Goal: Task Accomplishment & Management: Manage account settings

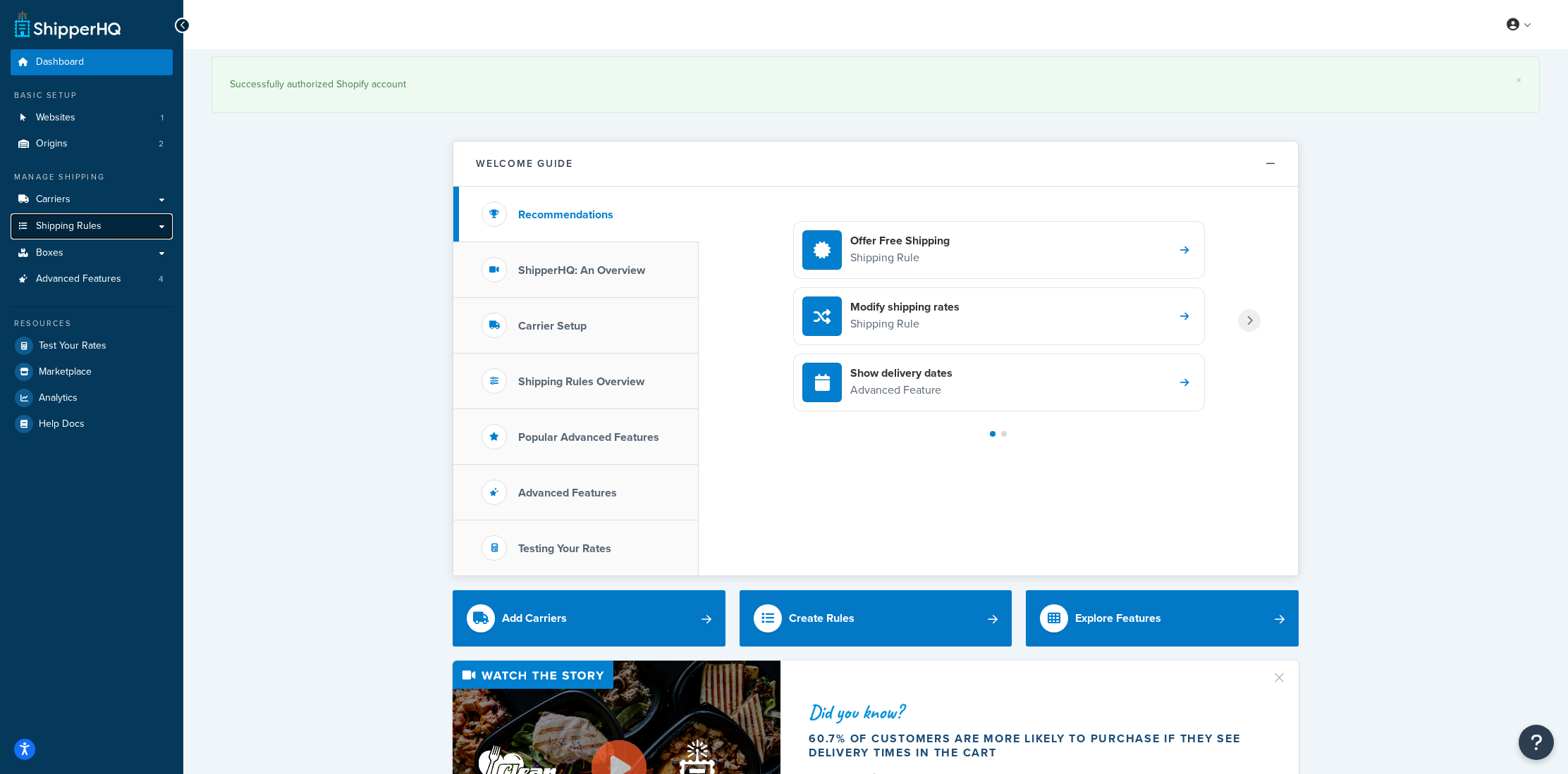
click at [53, 224] on span "Shipping Rules" at bounding box center [69, 226] width 66 height 12
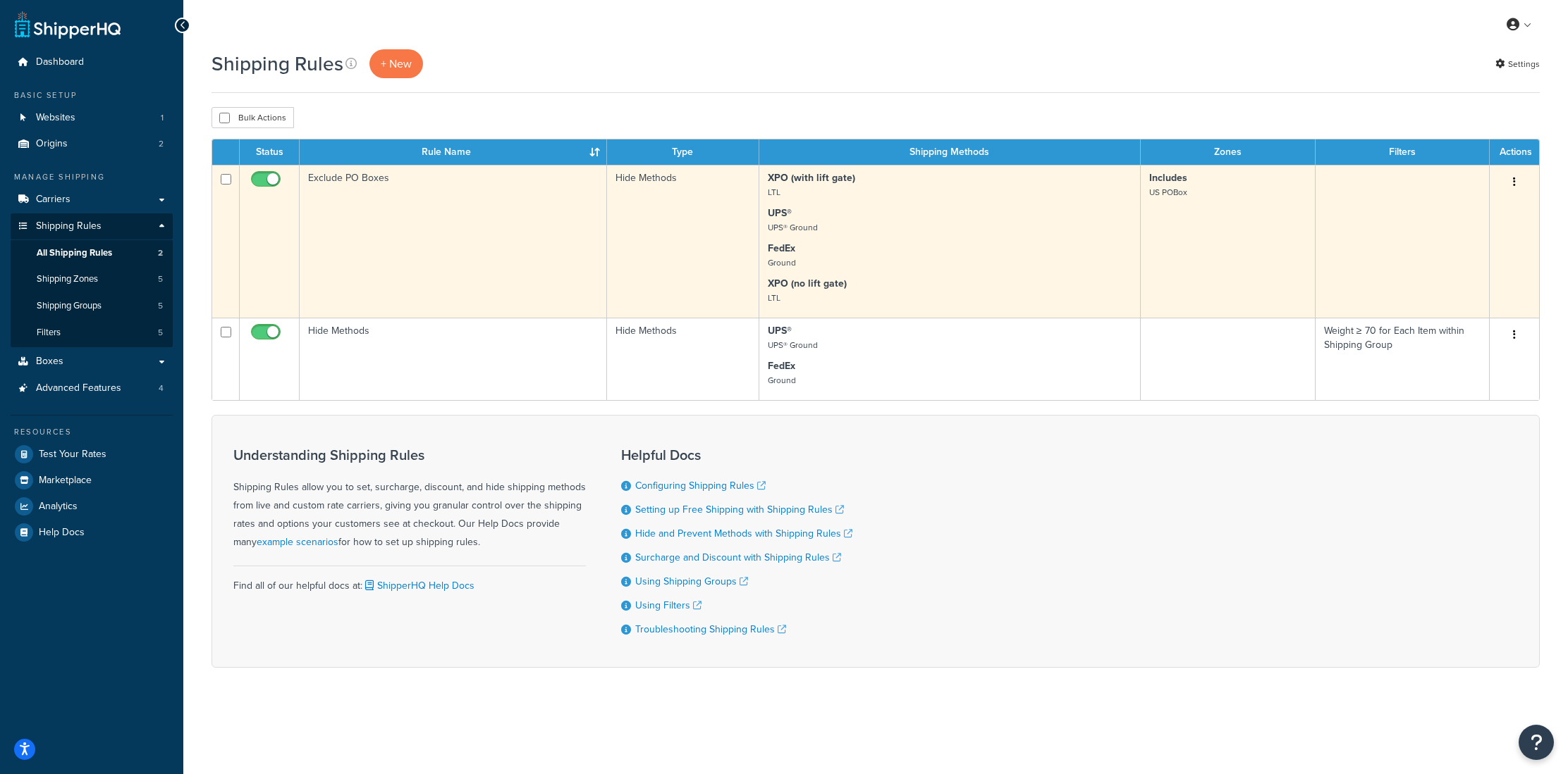
click at [771, 231] on small "UPS® Ground" at bounding box center [793, 227] width 50 height 13
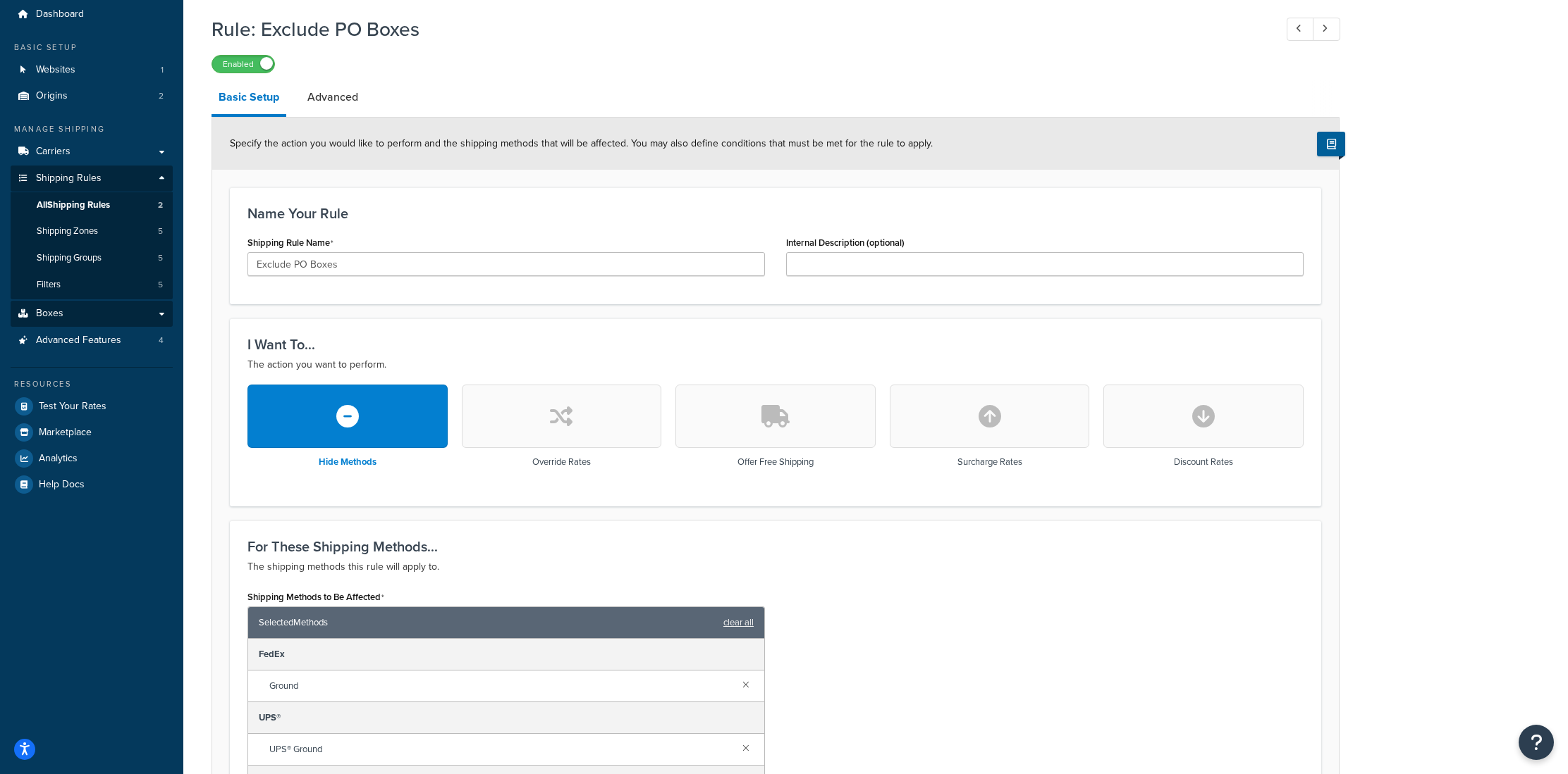
scroll to position [50, 0]
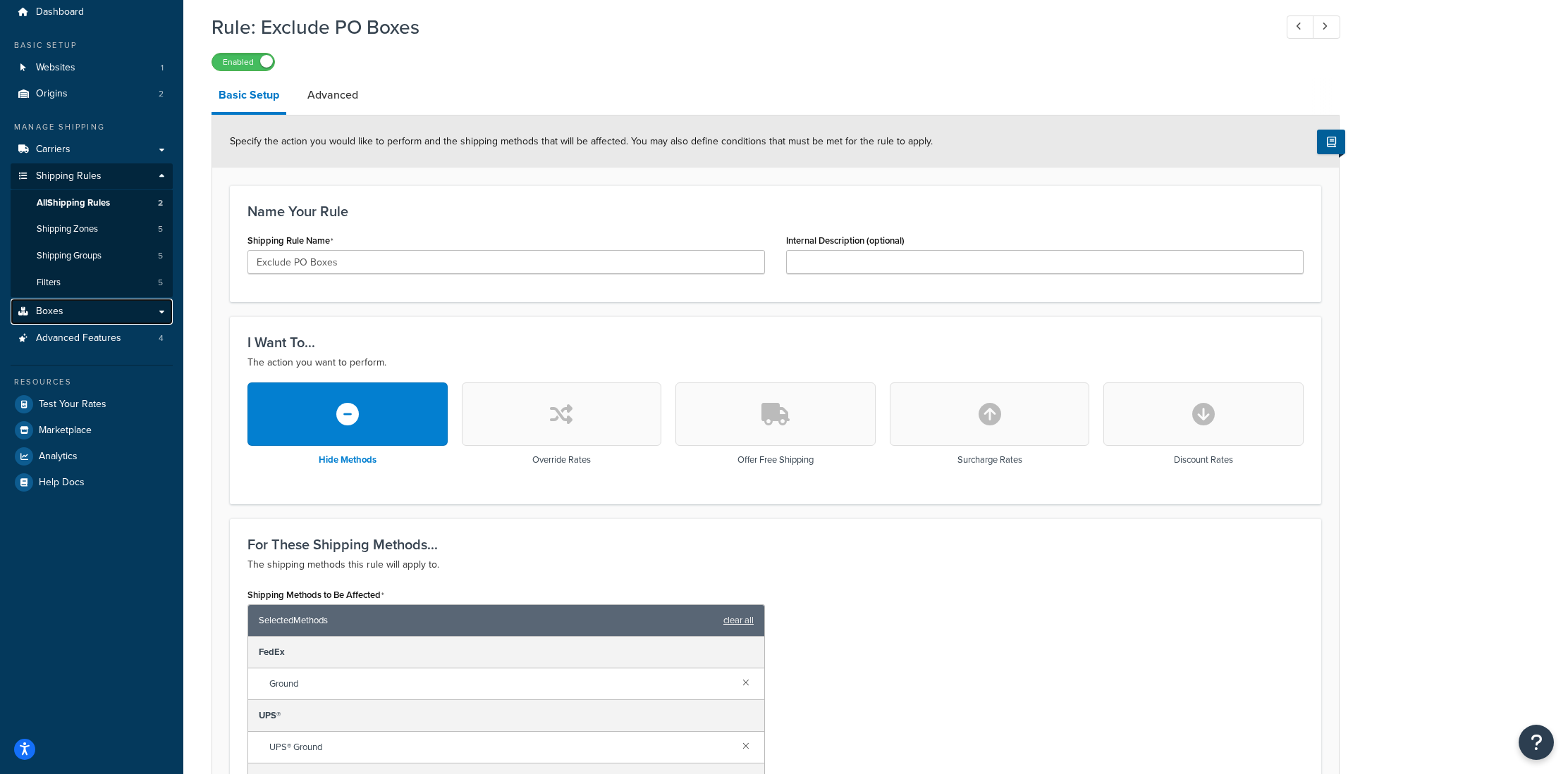
click at [39, 311] on span "Boxes" at bounding box center [50, 312] width 28 height 12
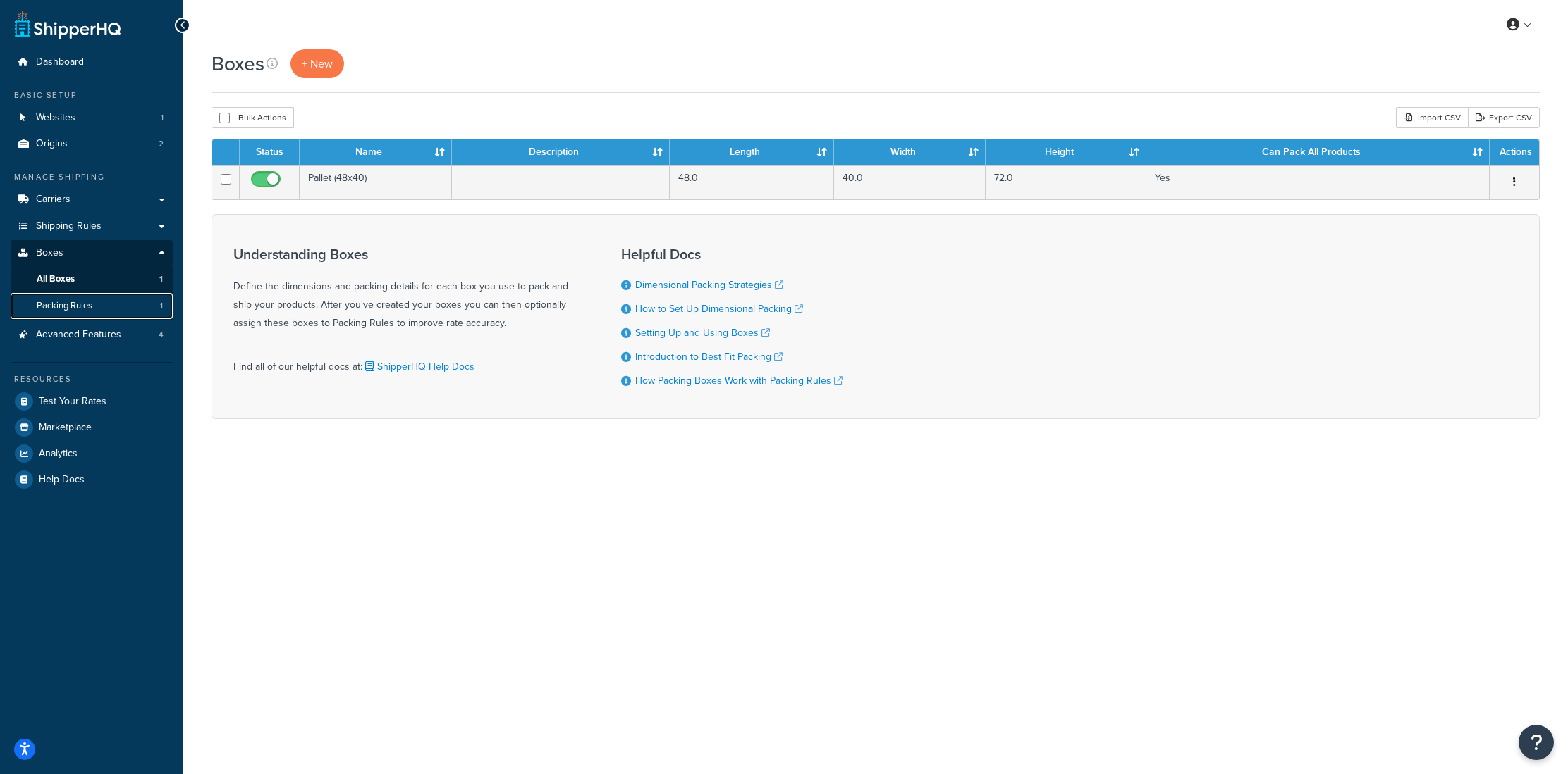
click at [71, 314] on link "Packing Rules 1" at bounding box center [92, 306] width 163 height 26
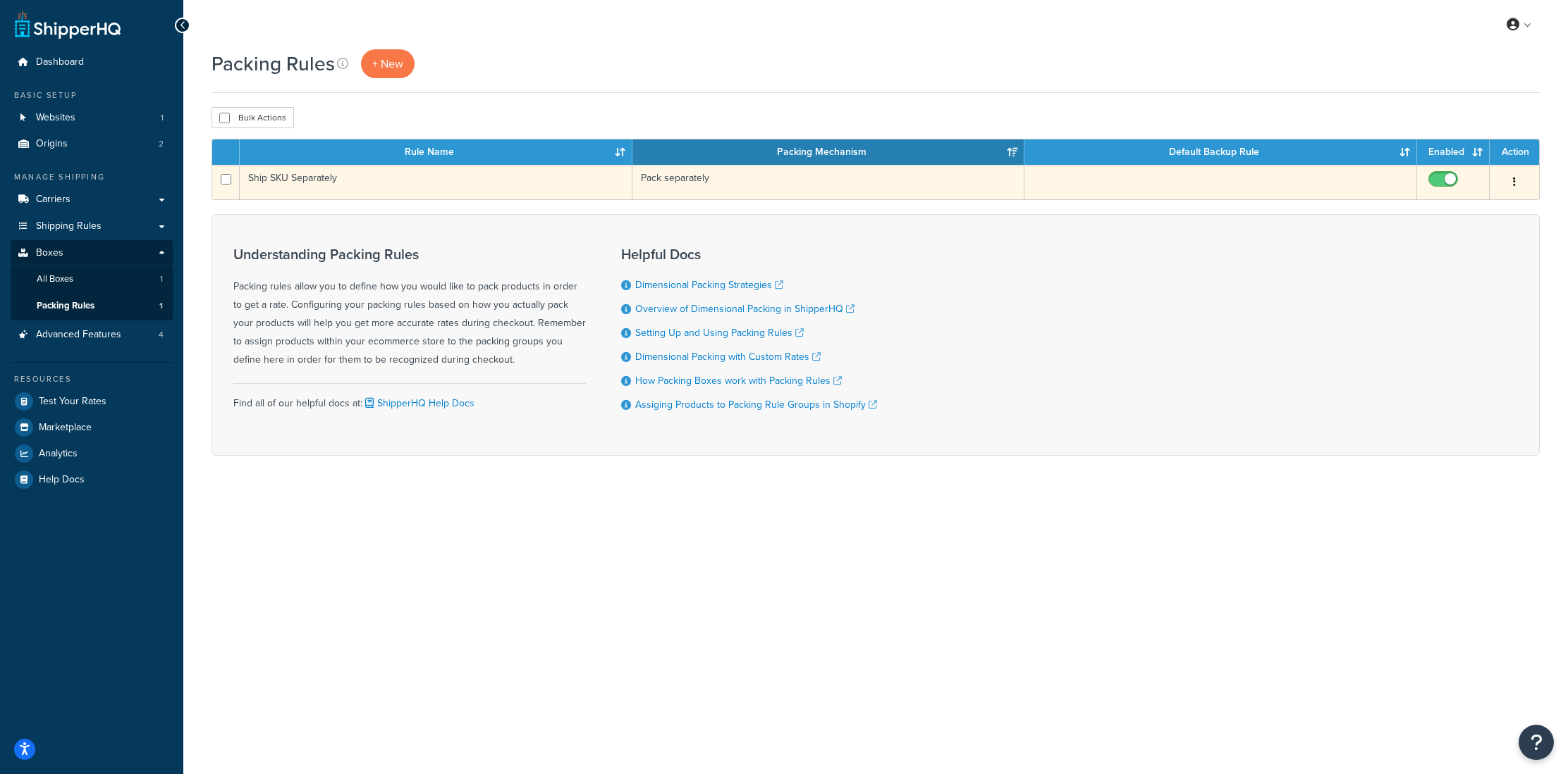
click at [447, 181] on td "Ship SKU Separately" at bounding box center [436, 182] width 392 height 35
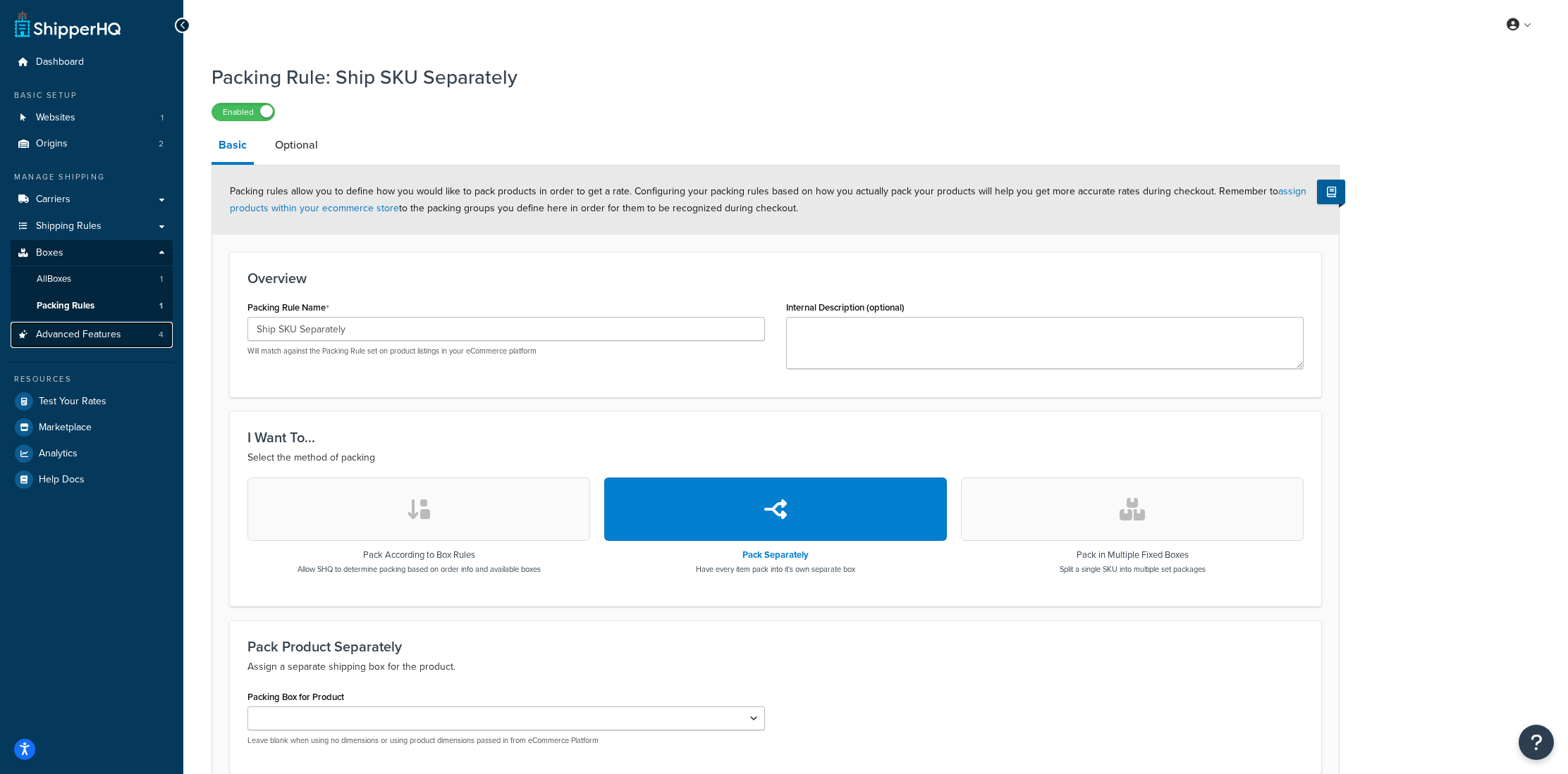
click at [56, 329] on span "Advanced Features" at bounding box center [79, 335] width 86 height 12
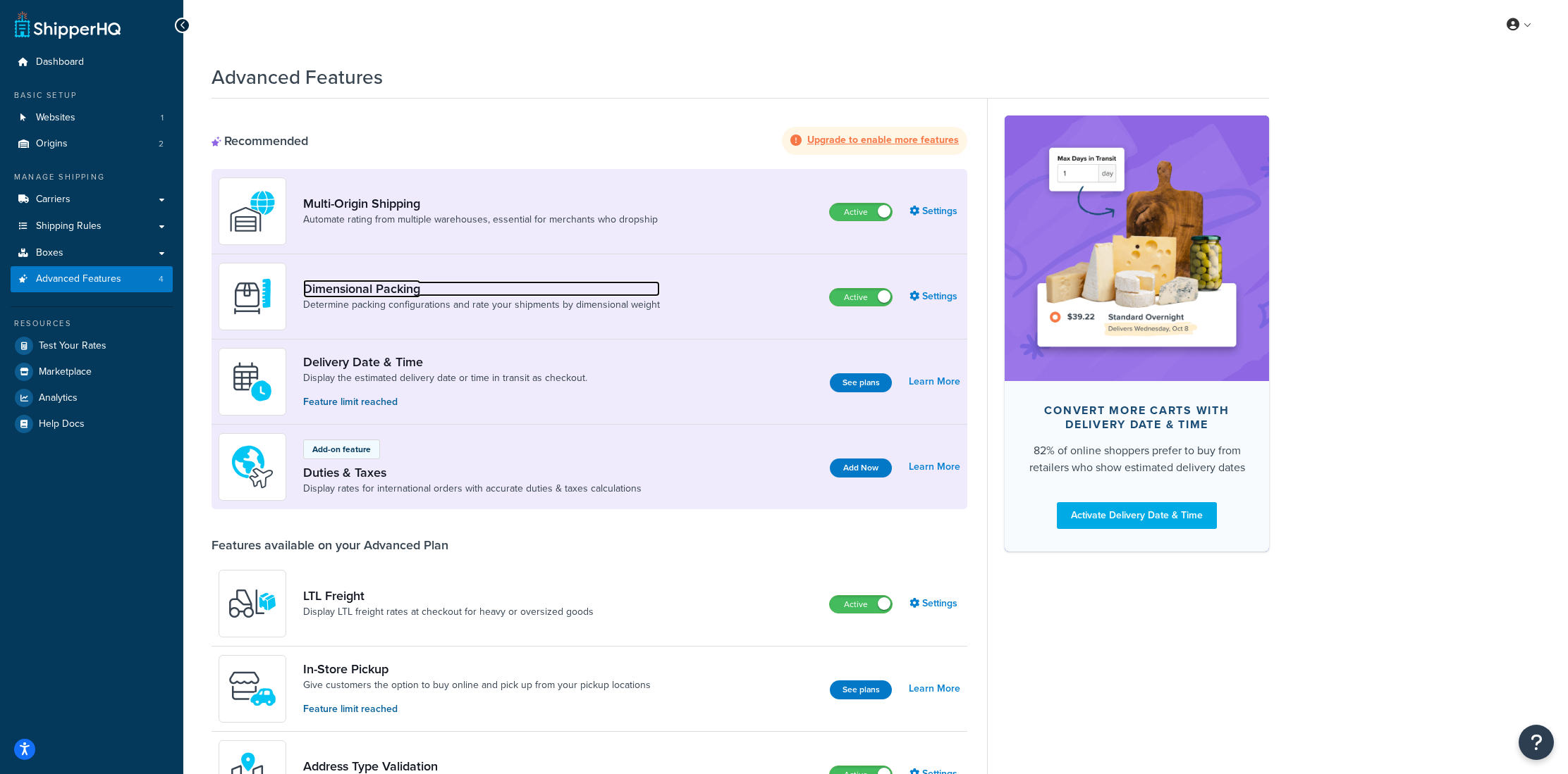
click at [373, 293] on link "Dimensional Packing" at bounding box center [481, 289] width 357 height 16
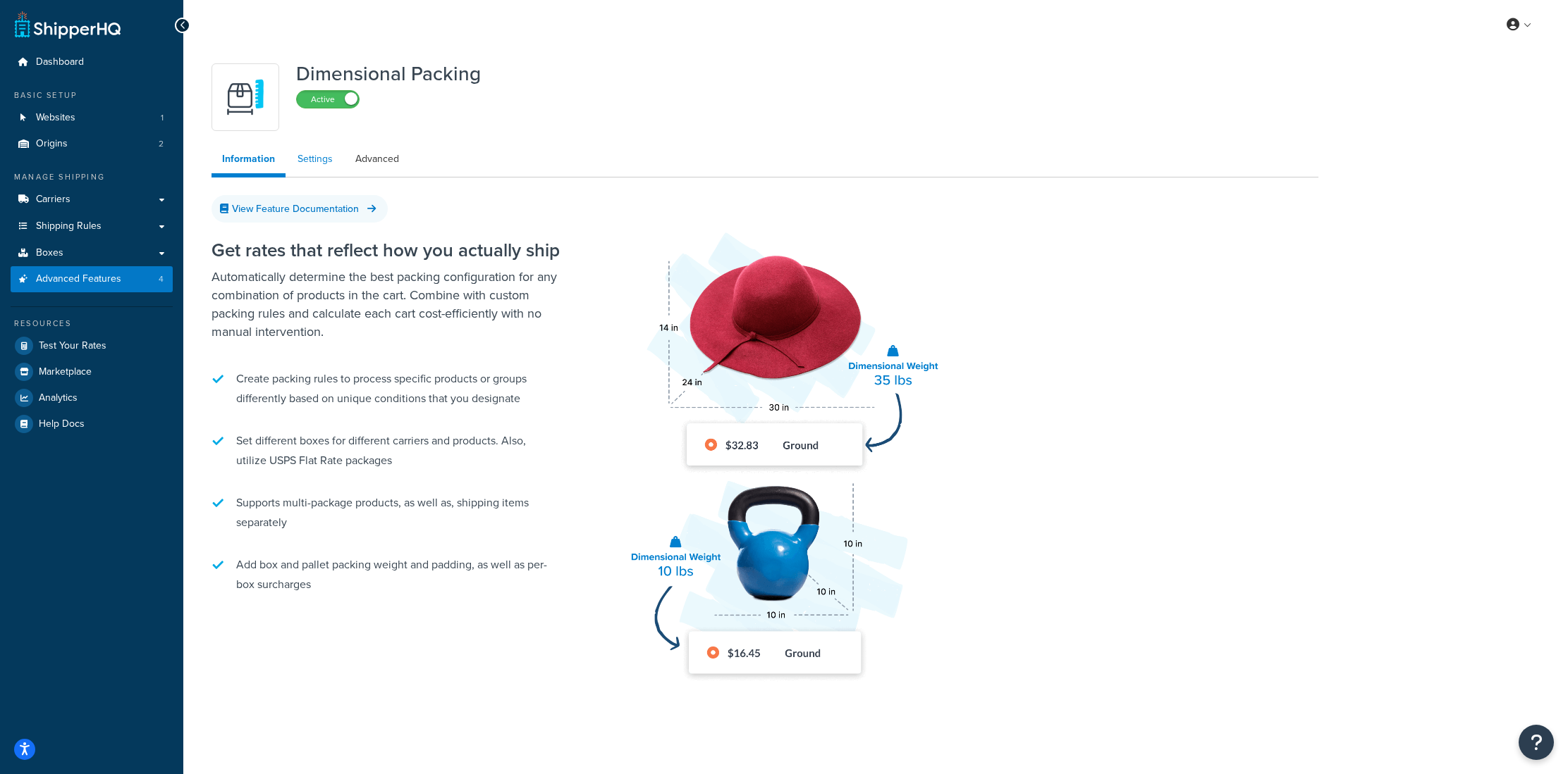
click at [322, 160] on link "Settings" at bounding box center [315, 159] width 56 height 29
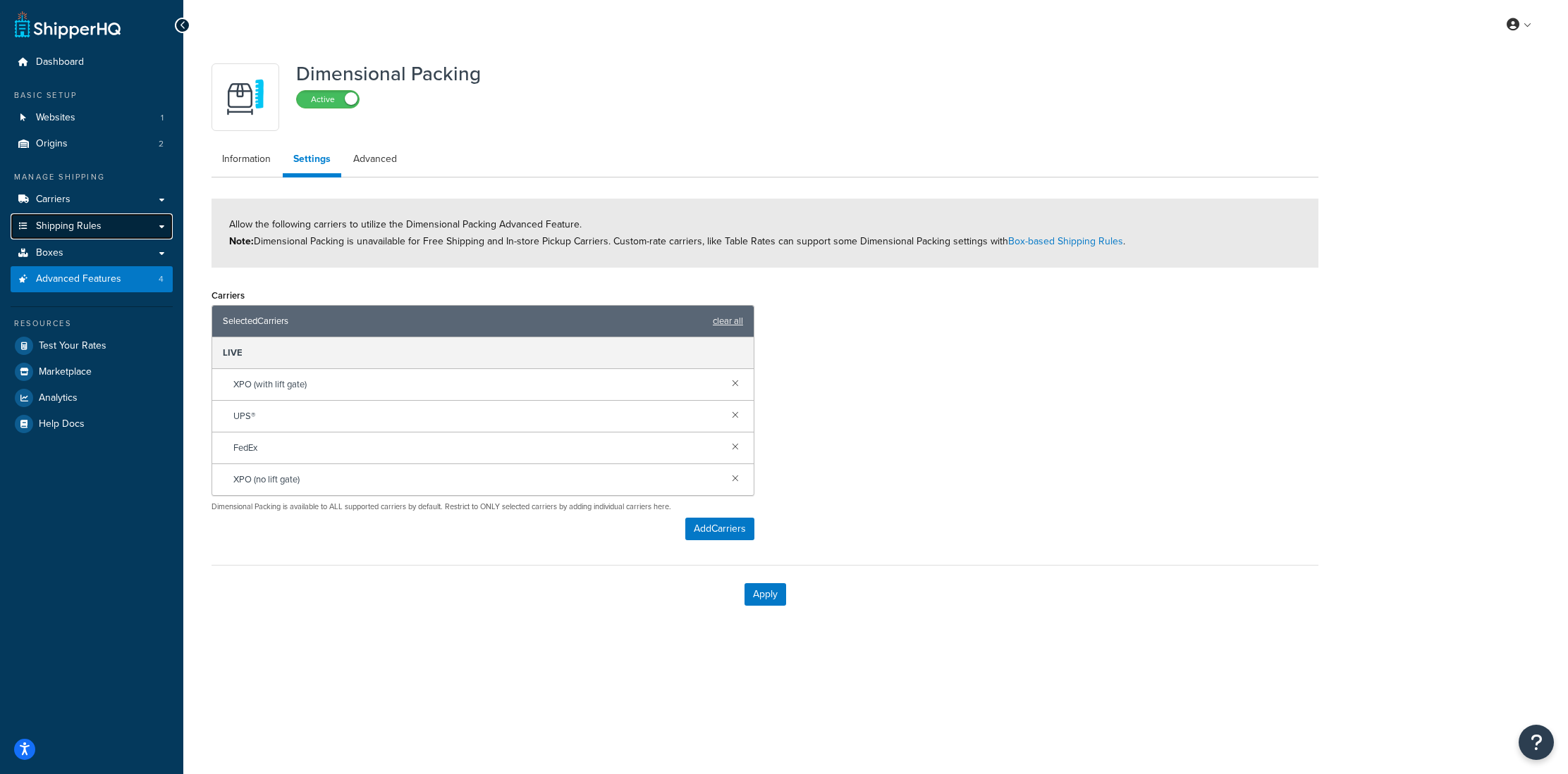
click at [90, 233] on link "Shipping Rules" at bounding box center [92, 226] width 163 height 26
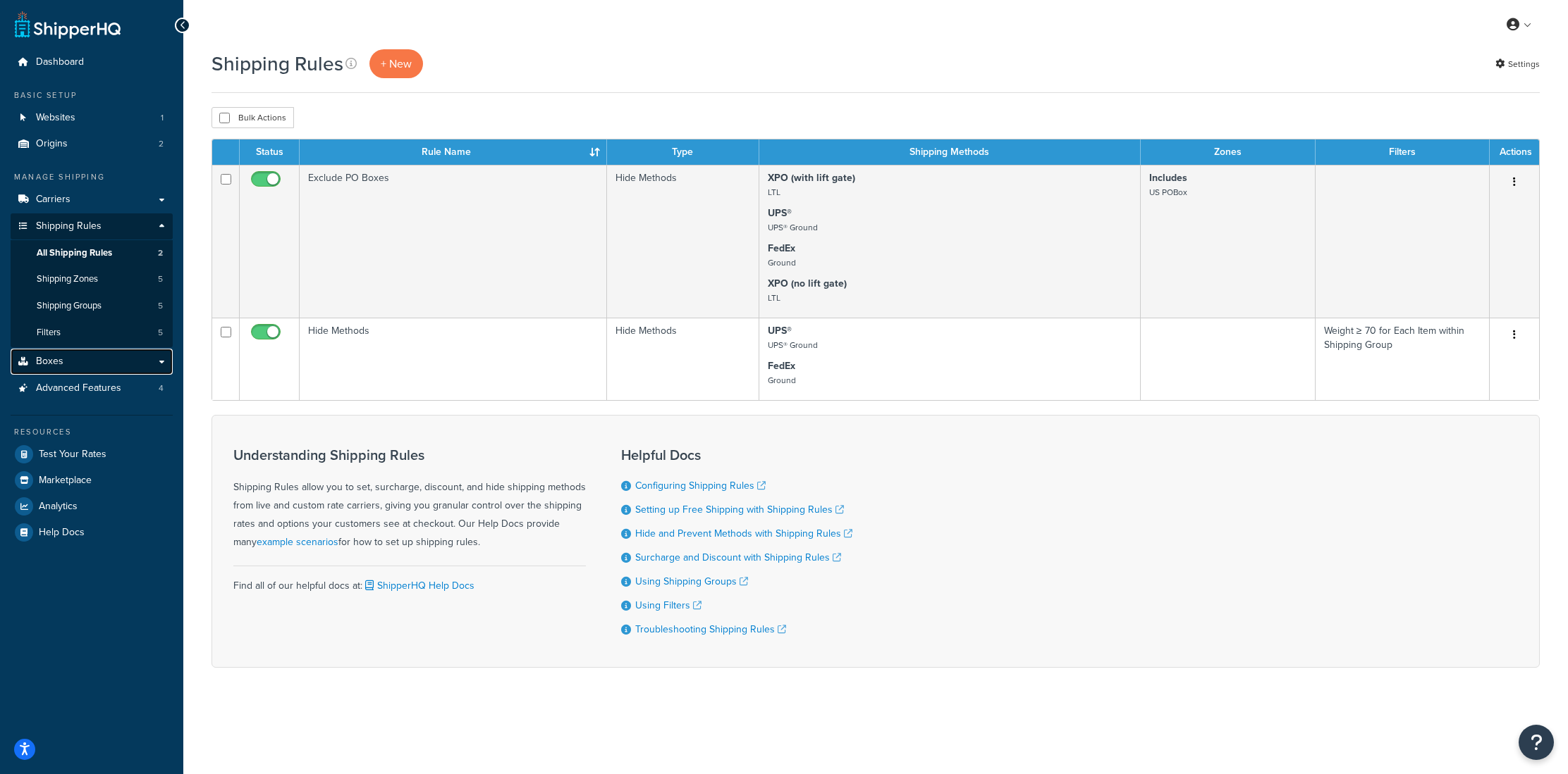
click at [73, 359] on link "Boxes" at bounding box center [92, 362] width 163 height 26
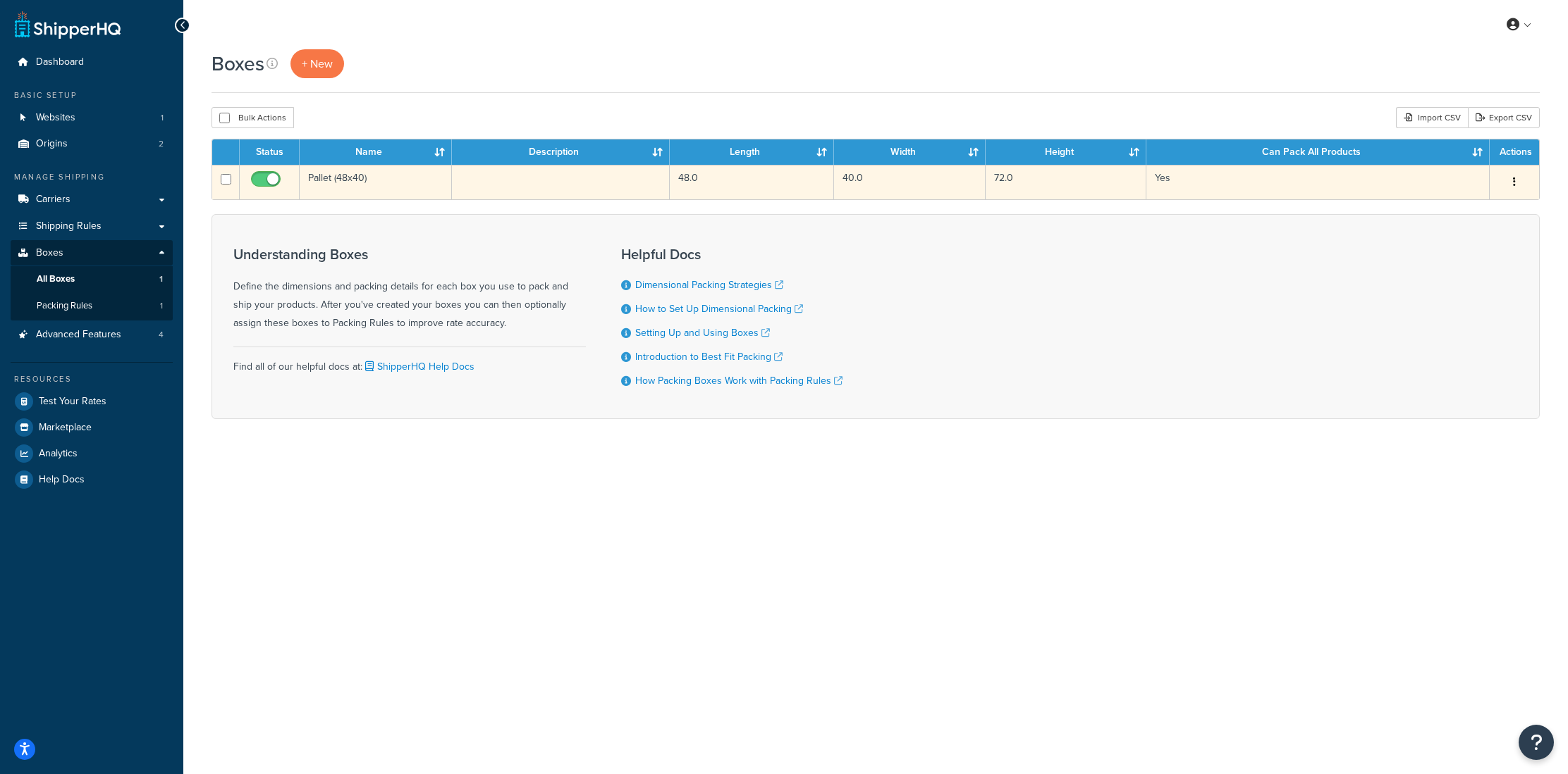
click at [363, 185] on td "Pallet (48x40)" at bounding box center [376, 182] width 152 height 35
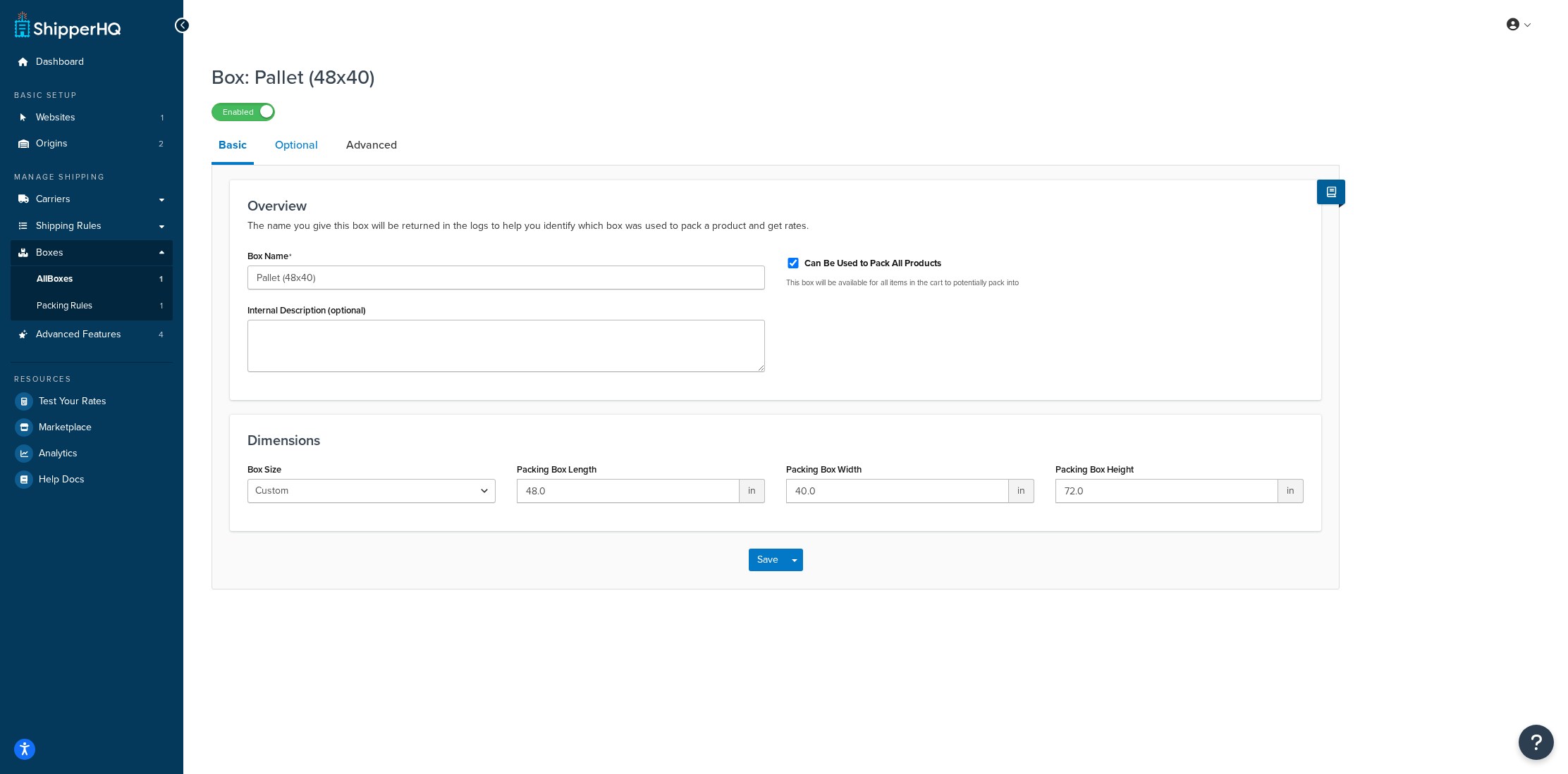
click at [296, 154] on link "Optional" at bounding box center [296, 144] width 57 height 34
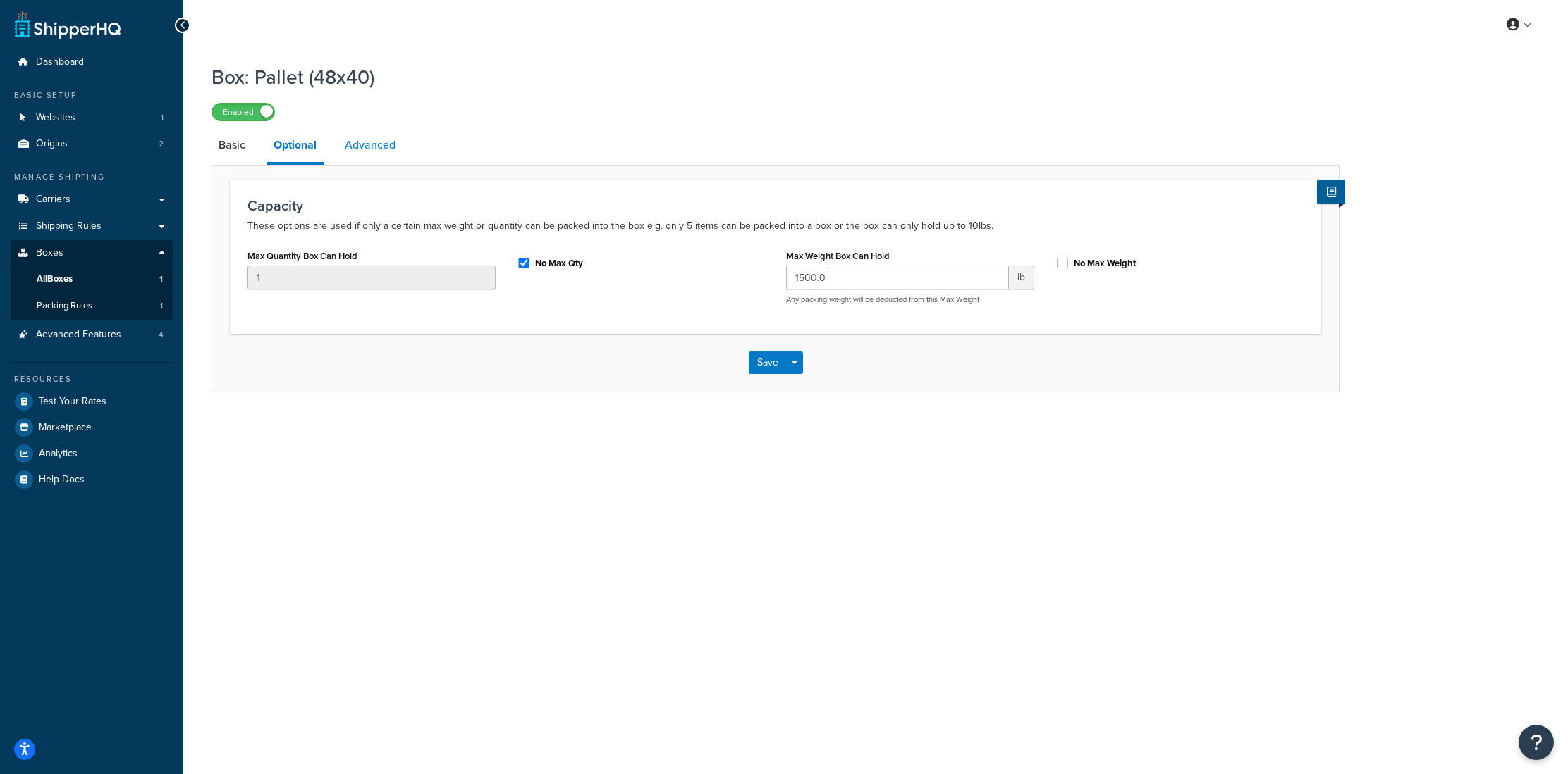
click at [379, 155] on link "Advanced" at bounding box center [370, 144] width 65 height 34
select select "70"
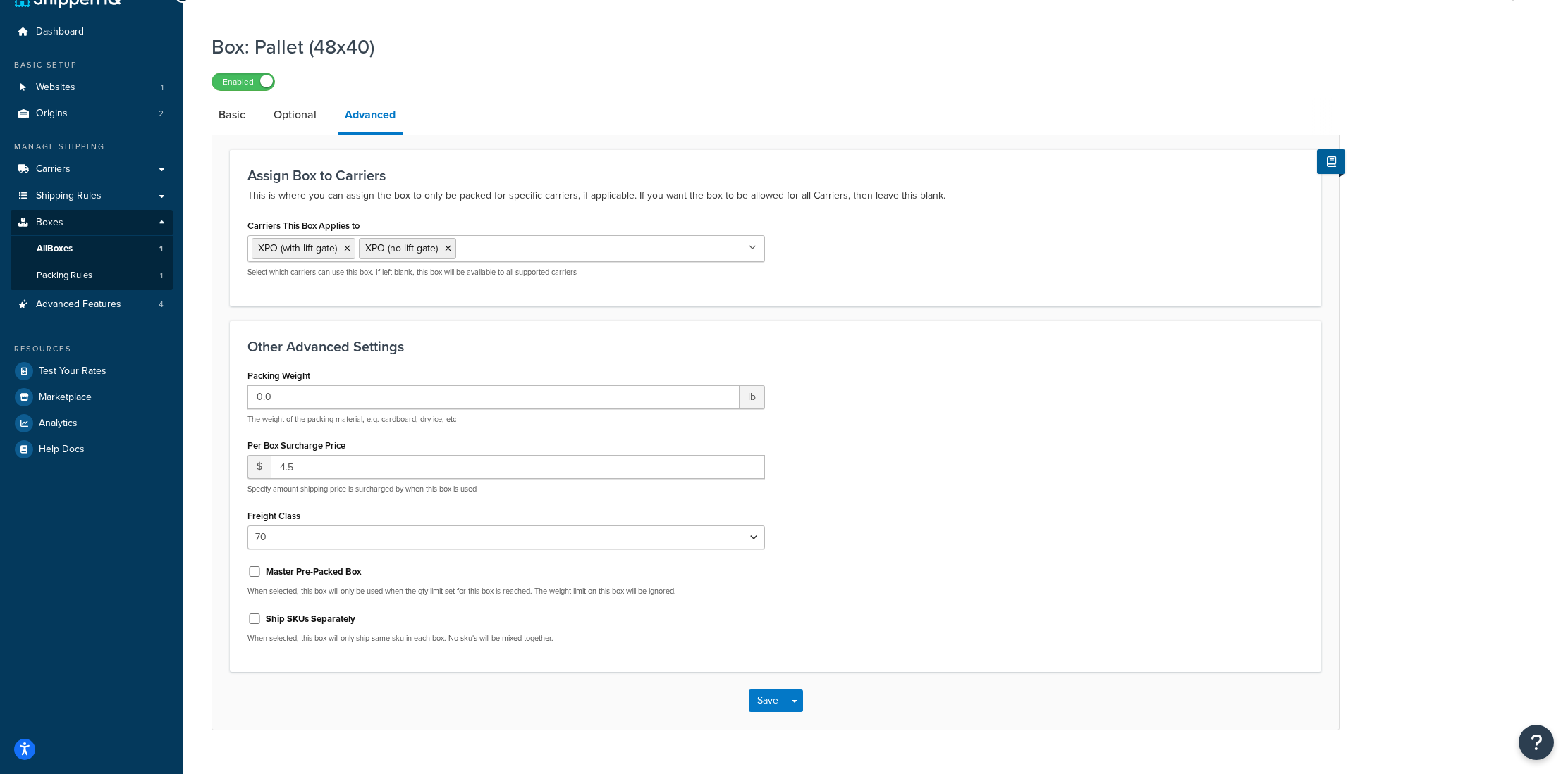
scroll to position [29, 0]
click at [70, 166] on link "Carriers" at bounding box center [92, 171] width 163 height 26
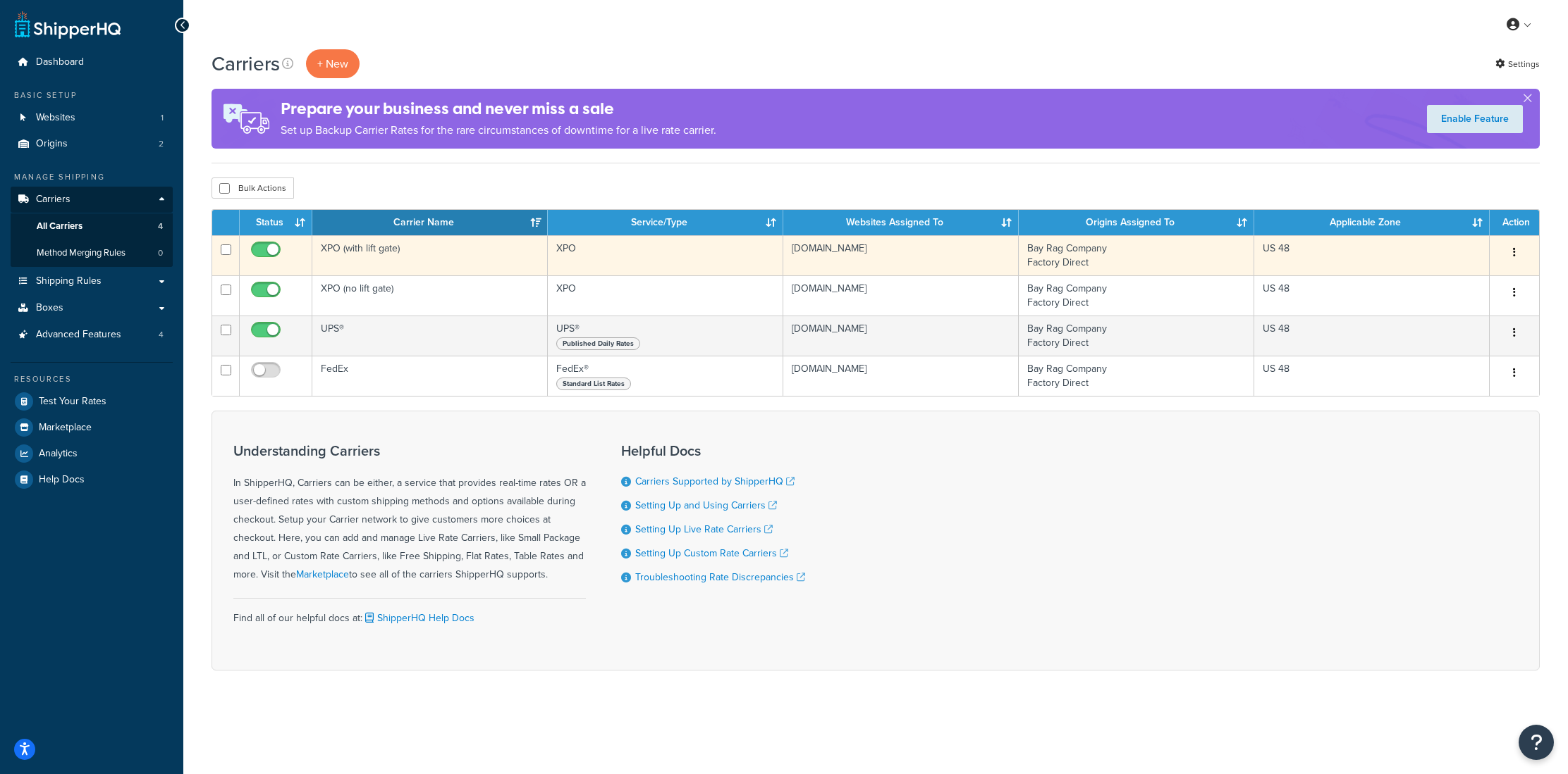
click at [399, 251] on td "XPO (with lift gate)" at bounding box center [430, 255] width 235 height 40
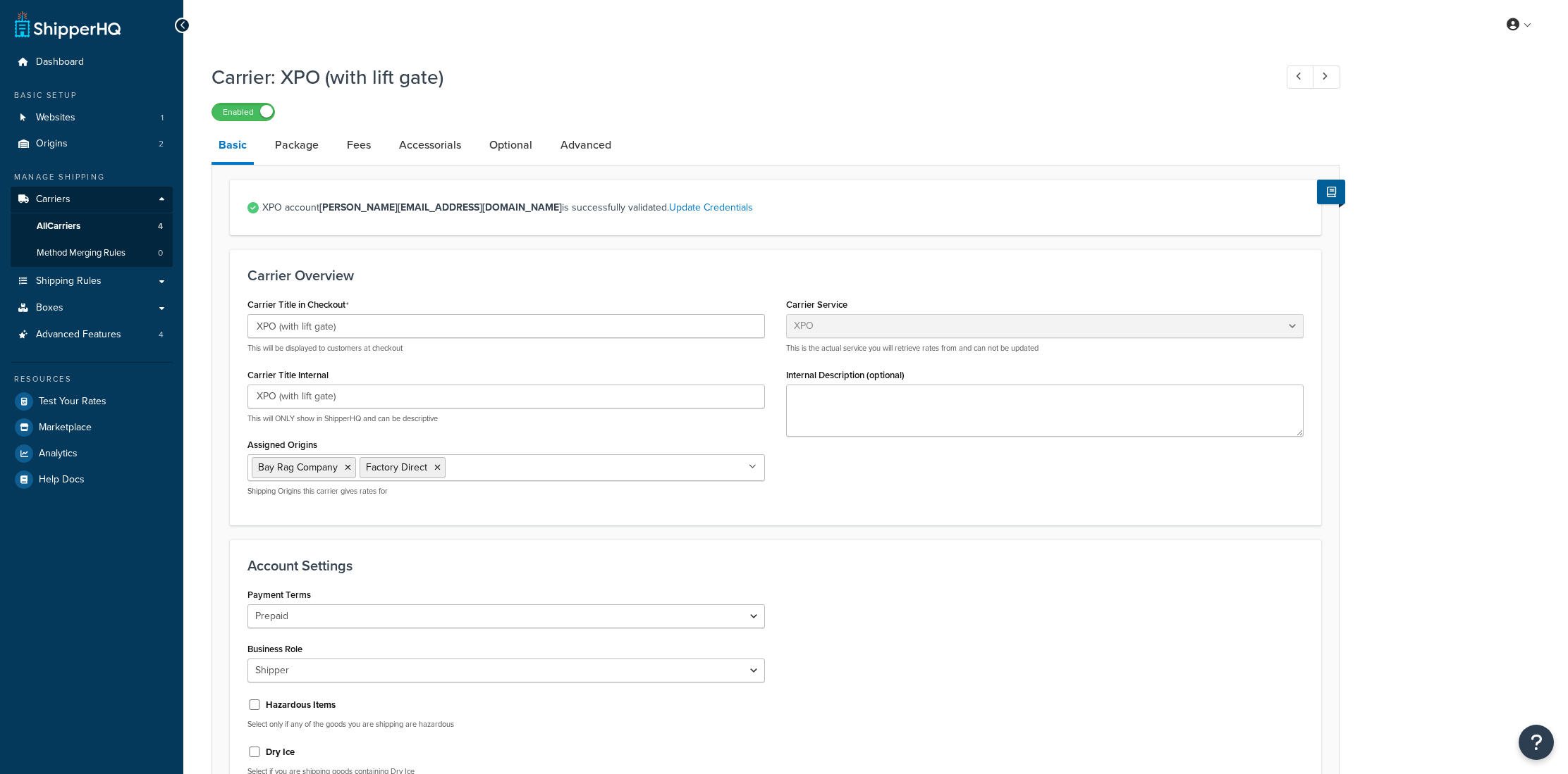
select select "xpoFreight"
click at [287, 152] on link "Package" at bounding box center [296, 144] width 58 height 34
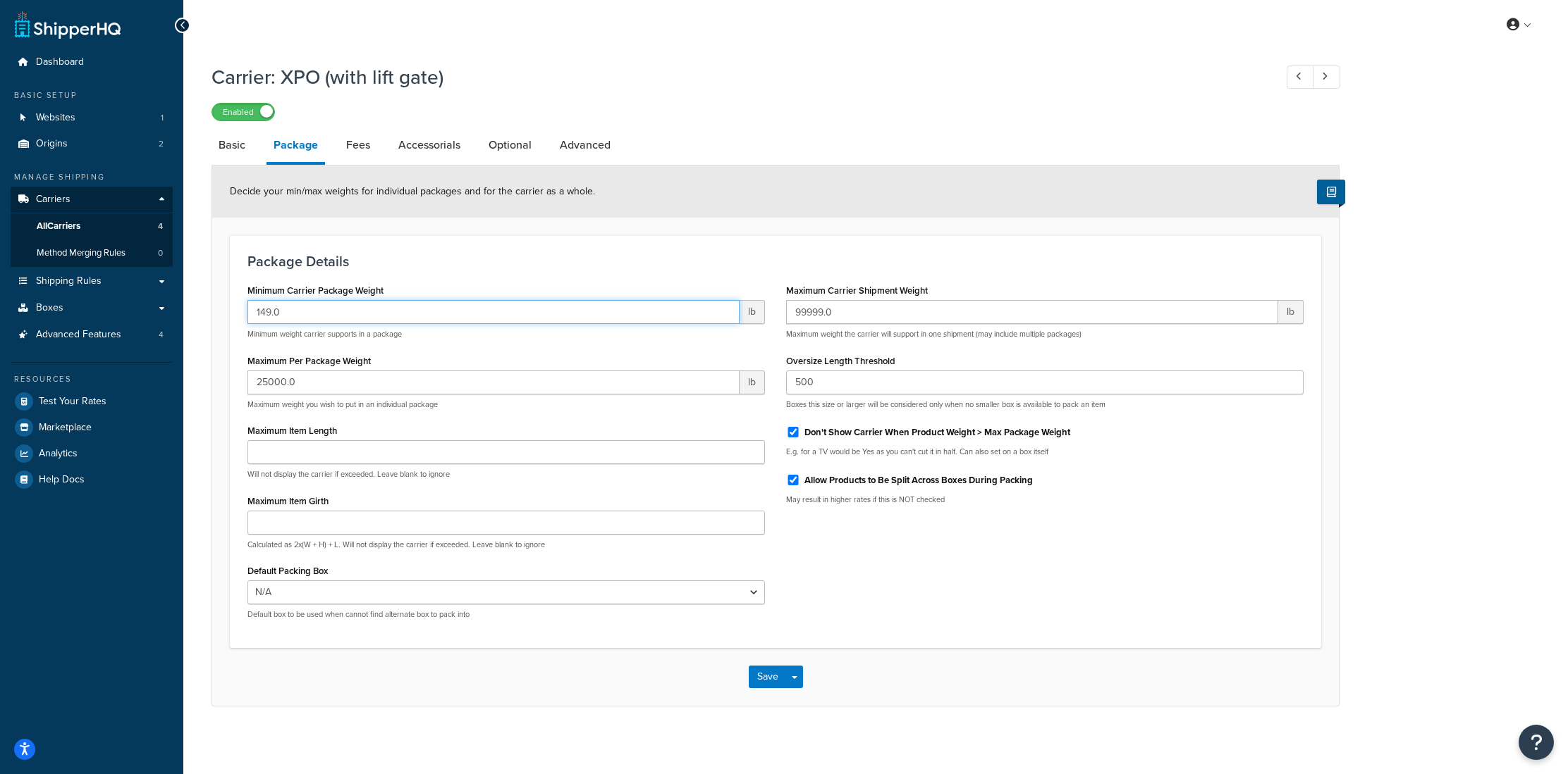
drag, startPoint x: 293, startPoint y: 314, endPoint x: 233, endPoint y: 316, distance: 60.0
click at [233, 316] on div "Package Details Minimum Carrier Package Weight 149.0 lb Minimum weight carrier …" at bounding box center [775, 441] width 1091 height 413
type input "70"
click at [831, 227] on form "Decide your min/max weights for individual packages and for the carrier as a wh…" at bounding box center [774, 435] width 1126 height 540
click at [752, 683] on button "Save" at bounding box center [768, 677] width 38 height 22
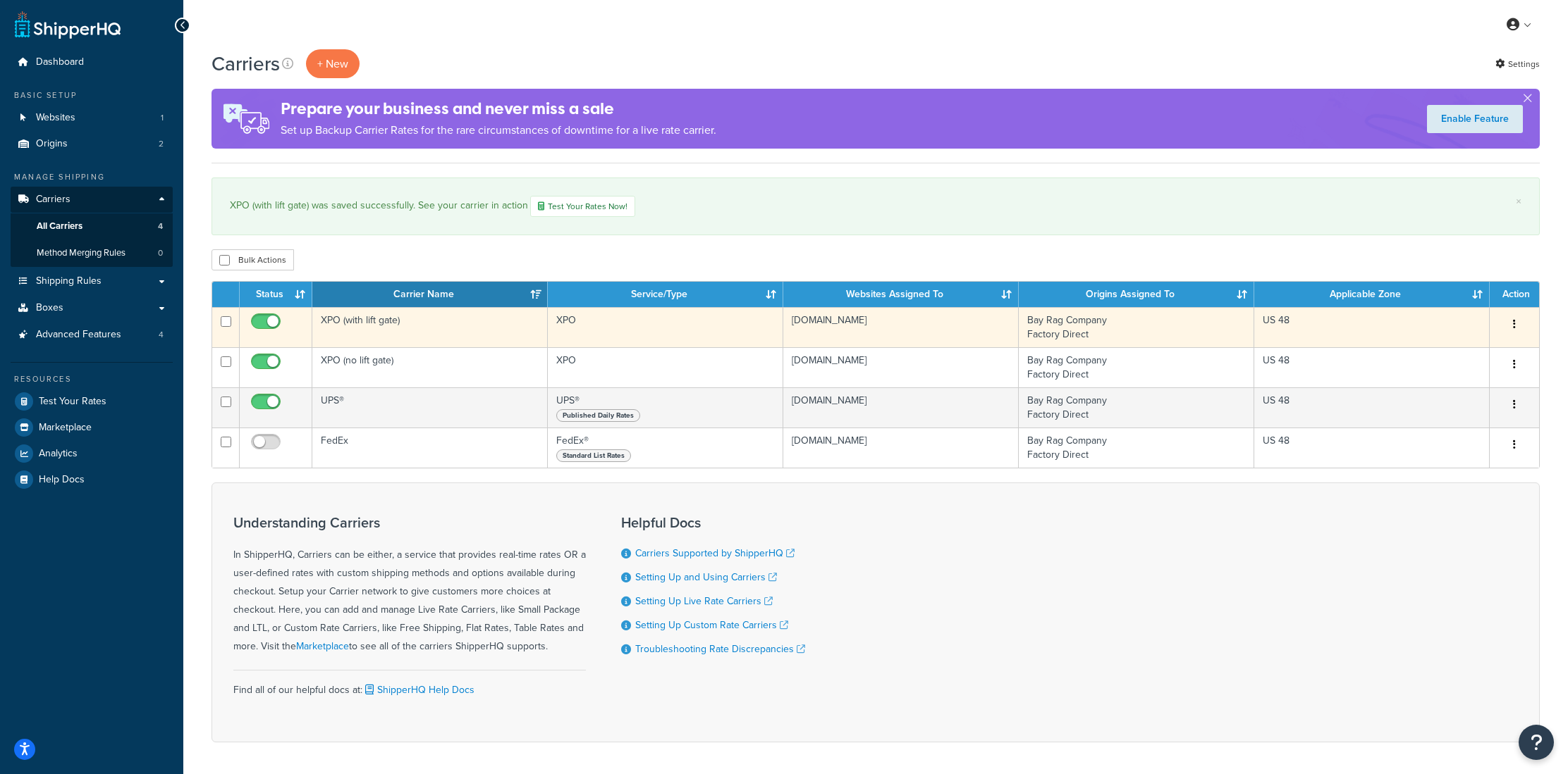
click at [390, 327] on td "XPO (with lift gate)" at bounding box center [430, 327] width 235 height 40
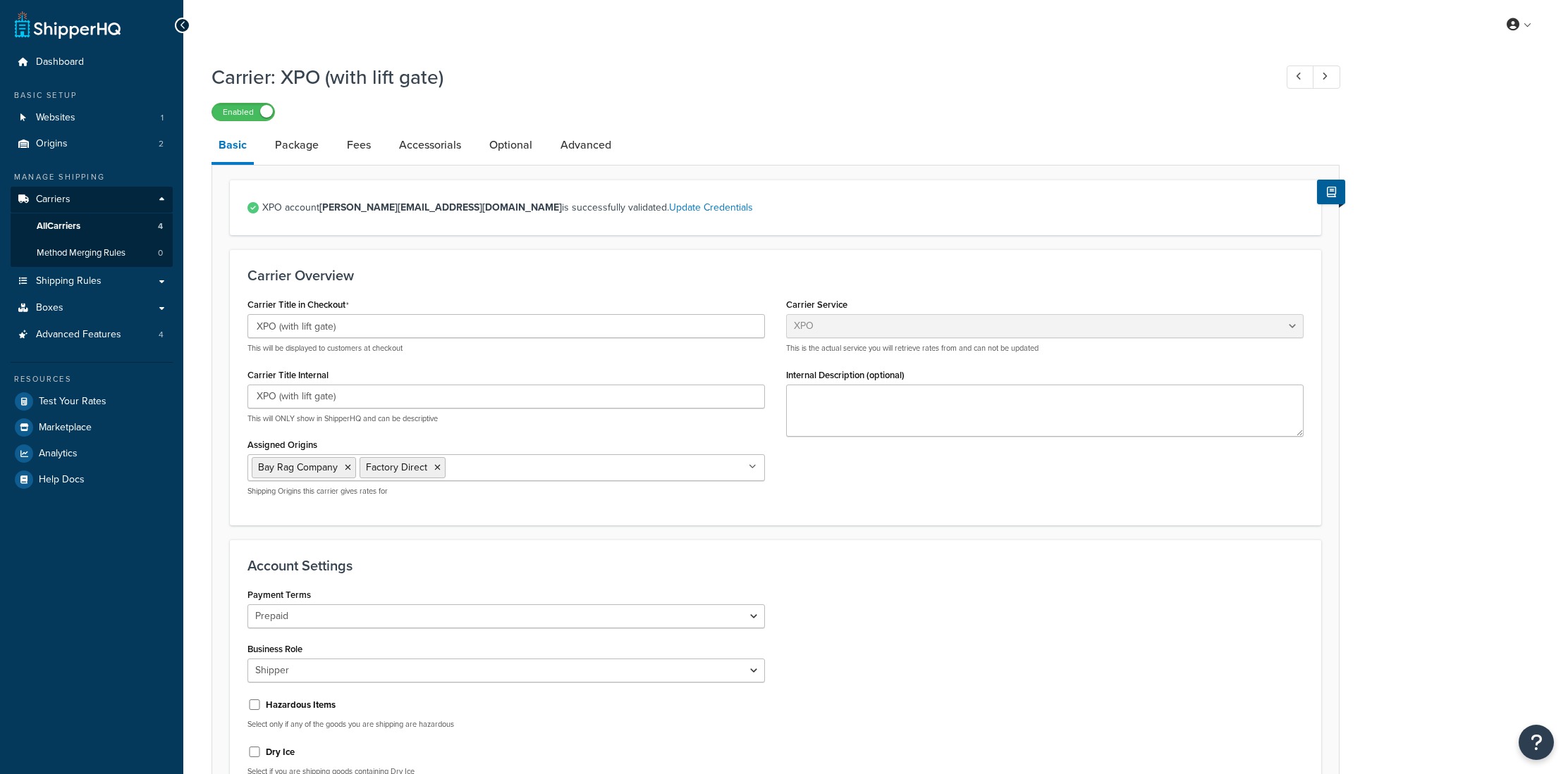
select select "xpoFreight"
click at [510, 148] on link "Optional" at bounding box center [511, 144] width 57 height 34
select select "55"
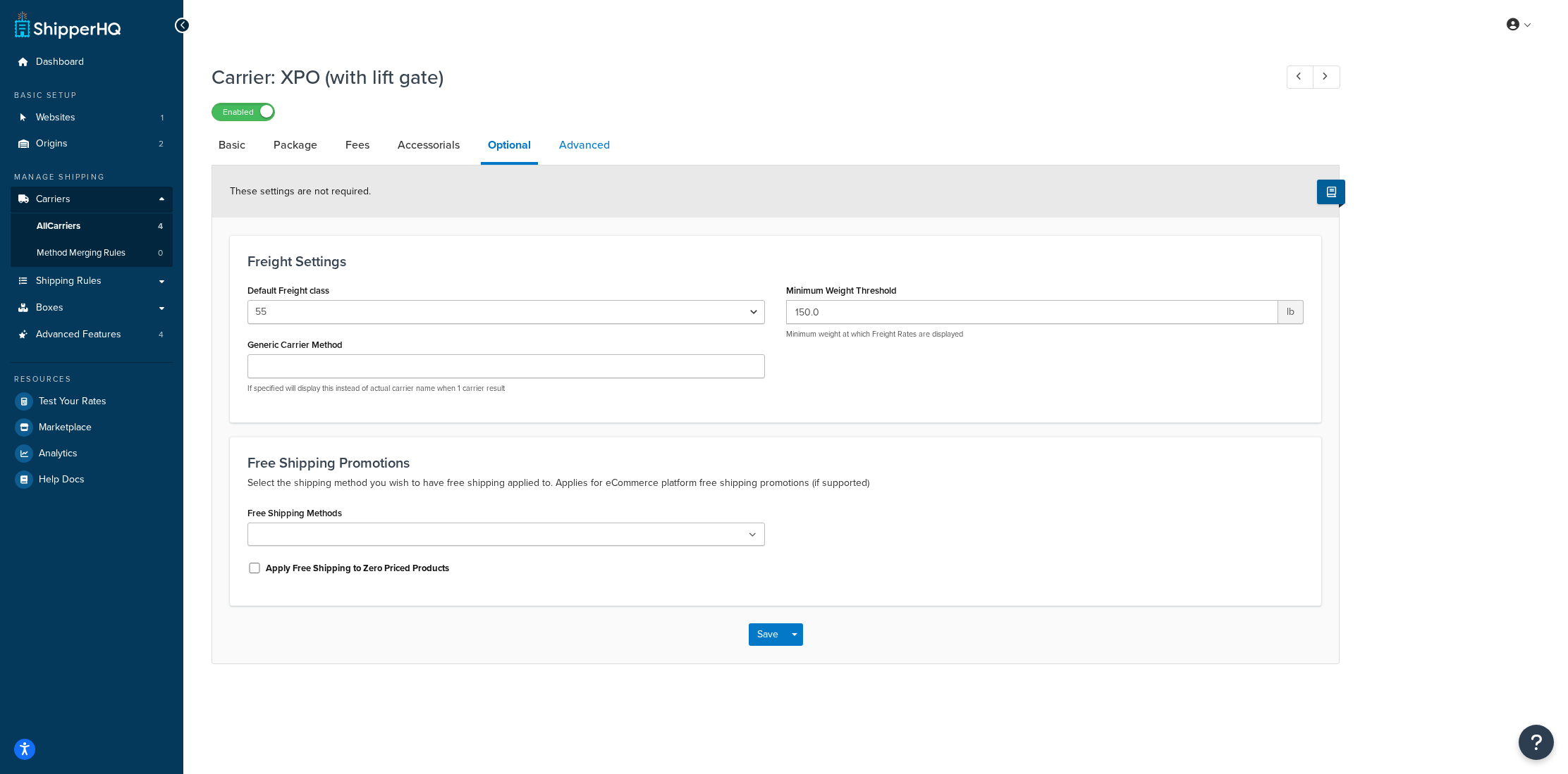
click at [571, 145] on link "Advanced" at bounding box center [583, 144] width 65 height 34
select select "false"
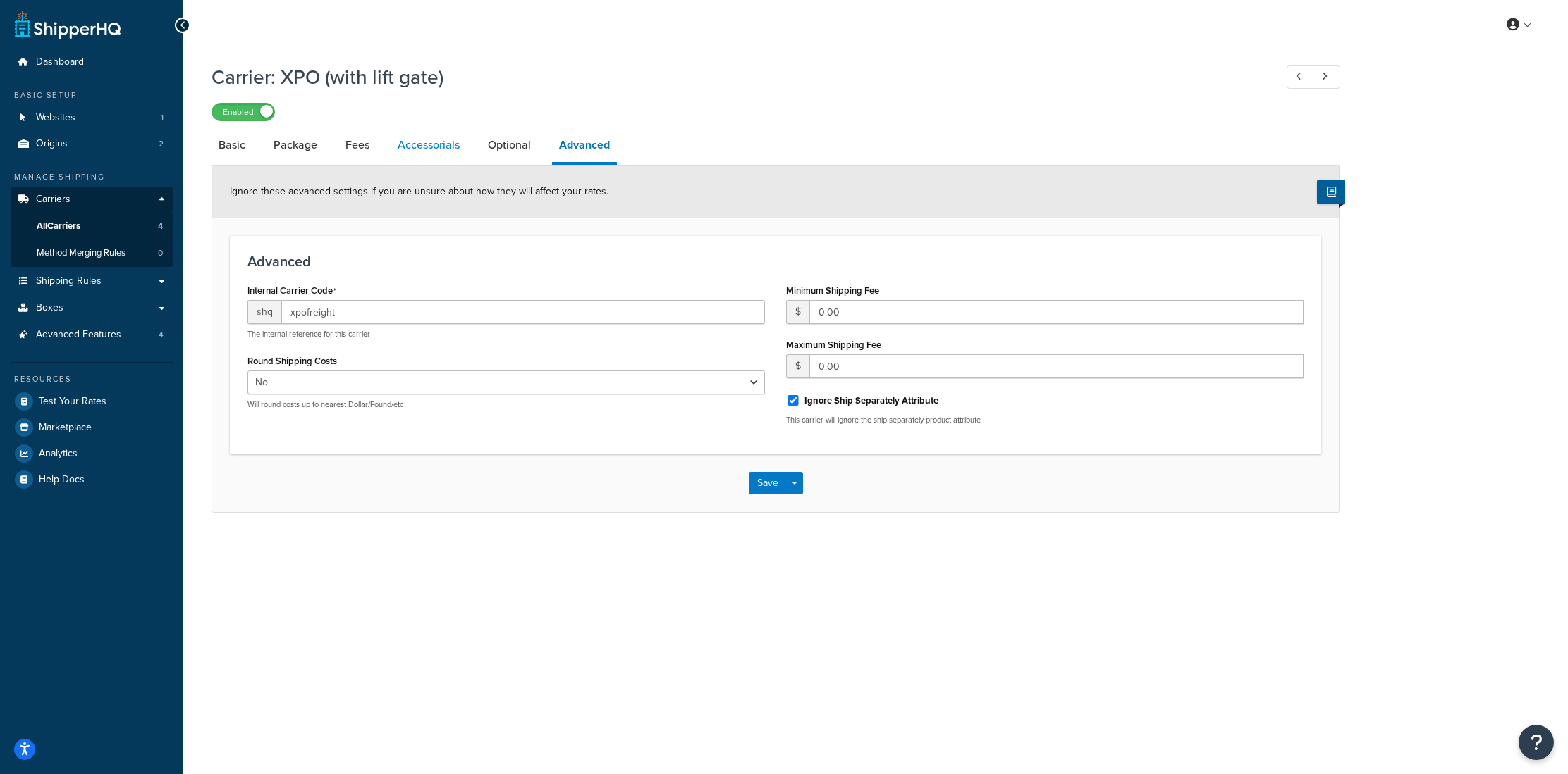
click at [454, 149] on link "Accessorials" at bounding box center [429, 144] width 76 height 34
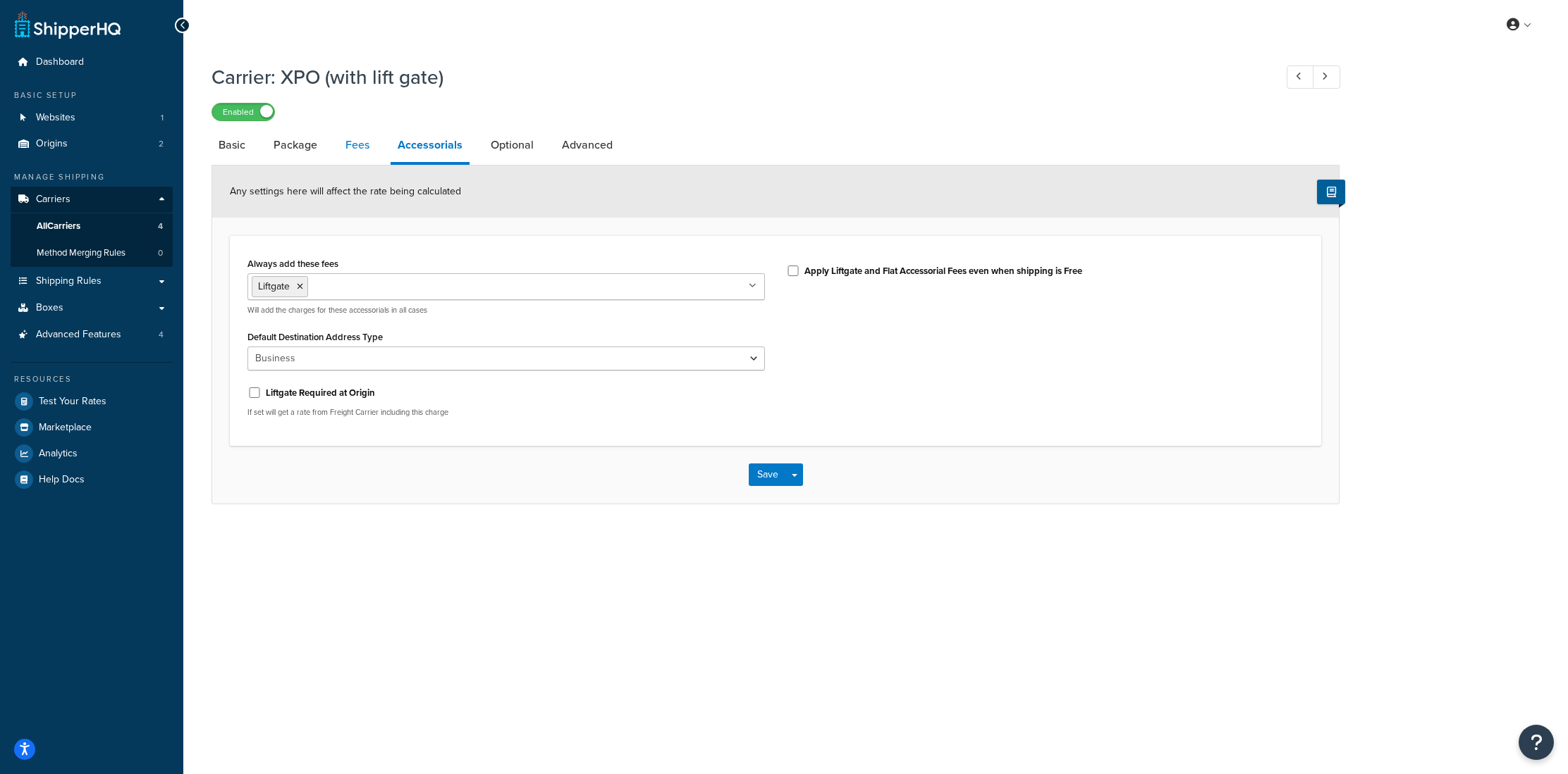
click at [352, 144] on link "Fees" at bounding box center [357, 144] width 38 height 34
select select "AFTER"
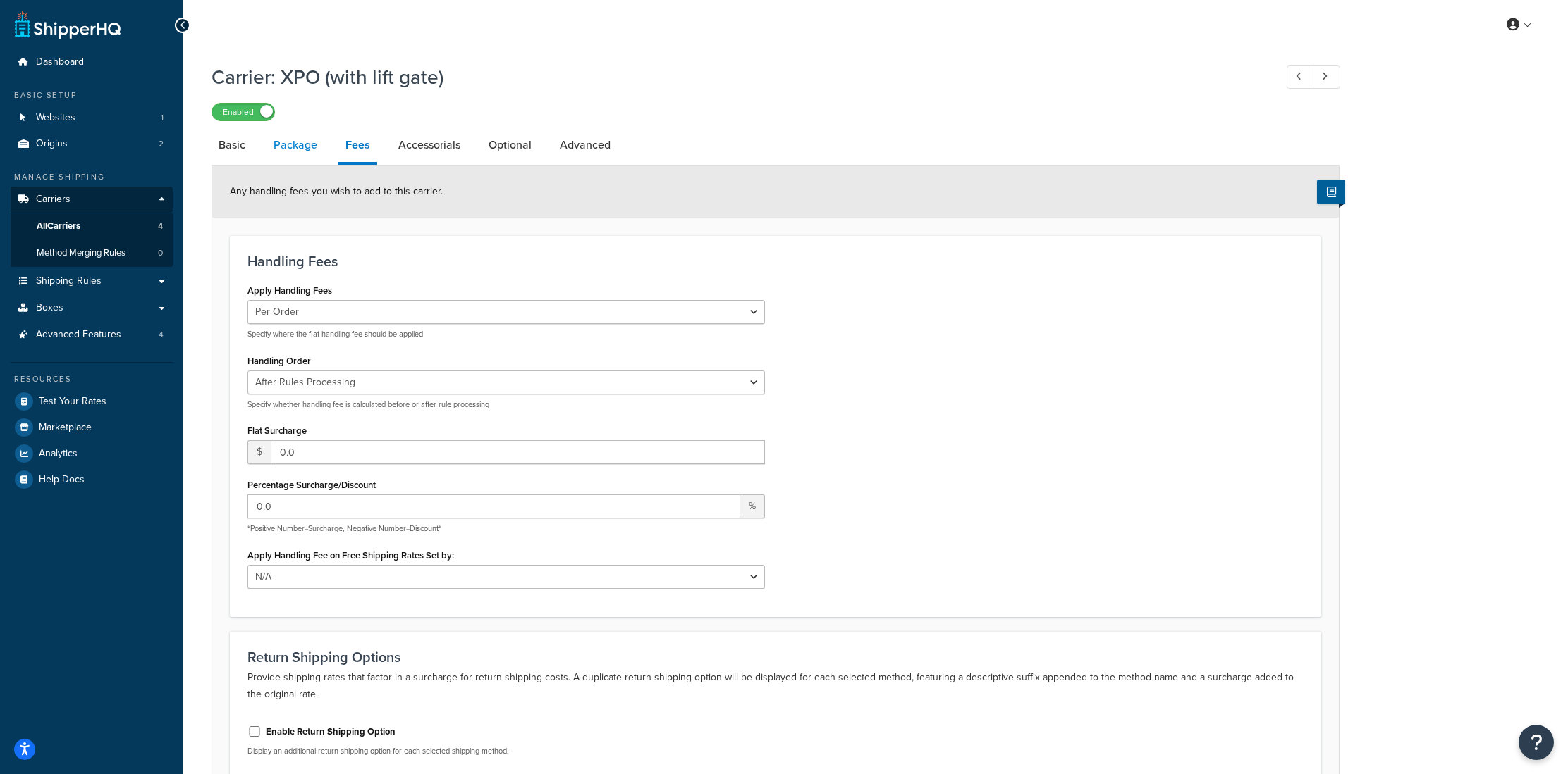
click at [308, 155] on link "Package" at bounding box center [295, 144] width 58 height 34
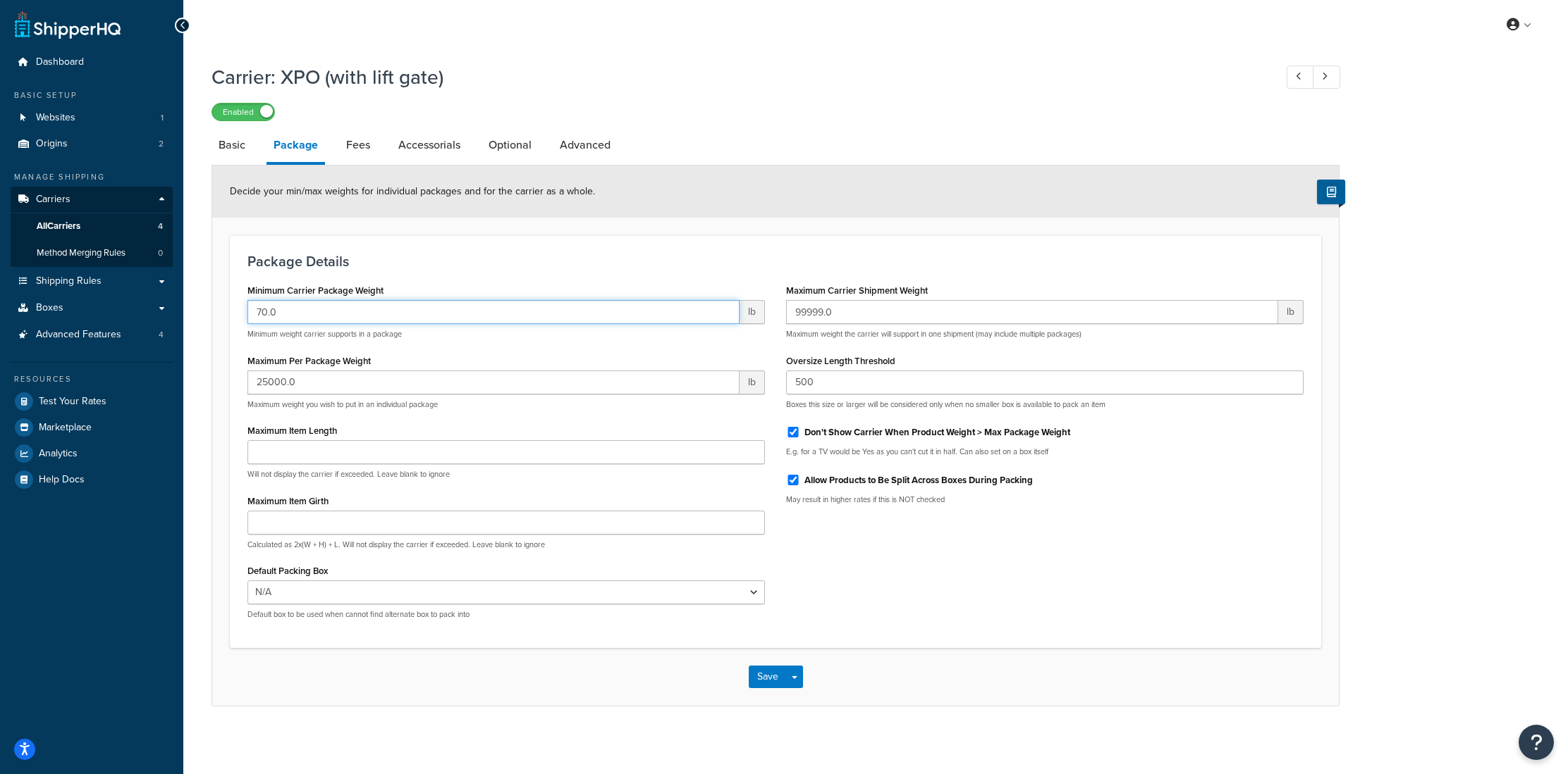
drag, startPoint x: 294, startPoint y: 316, endPoint x: 235, endPoint y: 313, distance: 59.1
click at [235, 313] on div "Package Details Minimum Carrier Package Weight 70.0 lb Minimum weight carrier s…" at bounding box center [775, 441] width 1091 height 413
click at [228, 149] on link "Basic" at bounding box center [232, 144] width 41 height 34
select select "xpoFreight"
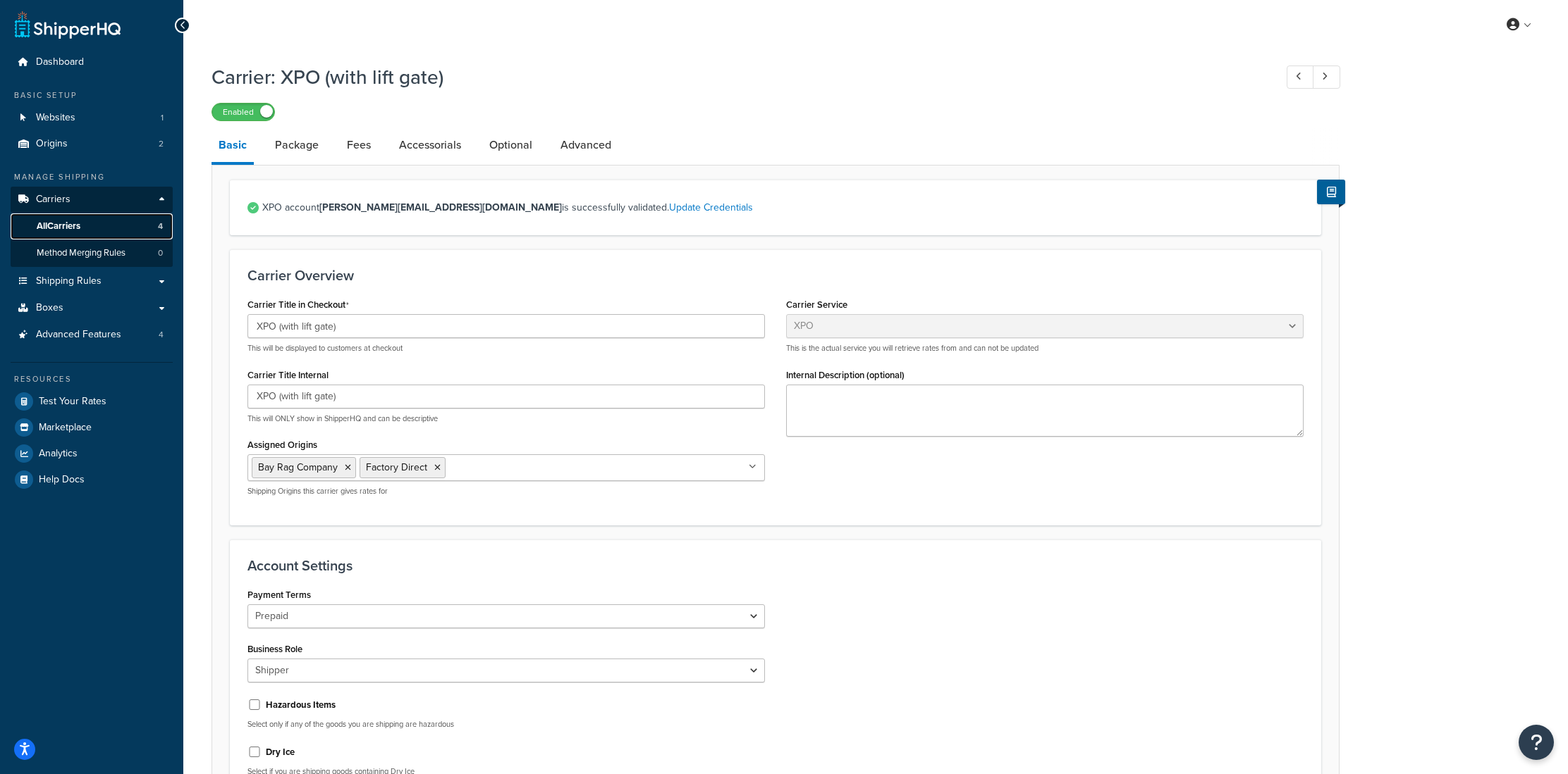
click at [63, 227] on span "All Carriers" at bounding box center [58, 226] width 44 height 12
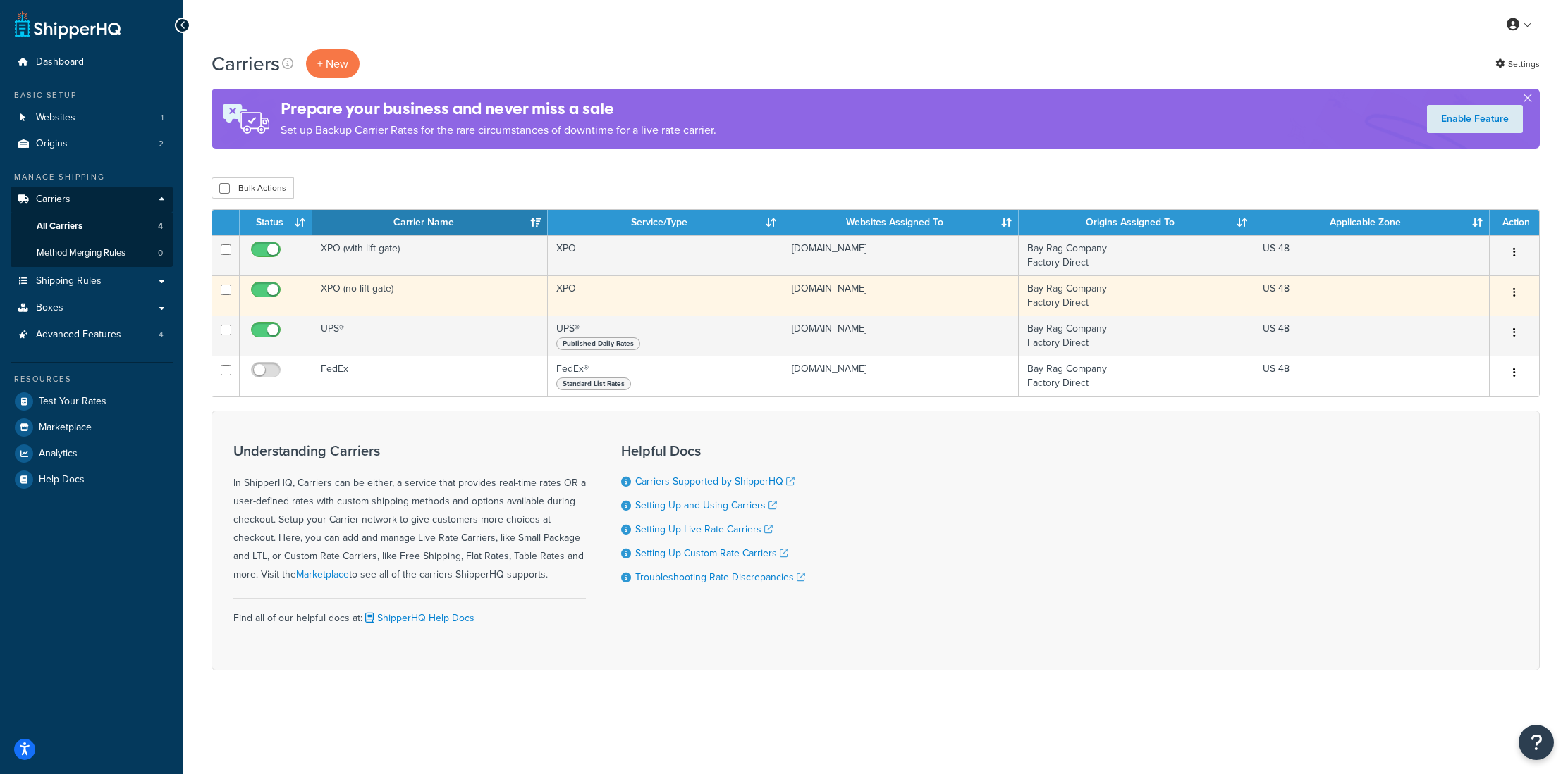
click at [340, 288] on td "XPO (no lift gate)" at bounding box center [430, 295] width 235 height 40
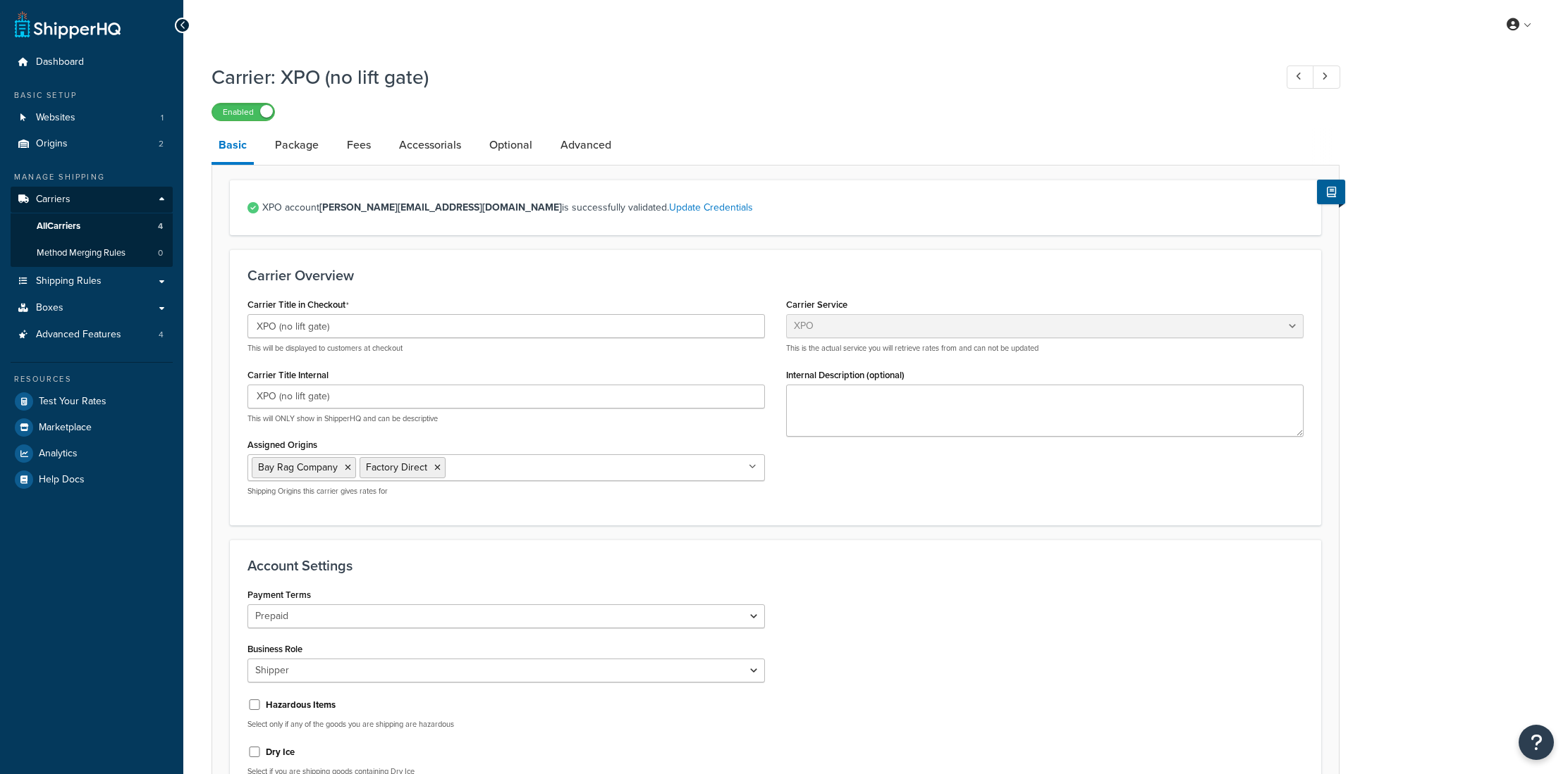
select select "xpoFreight"
click at [300, 152] on link "Package" at bounding box center [296, 144] width 58 height 34
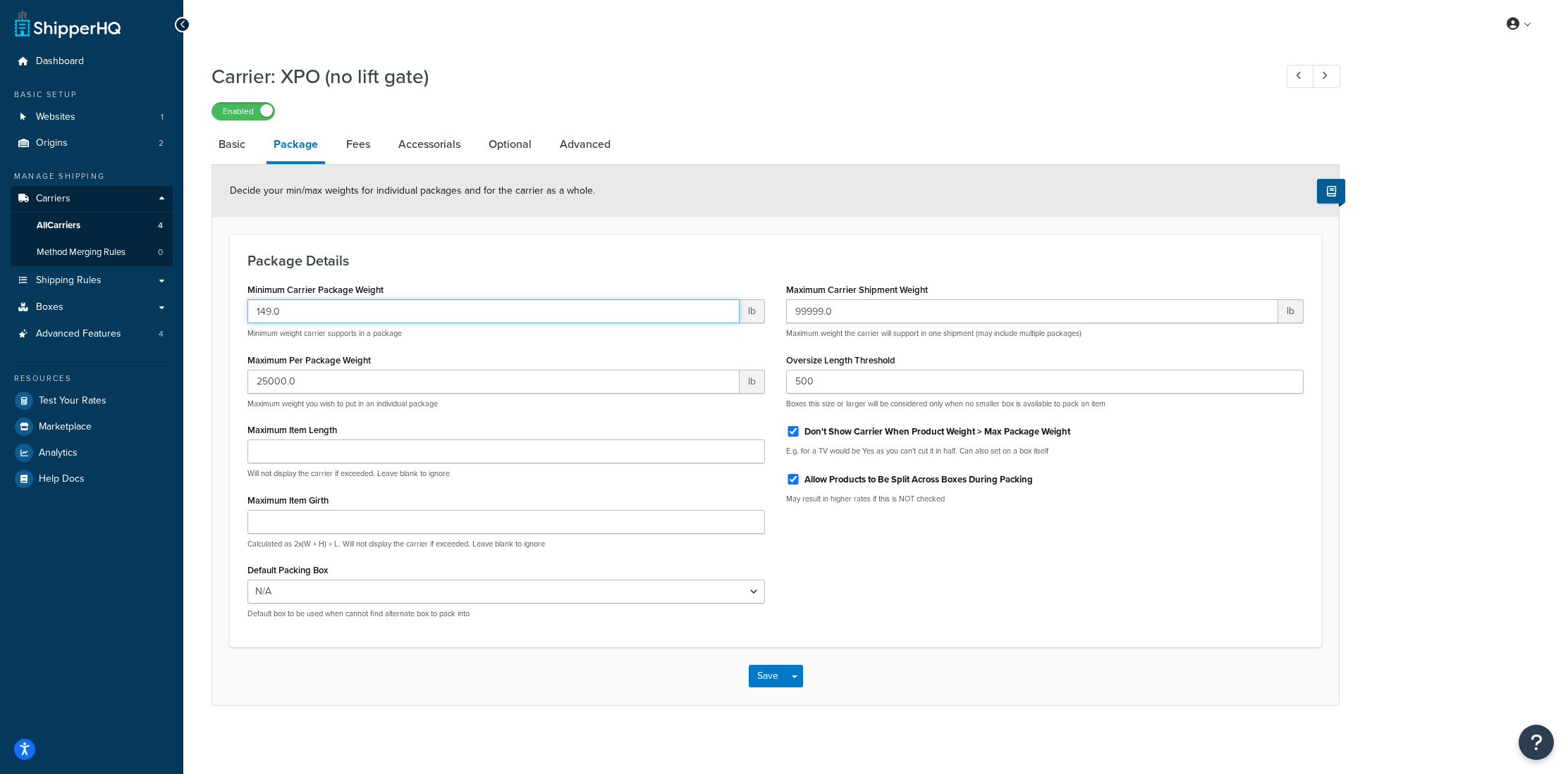
click at [233, 311] on div "Package Details Minimum Carrier Package Weight 149.0 lb Minimum weight carrier …" at bounding box center [775, 441] width 1091 height 413
paste input "70"
type input "70.0"
click at [763, 679] on button "Save" at bounding box center [768, 677] width 38 height 22
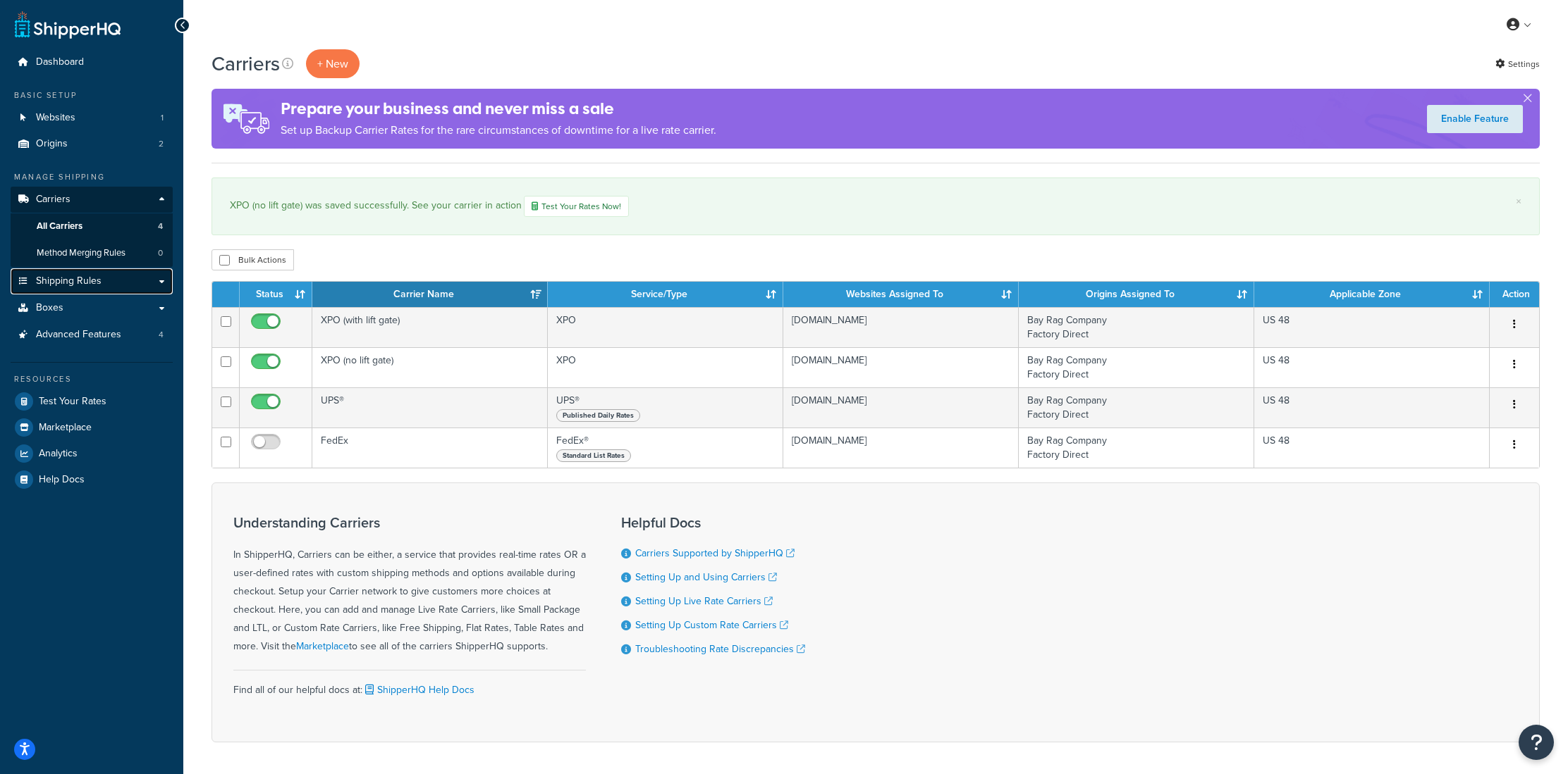
click at [65, 286] on span "Shipping Rules" at bounding box center [69, 282] width 66 height 12
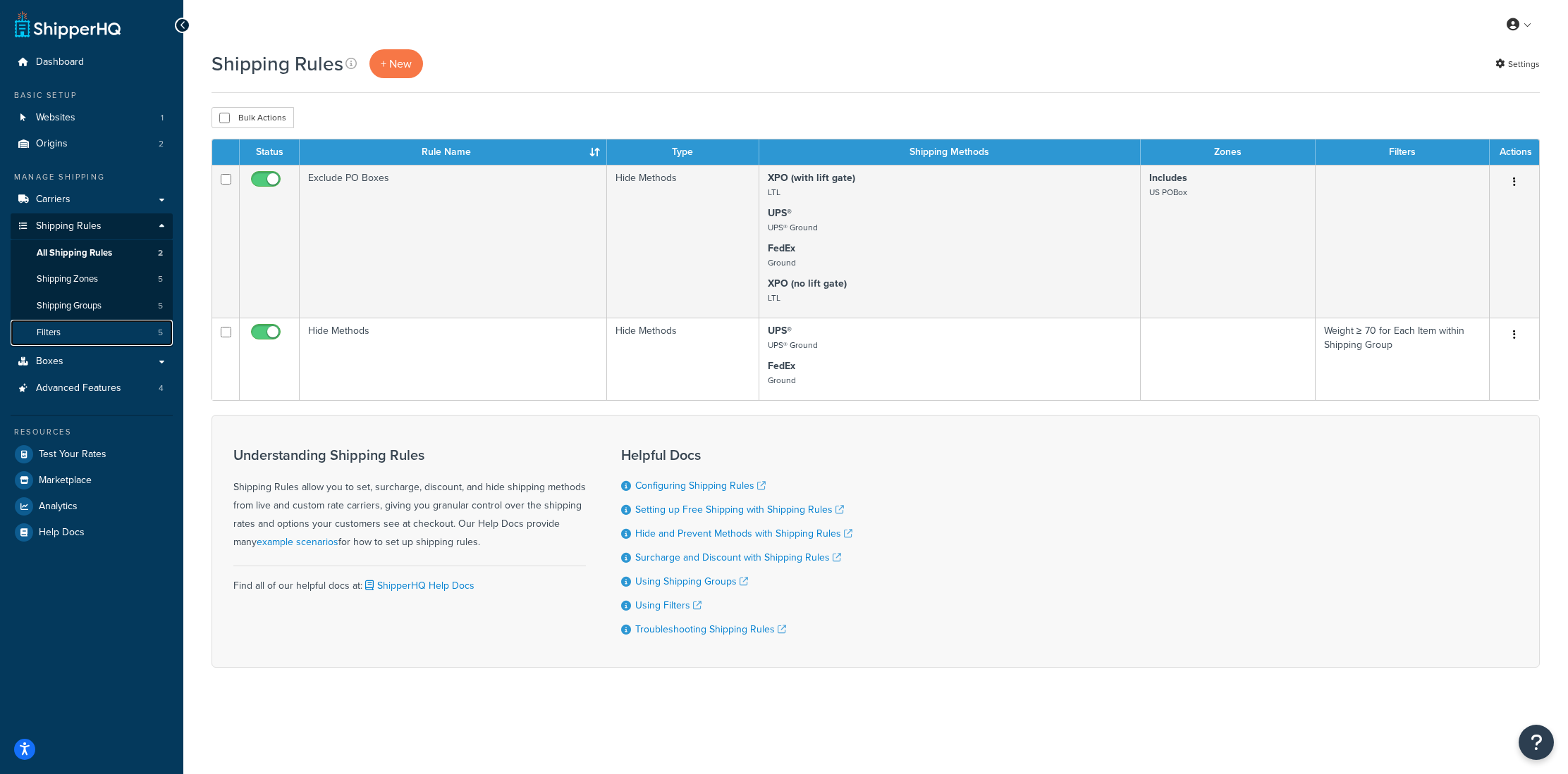
click at [62, 330] on link "Filters 5" at bounding box center [92, 333] width 163 height 26
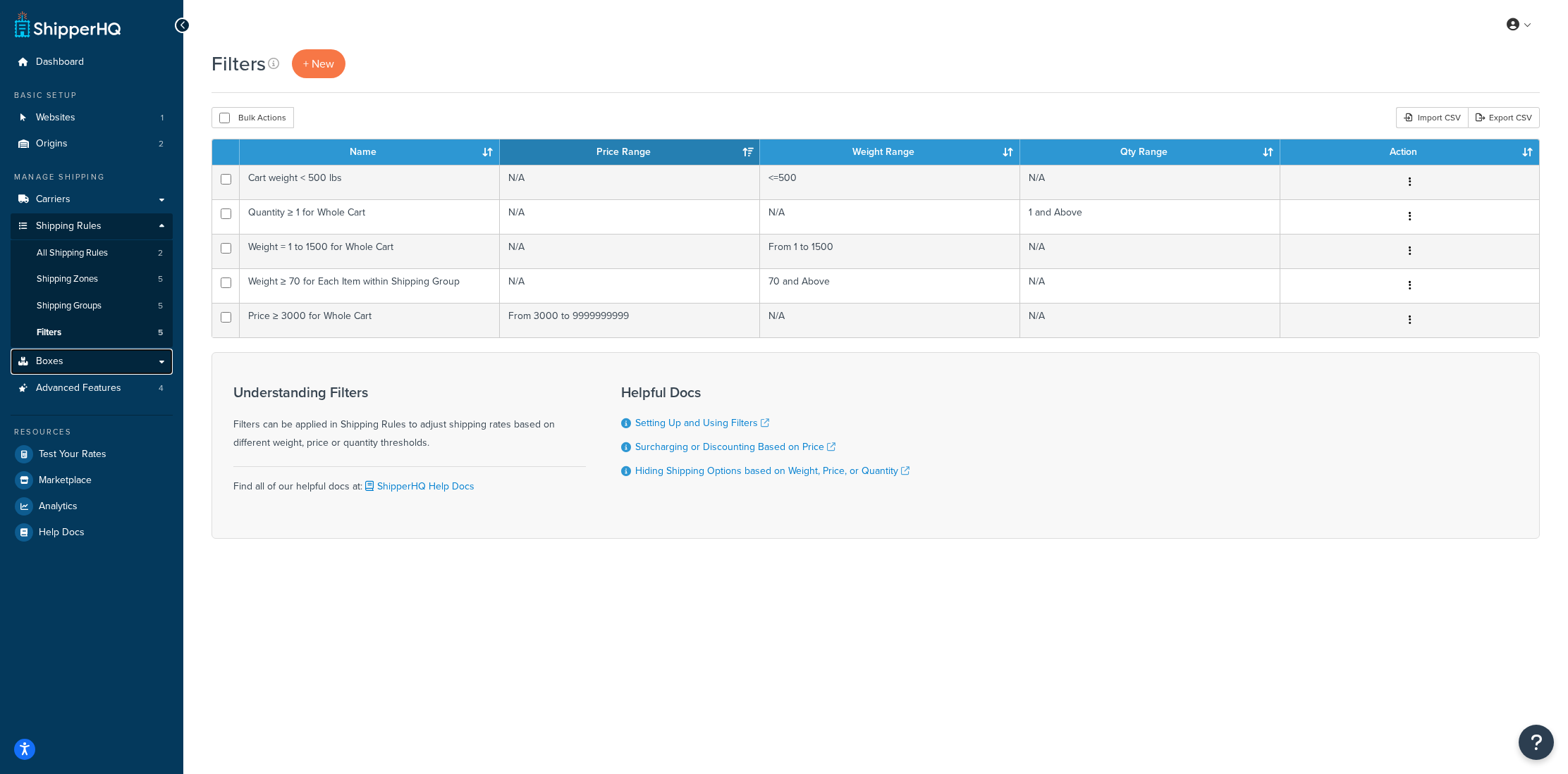
click at [67, 365] on link "Boxes" at bounding box center [92, 362] width 163 height 26
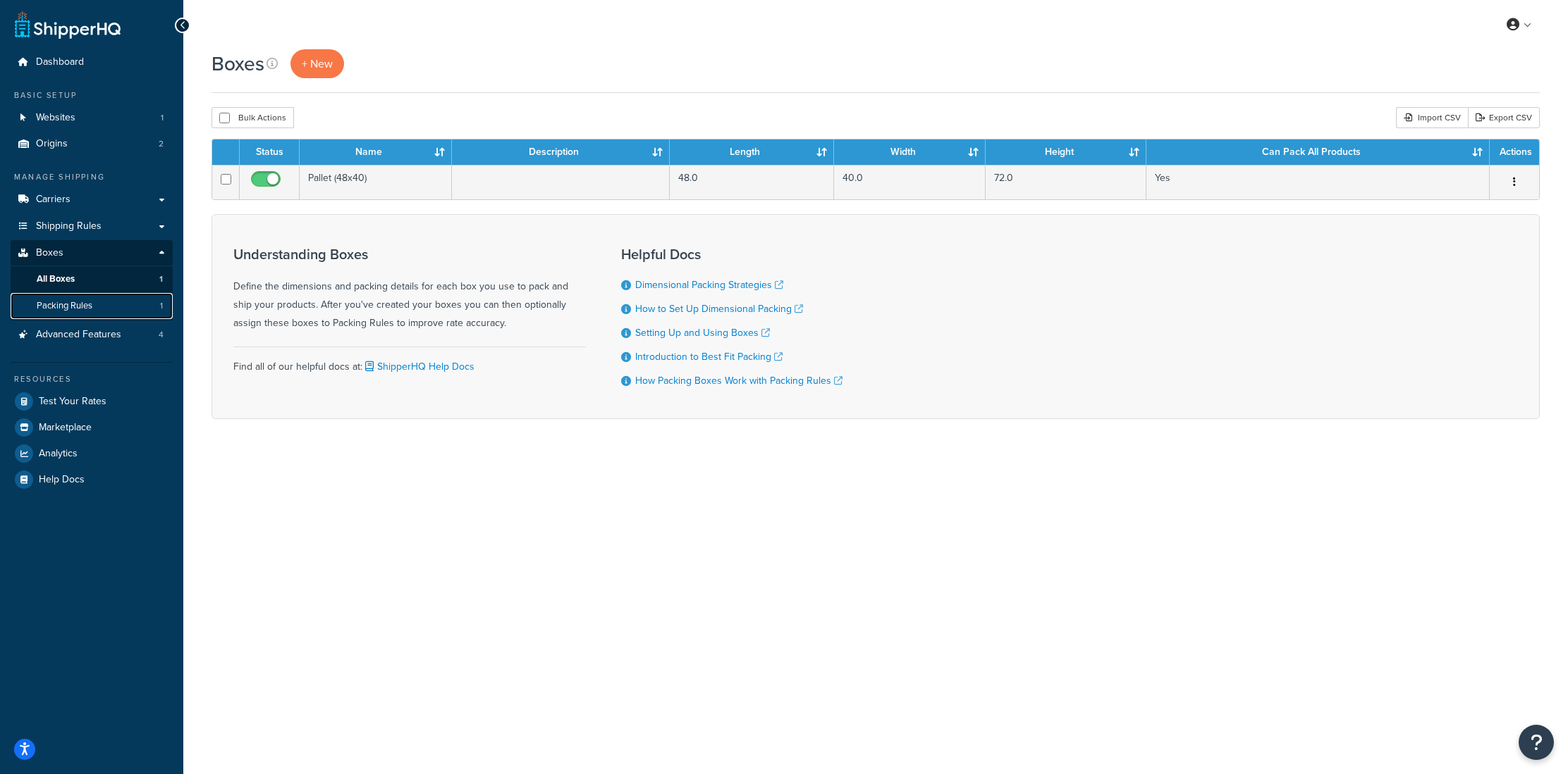
click at [84, 308] on span "Packing Rules" at bounding box center [64, 306] width 55 height 12
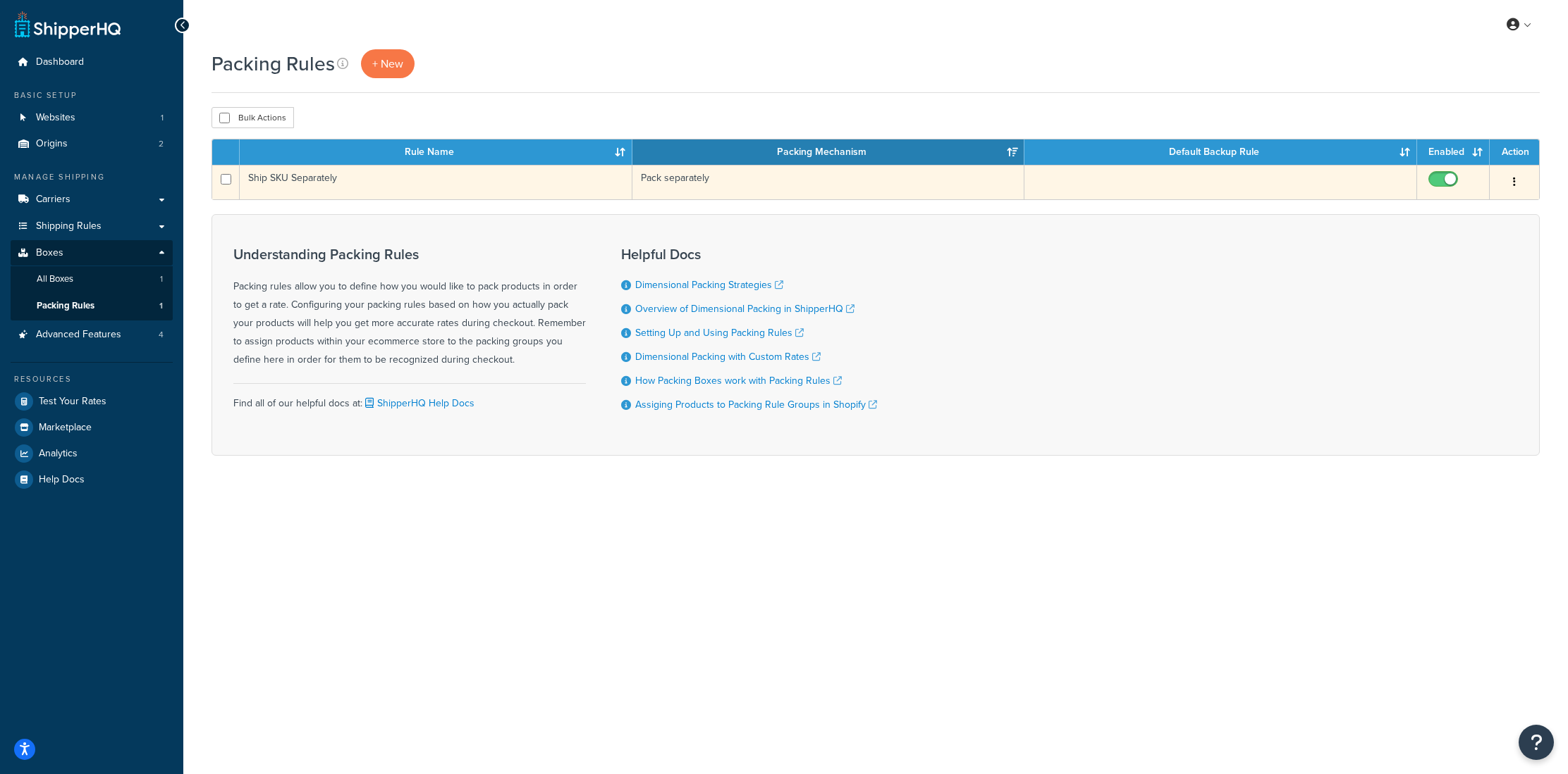
click at [360, 187] on td "Ship SKU Separately" at bounding box center [436, 182] width 392 height 35
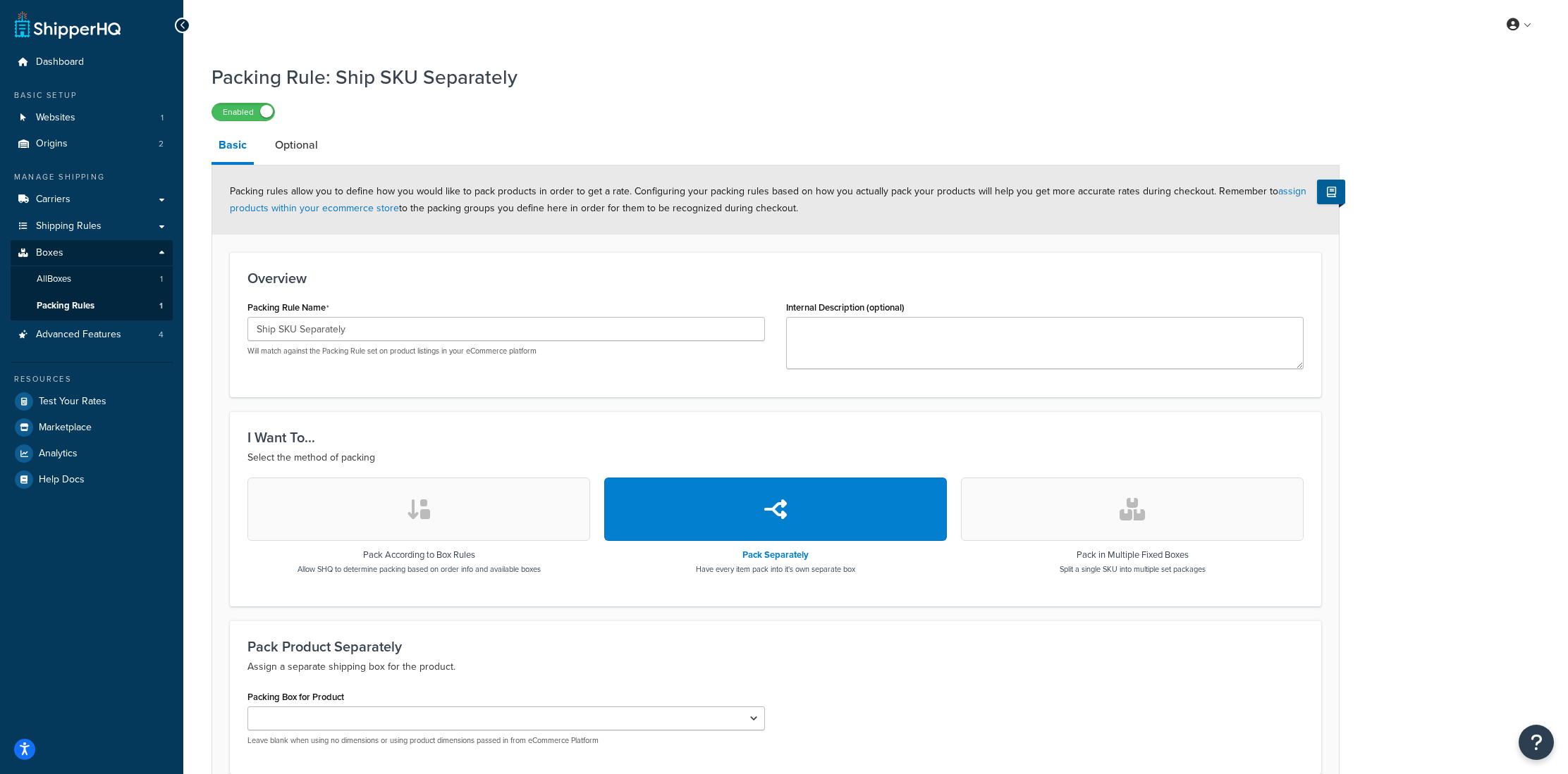
scroll to position [130, 0]
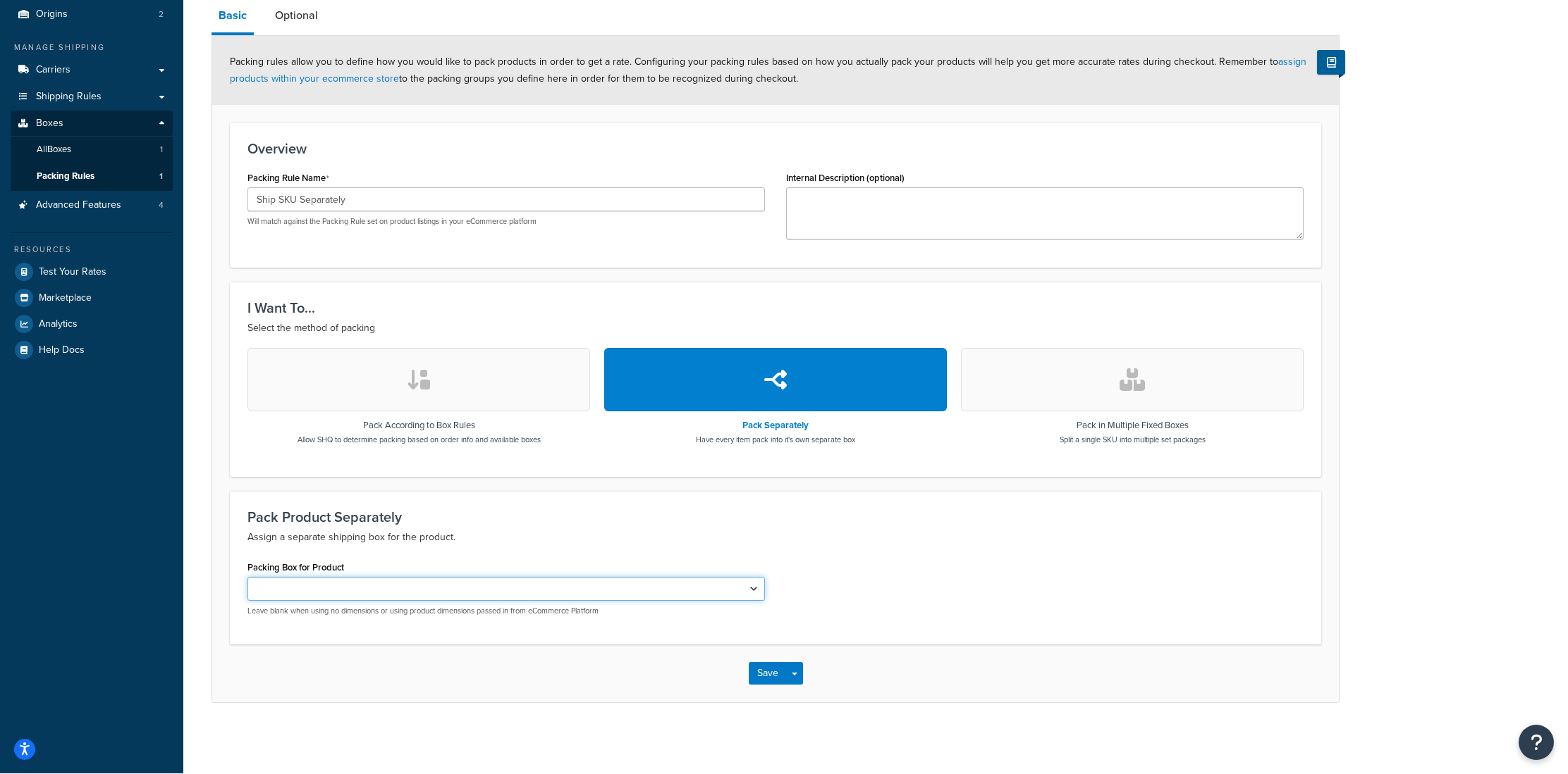
click at [320, 586] on select "Packing Box for Product" at bounding box center [506, 589] width 518 height 24
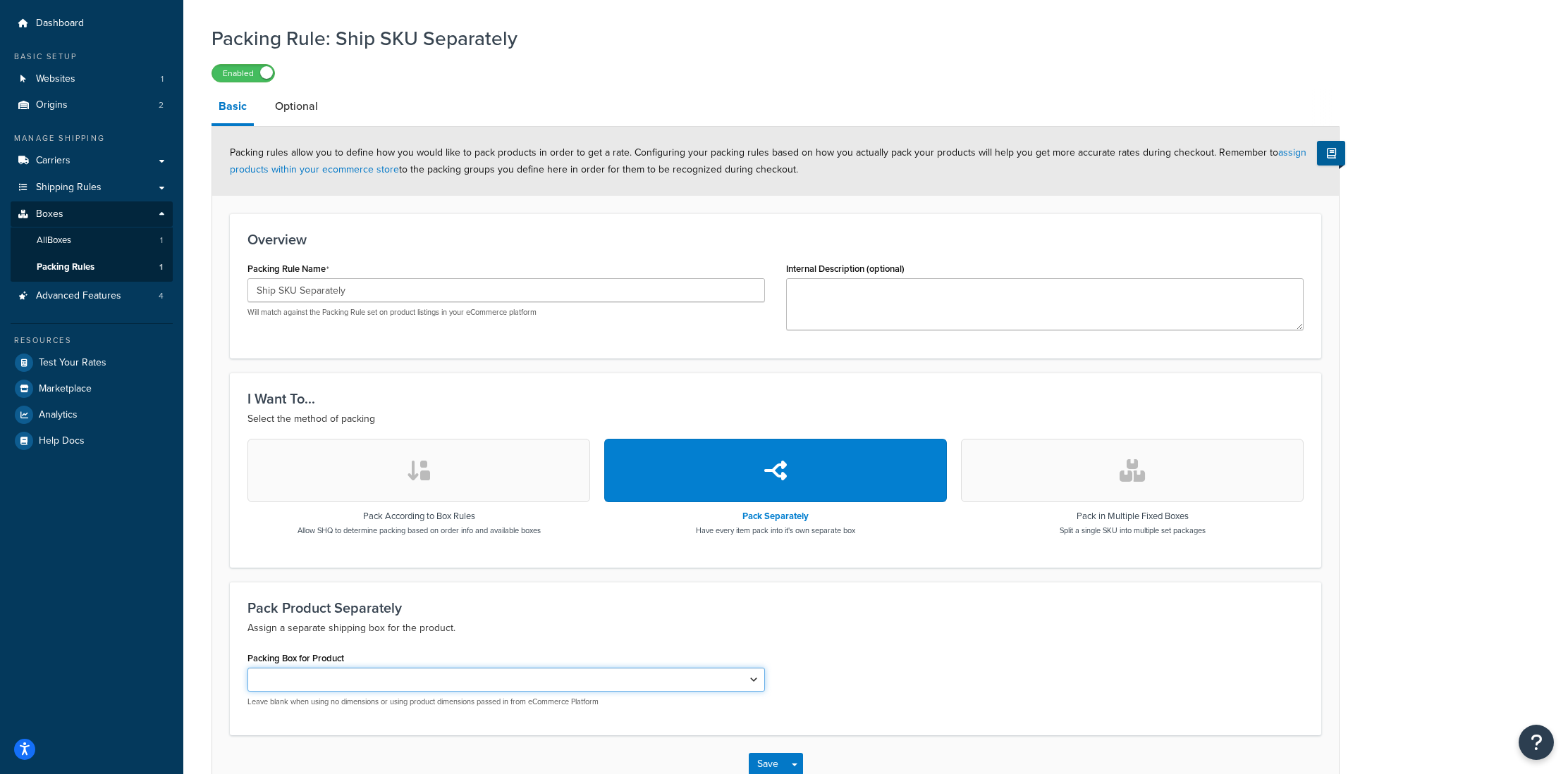
scroll to position [0, 0]
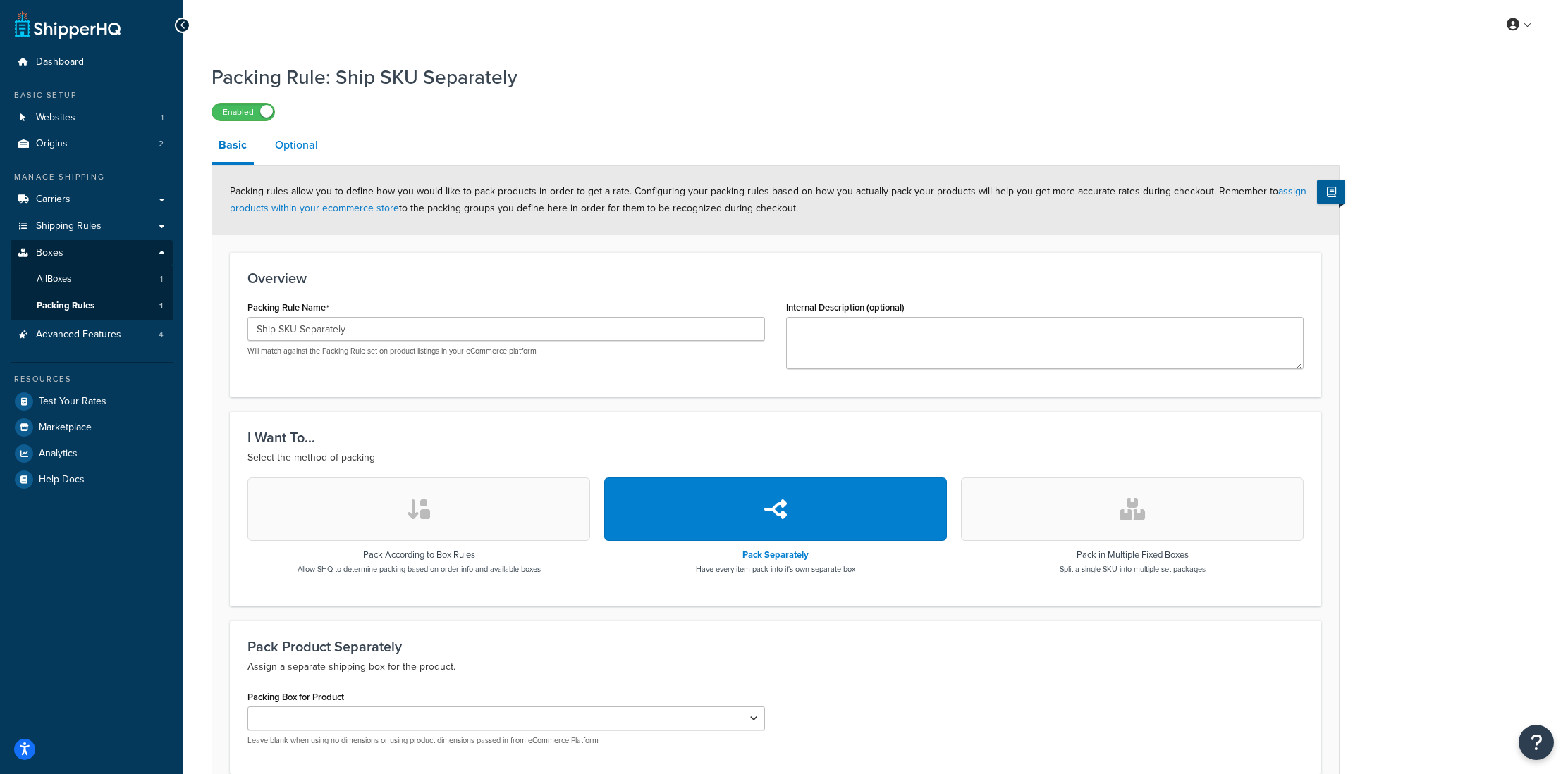
click at [289, 151] on link "Optional" at bounding box center [296, 144] width 57 height 34
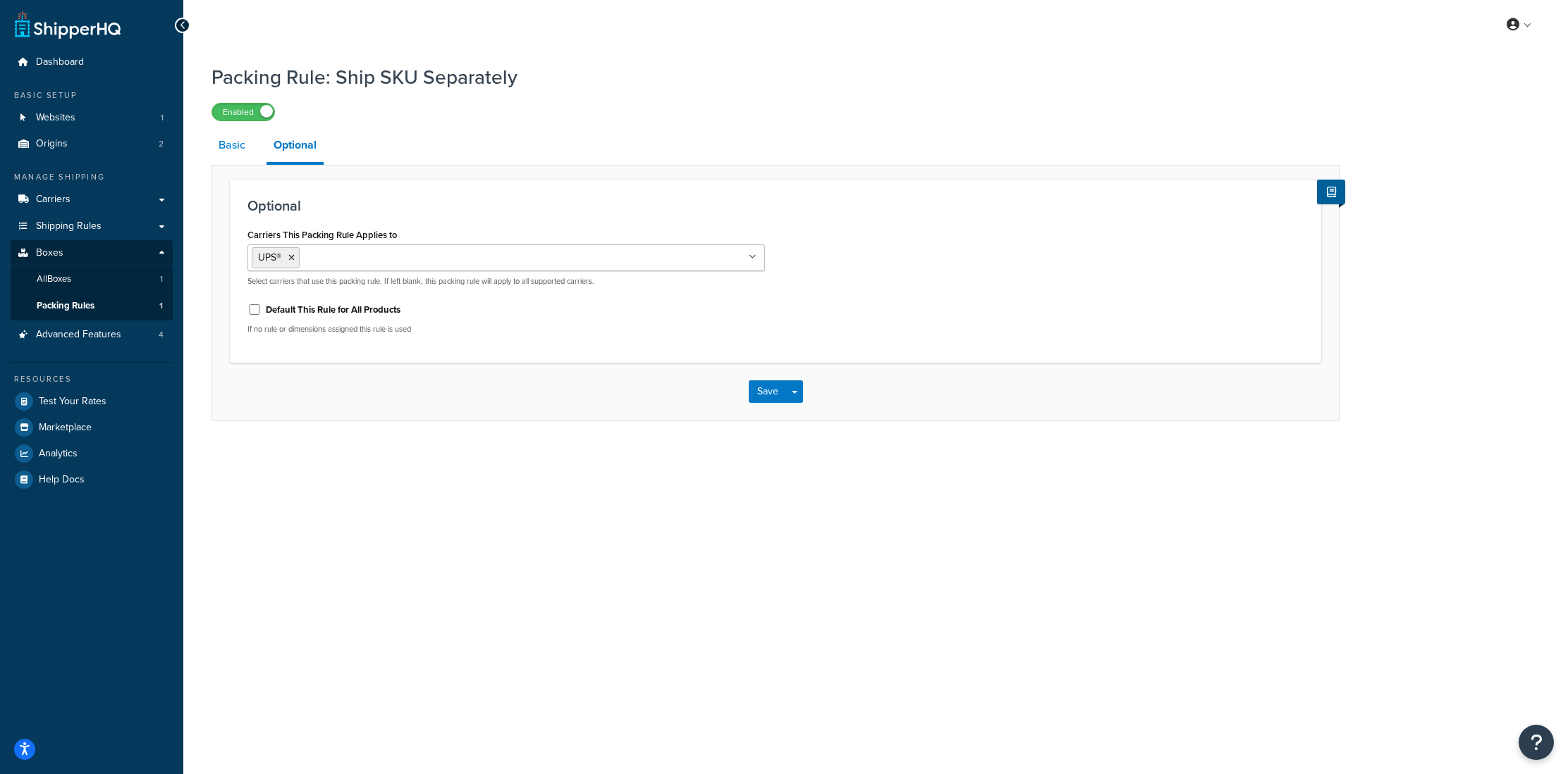
click at [234, 148] on link "Basic" at bounding box center [232, 144] width 41 height 34
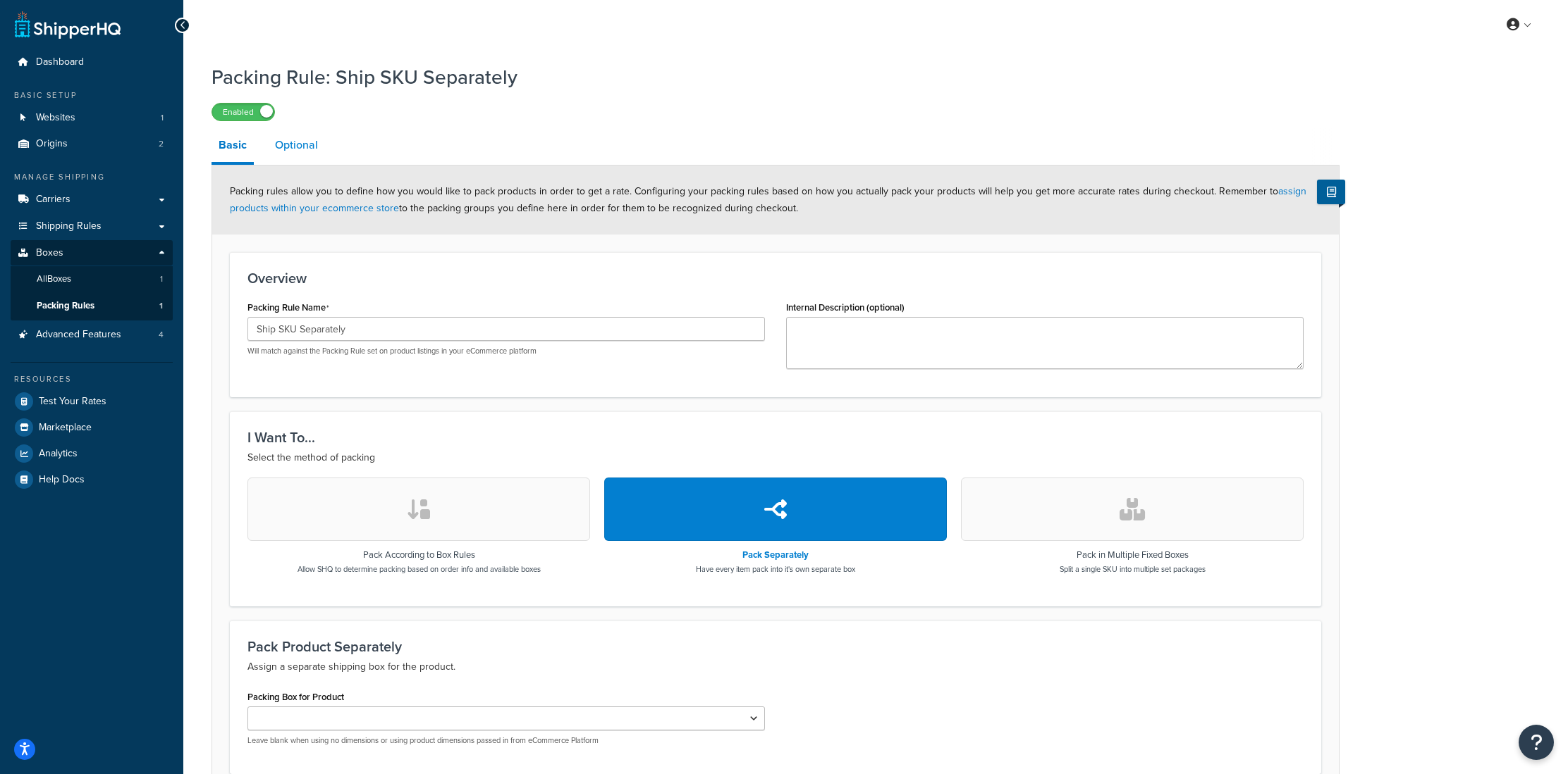
scroll to position [4, 0]
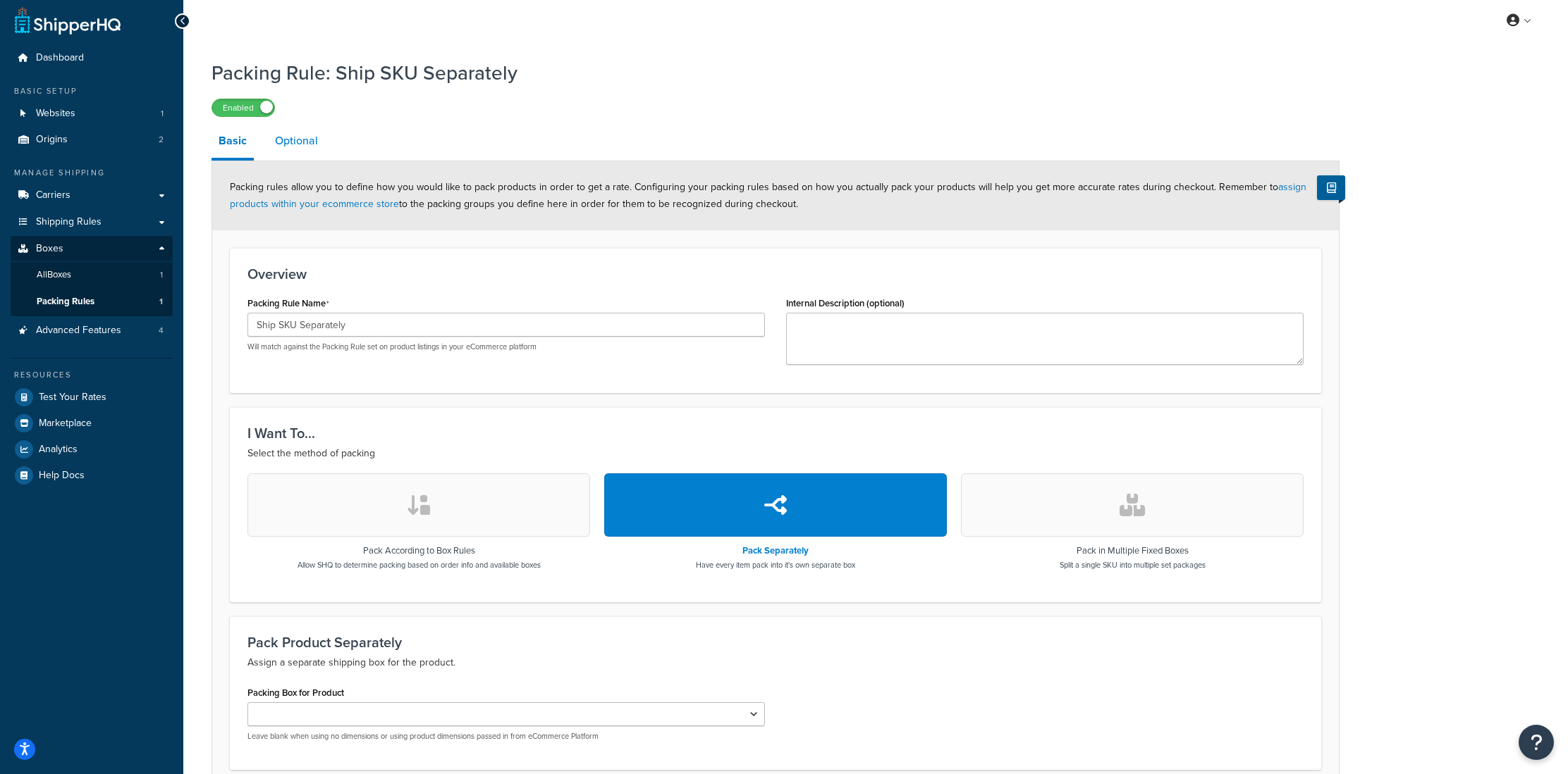
click at [292, 143] on link "Optional" at bounding box center [296, 141] width 57 height 34
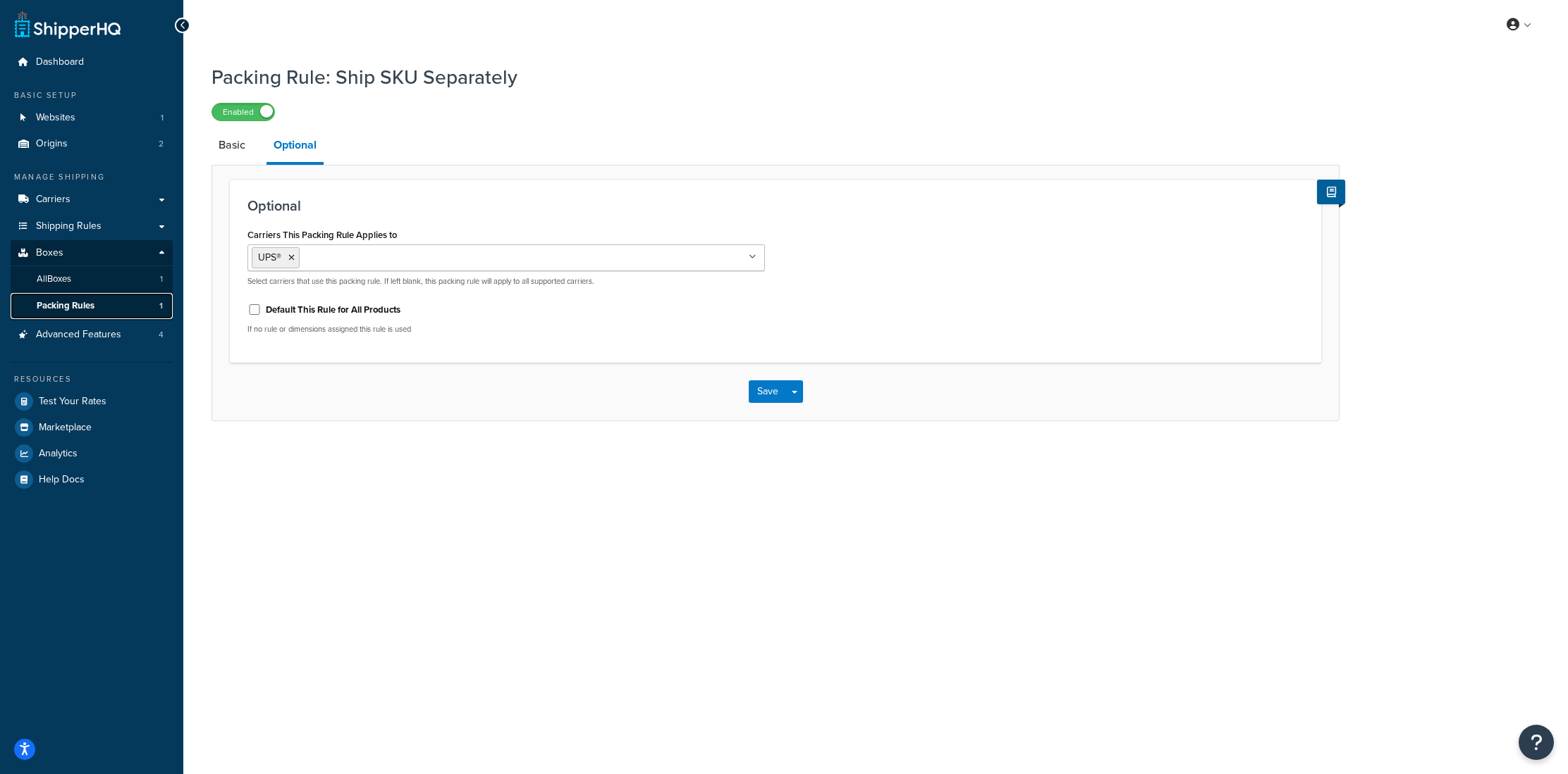
click at [88, 314] on link "Packing Rules 1" at bounding box center [92, 306] width 163 height 26
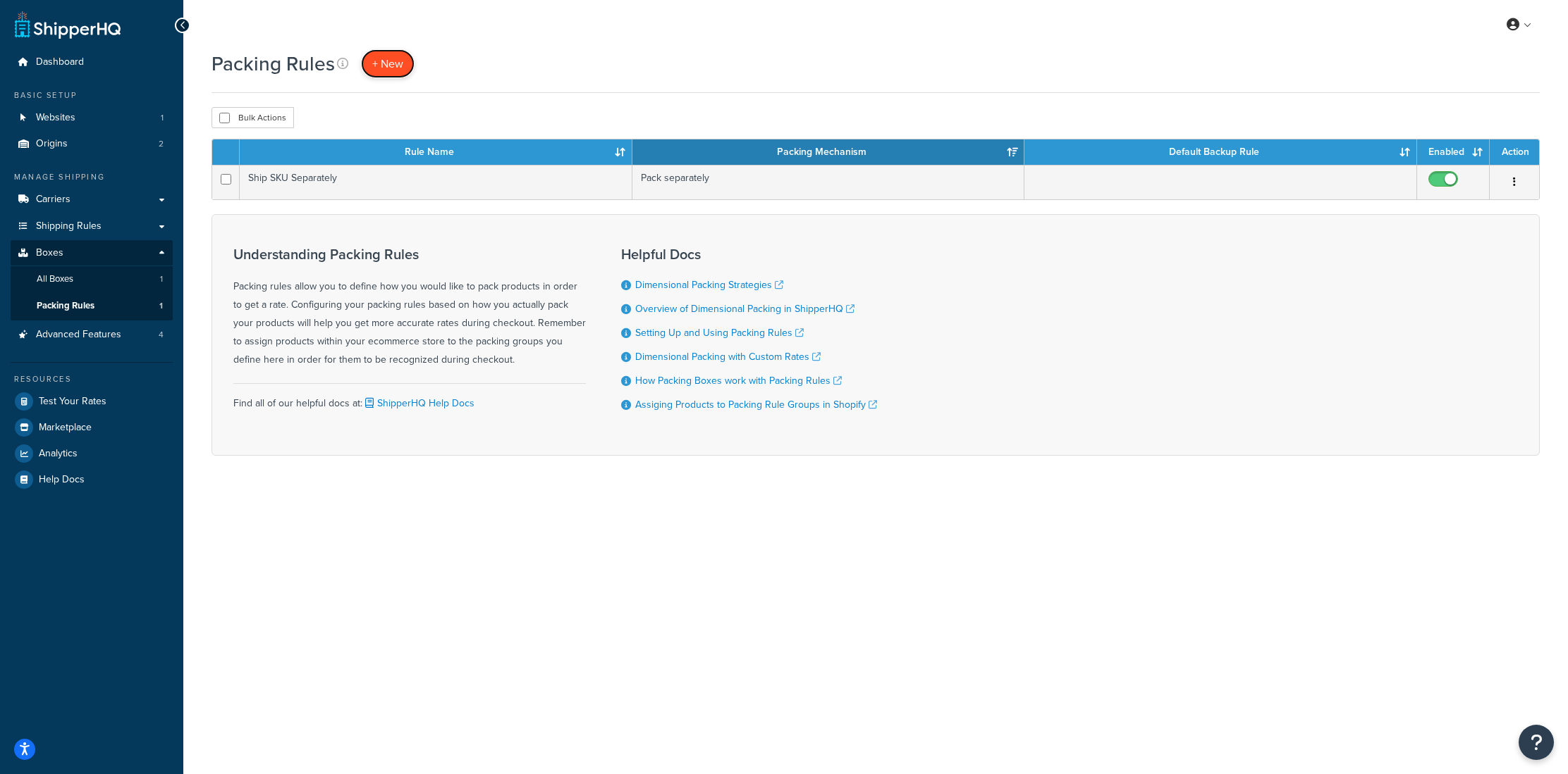
click at [379, 55] on span "+ New" at bounding box center [388, 63] width 31 height 16
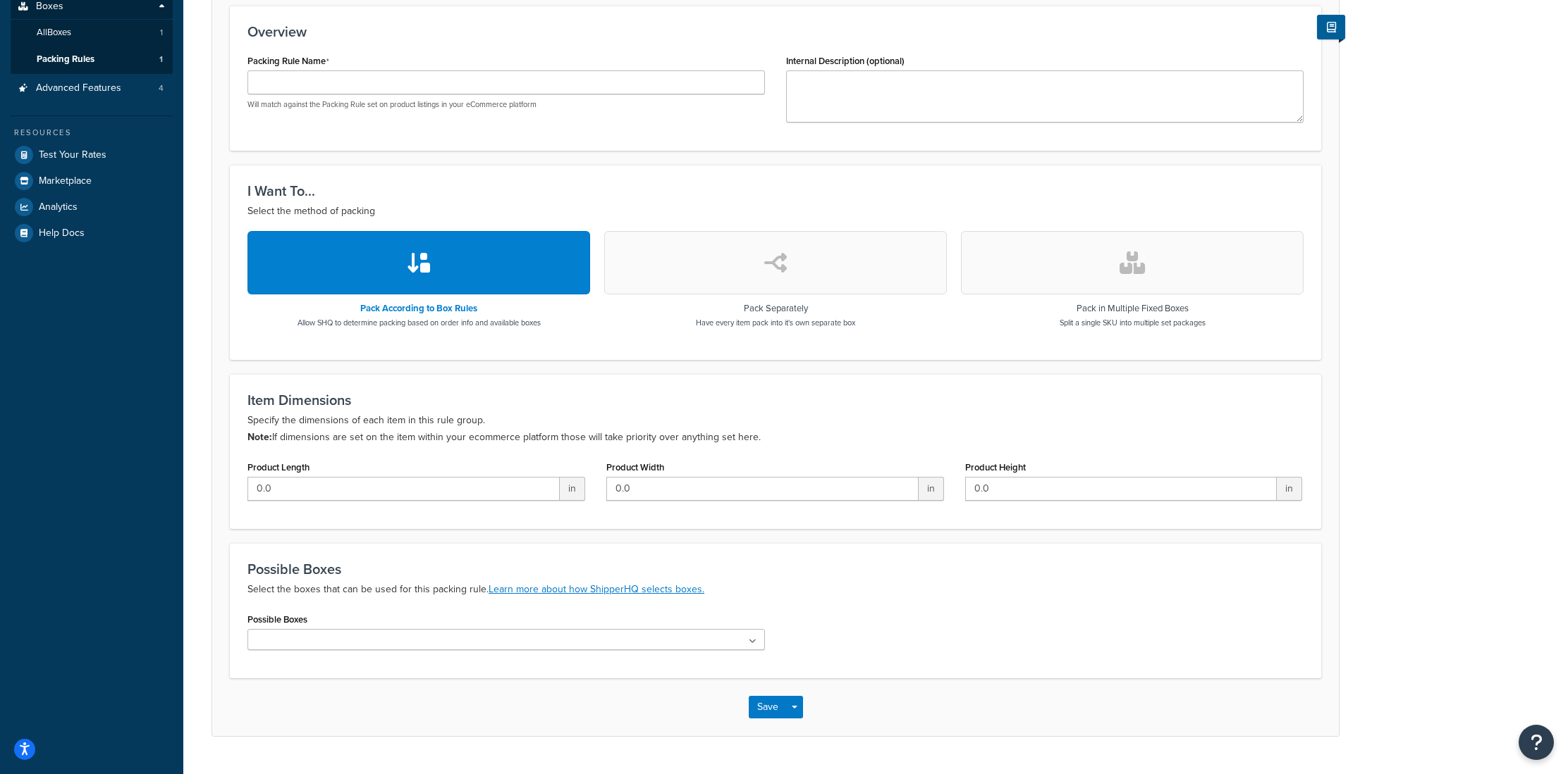
scroll to position [251, 0]
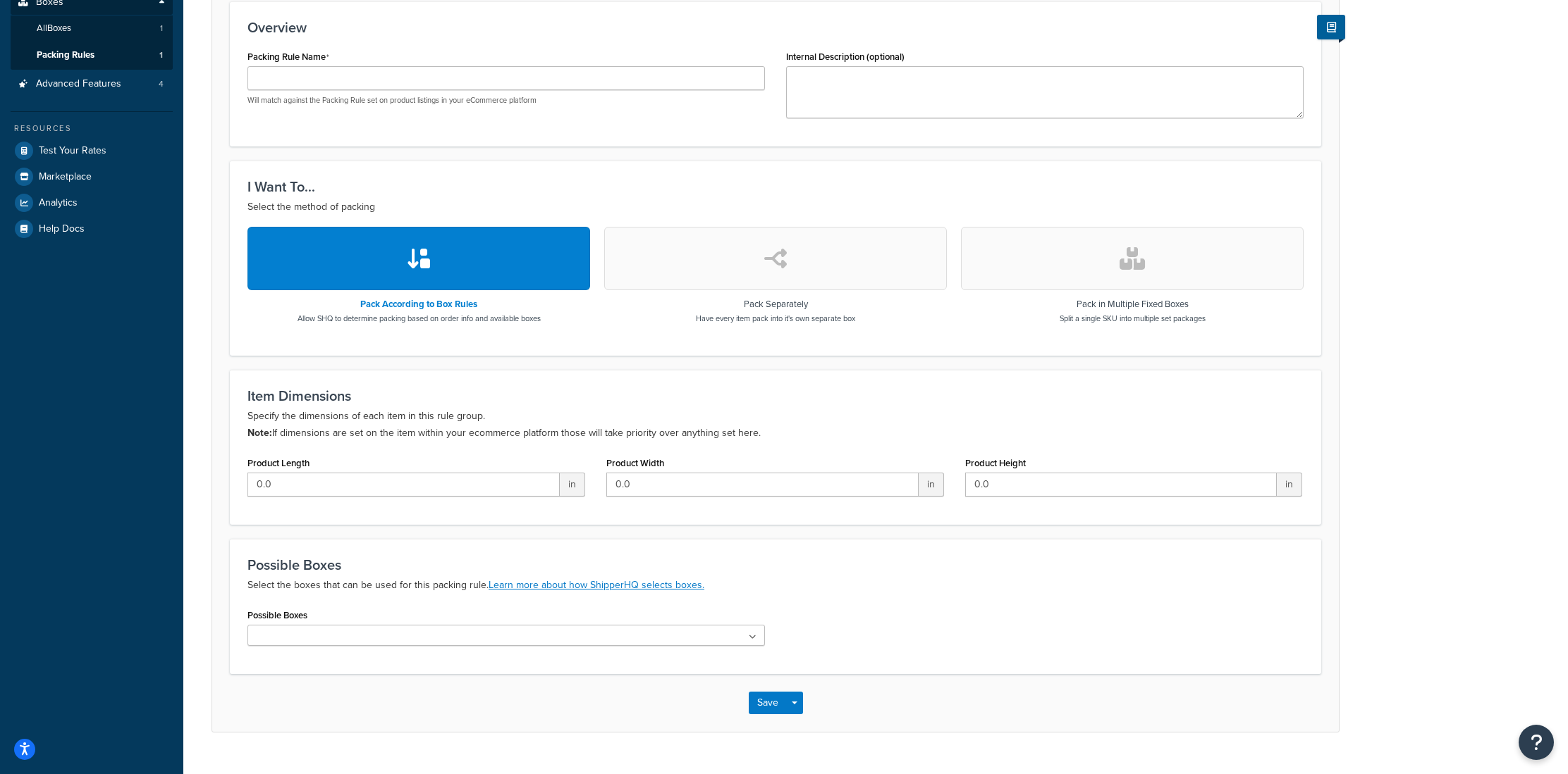
click at [995, 261] on button "button" at bounding box center [1131, 258] width 342 height 63
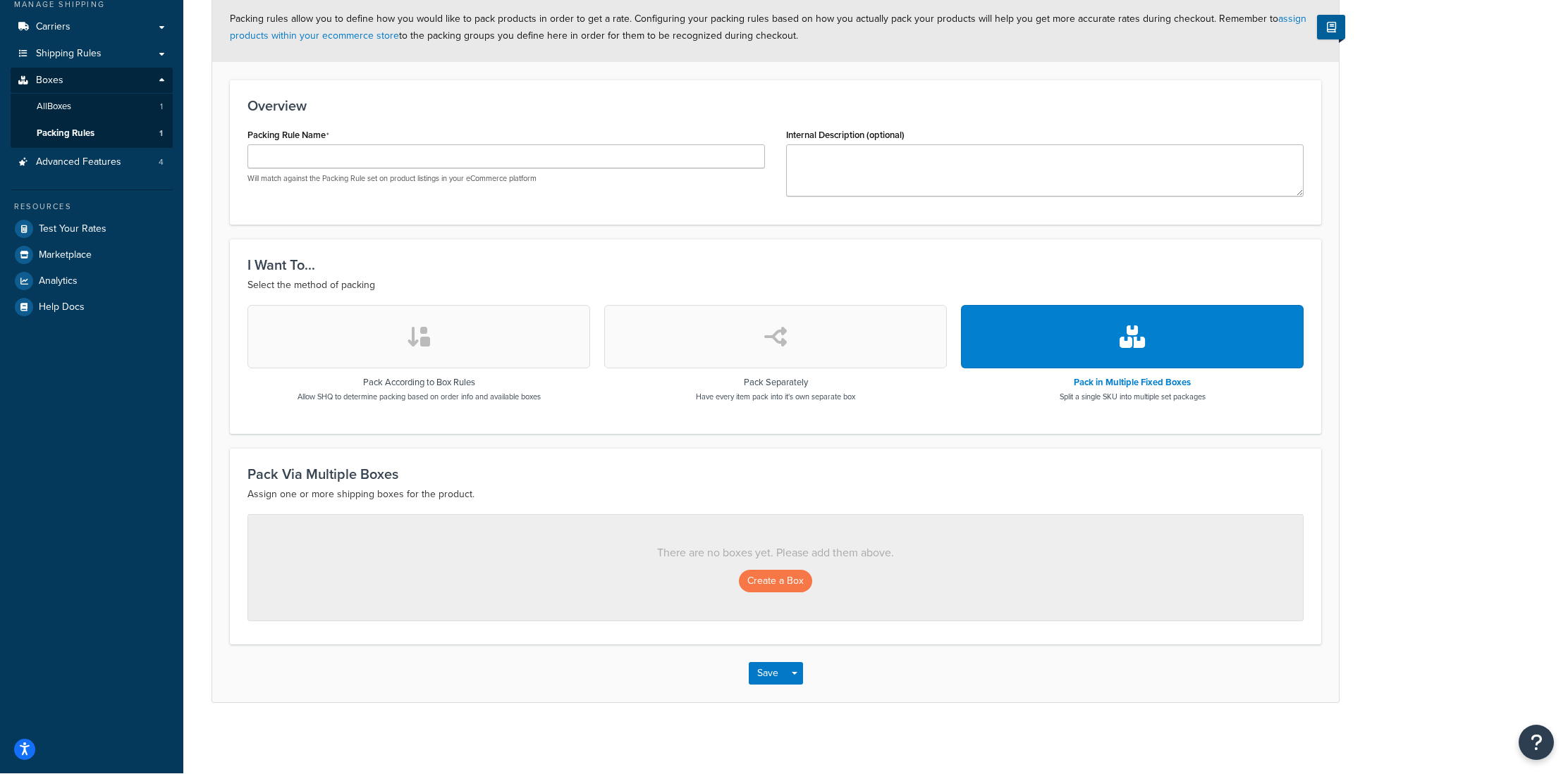
click at [824, 317] on button "button" at bounding box center [775, 336] width 342 height 63
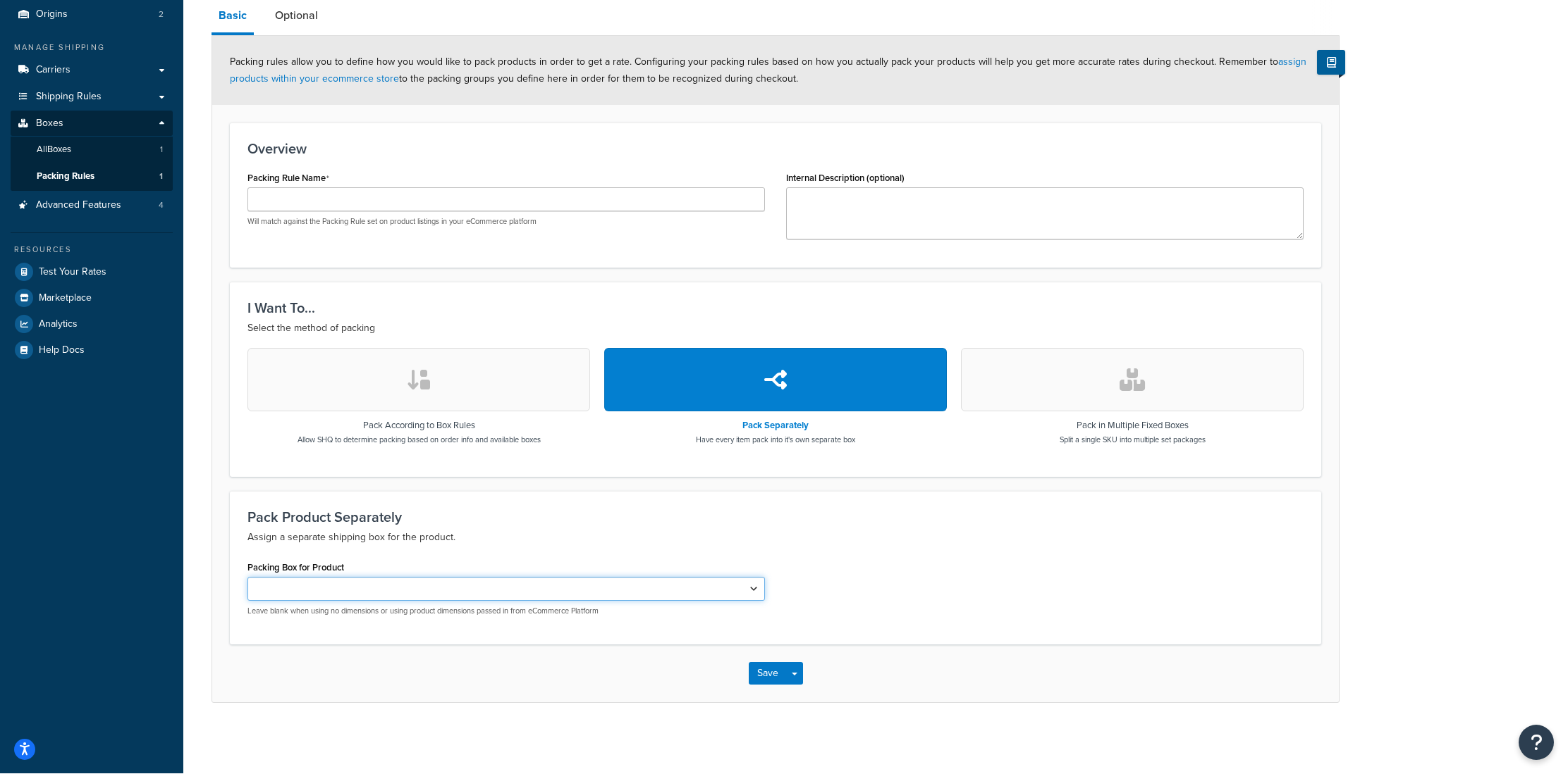
click at [424, 583] on select "Packing Box for Product" at bounding box center [506, 589] width 518 height 24
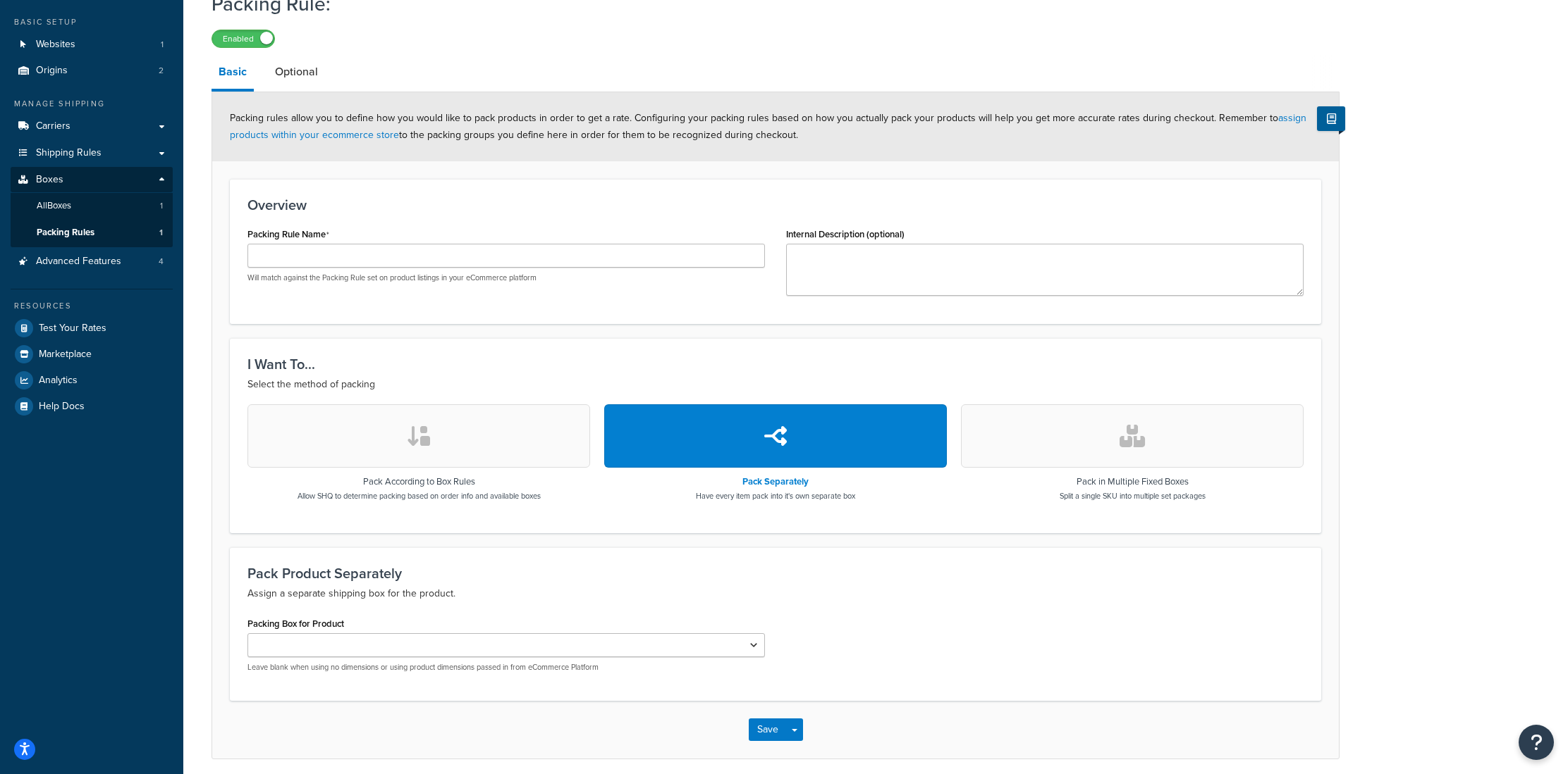
drag, startPoint x: 314, startPoint y: 117, endPoint x: 453, endPoint y: 121, distance: 139.1
click at [453, 121] on span "Packing rules allow you to define how you would like to pack products in order …" at bounding box center [768, 126] width 1076 height 32
click at [373, 136] on link "assign products within your ecommerce store" at bounding box center [768, 126] width 1076 height 32
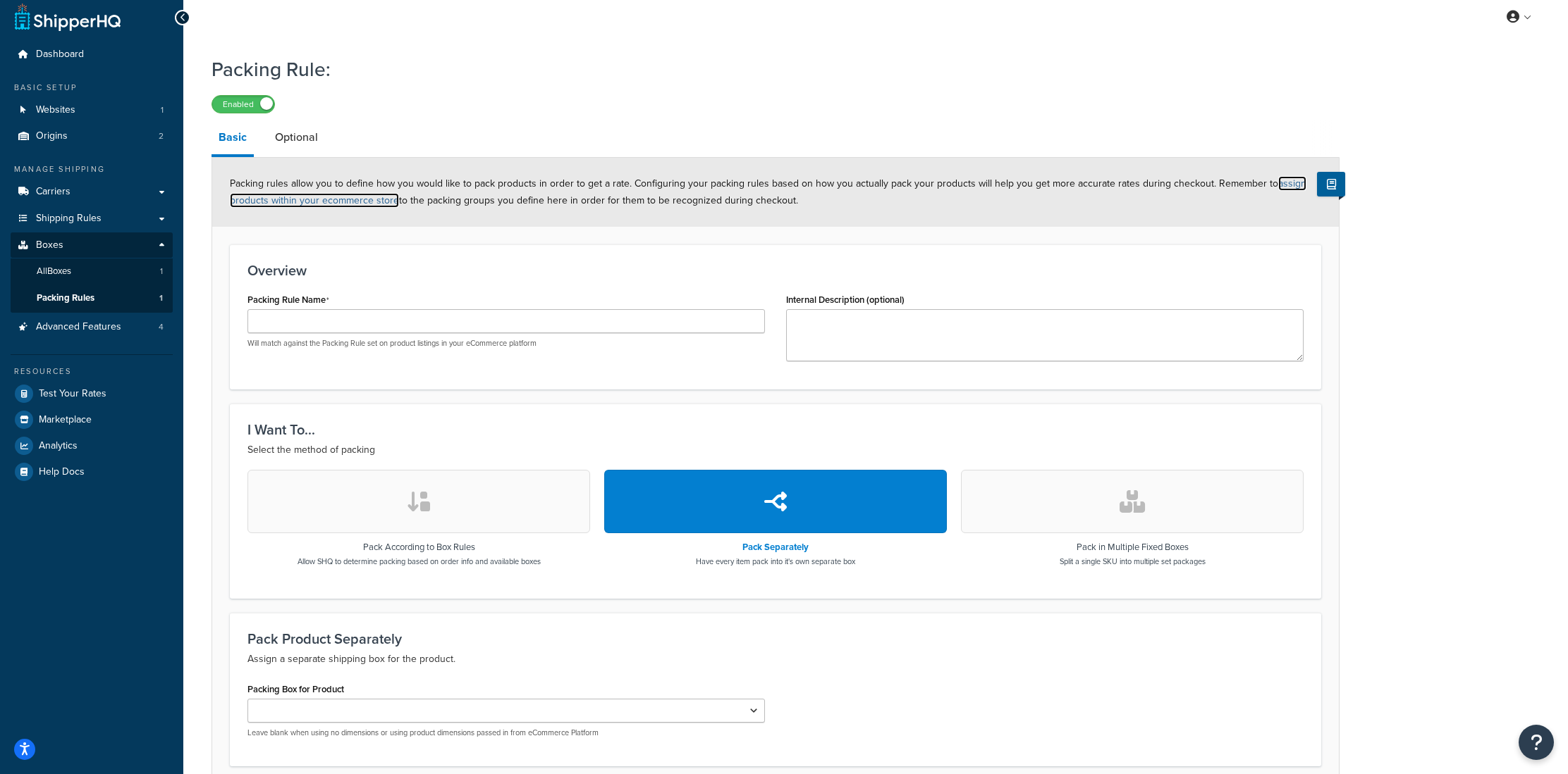
scroll to position [0, 0]
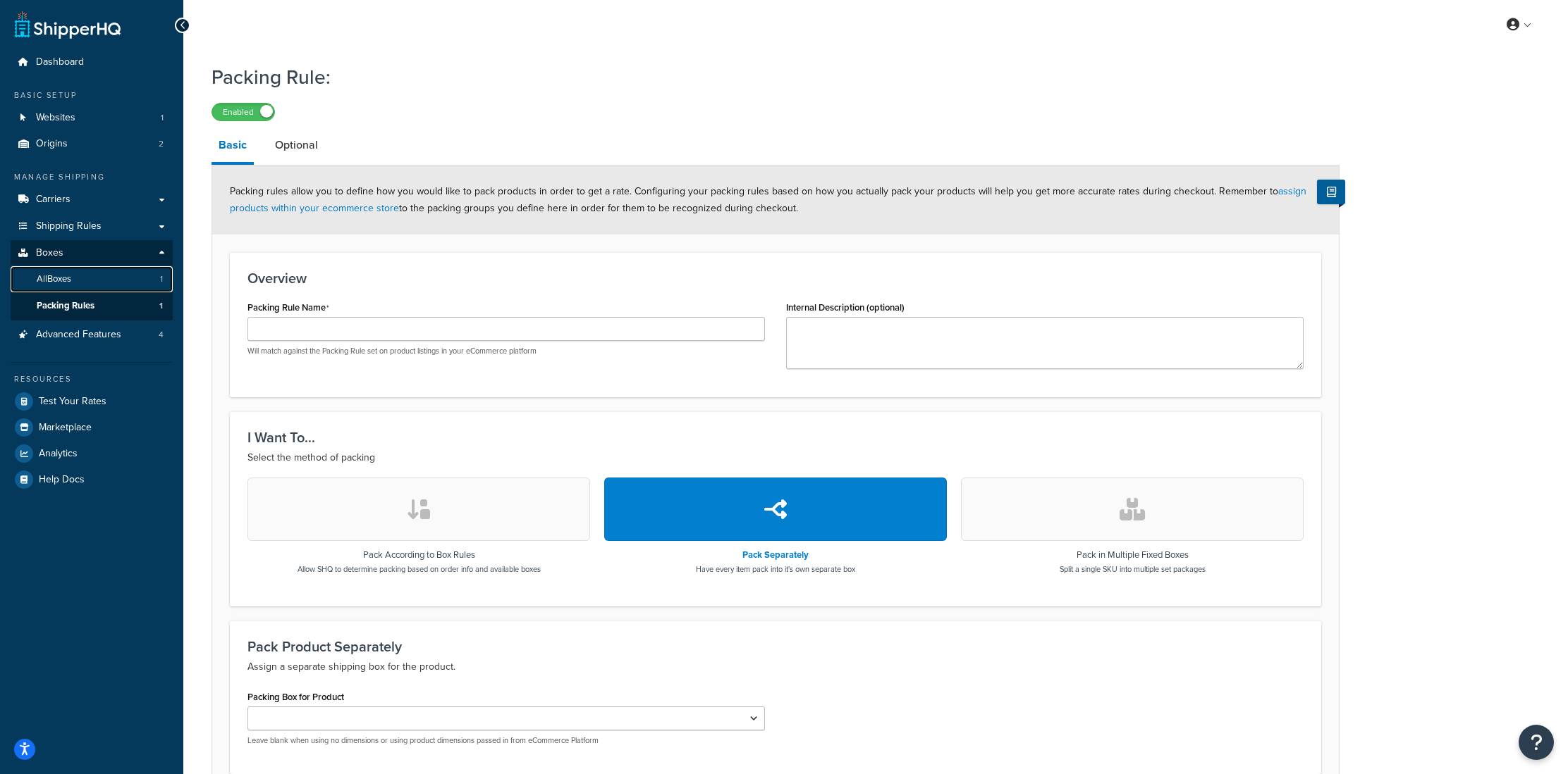
click at [56, 287] on link "All Boxes 1" at bounding box center [92, 279] width 163 height 26
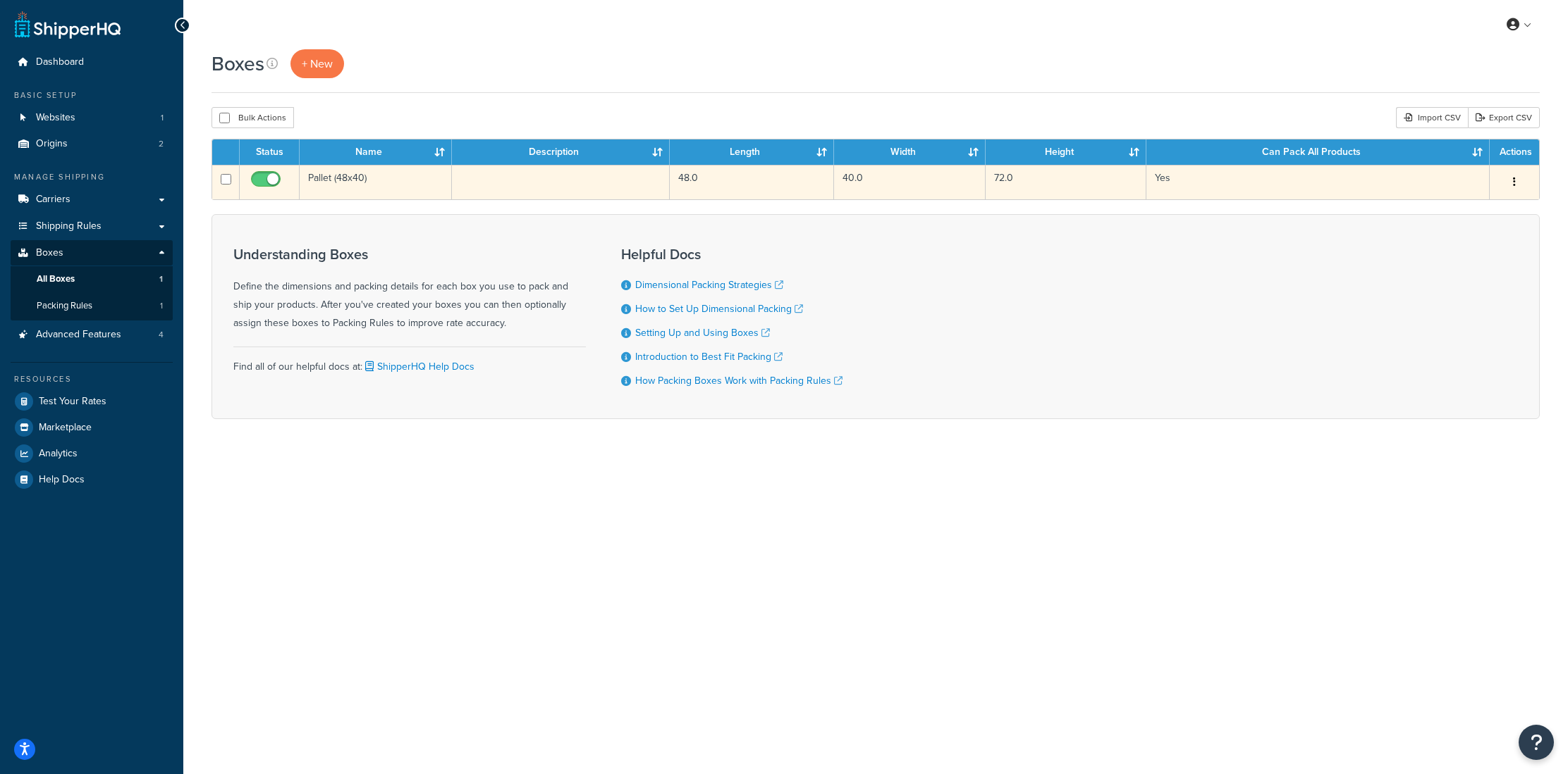
click at [361, 181] on td "Pallet (48x40)" at bounding box center [376, 182] width 152 height 35
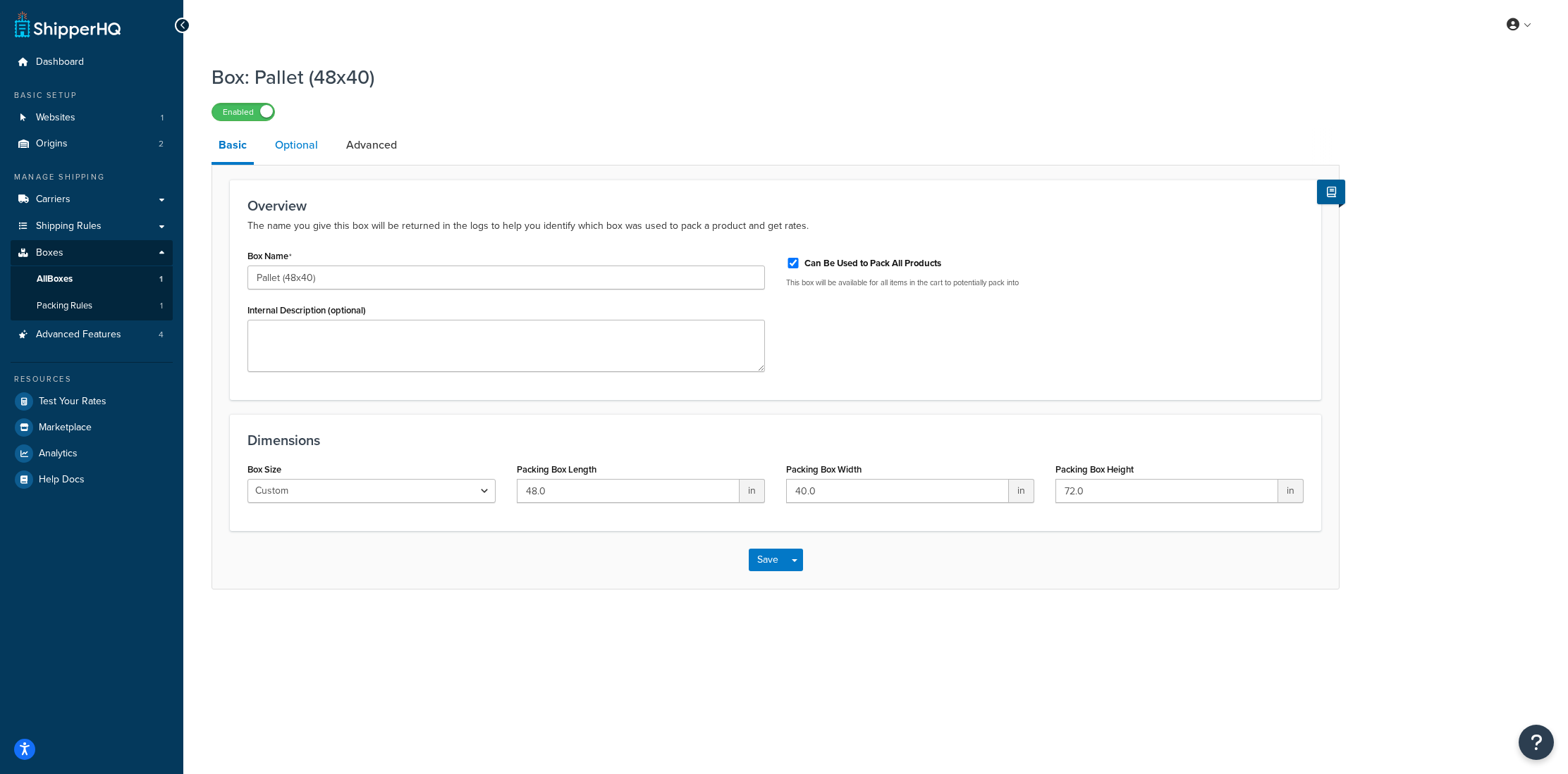
click at [292, 148] on link "Optional" at bounding box center [296, 144] width 57 height 34
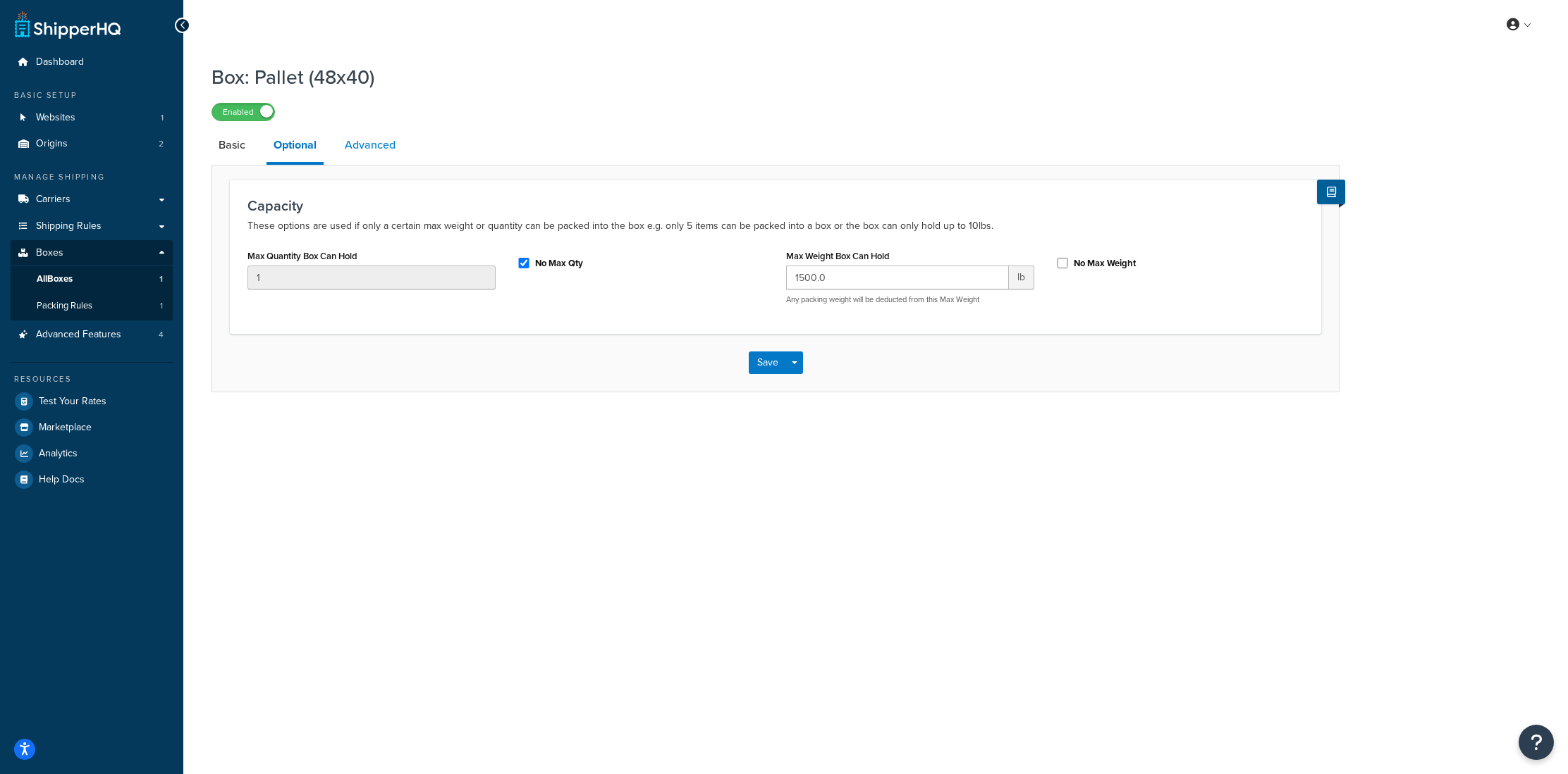
click at [360, 143] on link "Advanced" at bounding box center [370, 144] width 65 height 34
select select "70"
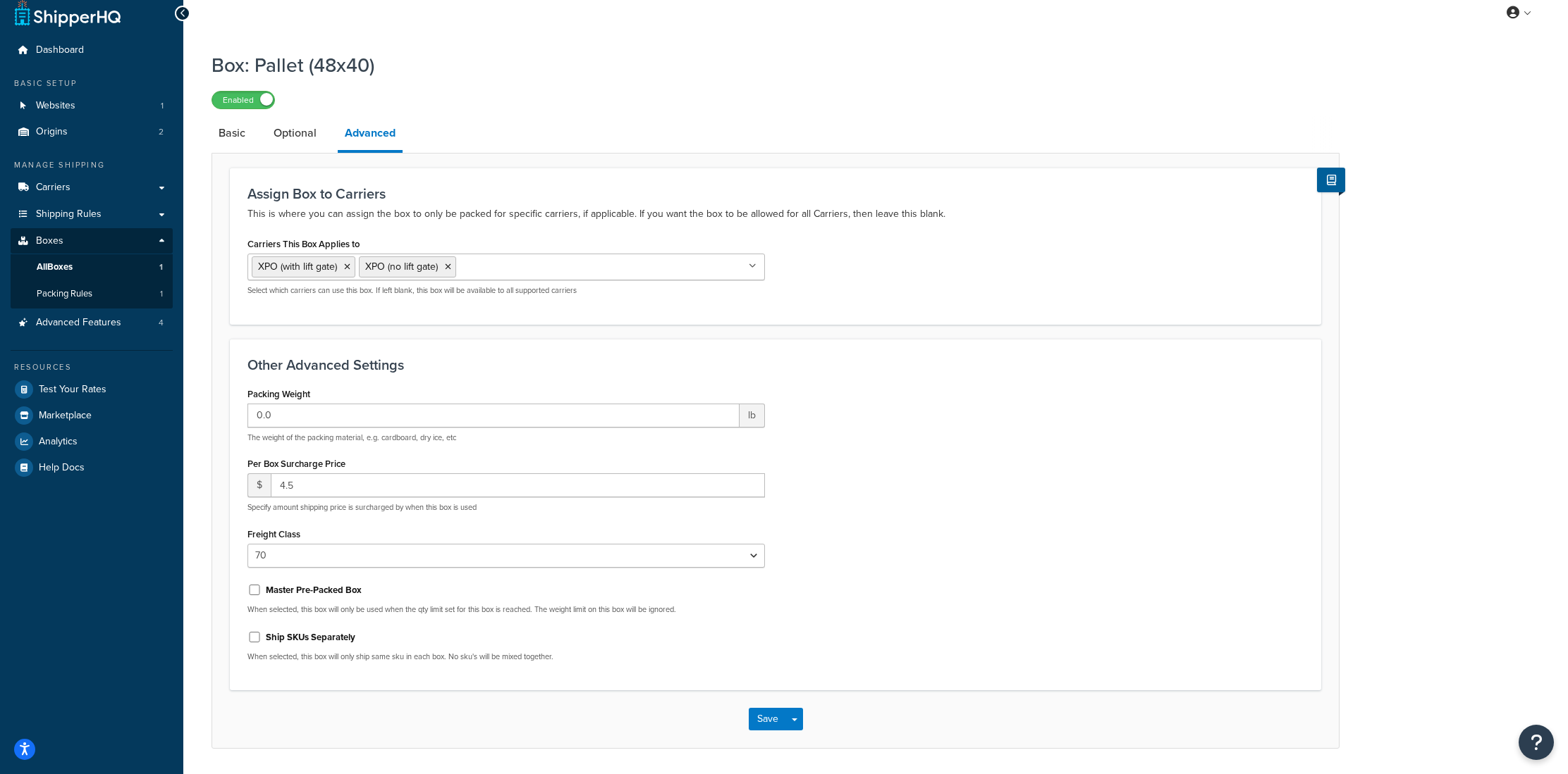
scroll to position [10, 0]
click at [292, 139] on link "Optional" at bounding box center [295, 134] width 57 height 34
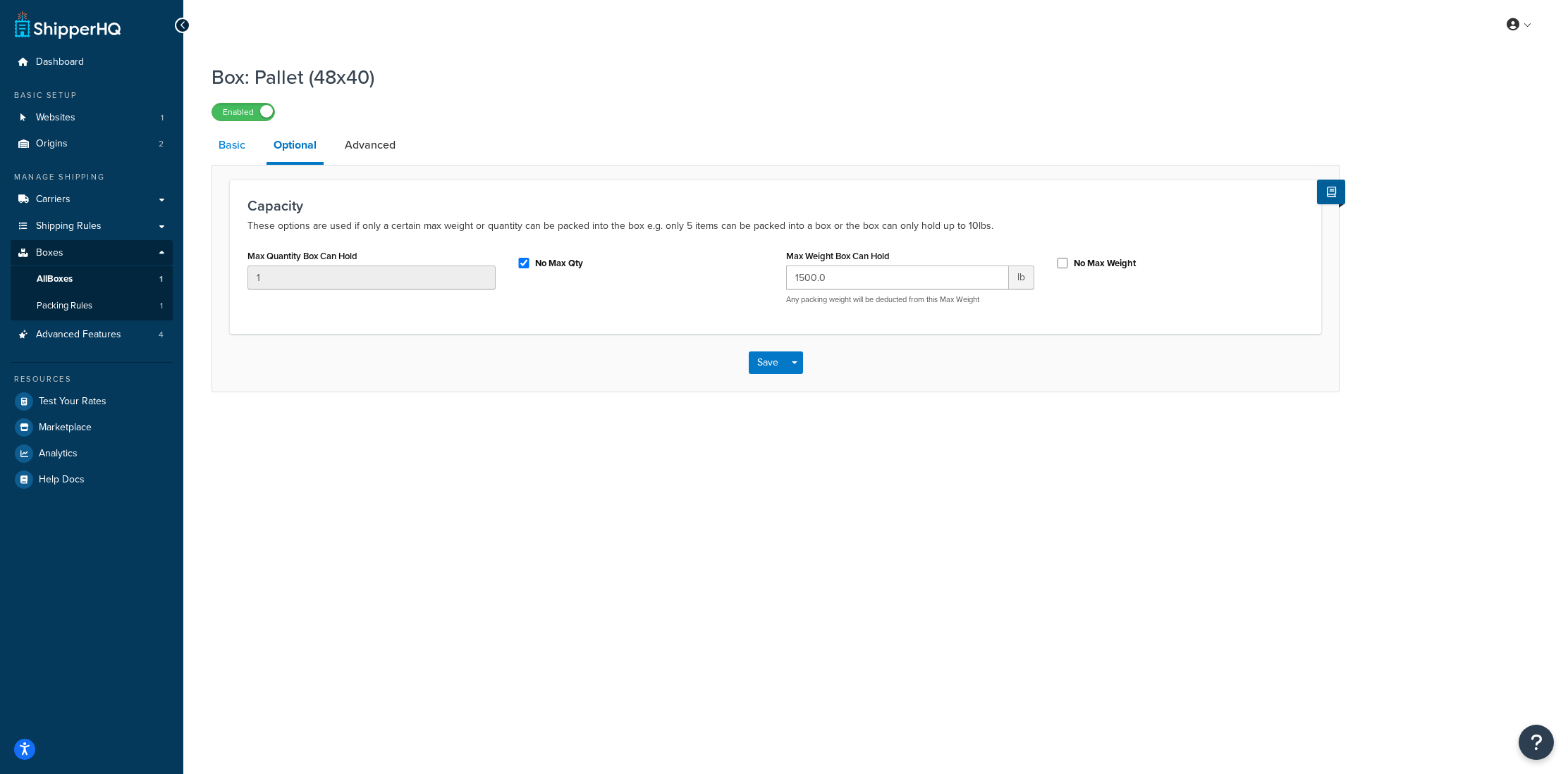
click at [243, 146] on link "Basic" at bounding box center [232, 144] width 41 height 34
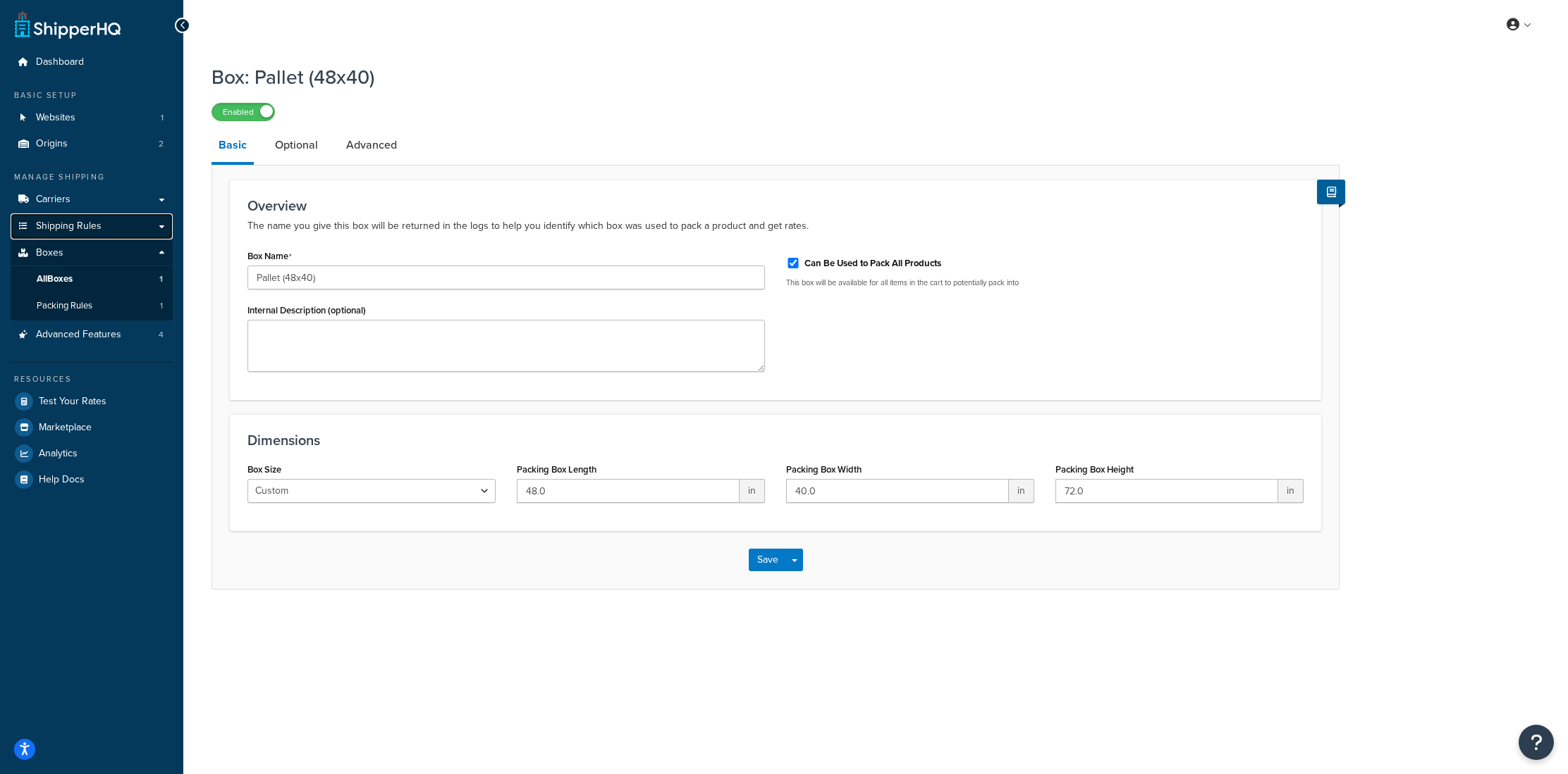
click at [83, 220] on span "Shipping Rules" at bounding box center [69, 226] width 66 height 12
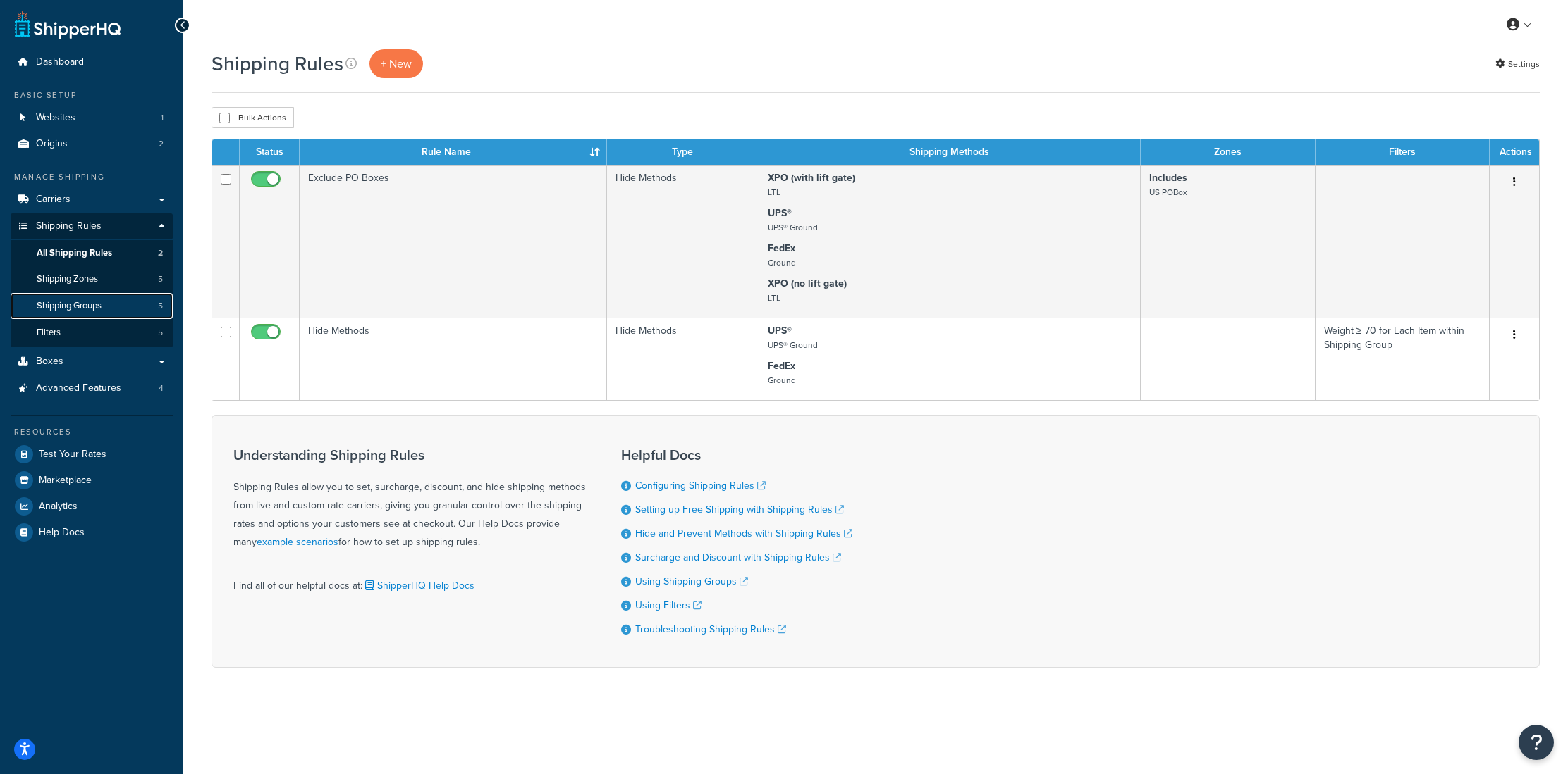
click at [82, 312] on link "Shipping Groups 5" at bounding box center [92, 306] width 163 height 26
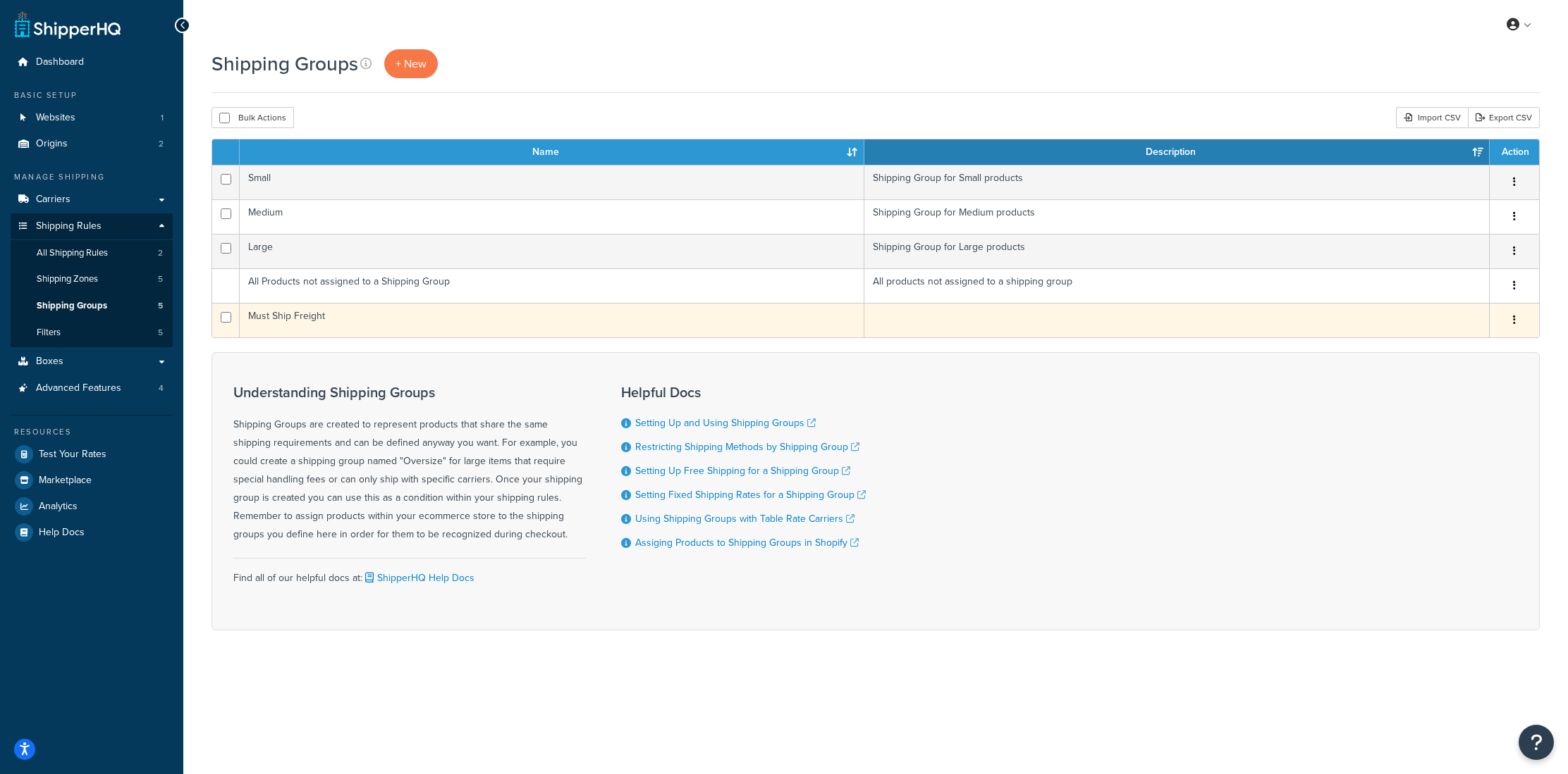
click at [305, 324] on td "Must Ship Freight" at bounding box center [551, 320] width 624 height 35
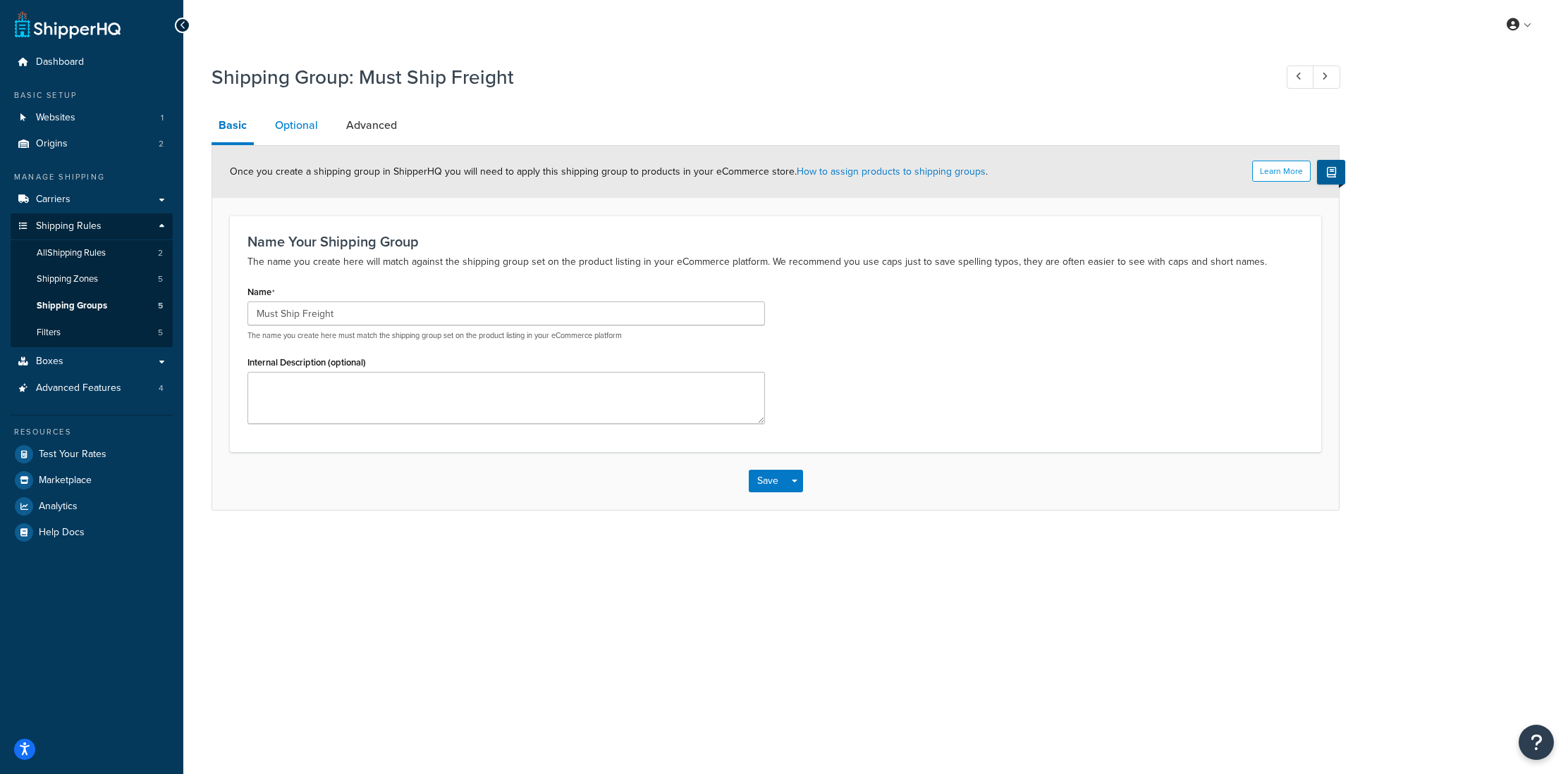
click at [302, 123] on link "Optional" at bounding box center [296, 125] width 57 height 34
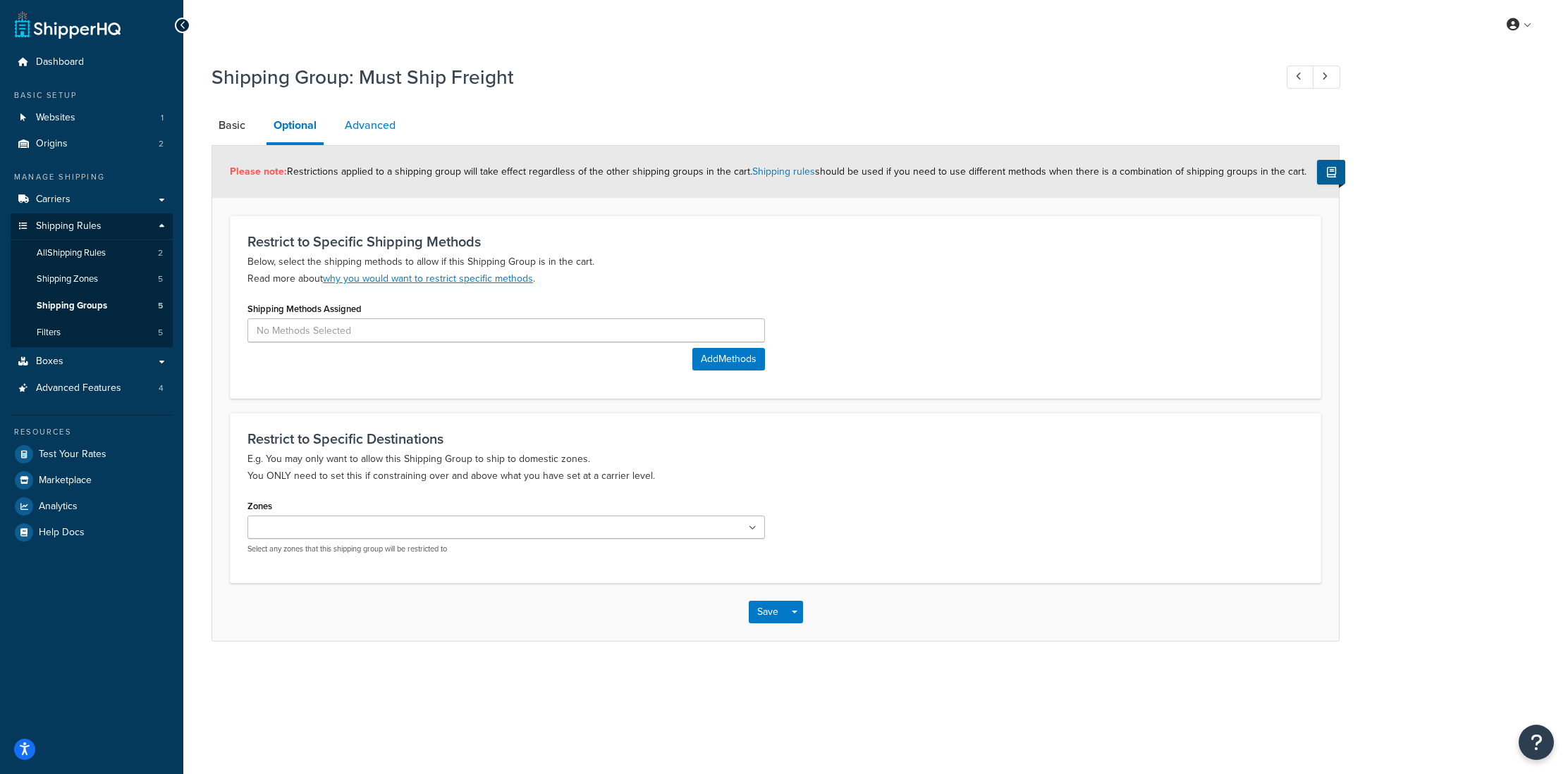
click at [378, 125] on link "Advanced" at bounding box center [370, 125] width 65 height 34
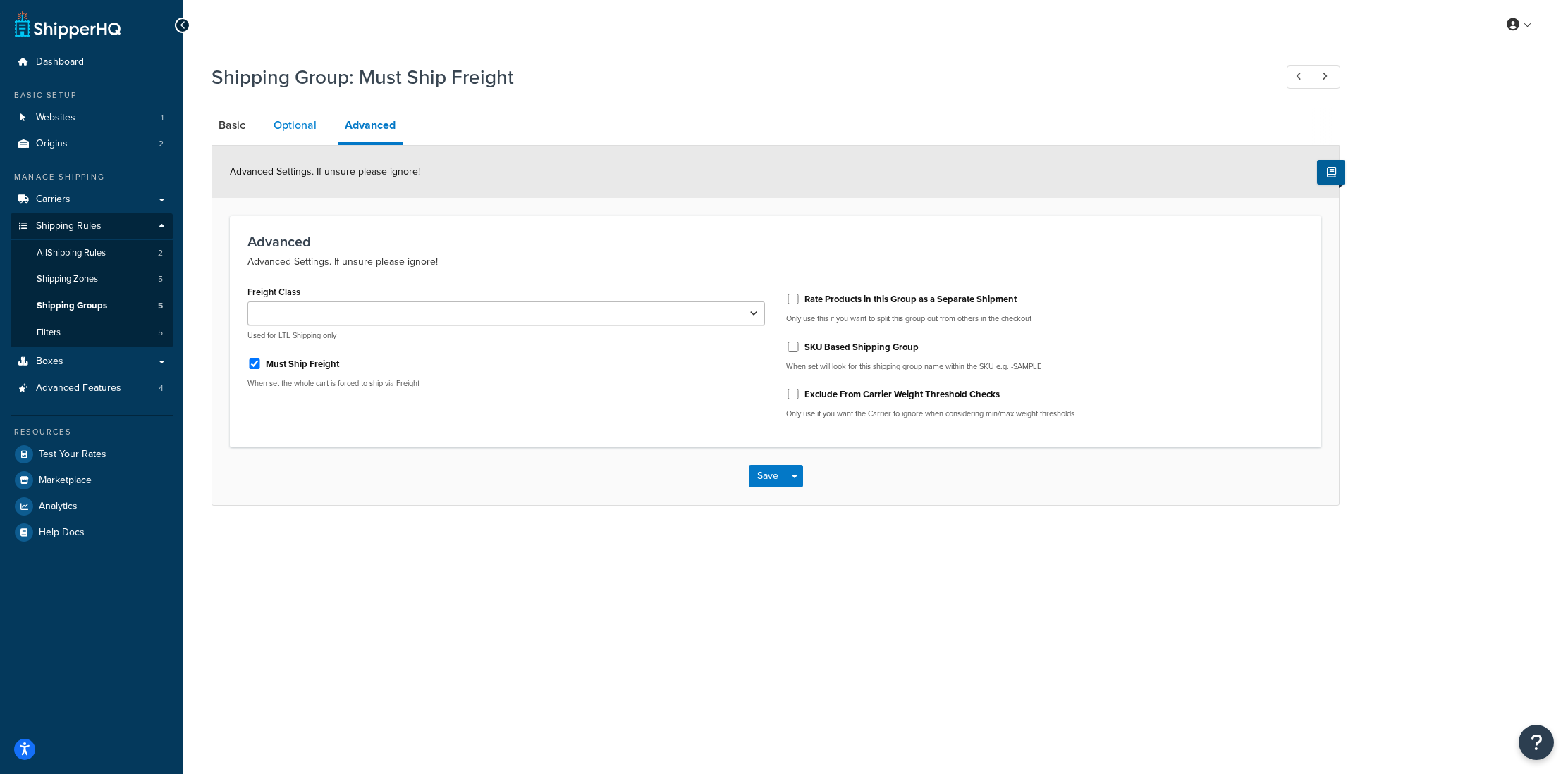
click at [310, 124] on link "Optional" at bounding box center [295, 125] width 57 height 34
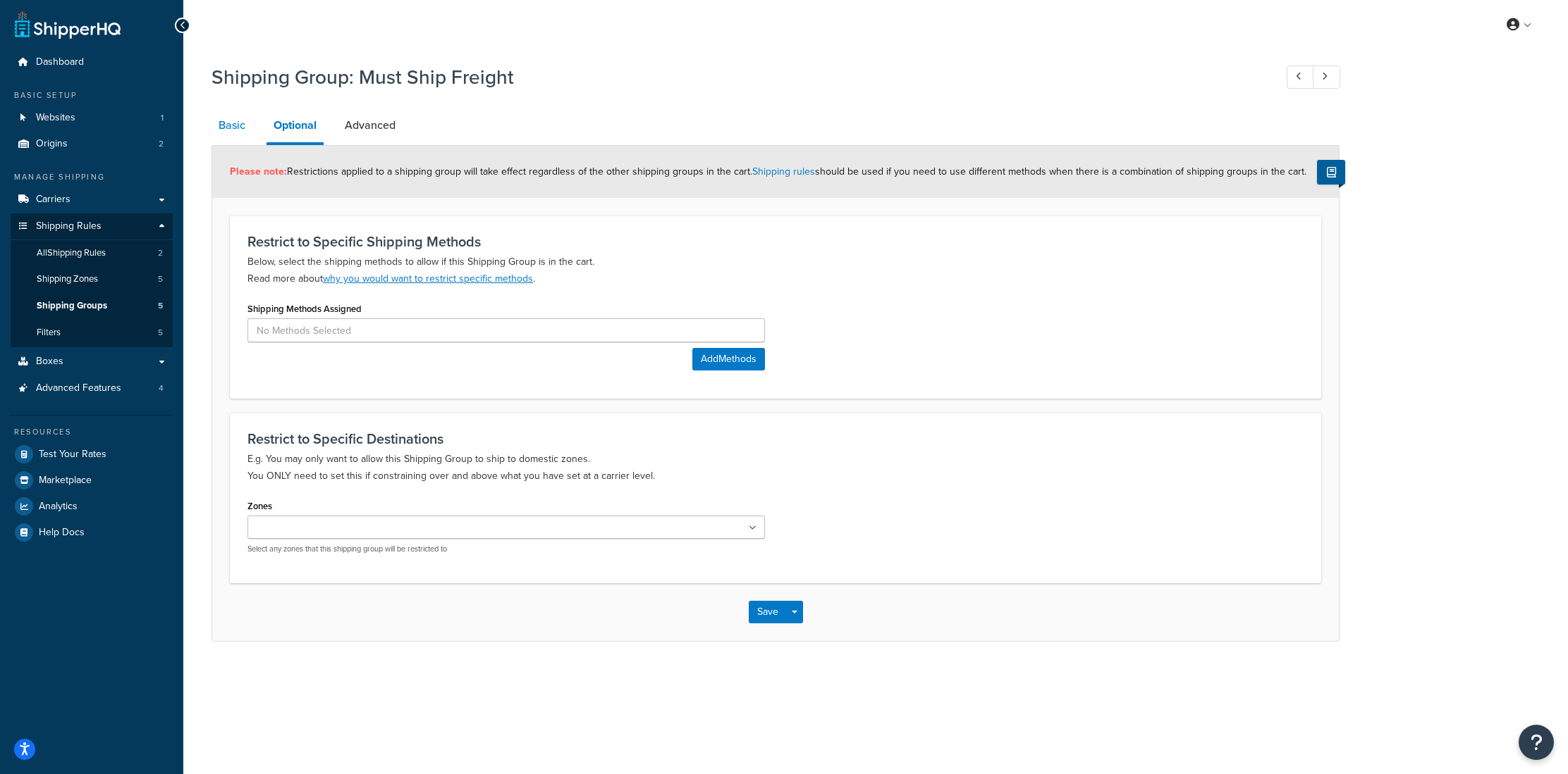
click at [228, 130] on link "Basic" at bounding box center [232, 125] width 41 height 34
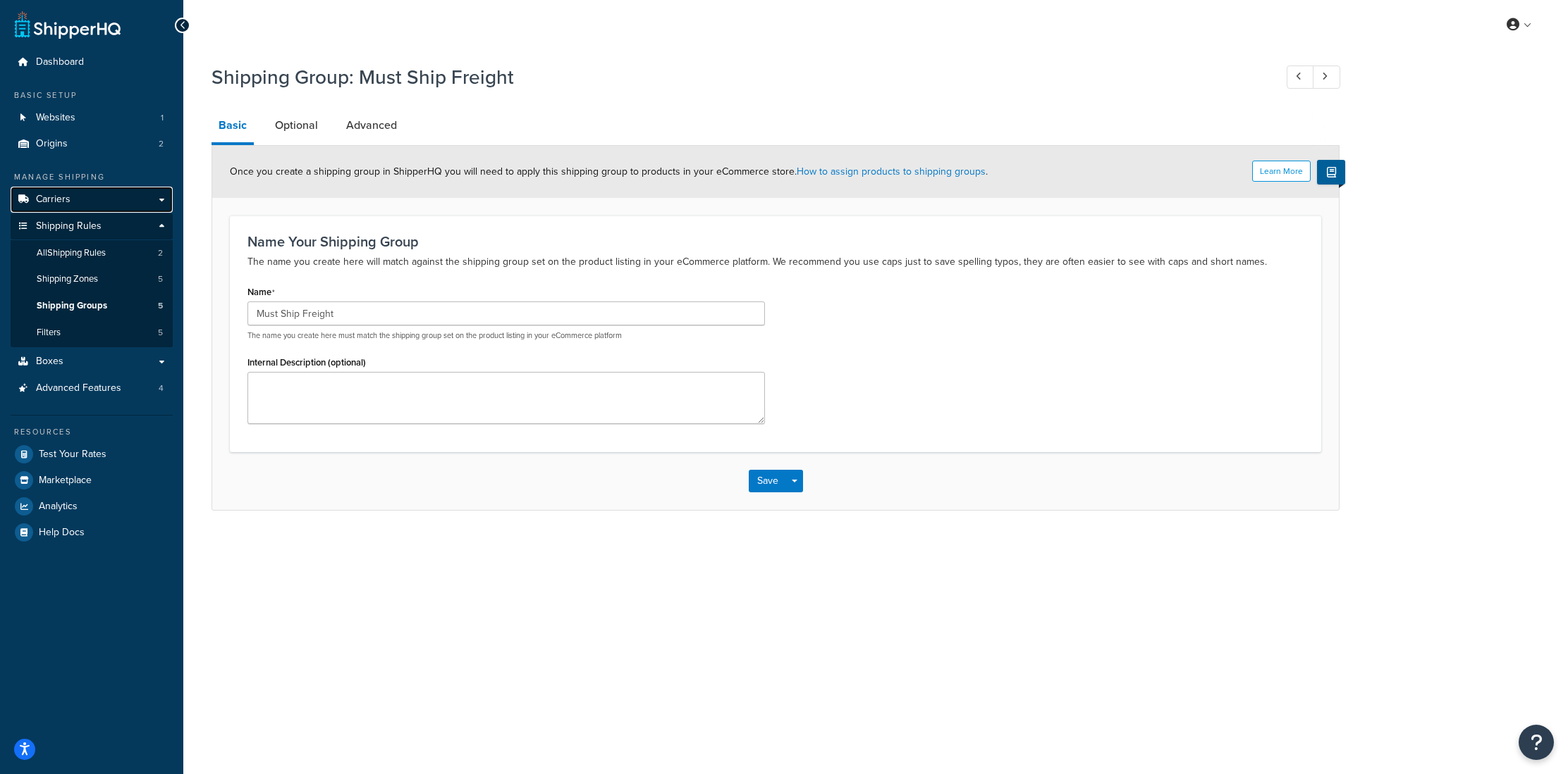
click at [87, 204] on link "Carriers" at bounding box center [92, 200] width 163 height 26
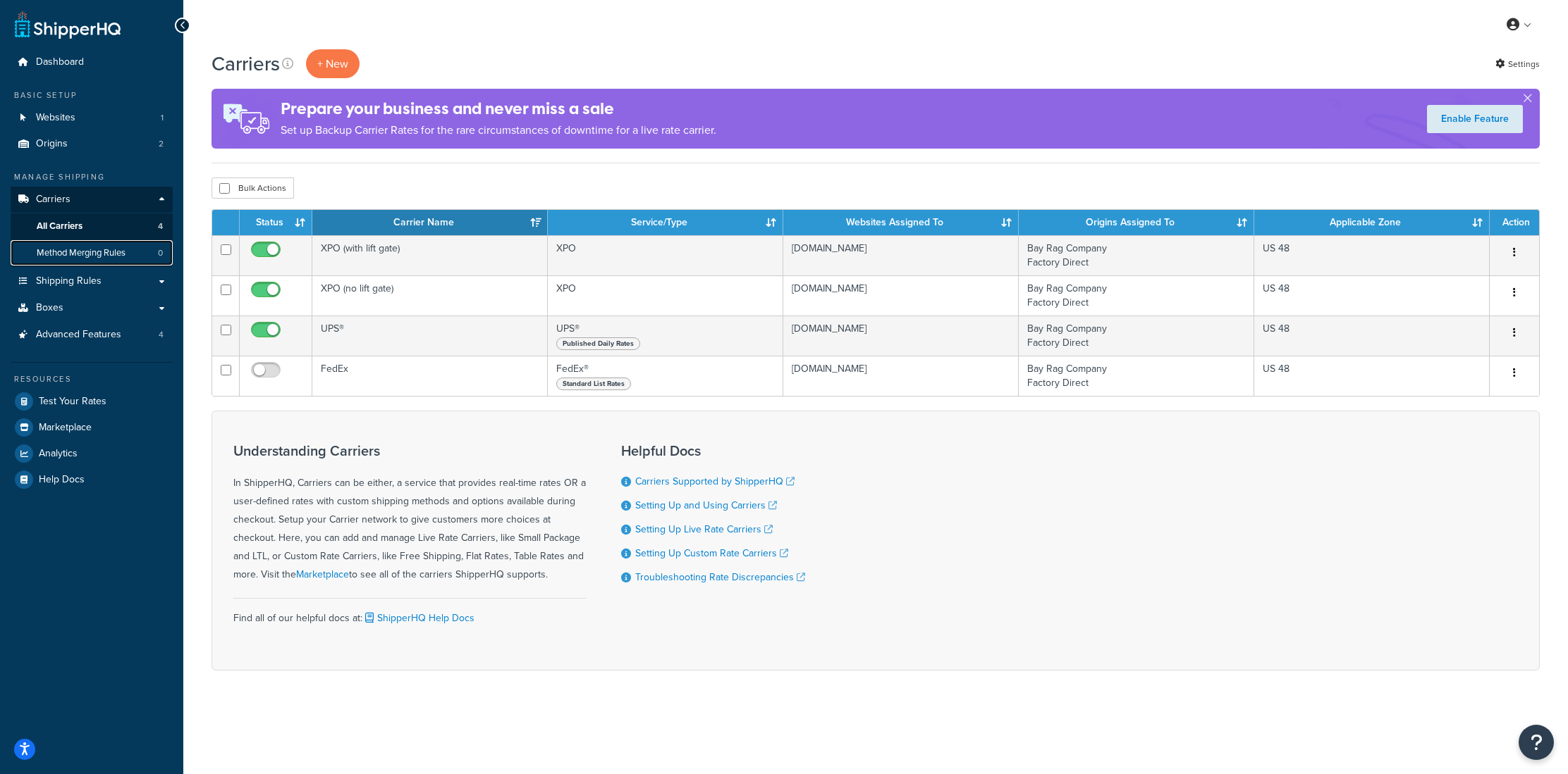
click at [112, 255] on span "Method Merging Rules" at bounding box center [80, 253] width 89 height 12
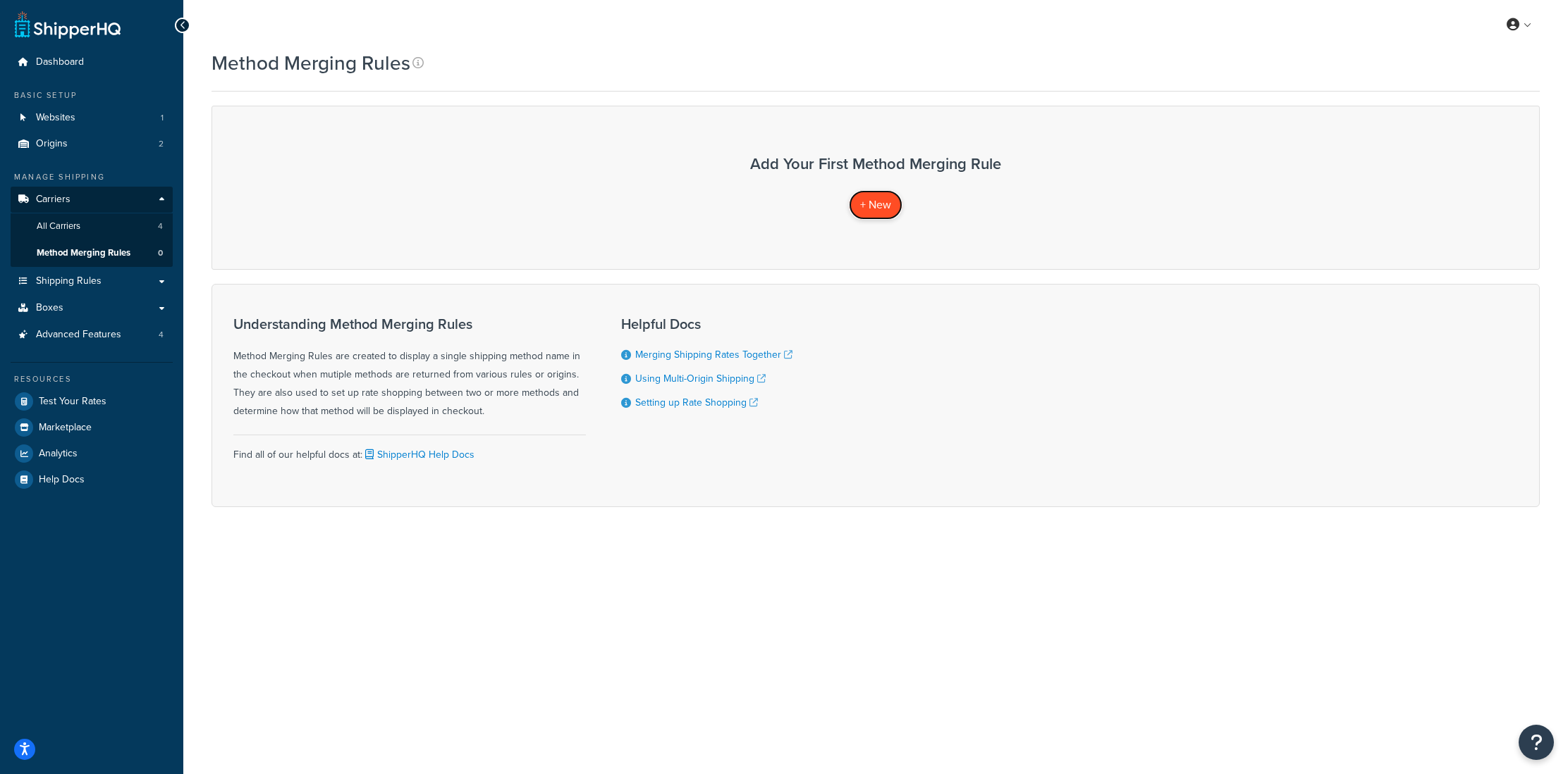
click at [872, 212] on span "+ New" at bounding box center [876, 205] width 31 height 16
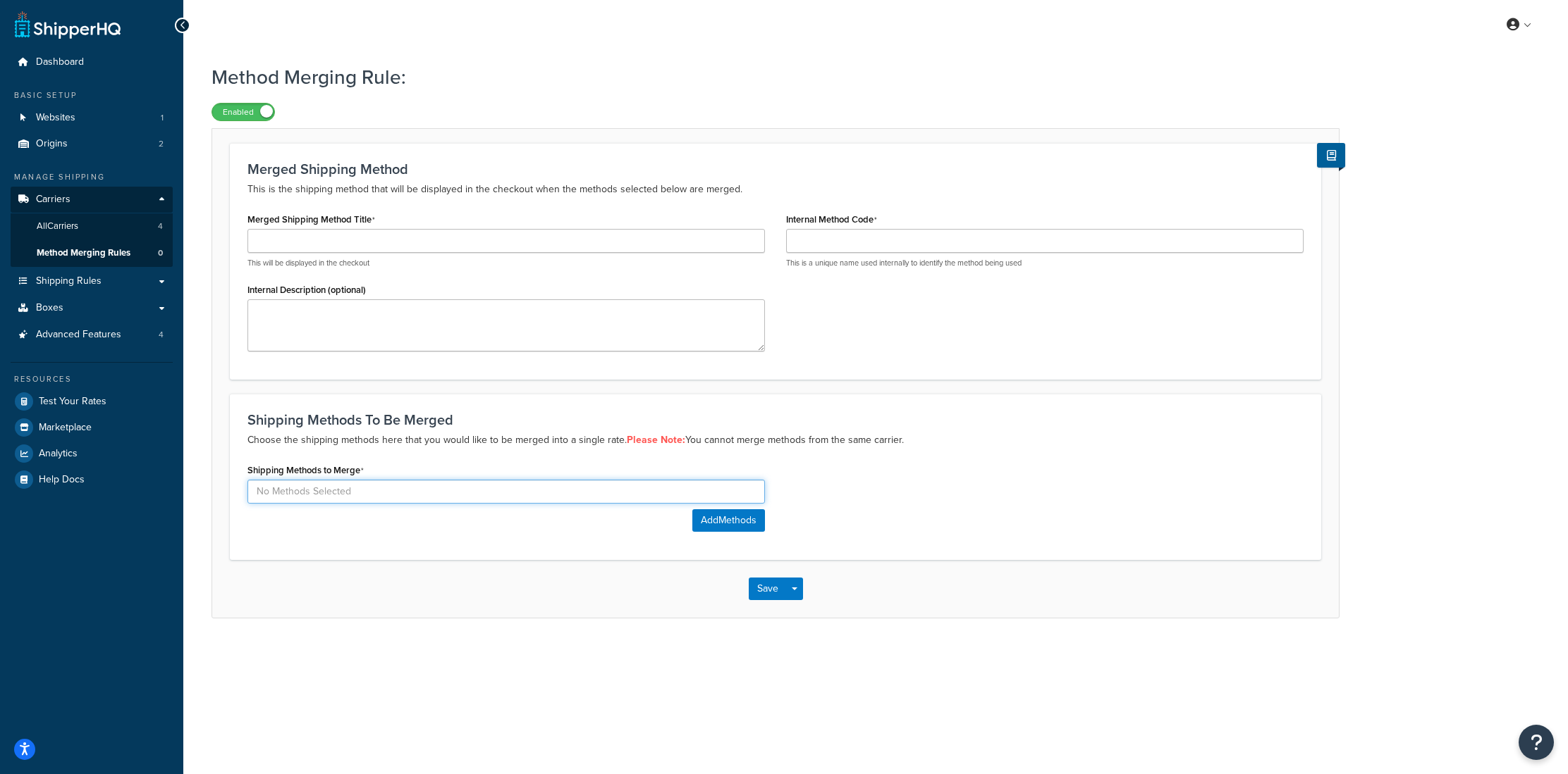
click at [293, 500] on input at bounding box center [506, 492] width 518 height 24
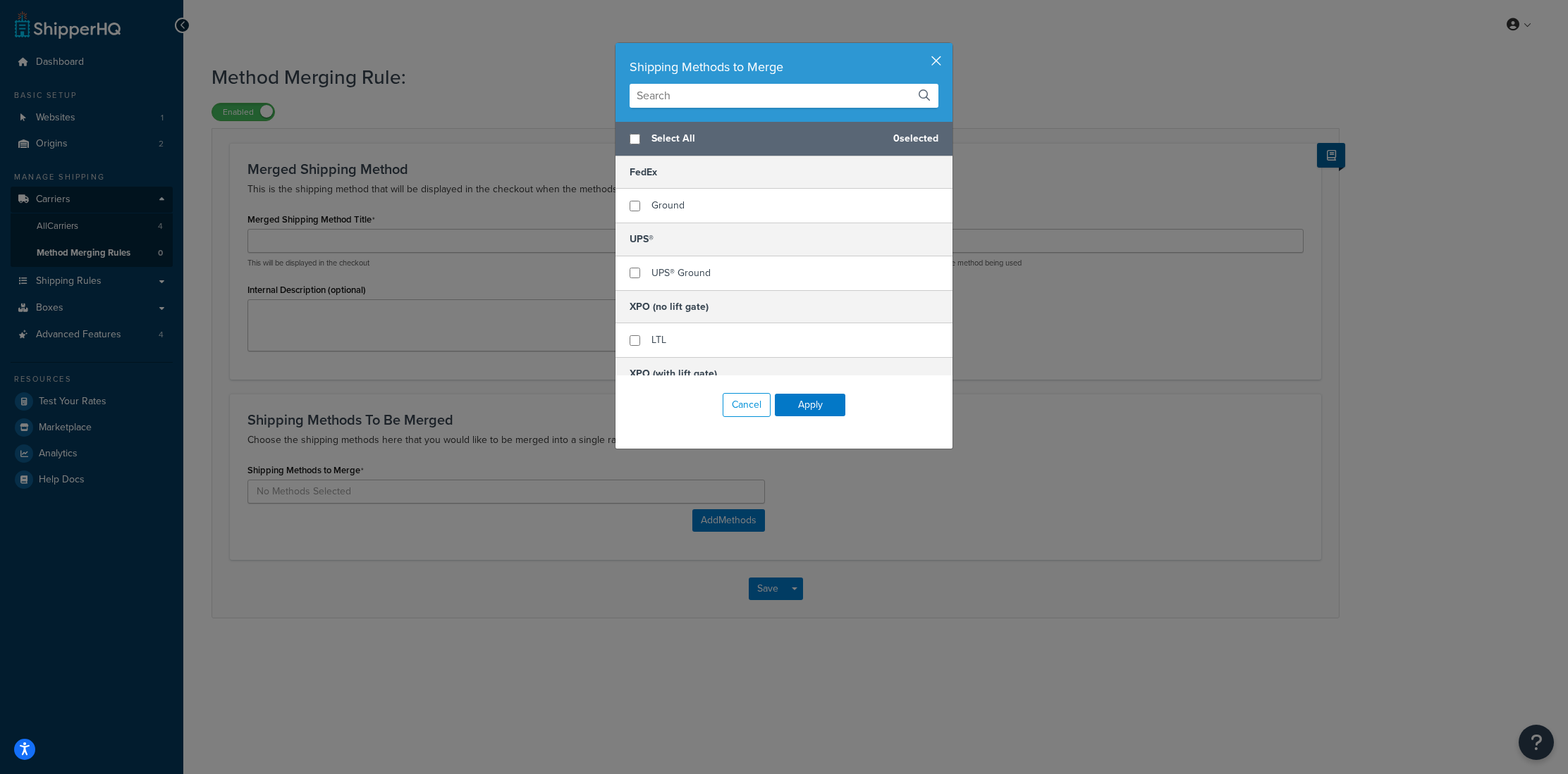
click at [949, 47] on button "button" at bounding box center [951, 45] width 3 height 3
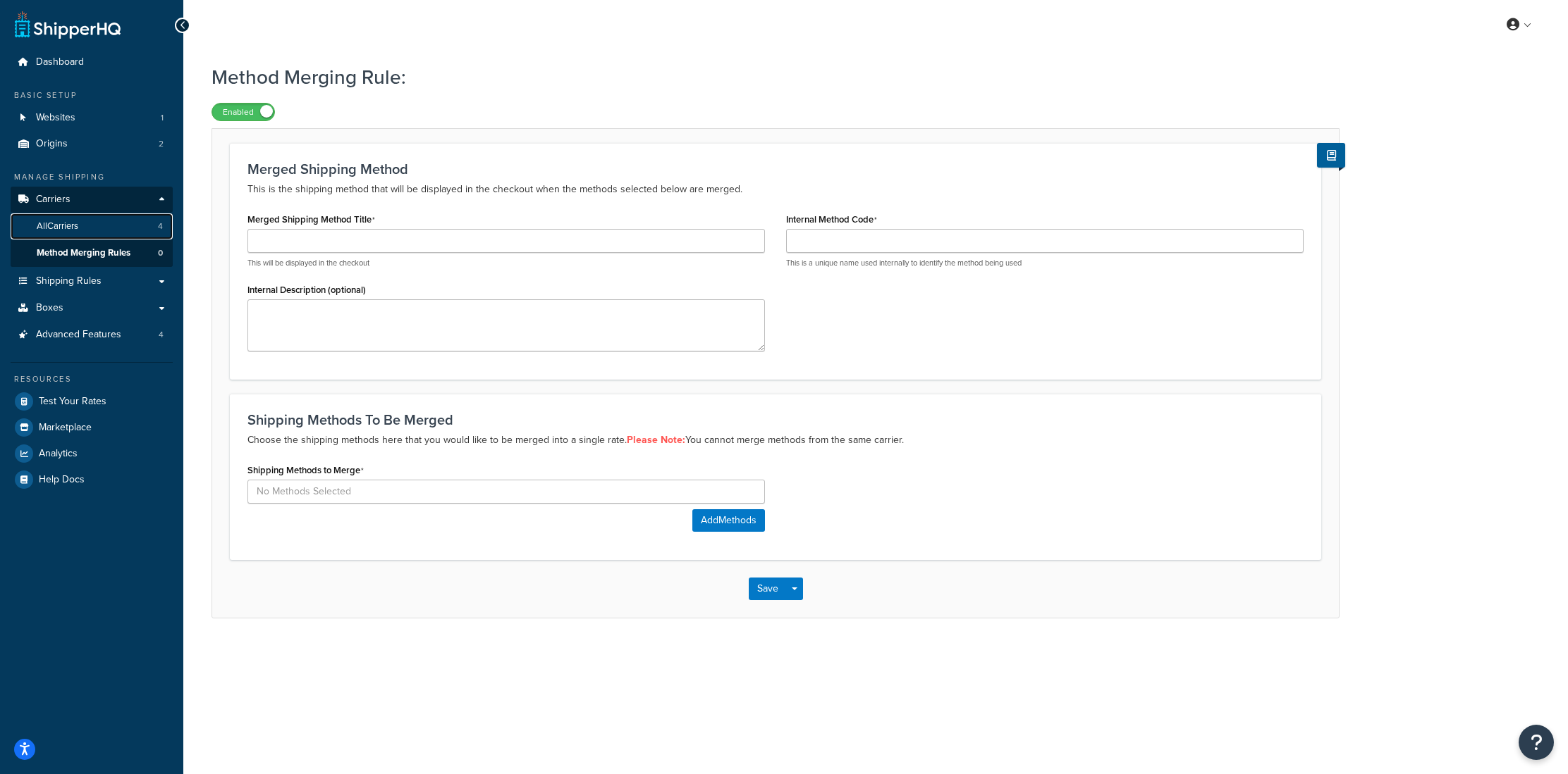
click at [75, 220] on span "All Carriers" at bounding box center [57, 226] width 41 height 12
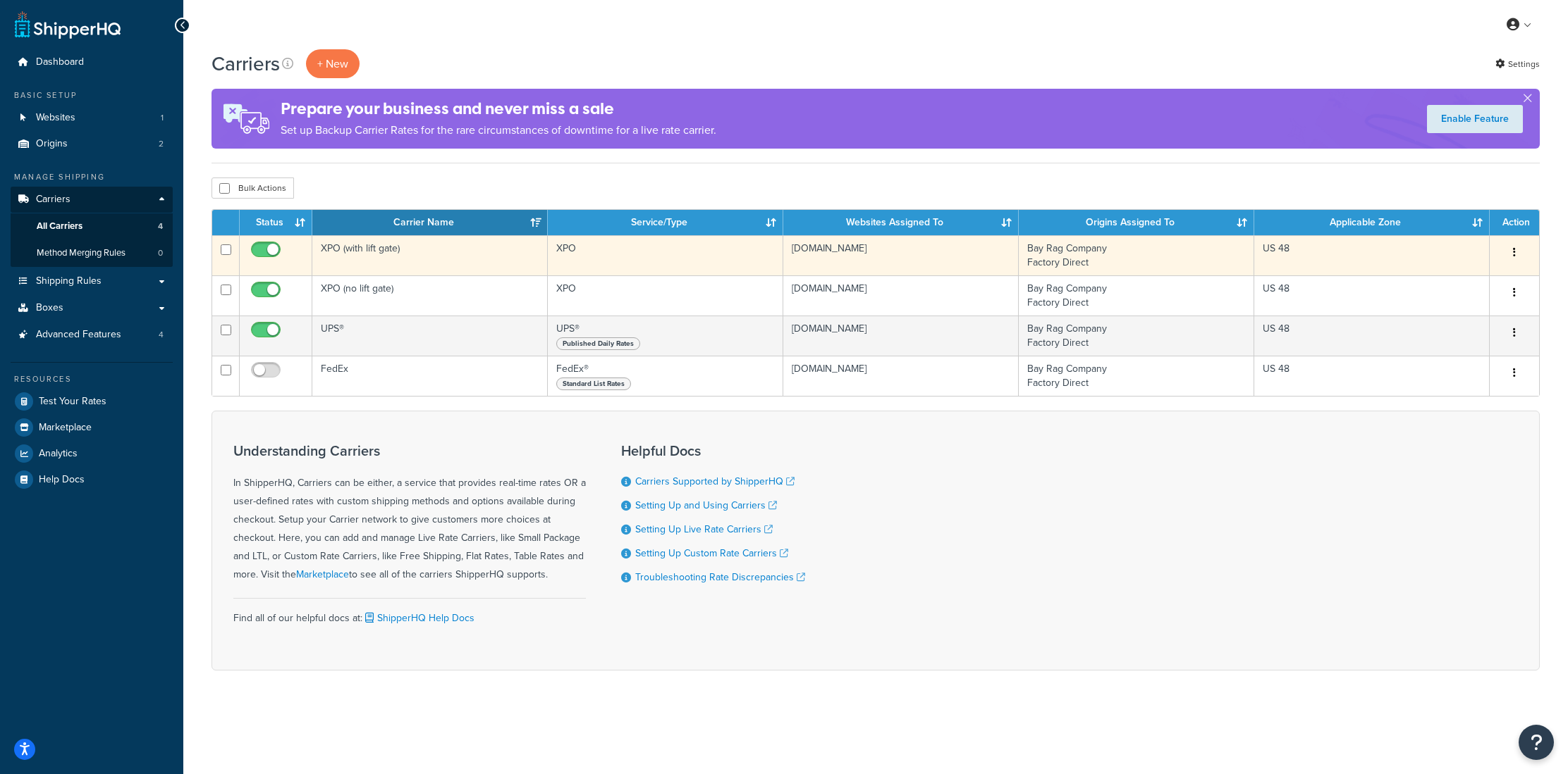
click at [374, 262] on td "XPO (with lift gate)" at bounding box center [430, 255] width 235 height 40
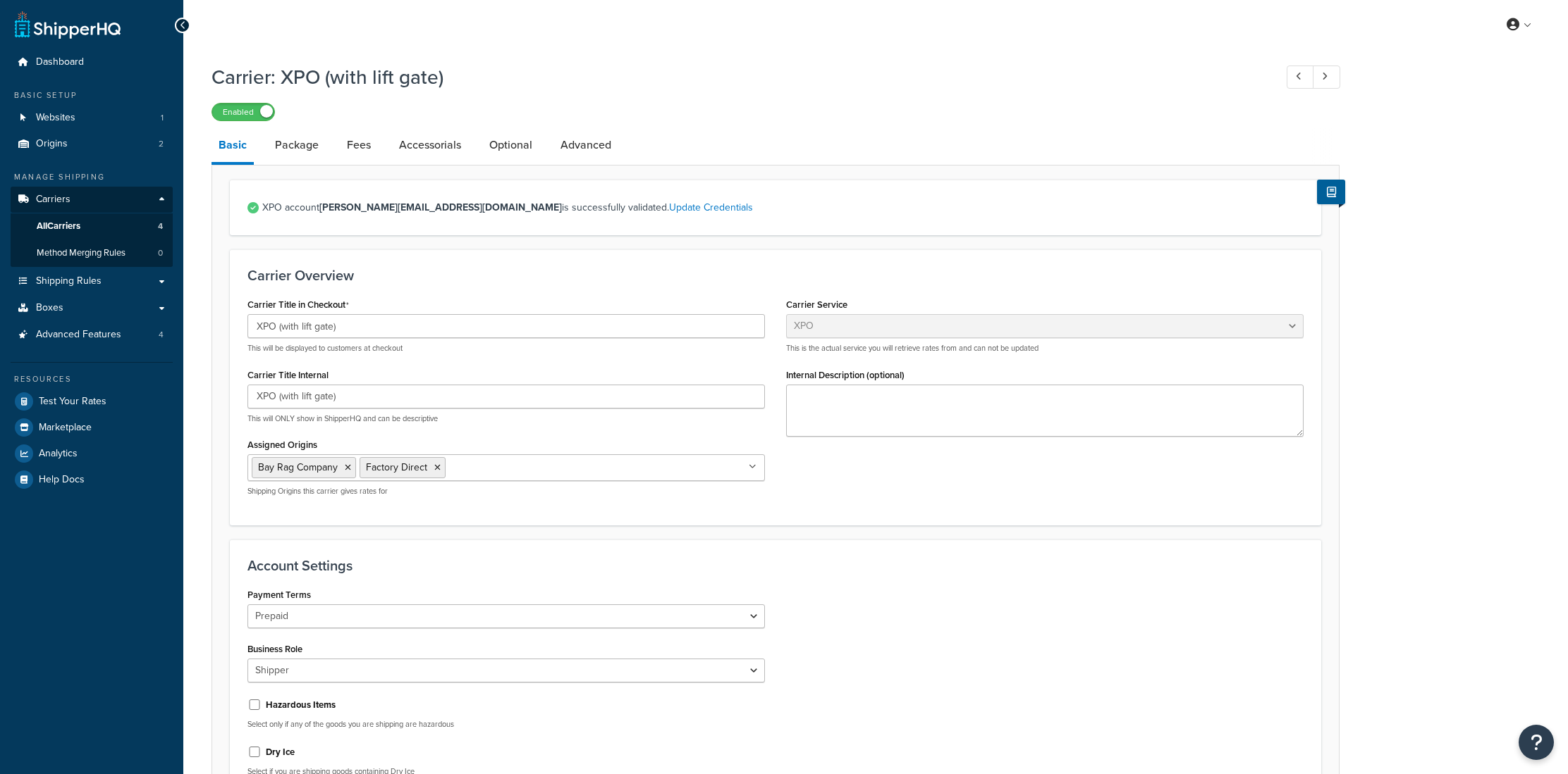
select select "xpoFreight"
click at [586, 157] on link "Advanced" at bounding box center [585, 144] width 65 height 34
select select "false"
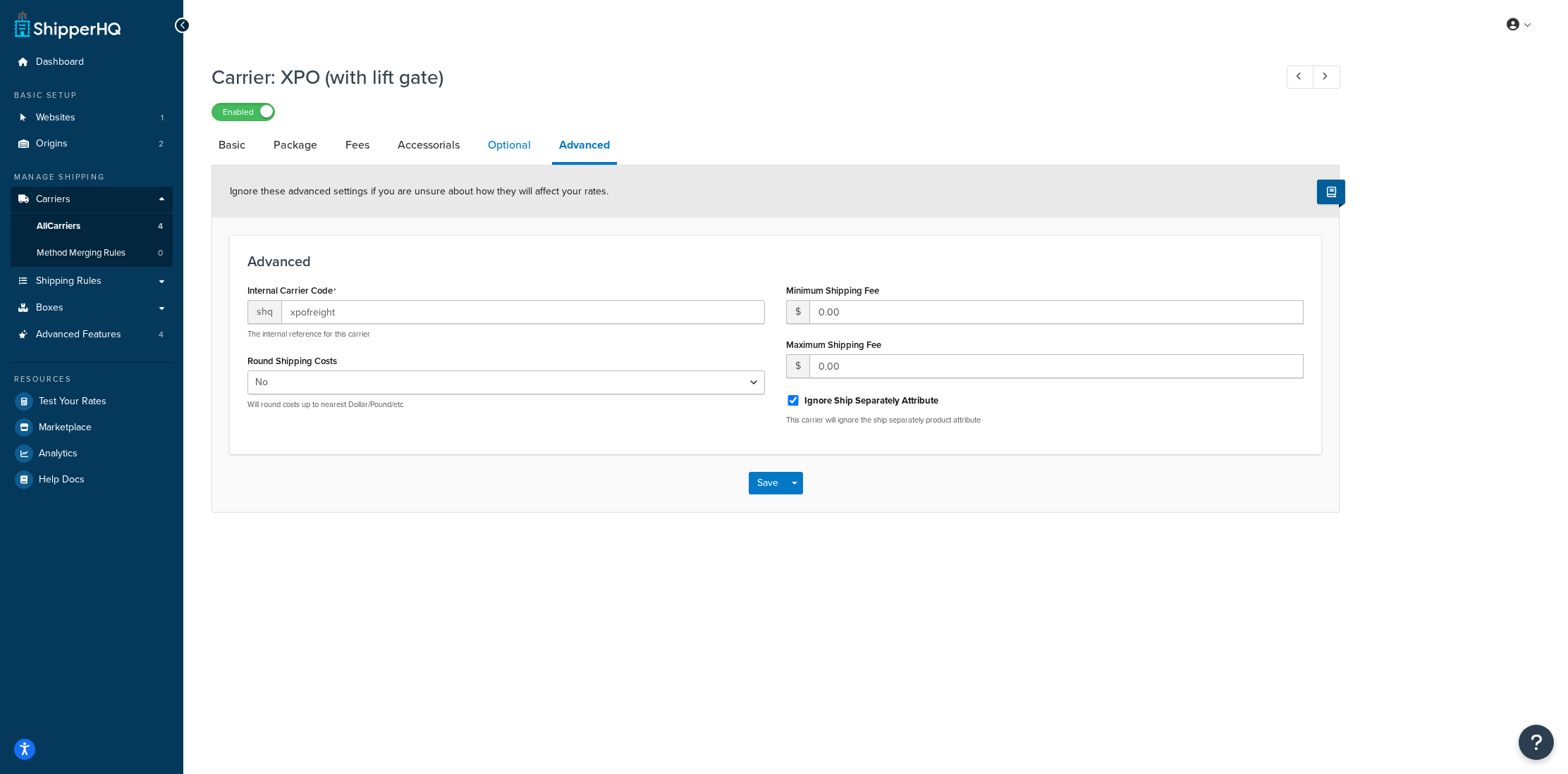
click at [491, 153] on link "Optional" at bounding box center [509, 144] width 57 height 34
select select "55"
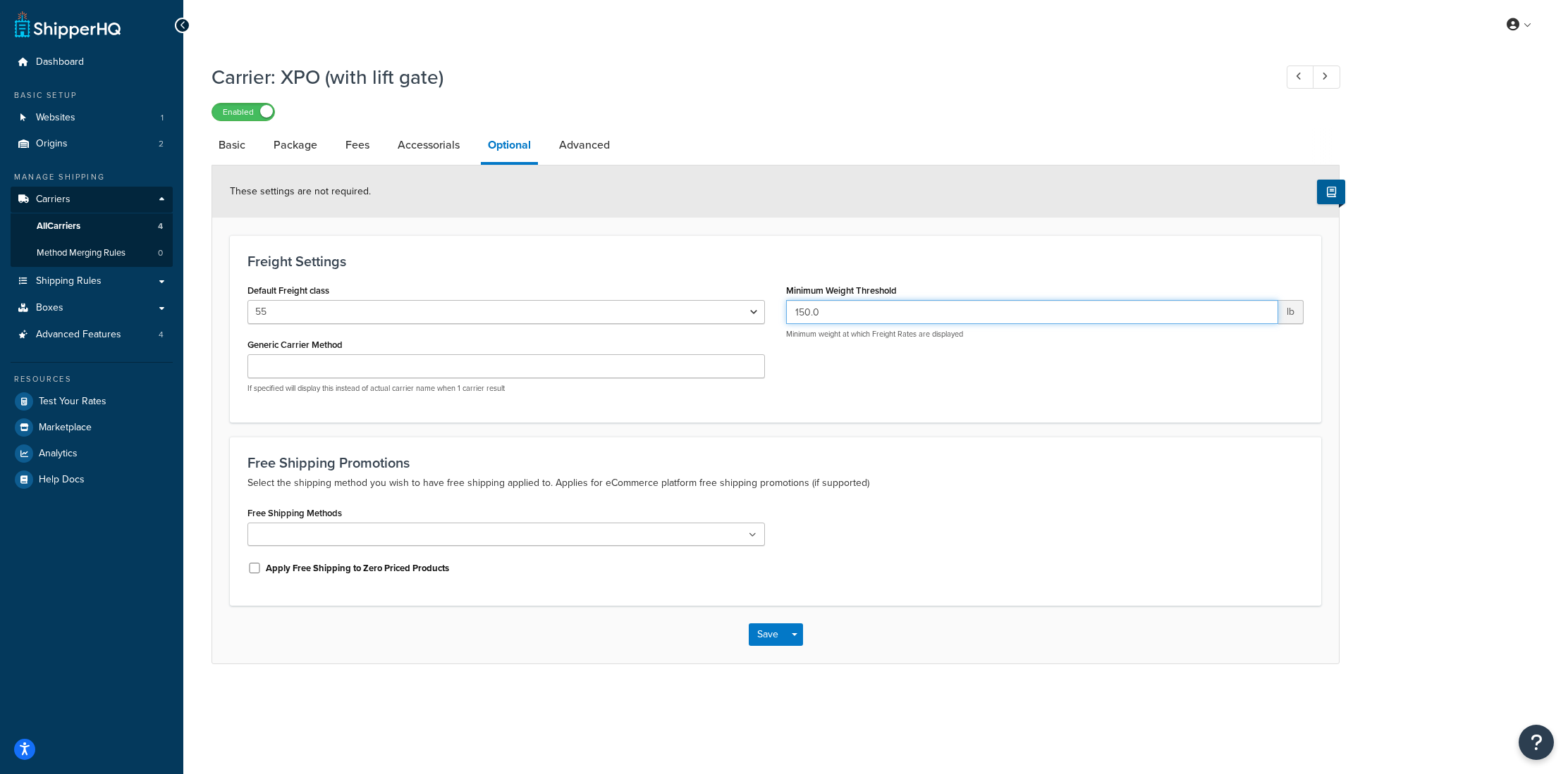
drag, startPoint x: 828, startPoint y: 316, endPoint x: 731, endPoint y: 310, distance: 97.2
click at [731, 310] on div "Default Freight class 50 55 60 65 70 77.5 85 92.5 100 110 125 150 175 200 250 3…" at bounding box center [775, 343] width 1077 height 124
drag, startPoint x: 815, startPoint y: 312, endPoint x: 796, endPoint y: 314, distance: 19.1
click at [796, 314] on input "70" at bounding box center [1031, 312] width 492 height 24
type input "50"
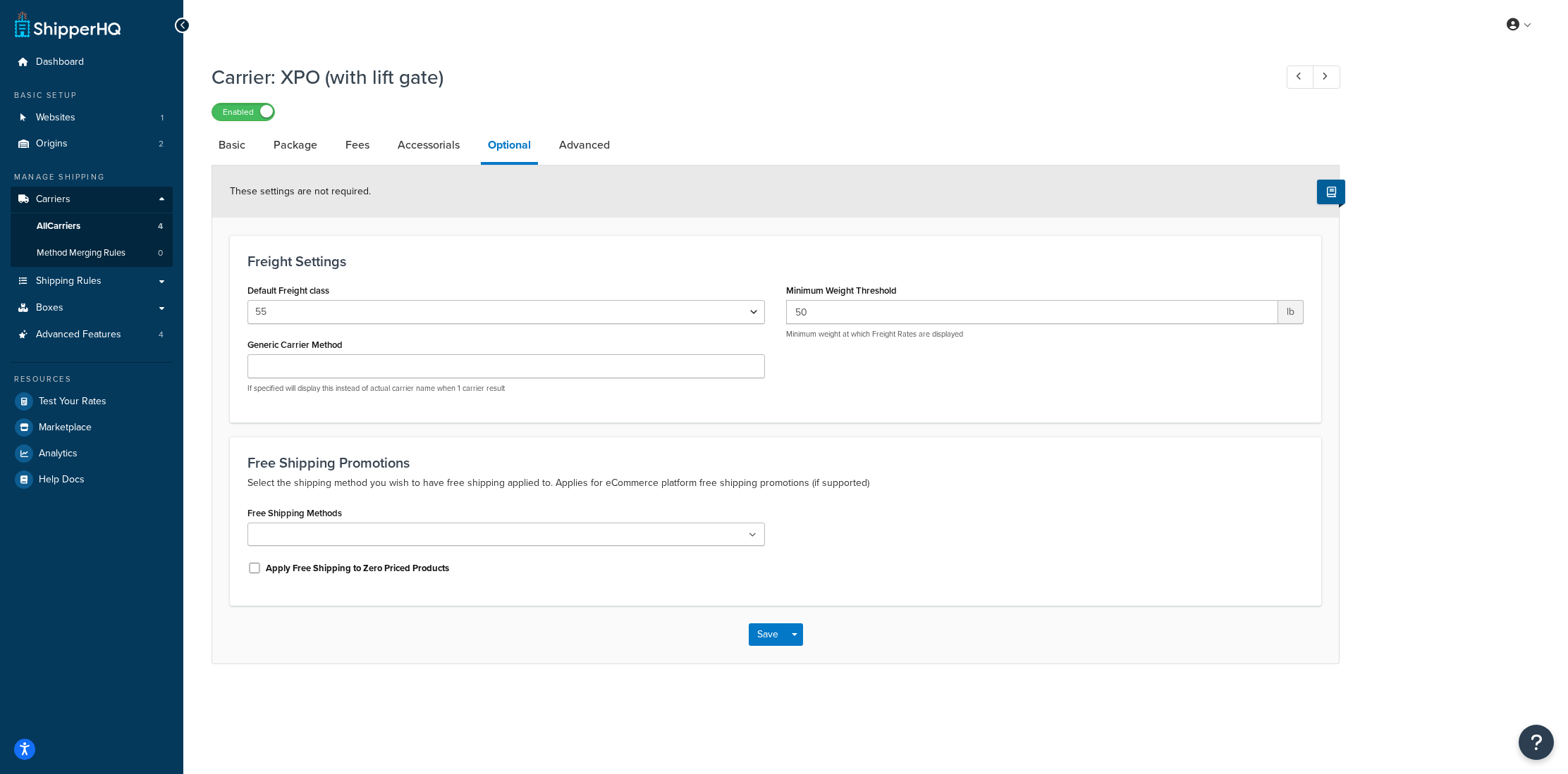
click at [743, 257] on h3 "Freight Settings" at bounding box center [775, 262] width 1056 height 16
click at [766, 628] on button "Save" at bounding box center [768, 635] width 38 height 22
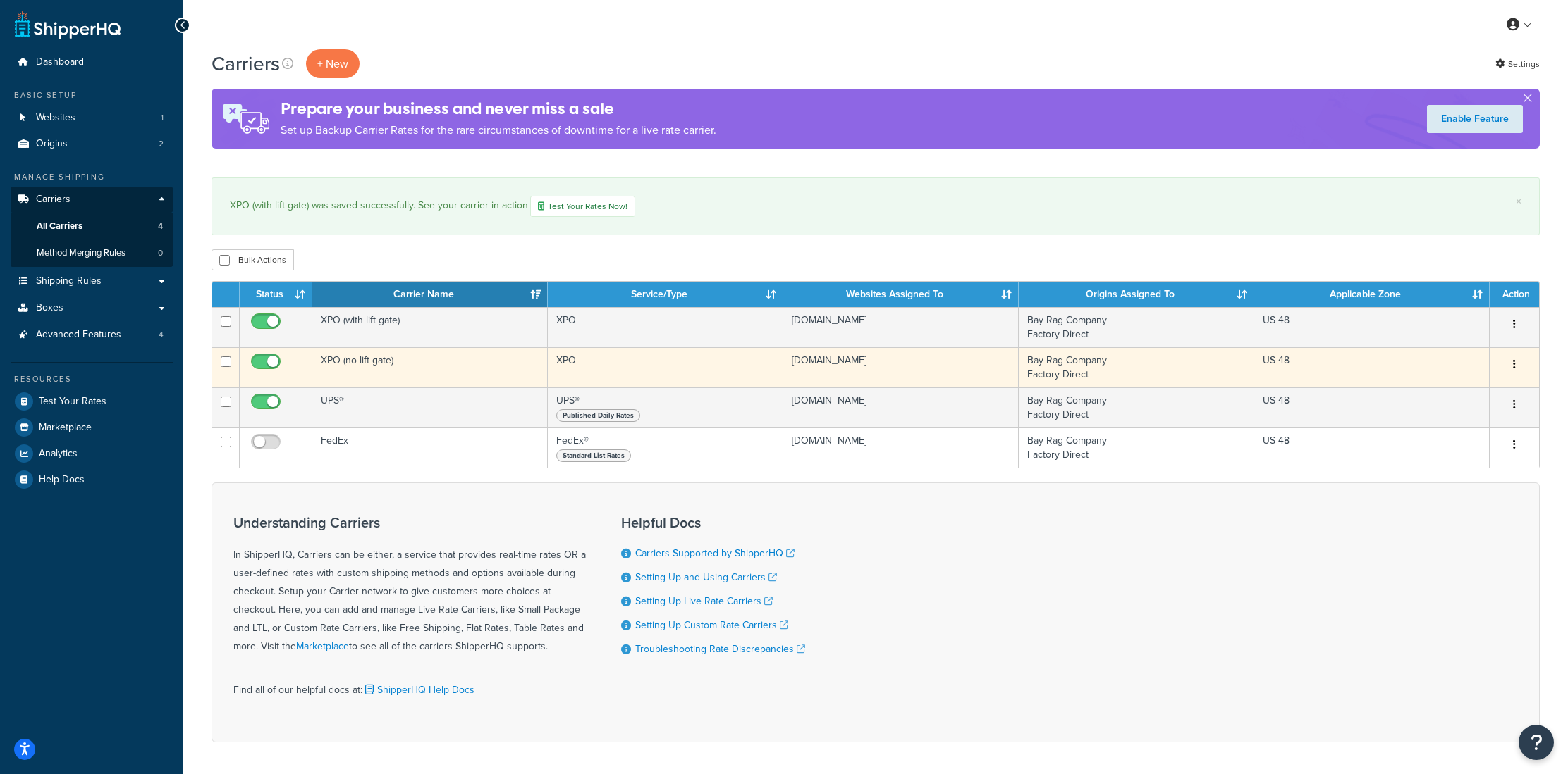
click at [364, 365] on td "XPO (no lift gate)" at bounding box center [430, 367] width 235 height 40
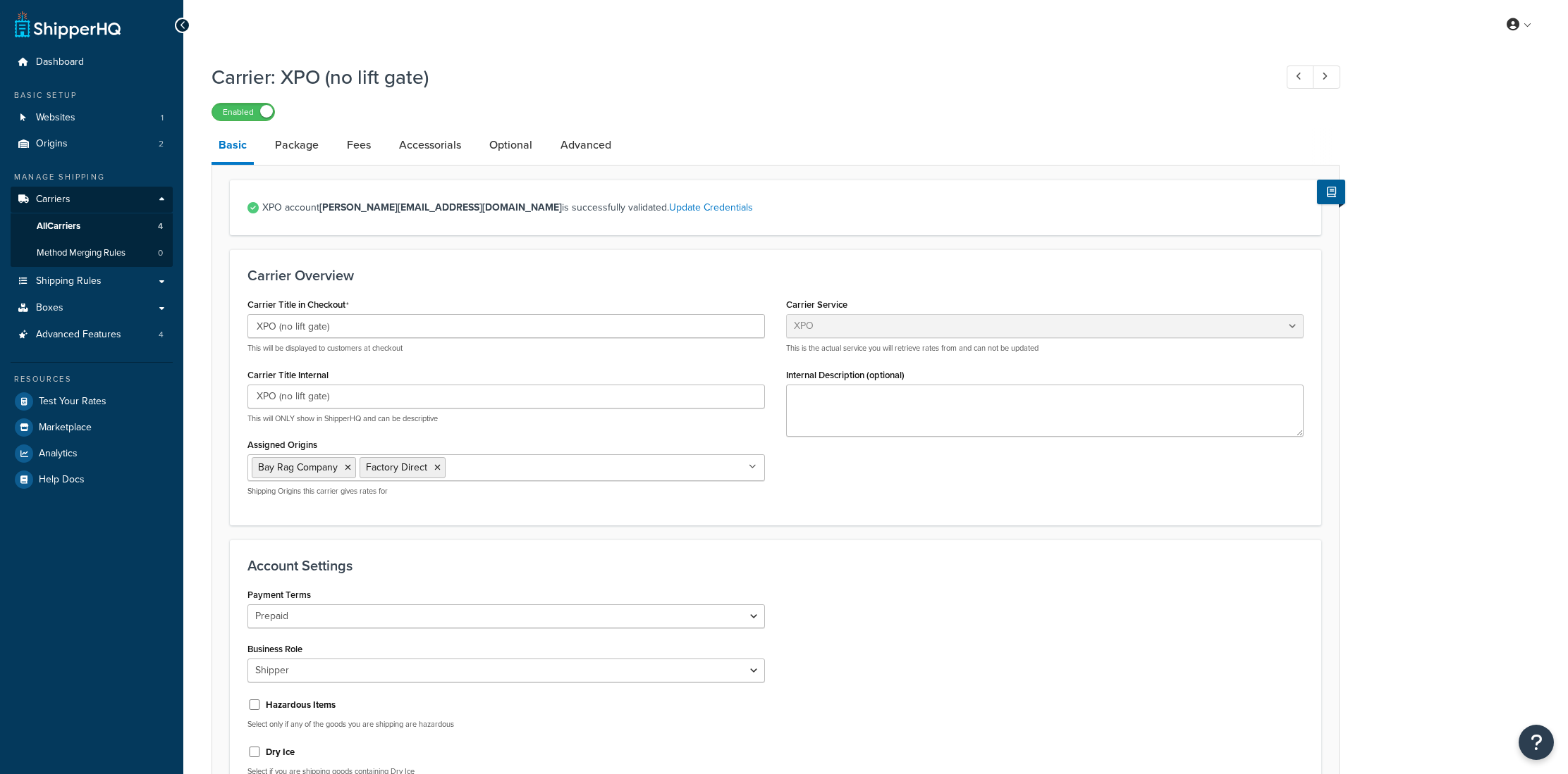
select select "xpoFreight"
click at [575, 151] on link "Advanced" at bounding box center [585, 144] width 65 height 34
select select "false"
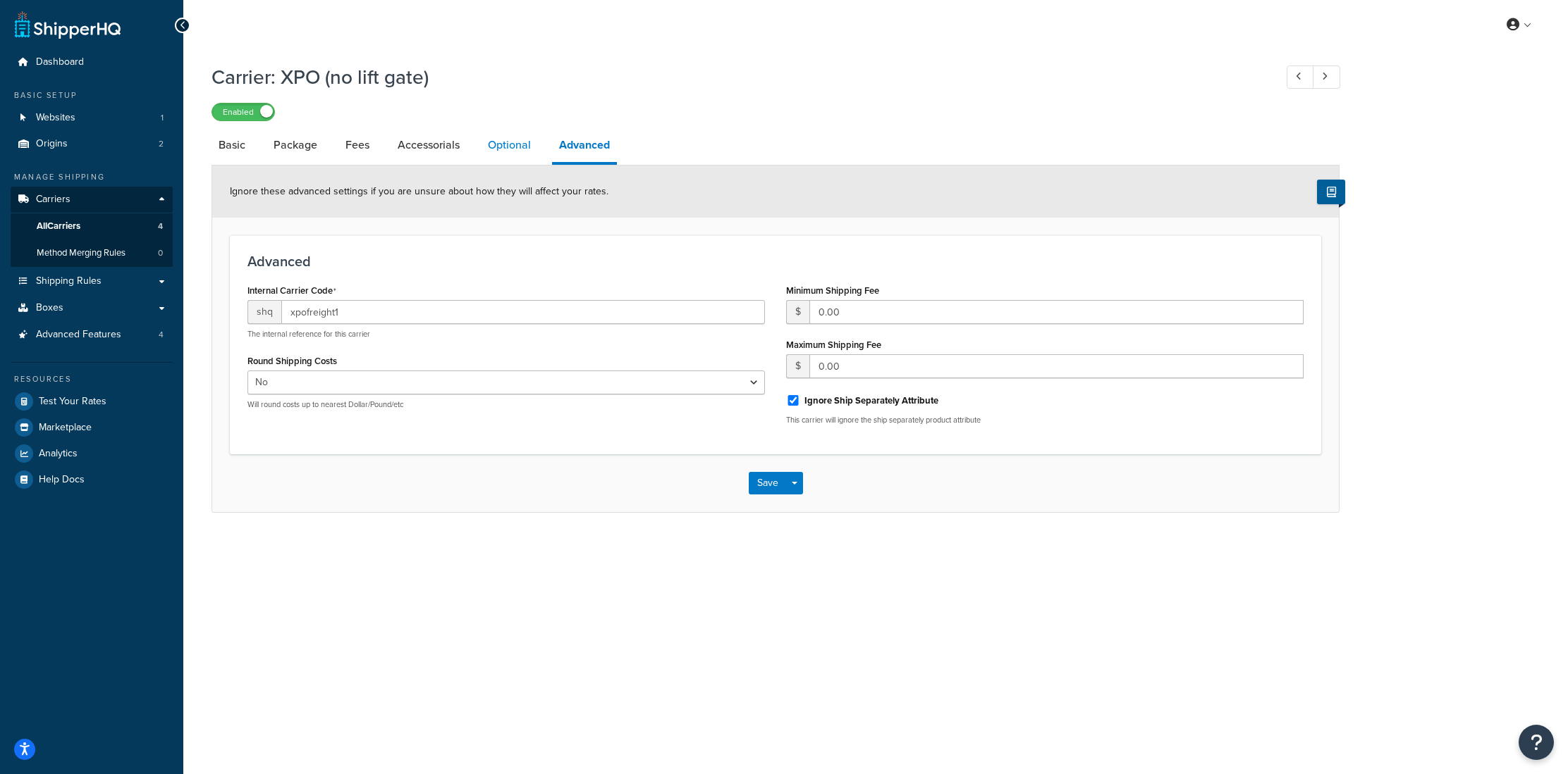
click at [502, 145] on link "Optional" at bounding box center [509, 144] width 57 height 34
select select "55"
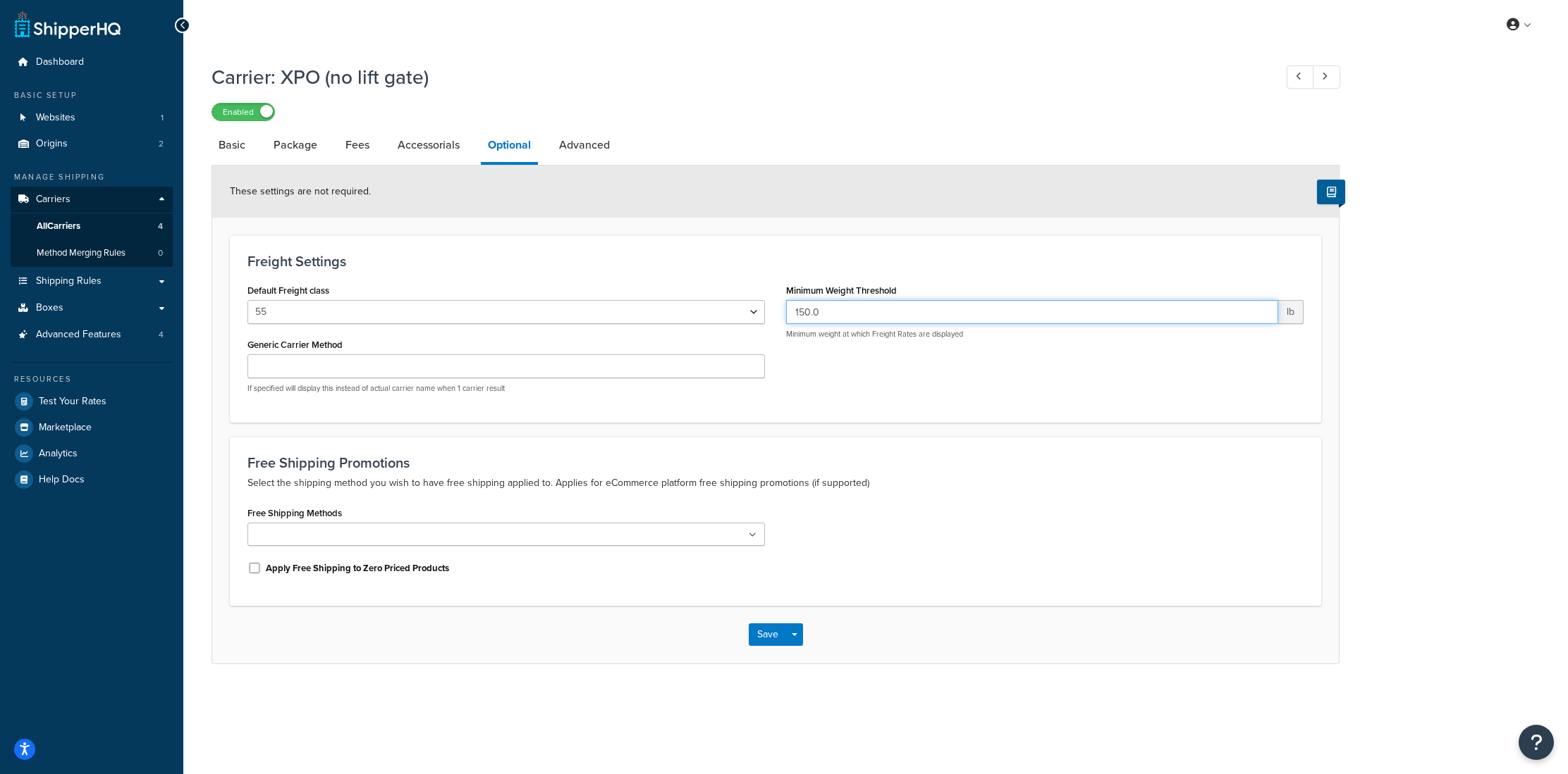
drag, startPoint x: 791, startPoint y: 313, endPoint x: 763, endPoint y: 312, distance: 28.0
click at [763, 312] on div "Default Freight class 50 55 60 65 70 77.5 85 92.5 100 110 125 150 175 200 250 3…" at bounding box center [775, 343] width 1077 height 124
drag, startPoint x: 832, startPoint y: 319, endPoint x: 731, endPoint y: 312, distance: 101.2
click at [731, 312] on div "Default Freight class 50 55 60 65 70 77.5 85 92.5 100 110 125 150 175 200 250 3…" at bounding box center [775, 343] width 1077 height 124
type input "50"
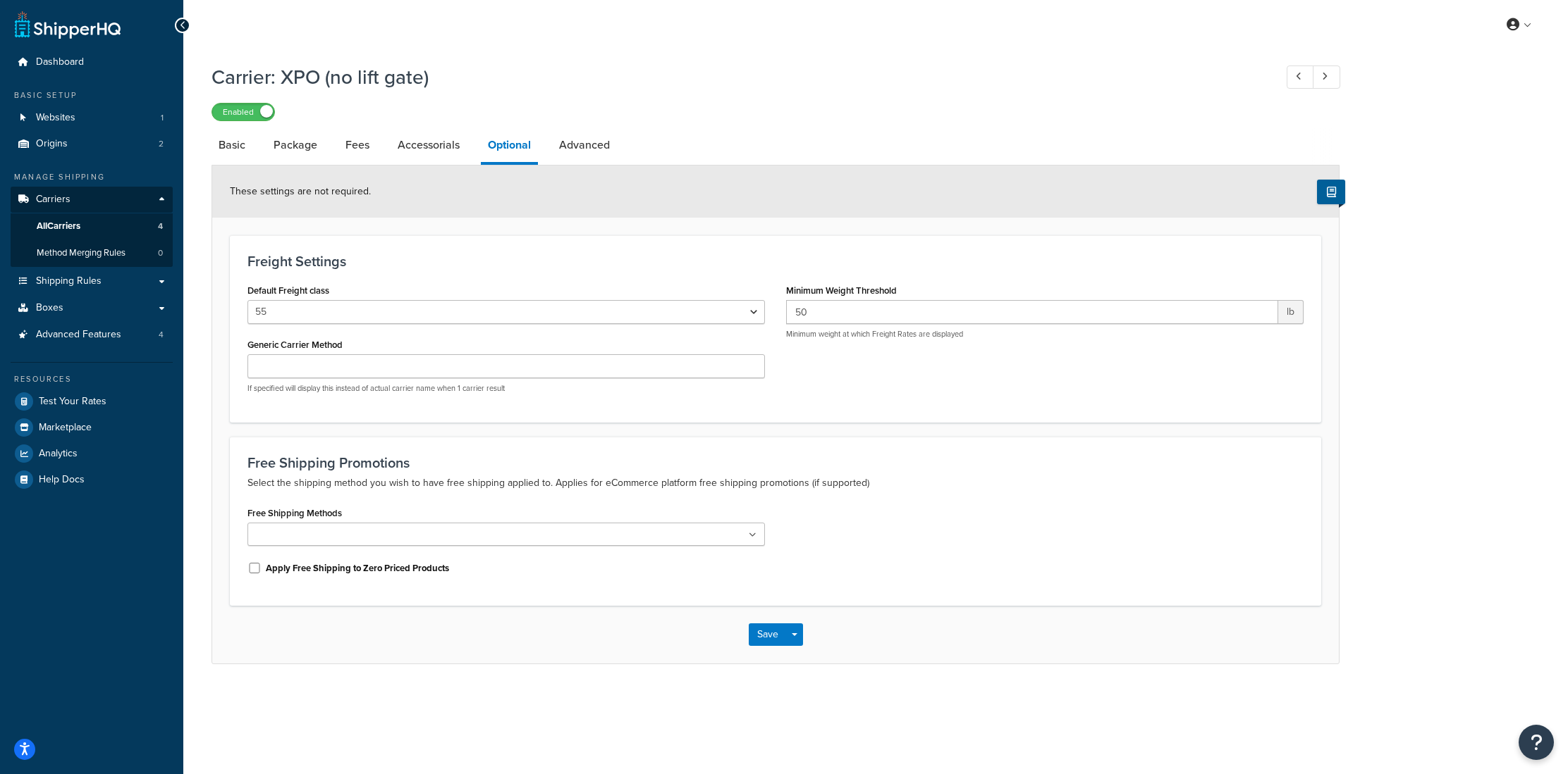
click at [850, 377] on div "Default Freight class 50 55 60 65 70 77.5 85 92.5 100 110 125 150 175 200 250 3…" at bounding box center [775, 343] width 1077 height 124
click at [758, 630] on button "Save" at bounding box center [768, 635] width 38 height 22
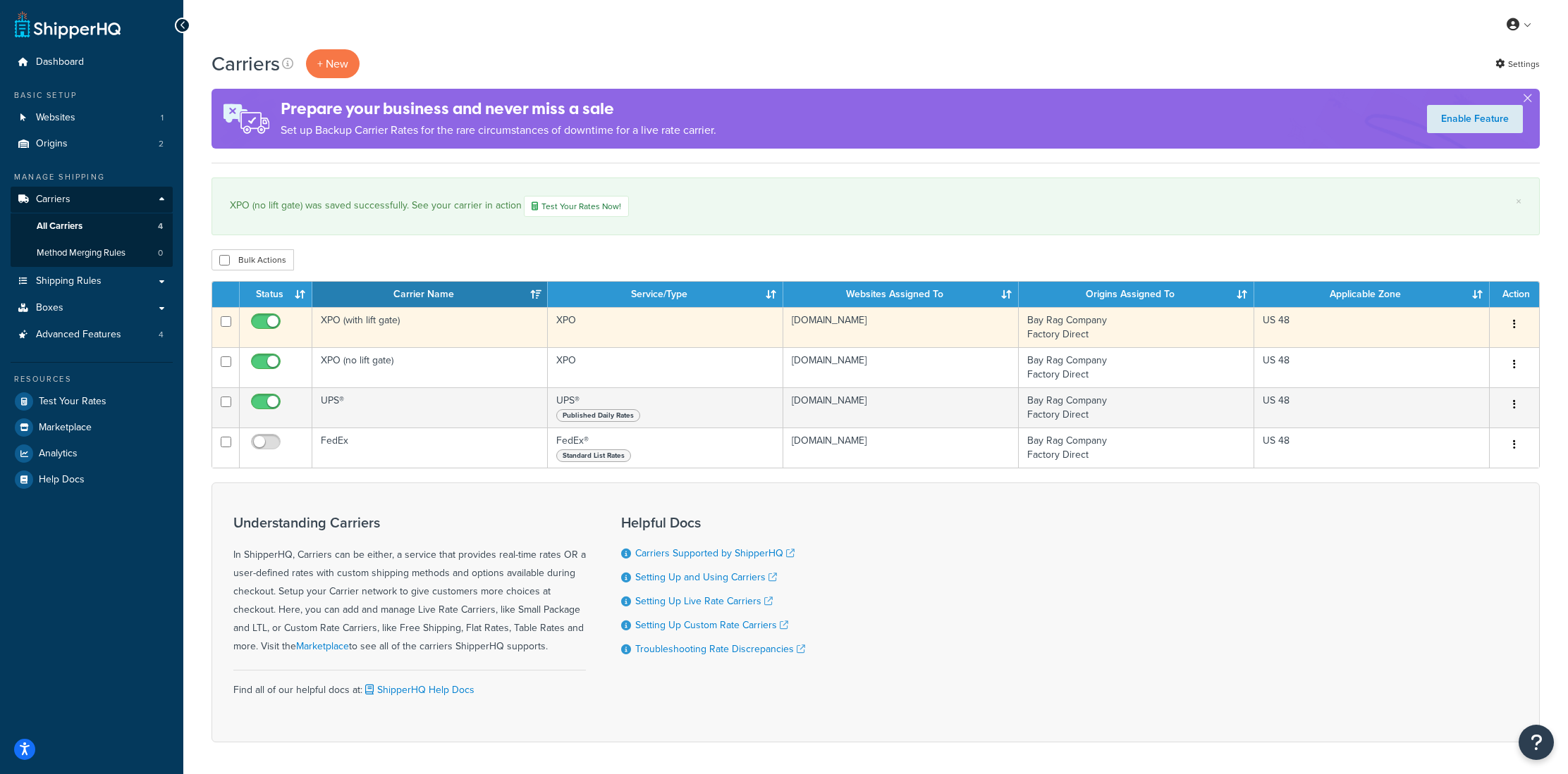
click at [352, 330] on td "XPO (with lift gate)" at bounding box center [430, 327] width 235 height 40
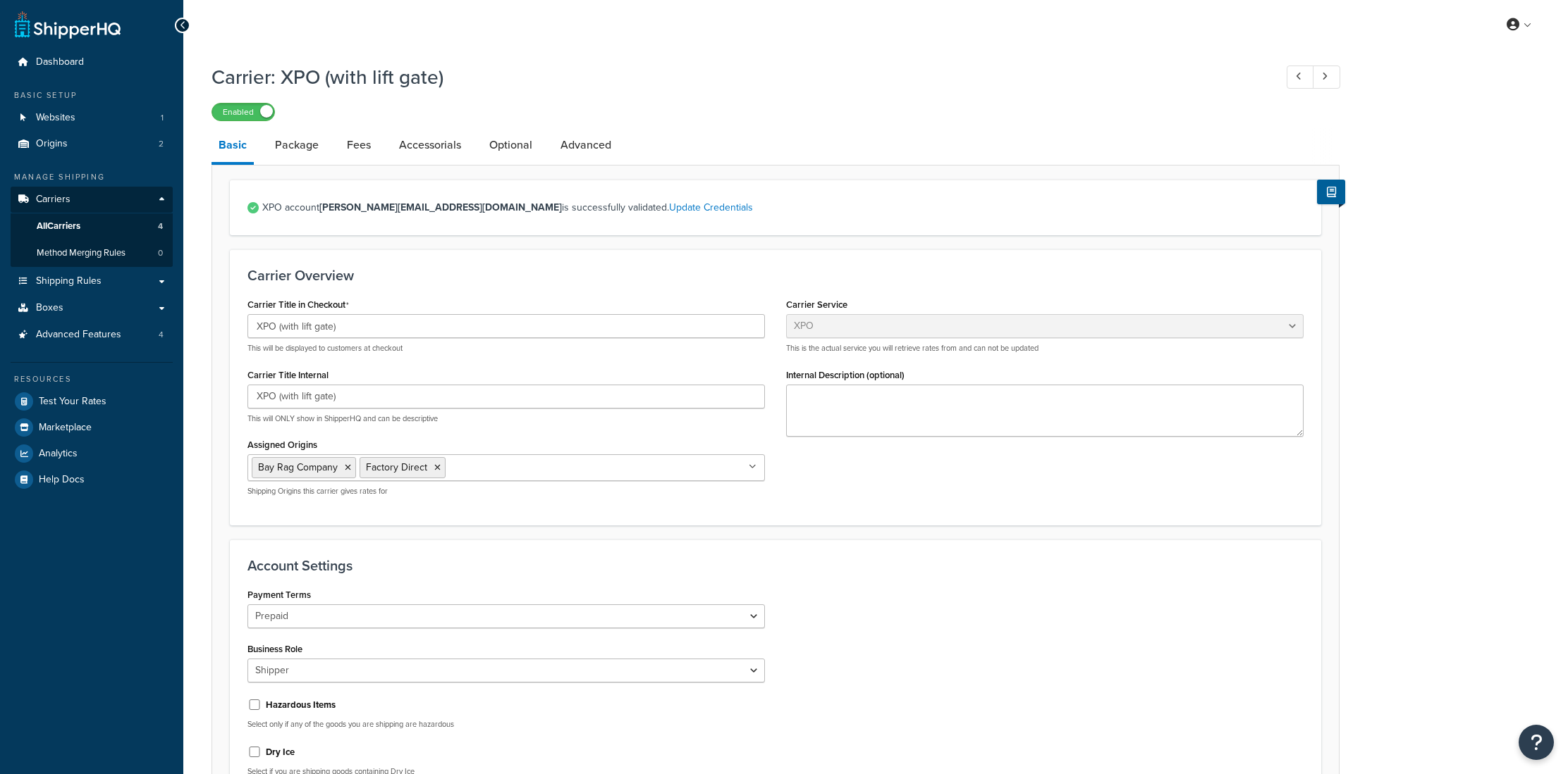
select select "xpoFreight"
click at [311, 148] on link "Package" at bounding box center [296, 144] width 58 height 34
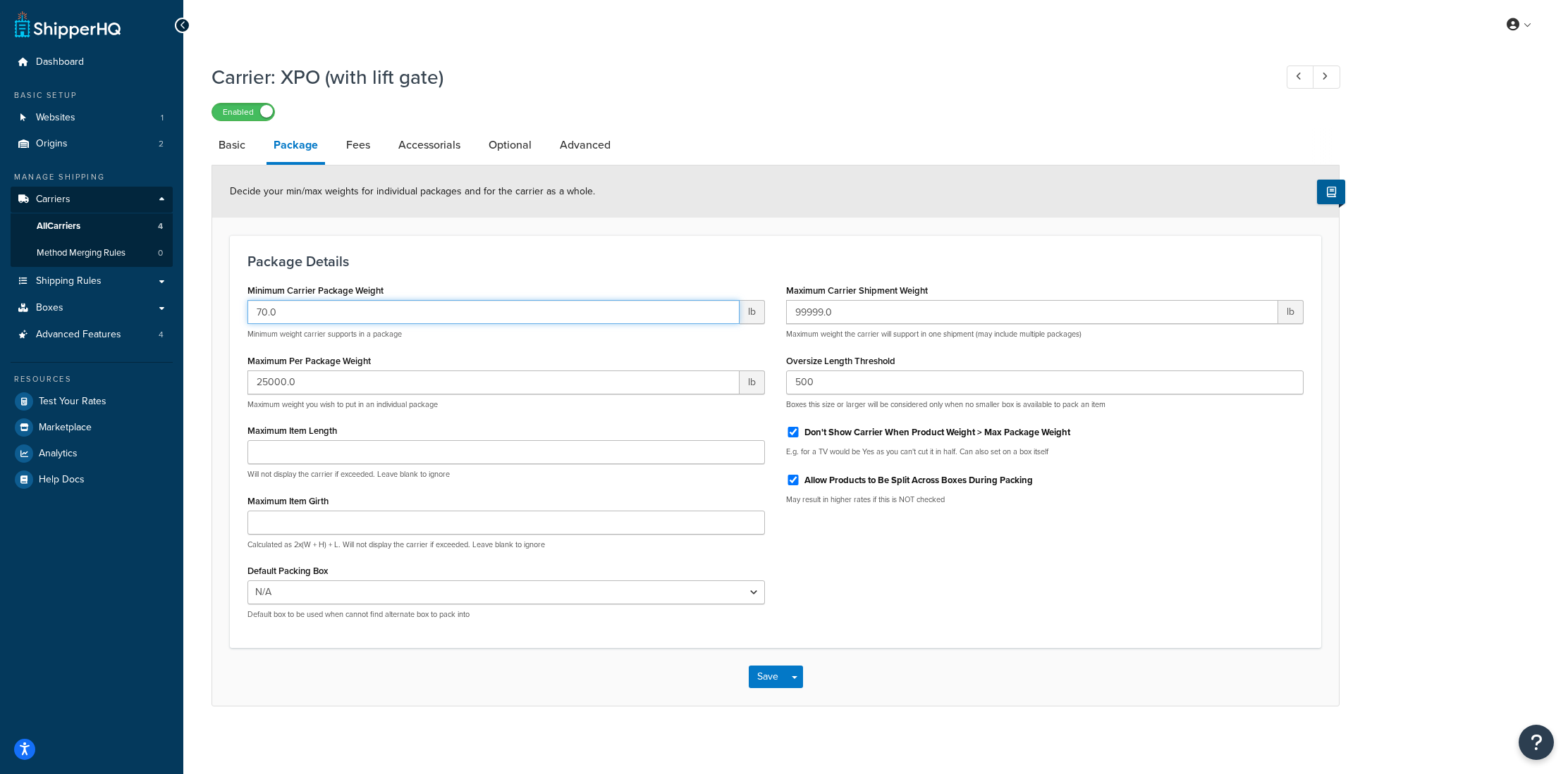
drag, startPoint x: 289, startPoint y: 312, endPoint x: 229, endPoint y: 311, distance: 60.0
click at [230, 311] on div "Package Details Minimum Carrier Package Weight 70.0 lb Minimum weight carrier s…" at bounding box center [775, 441] width 1091 height 413
type input "50"
click at [446, 266] on h3 "Package Details" at bounding box center [775, 262] width 1056 height 16
click at [751, 672] on button "Save" at bounding box center [768, 677] width 38 height 22
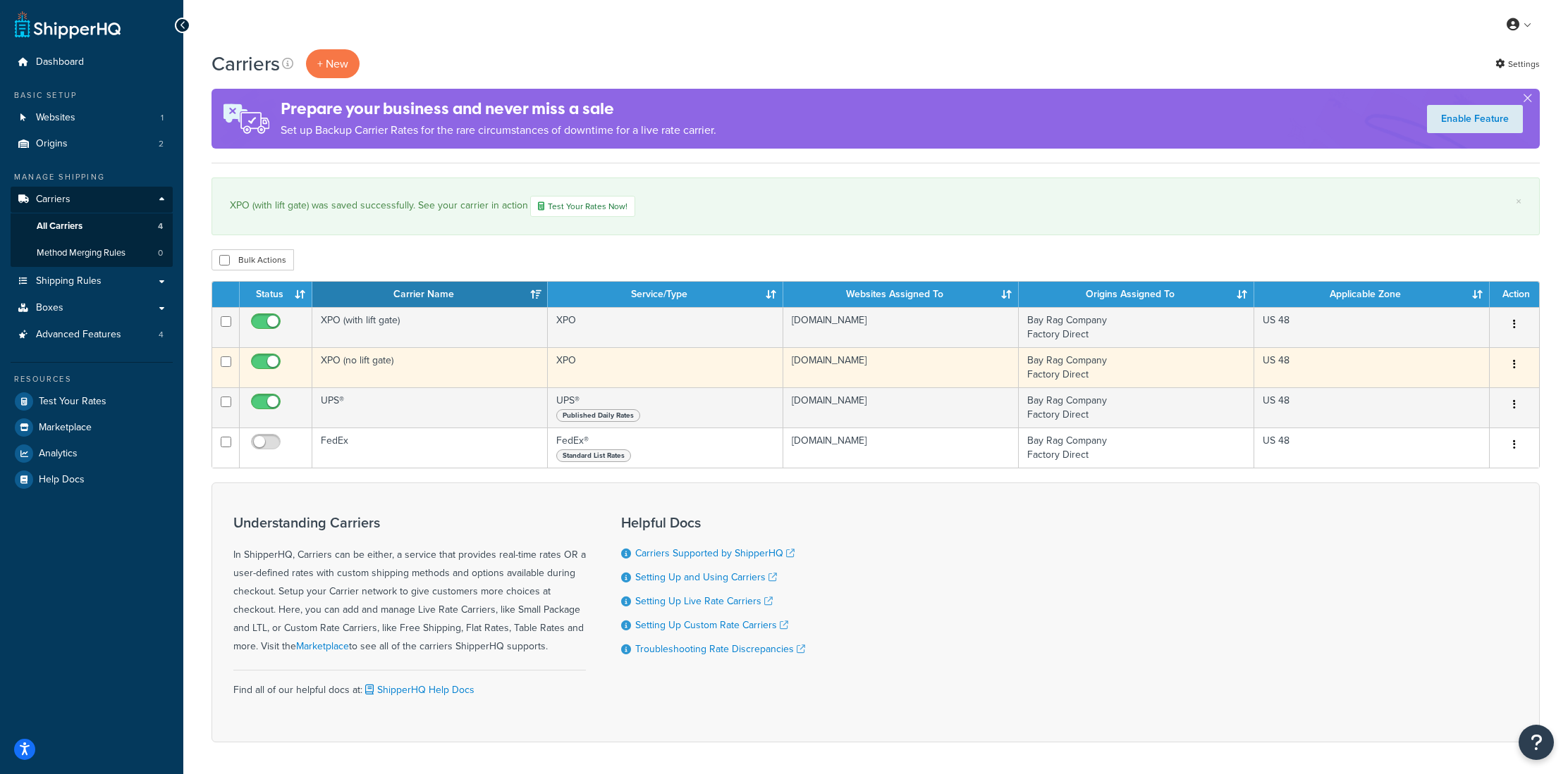
click at [365, 367] on td "XPO (no lift gate)" at bounding box center [430, 367] width 235 height 40
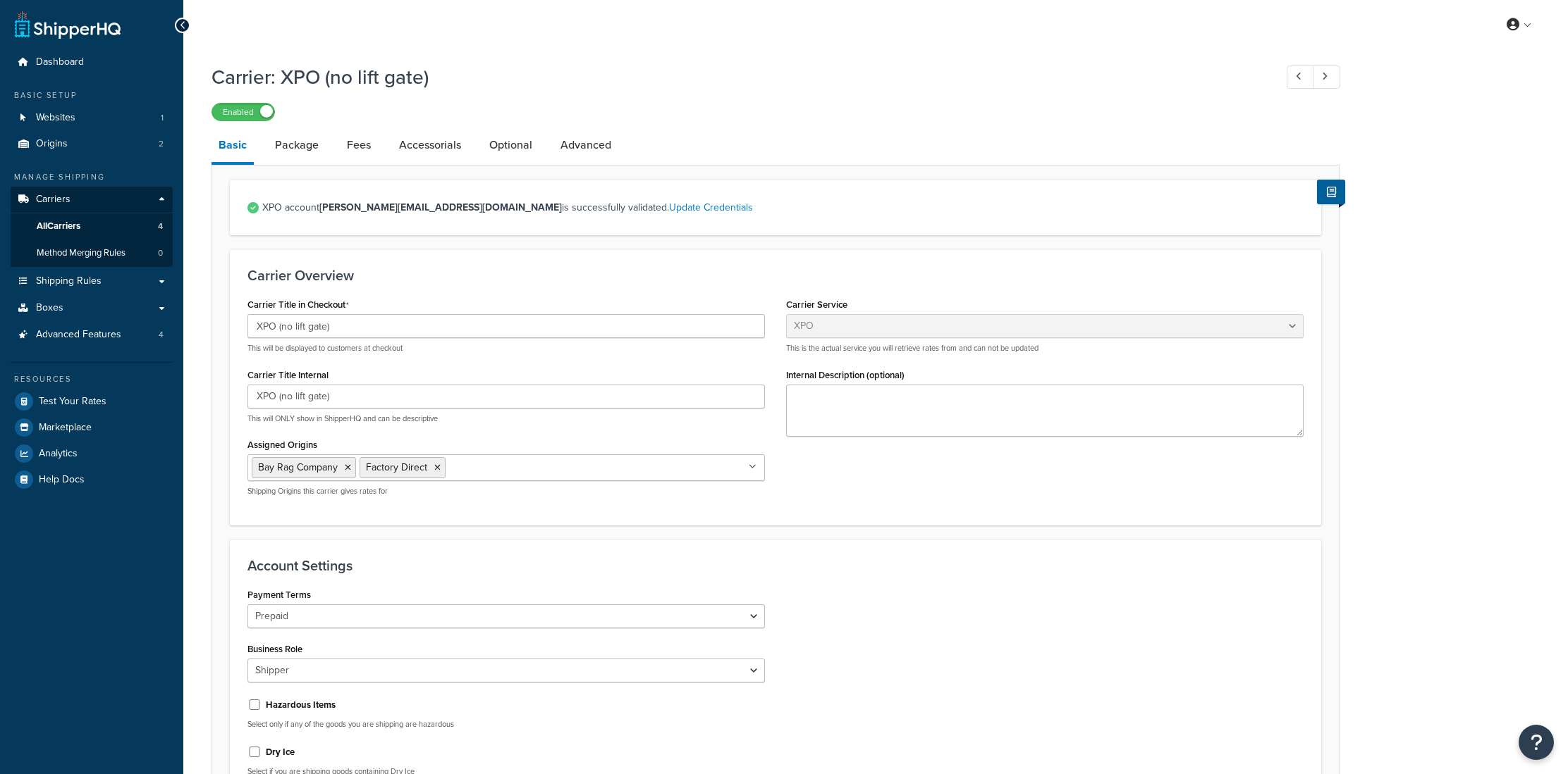
select select "xpoFreight"
click at [296, 143] on link "Package" at bounding box center [296, 144] width 58 height 34
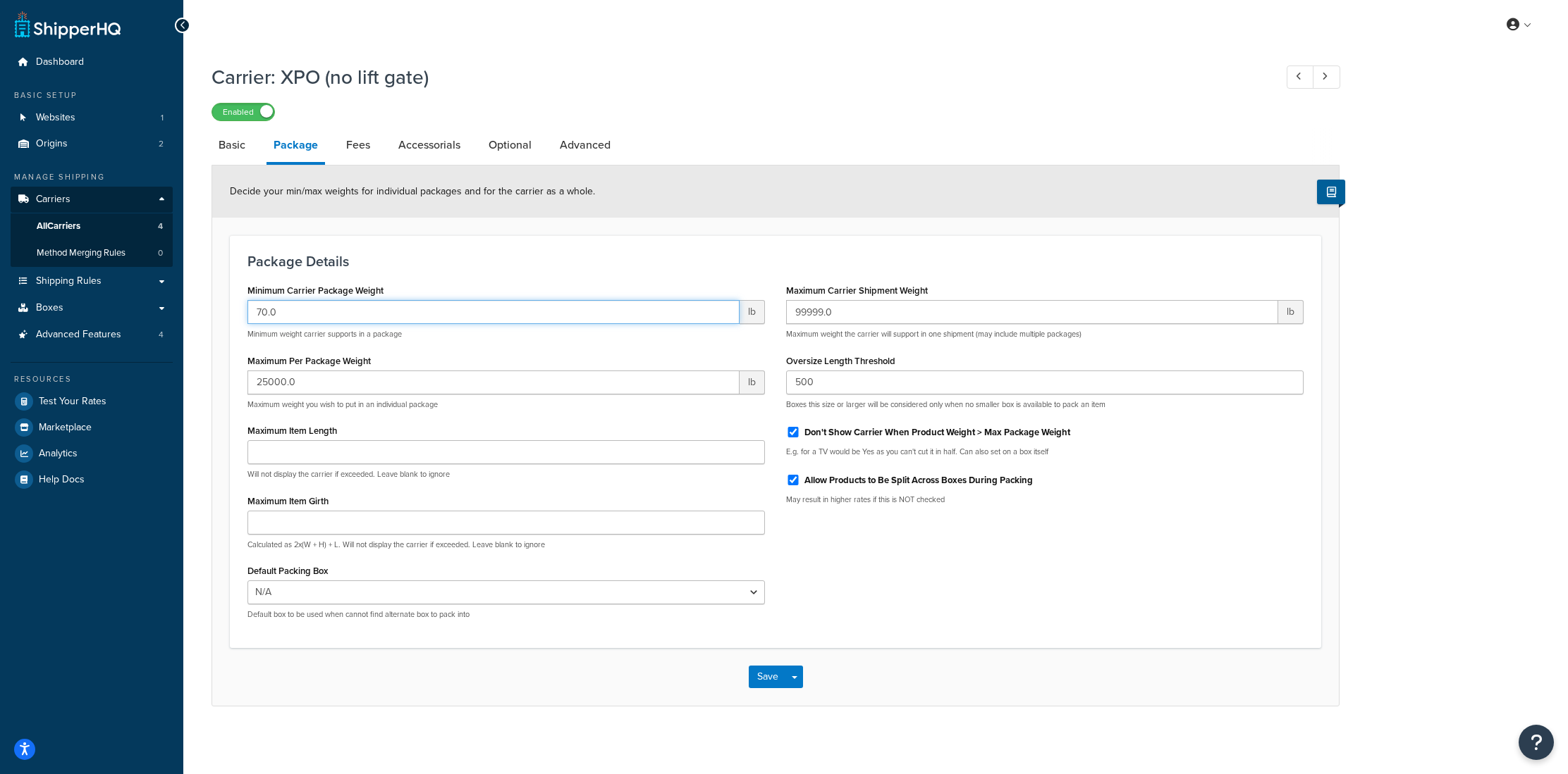
drag, startPoint x: 245, startPoint y: 315, endPoint x: 238, endPoint y: 314, distance: 7.1
click at [238, 314] on div "Minimum Carrier Package Weight 70.0 lb Minimum weight carrier supports in a pac…" at bounding box center [506, 455] width 539 height 350
type input "50"
click at [766, 679] on button "Save" at bounding box center [768, 677] width 38 height 22
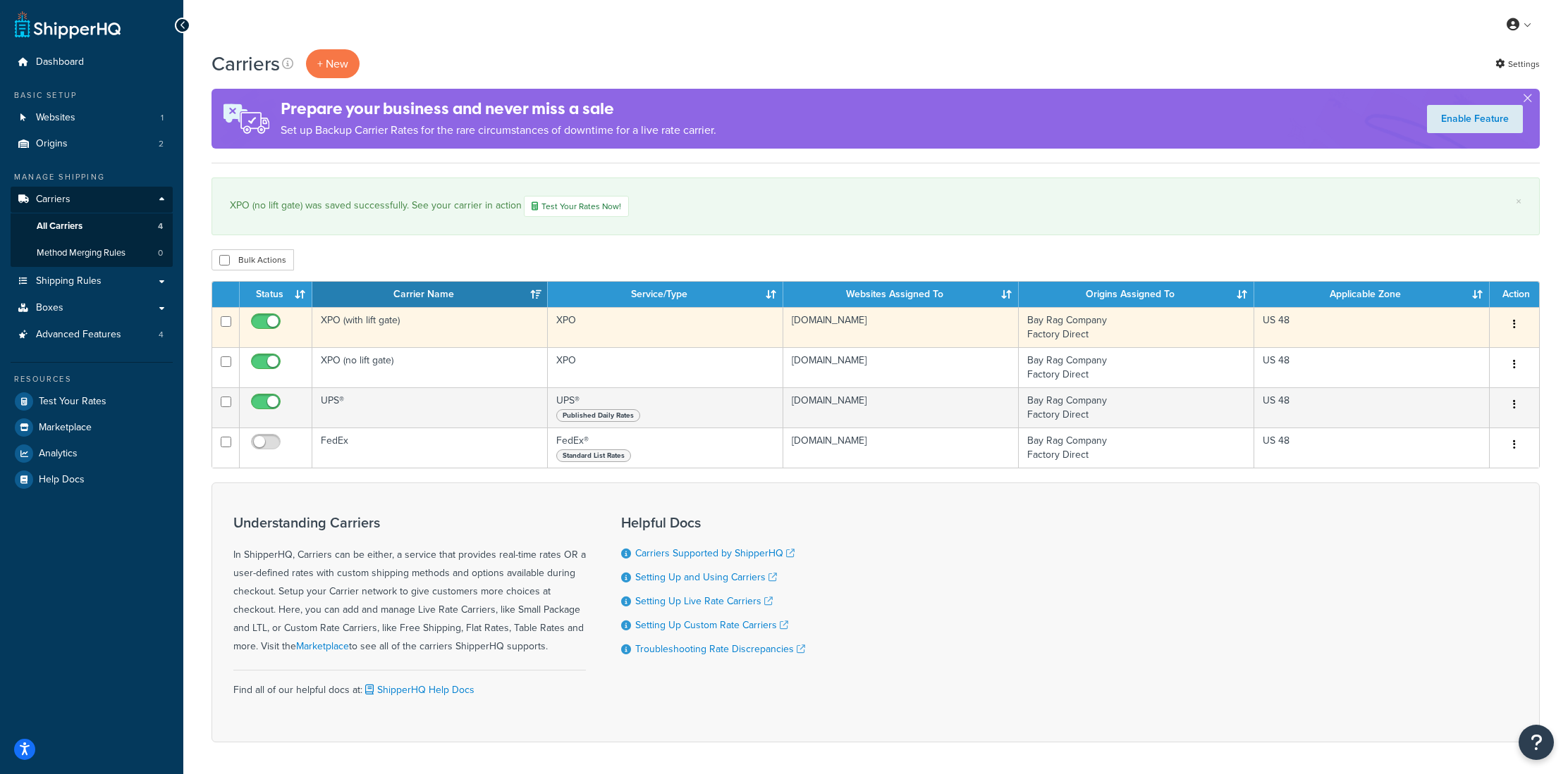
click at [398, 325] on td "XPO (with lift gate)" at bounding box center [430, 327] width 235 height 40
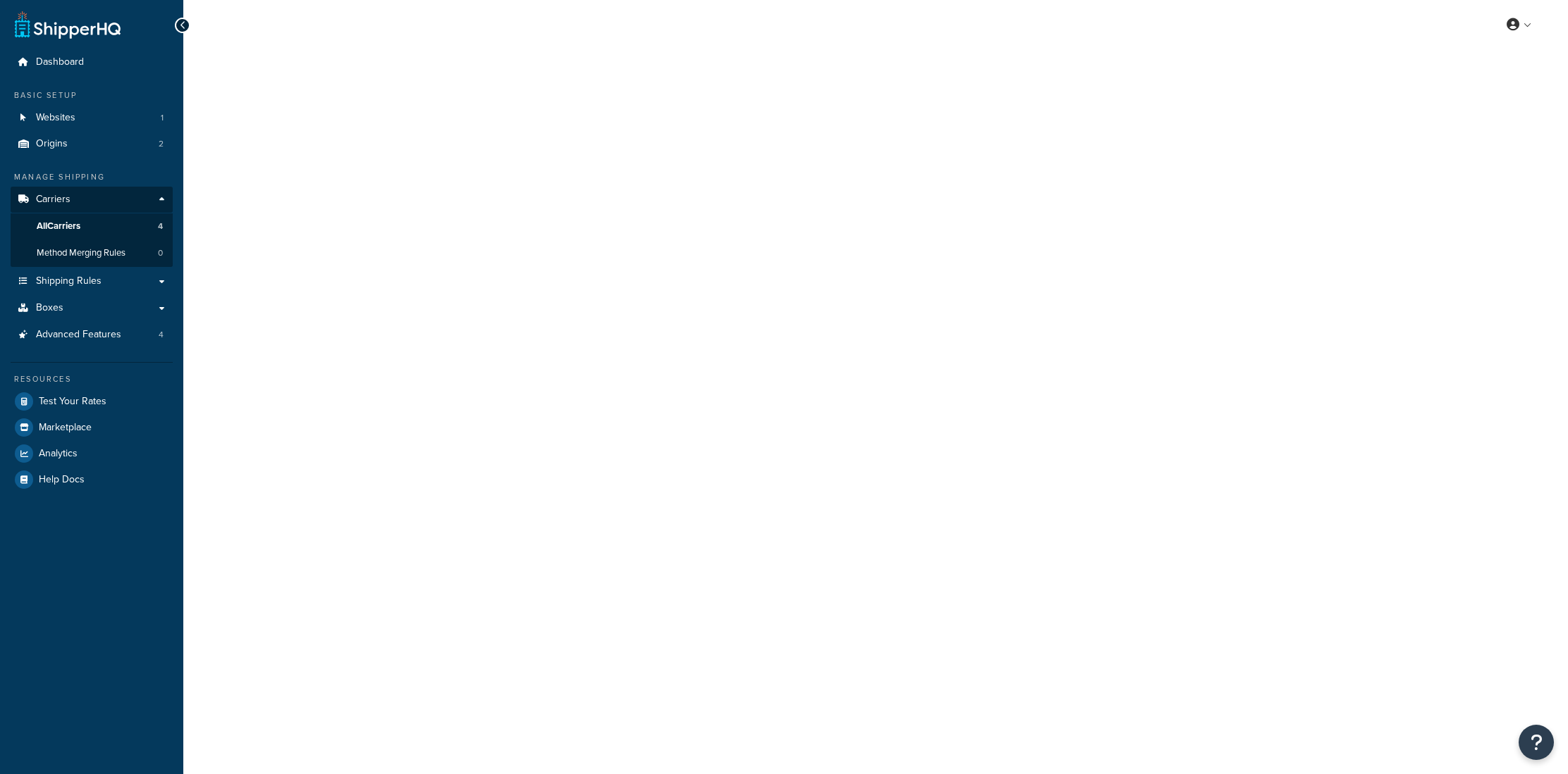
select select "xpoFreight"
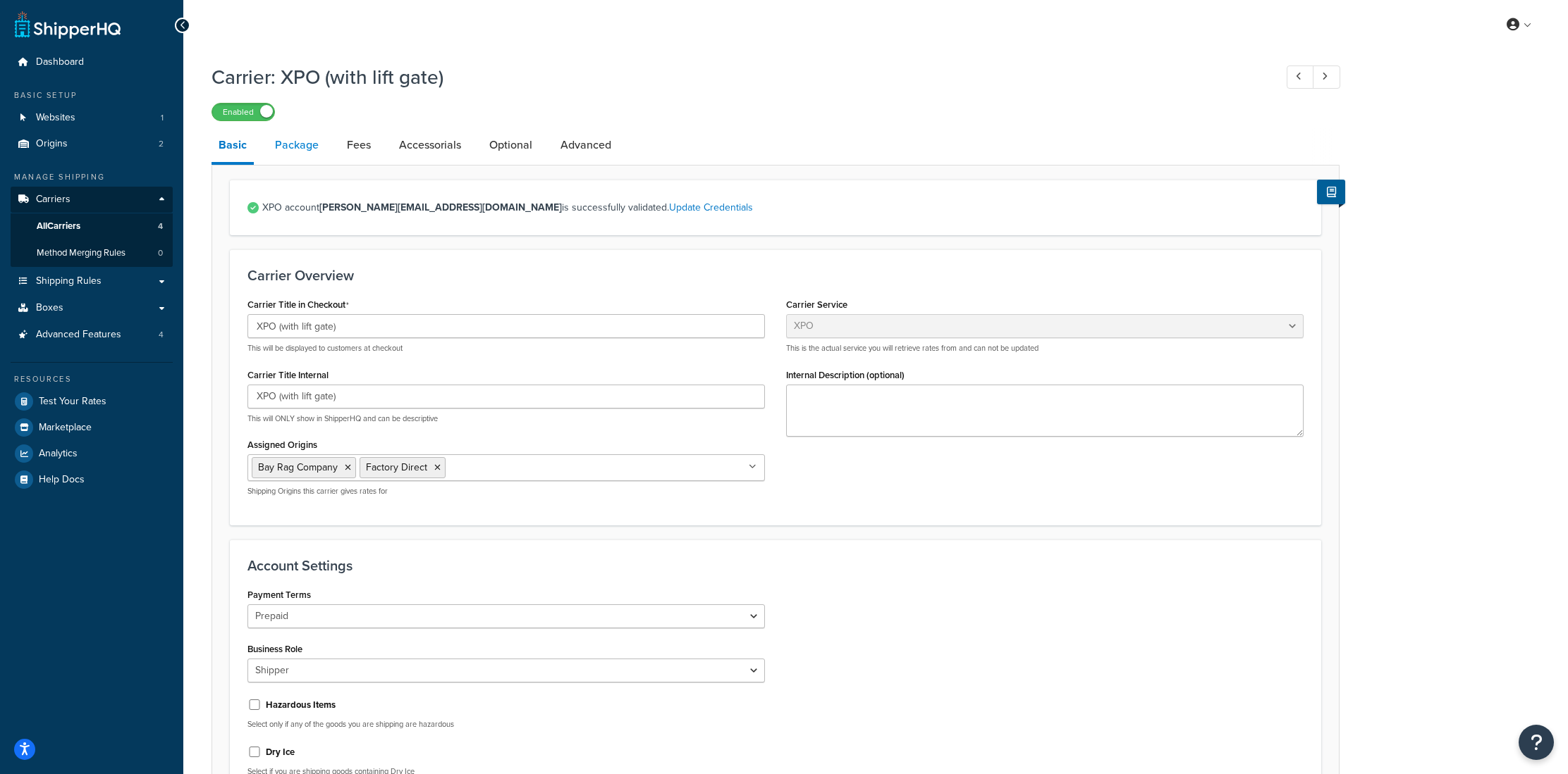
click at [312, 143] on link "Package" at bounding box center [296, 144] width 58 height 34
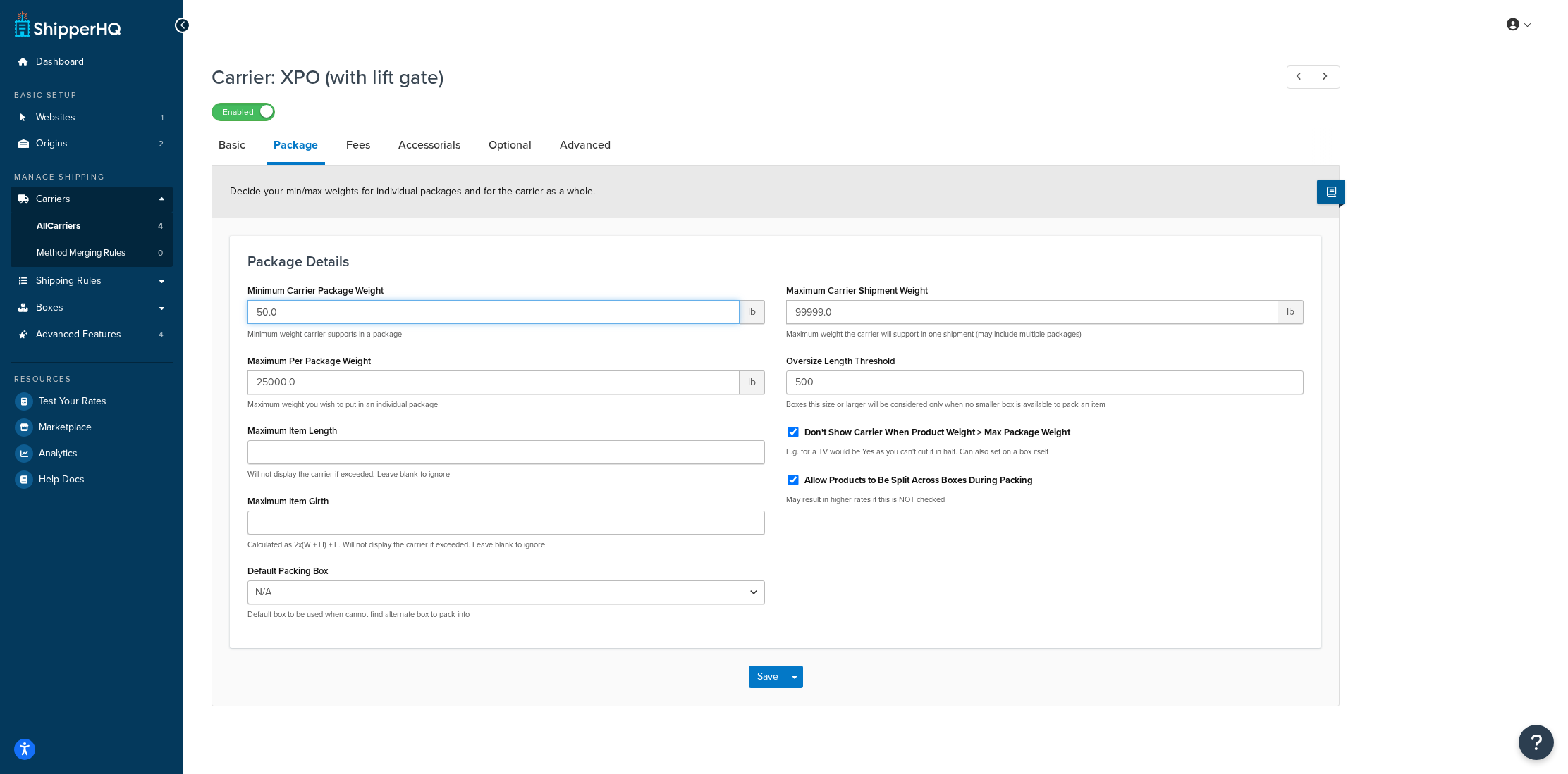
click at [265, 314] on input "50.0" at bounding box center [493, 312] width 492 height 24
type input "100.0"
click at [456, 266] on h3 "Package Details" at bounding box center [775, 260] width 1056 height 16
click at [772, 678] on button "Save" at bounding box center [768, 676] width 38 height 22
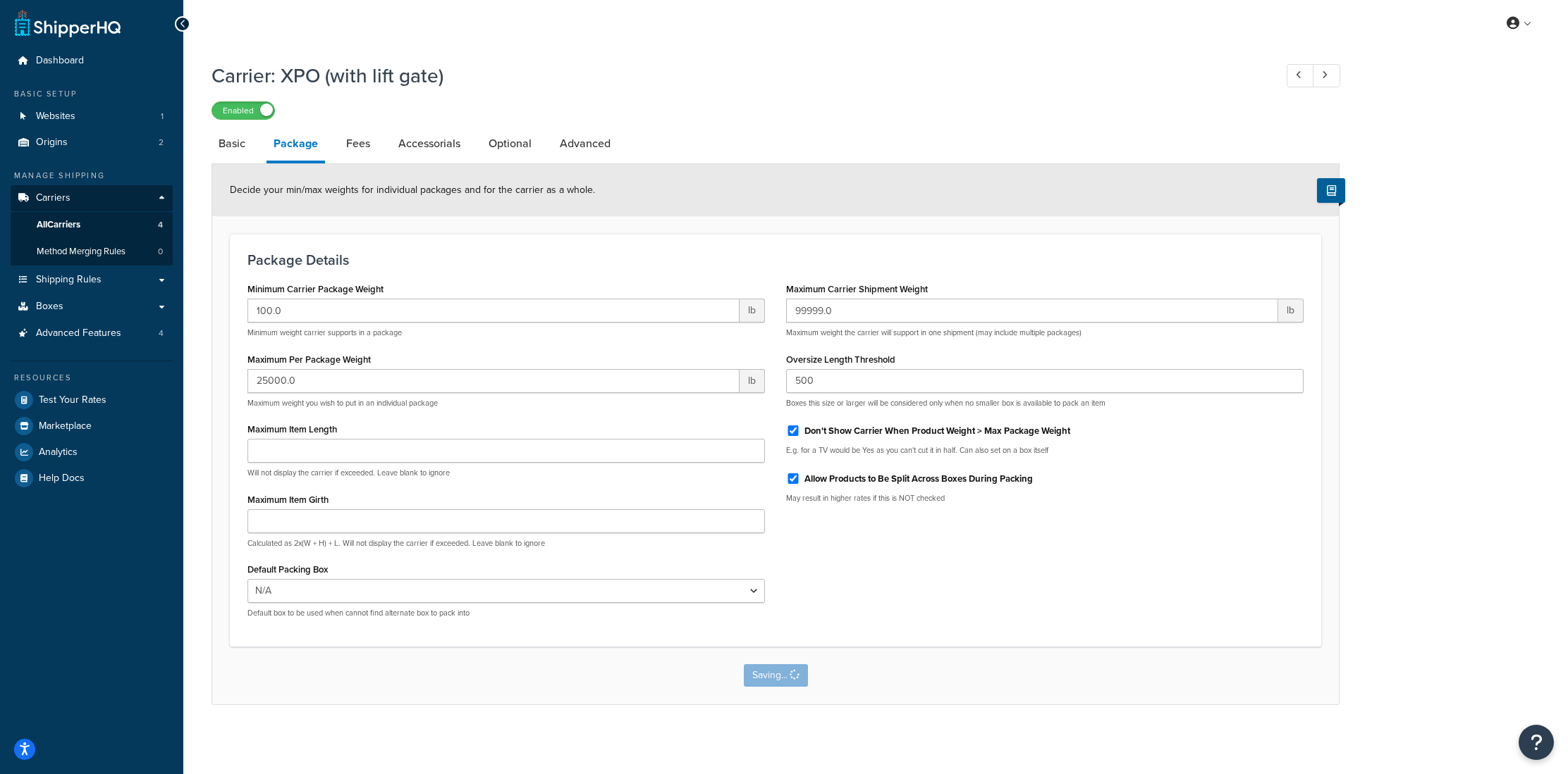
scroll to position [0, 0]
click at [602, 146] on link "Advanced" at bounding box center [584, 144] width 65 height 34
select select "false"
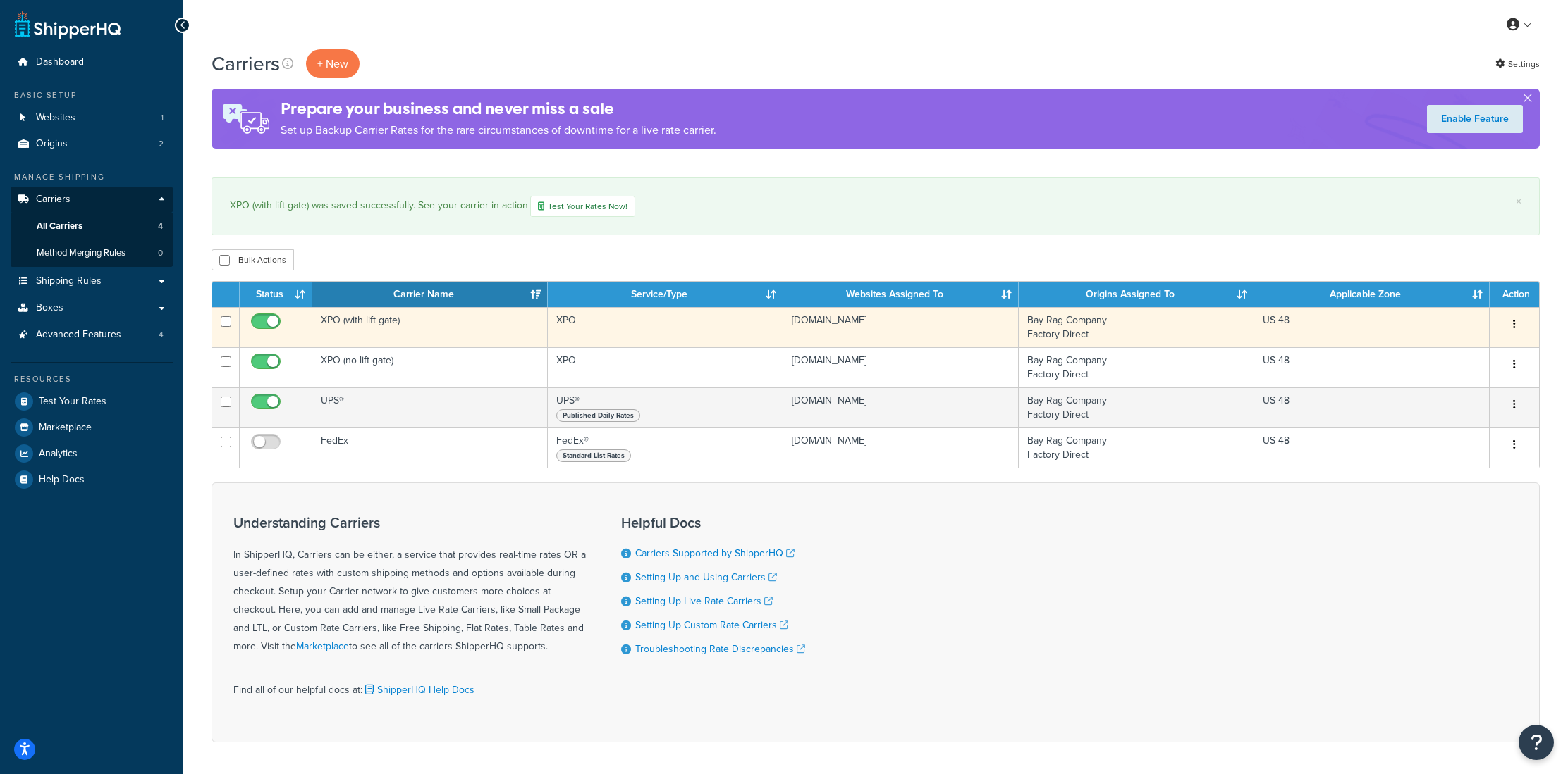
click at [372, 327] on td "XPO (with lift gate)" at bounding box center [430, 327] width 235 height 40
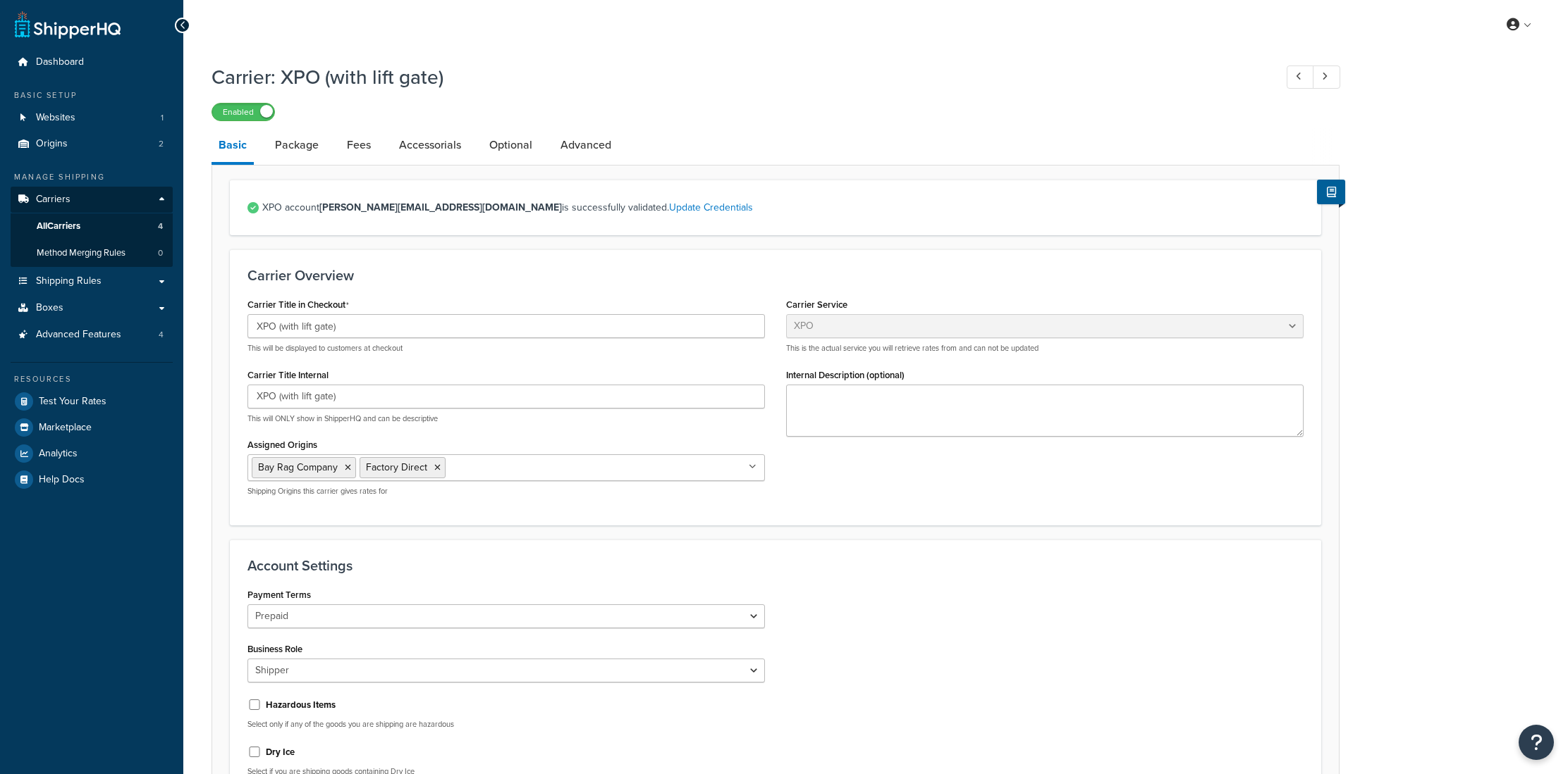
select select "xpoFreight"
click at [585, 144] on link "Advanced" at bounding box center [585, 144] width 65 height 34
select select "false"
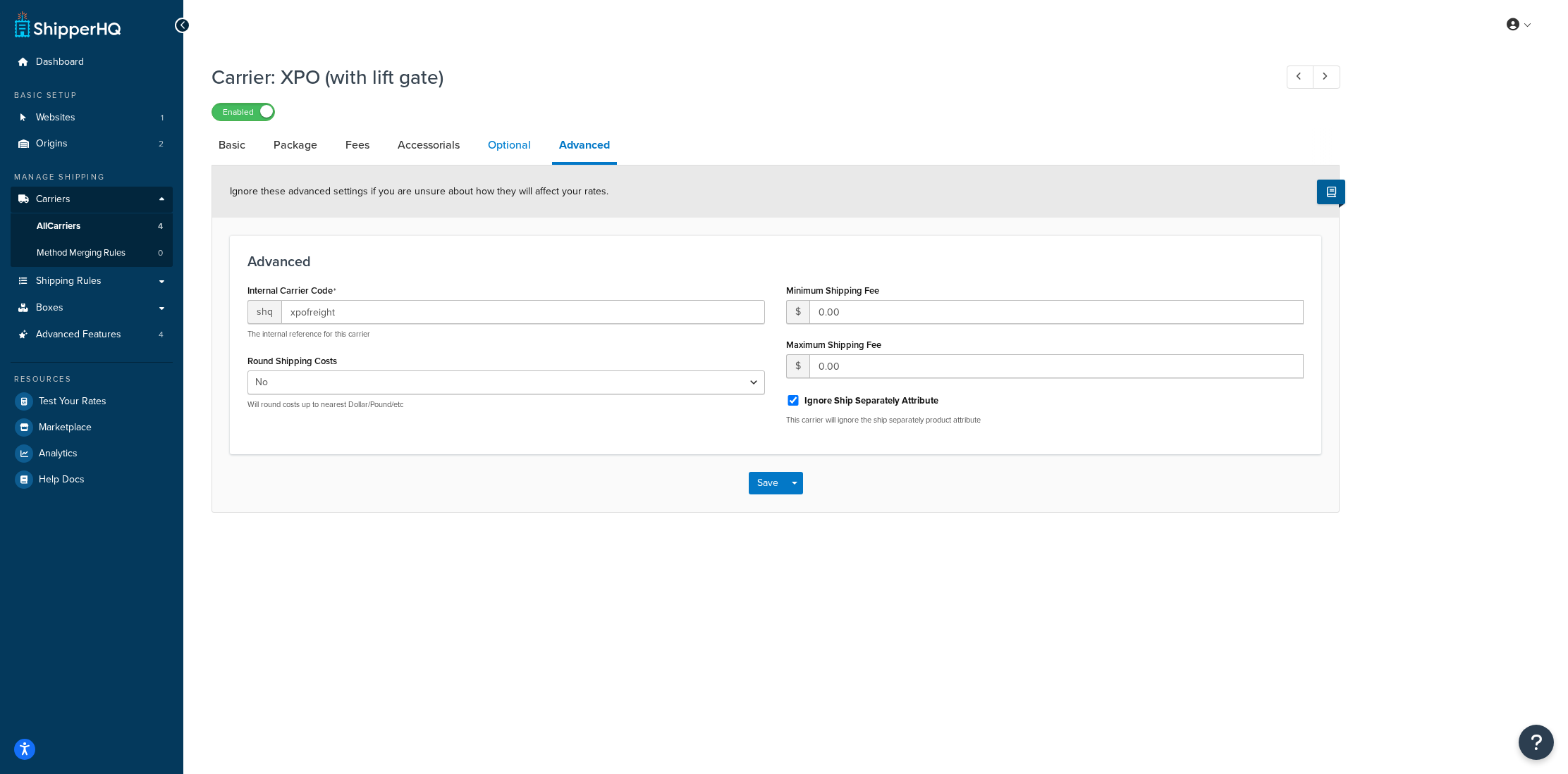
click at [513, 151] on link "Optional" at bounding box center [509, 144] width 57 height 34
select select "55"
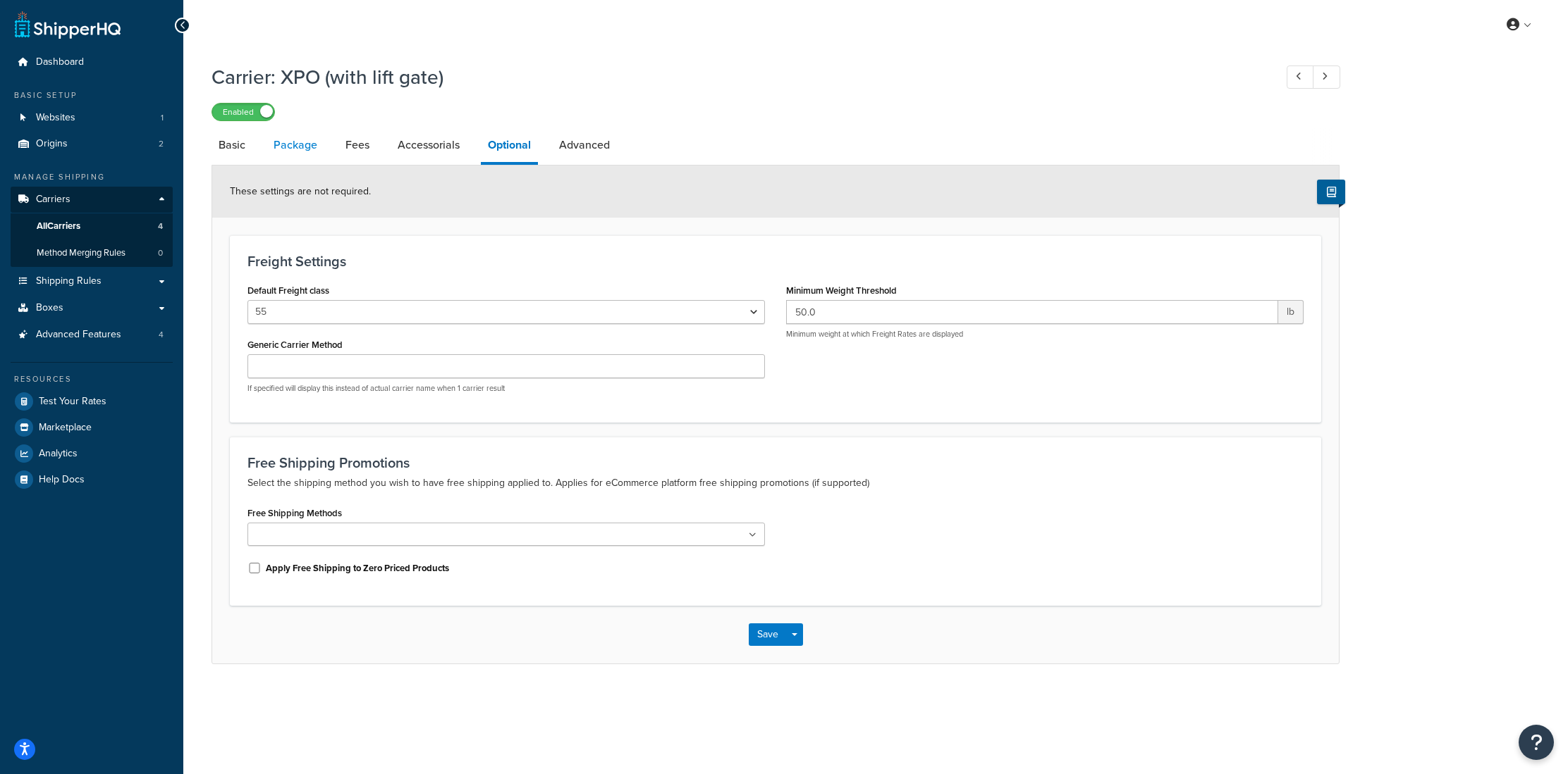
click at [277, 143] on link "Package" at bounding box center [295, 144] width 58 height 34
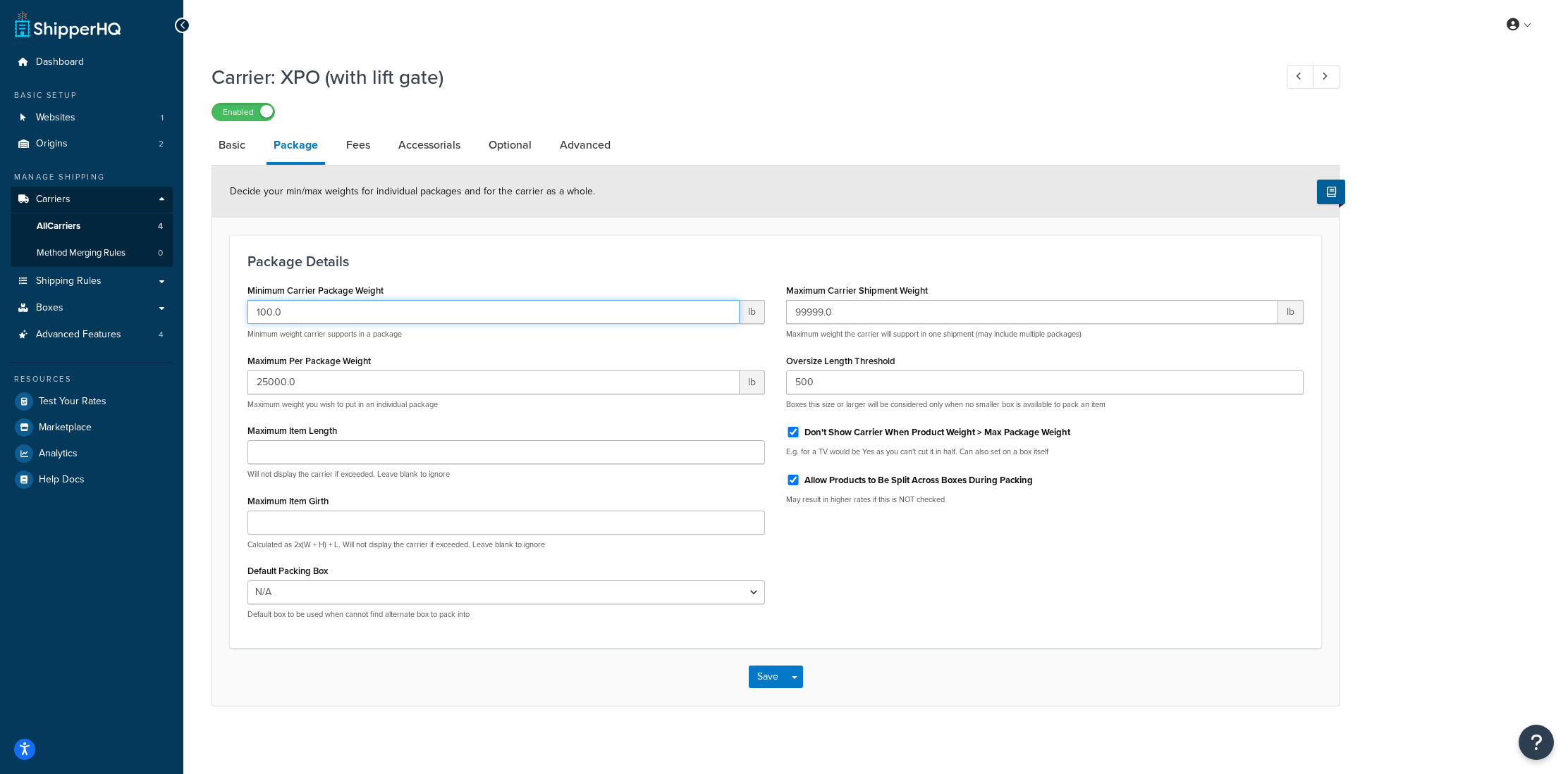
click at [245, 313] on div "Minimum Carrier Package Weight 100.0 lb Minimum weight carrier supports in a pa…" at bounding box center [506, 455] width 539 height 350
type input "9"
drag, startPoint x: 256, startPoint y: 311, endPoint x: 207, endPoint y: 311, distance: 49.0
click at [207, 311] on div "Carrier: XPO (with lift gate) Enabled Basic Package Fees Accessorials Optional …" at bounding box center [876, 398] width 1385 height 685
click at [458, 274] on div "Package Details Minimum Carrier Package Weight 55 lb Minimum weight carrier sup…" at bounding box center [775, 441] width 1091 height 413
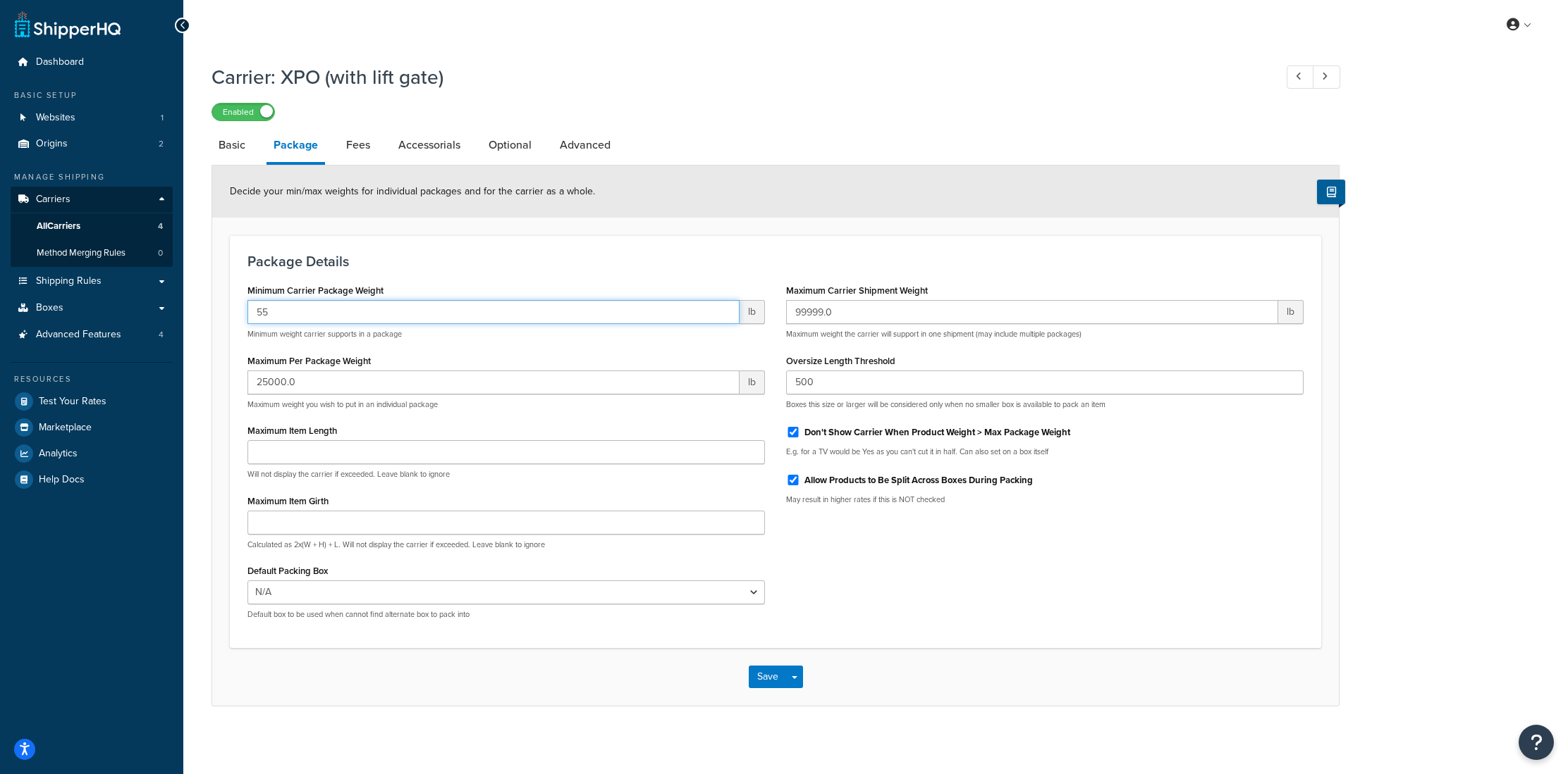
click at [270, 310] on input "55" at bounding box center [493, 312] width 492 height 24
type input "50"
click at [521, 155] on link "Optional" at bounding box center [510, 144] width 57 height 34
select select "55"
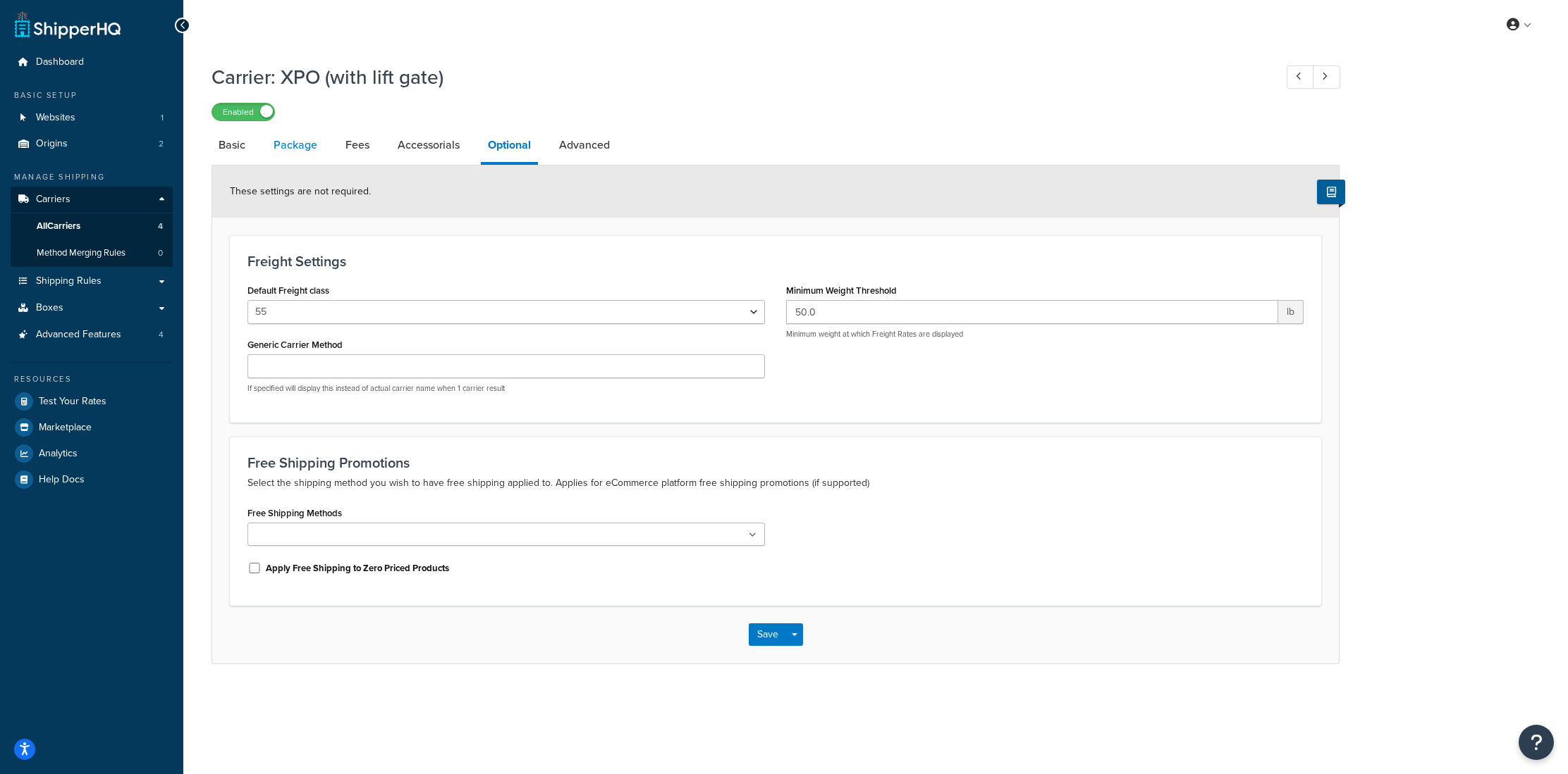
click at [314, 146] on link "Package" at bounding box center [295, 144] width 58 height 34
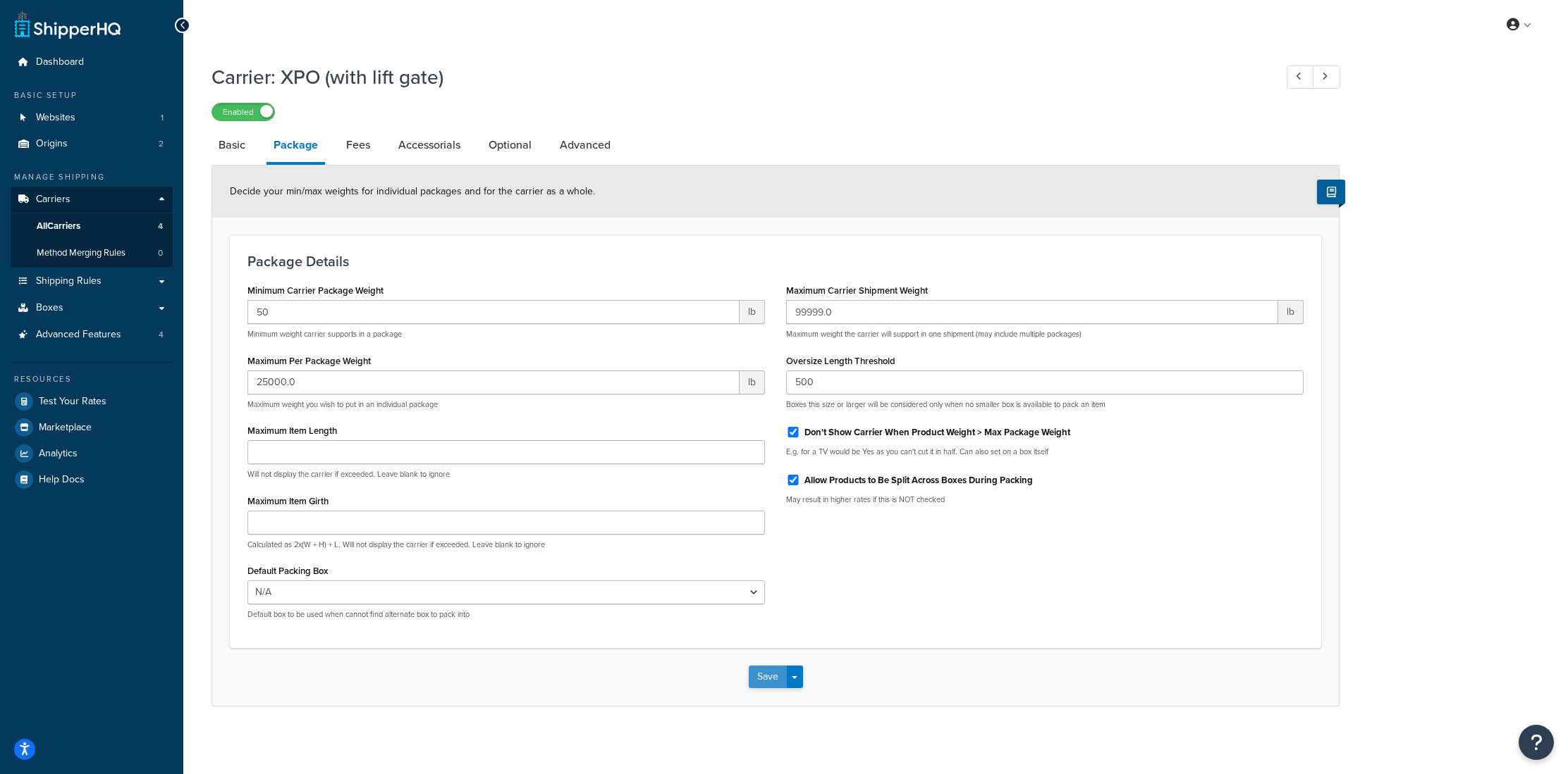
click at [769, 688] on button "Save" at bounding box center [768, 677] width 38 height 22
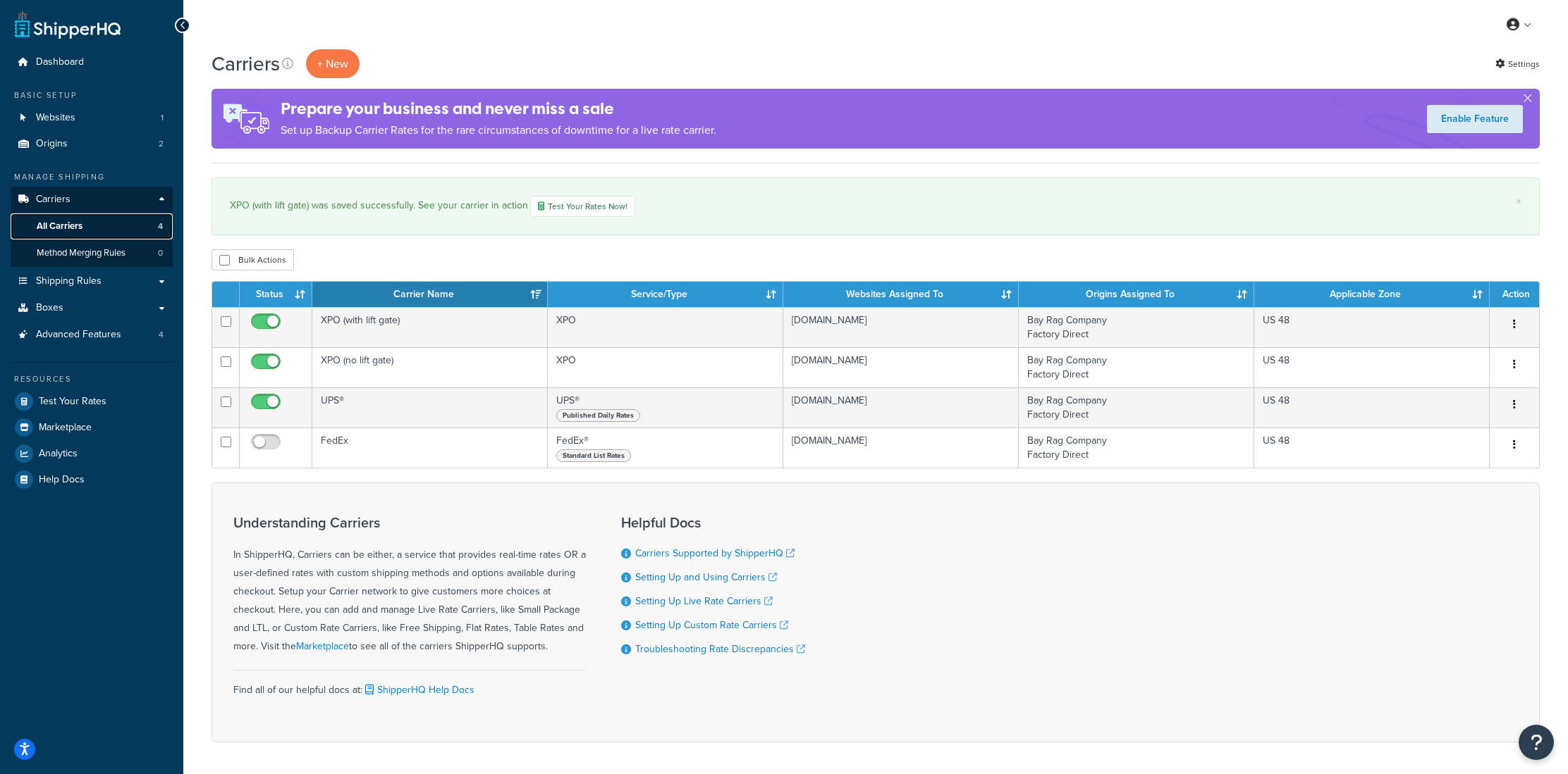
click at [92, 234] on link "All Carriers 4" at bounding box center [92, 226] width 163 height 26
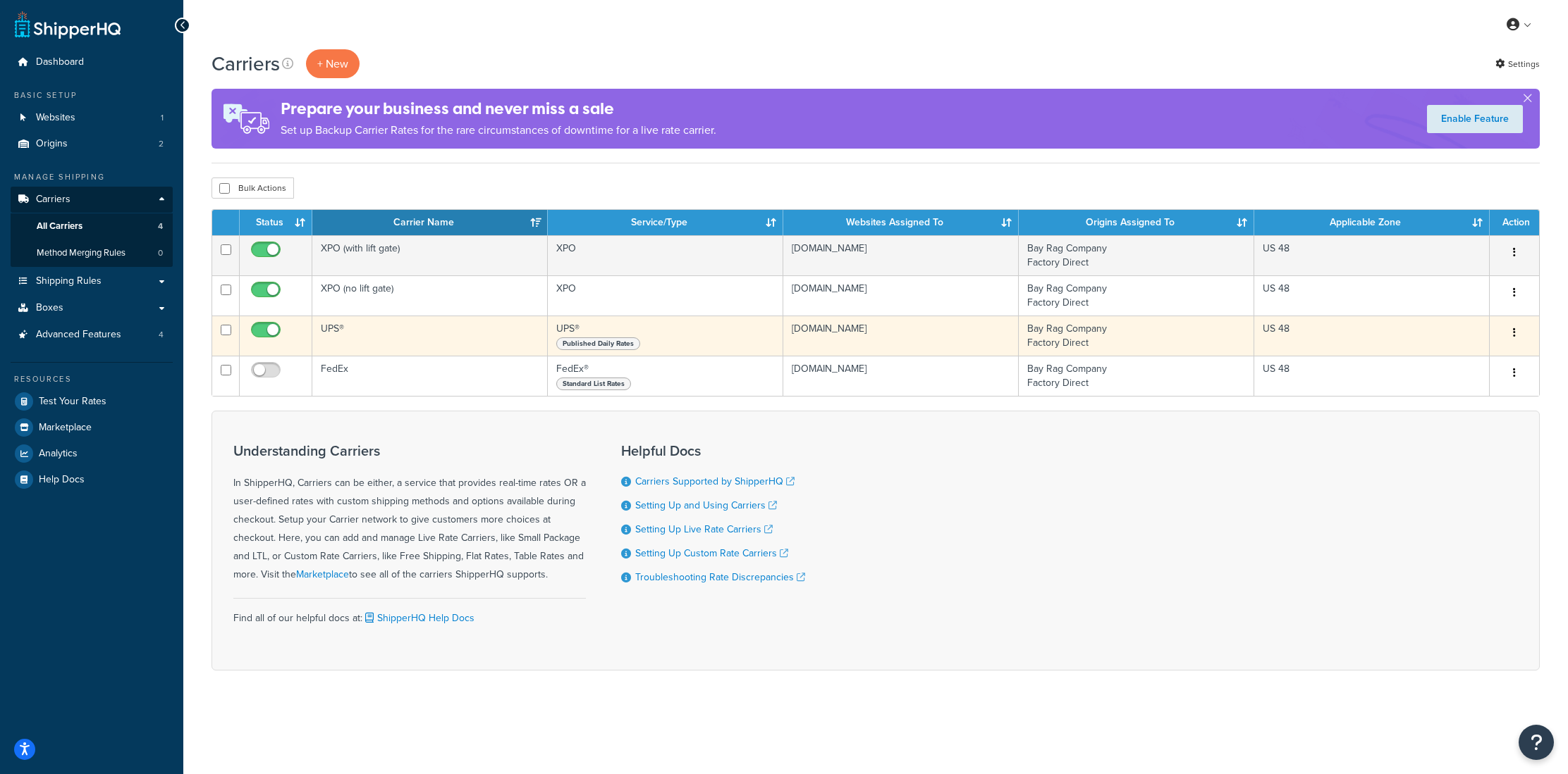
click at [329, 333] on td "UPS®" at bounding box center [430, 335] width 235 height 40
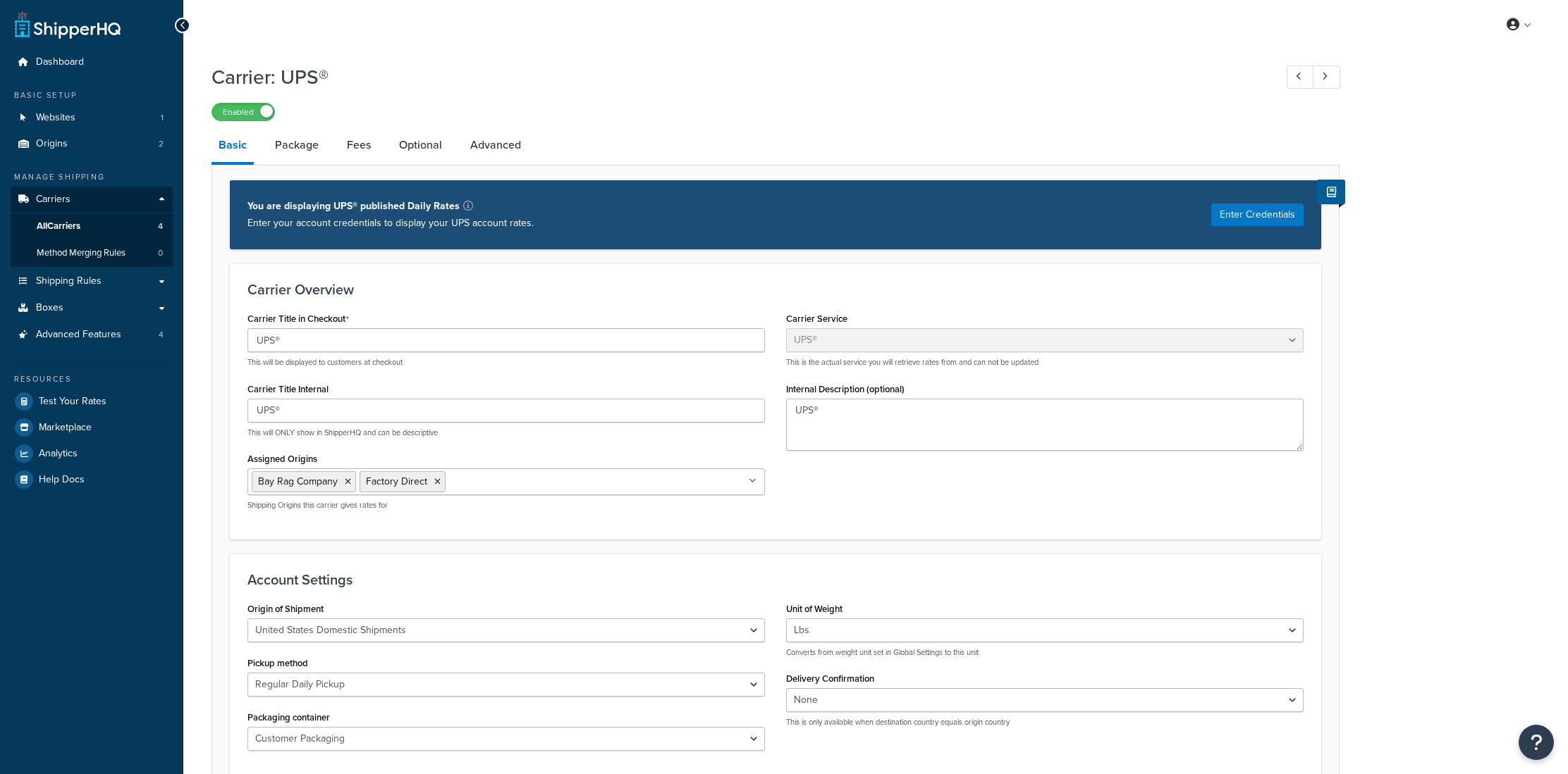
select select "ups"
click at [311, 151] on link "Package" at bounding box center [296, 144] width 58 height 34
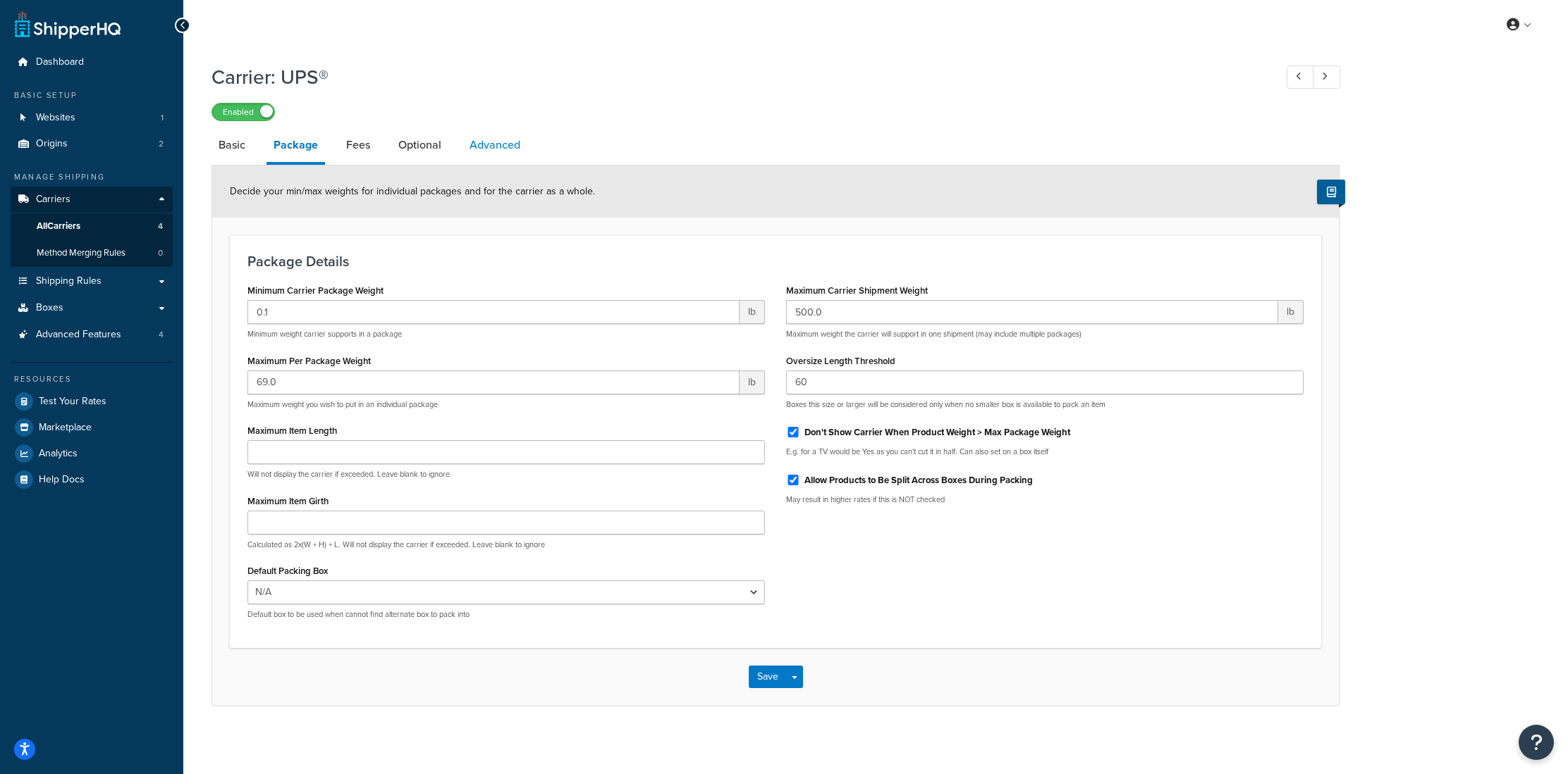
click at [484, 147] on link "Advanced" at bounding box center [494, 144] width 65 height 34
select select "false"
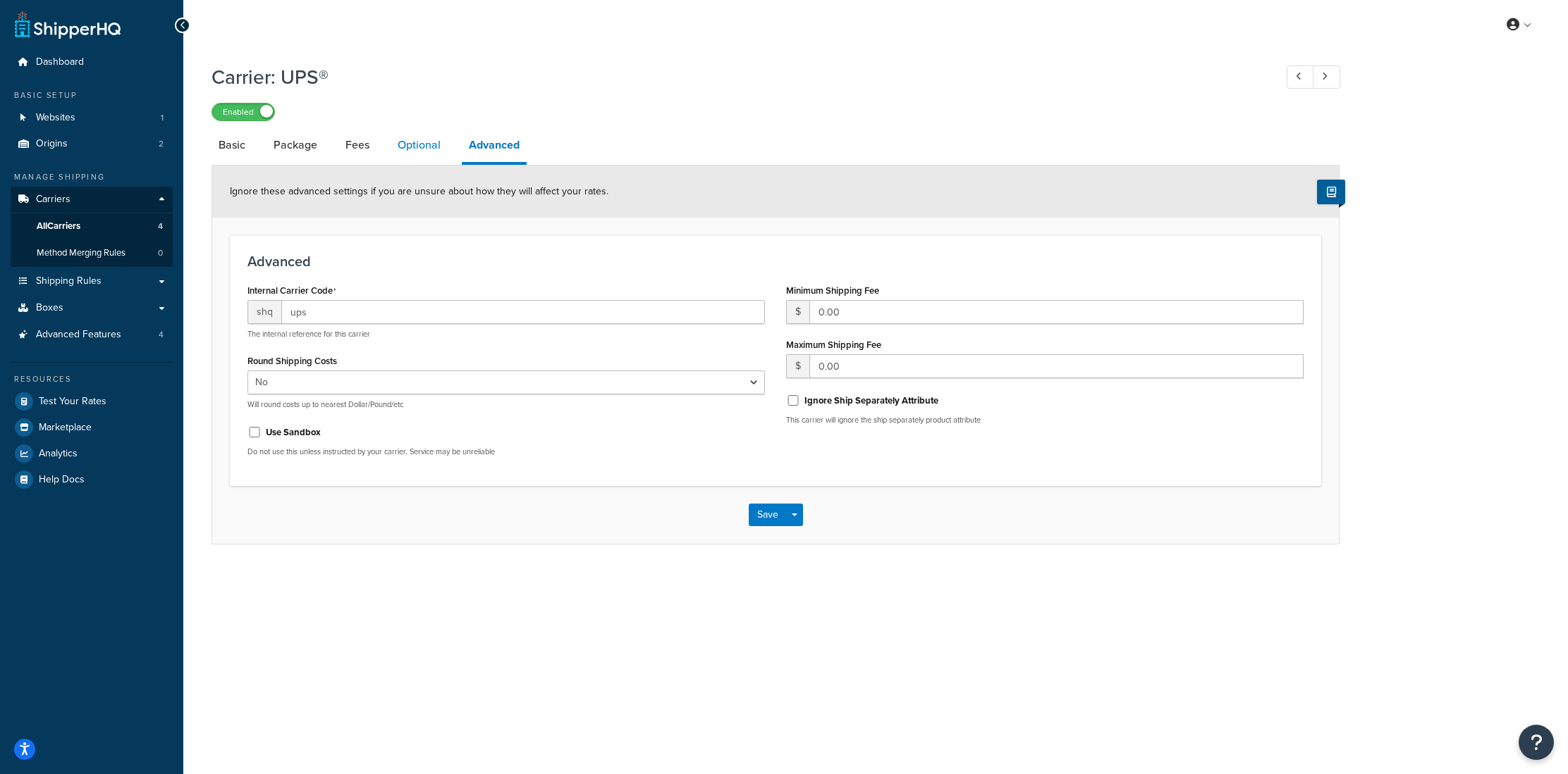
click at [432, 148] on link "Optional" at bounding box center [419, 144] width 57 height 34
select select "residential"
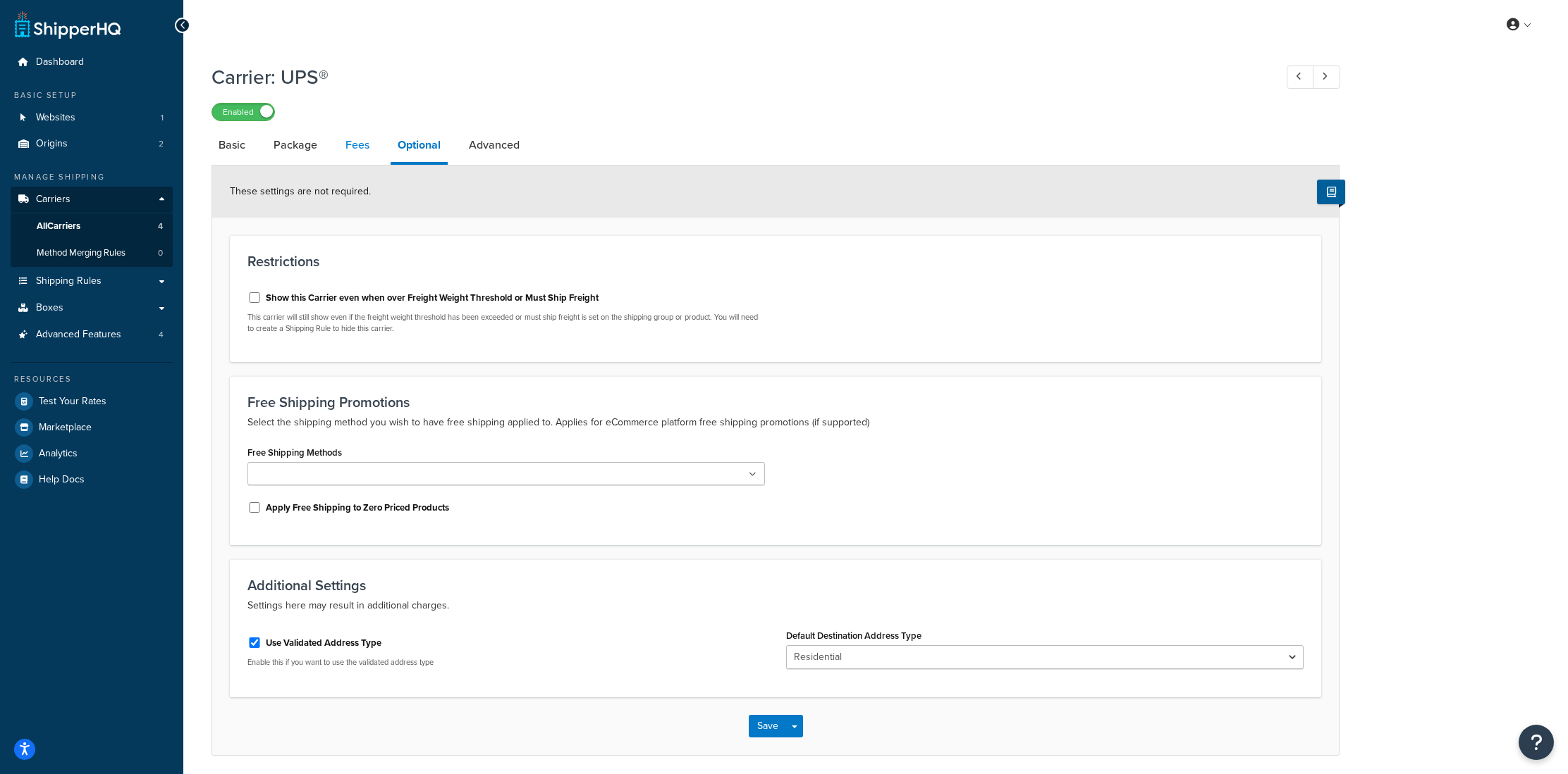
click at [343, 145] on link "Fees" at bounding box center [357, 144] width 38 height 34
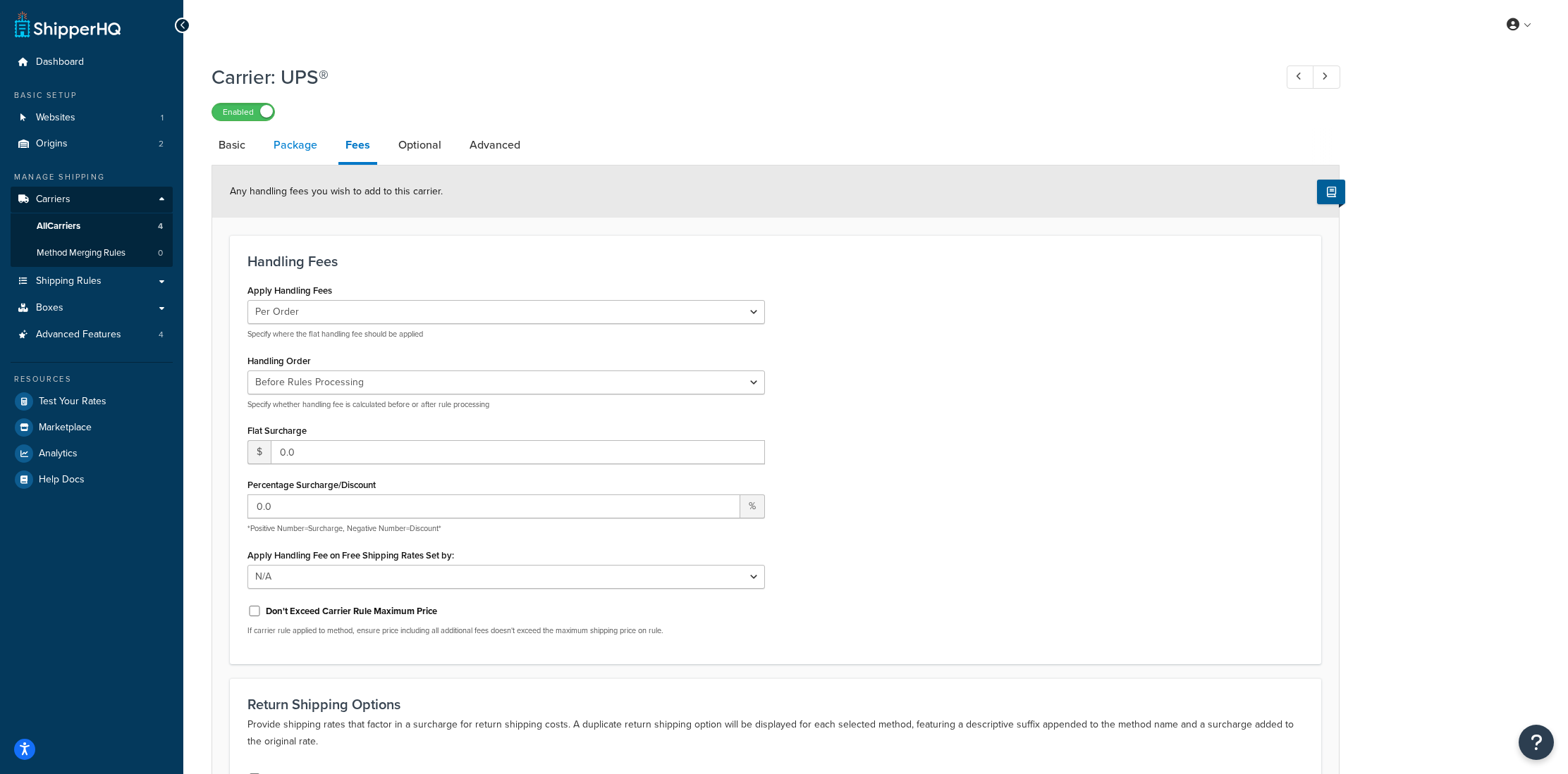
click at [297, 149] on link "Package" at bounding box center [295, 144] width 58 height 34
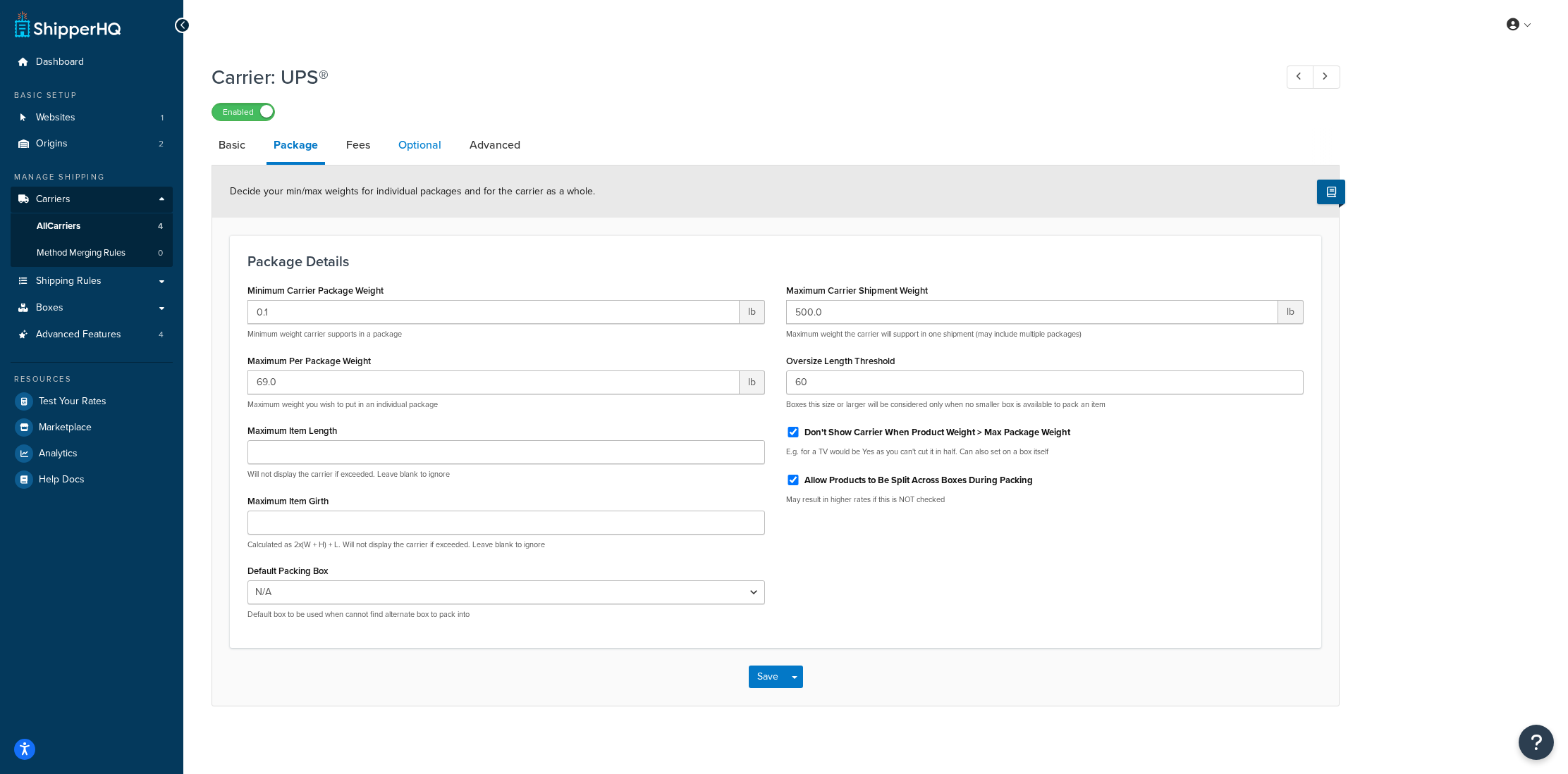
click at [415, 143] on link "Optional" at bounding box center [420, 144] width 57 height 34
select select "residential"
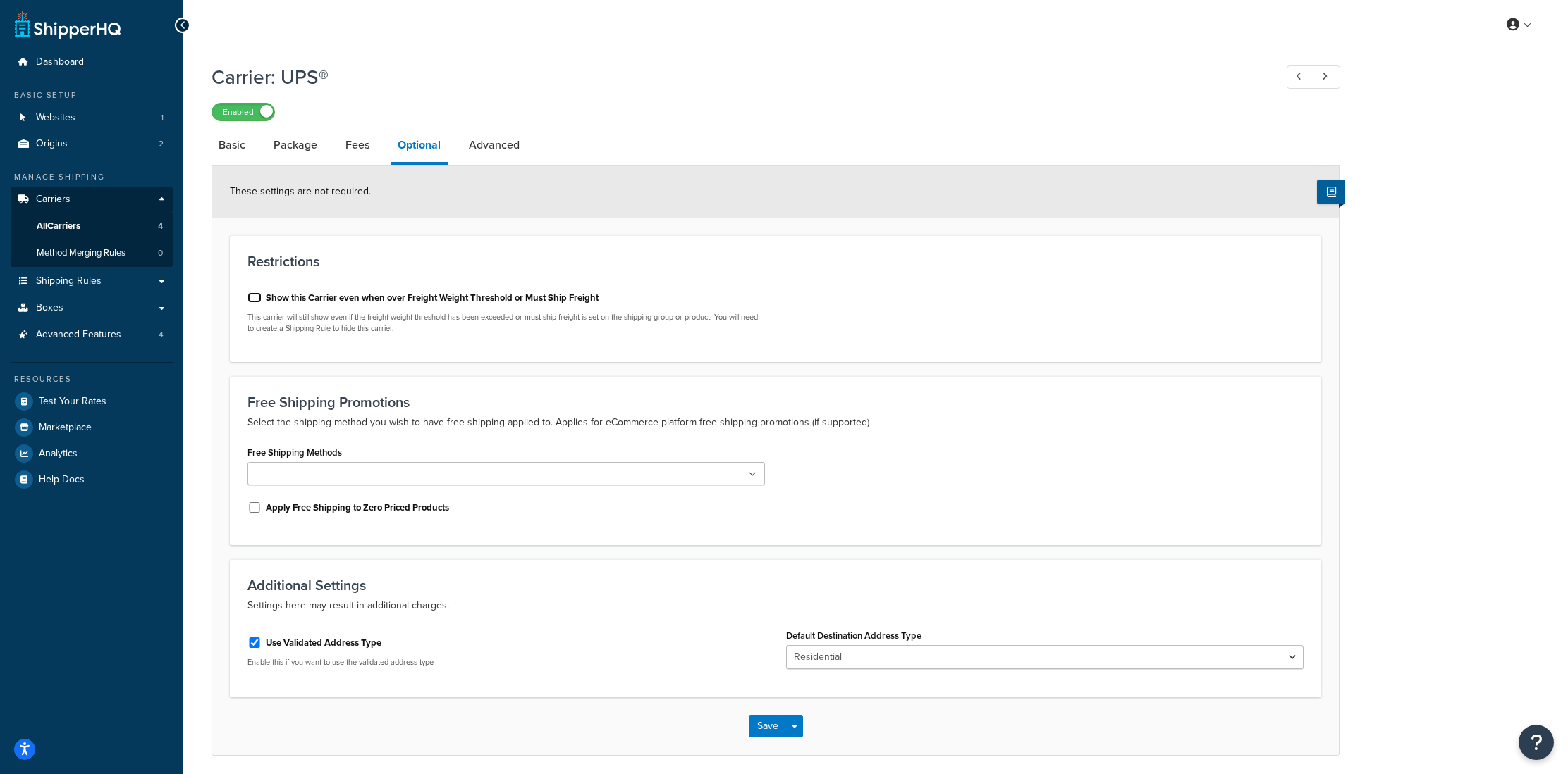
click at [254, 298] on input "Show this Carrier even when over Freight Weight Threshold or Must Ship Freight" at bounding box center [254, 297] width 14 height 10
checkbox input "true"
click at [764, 721] on button "Save" at bounding box center [768, 726] width 38 height 22
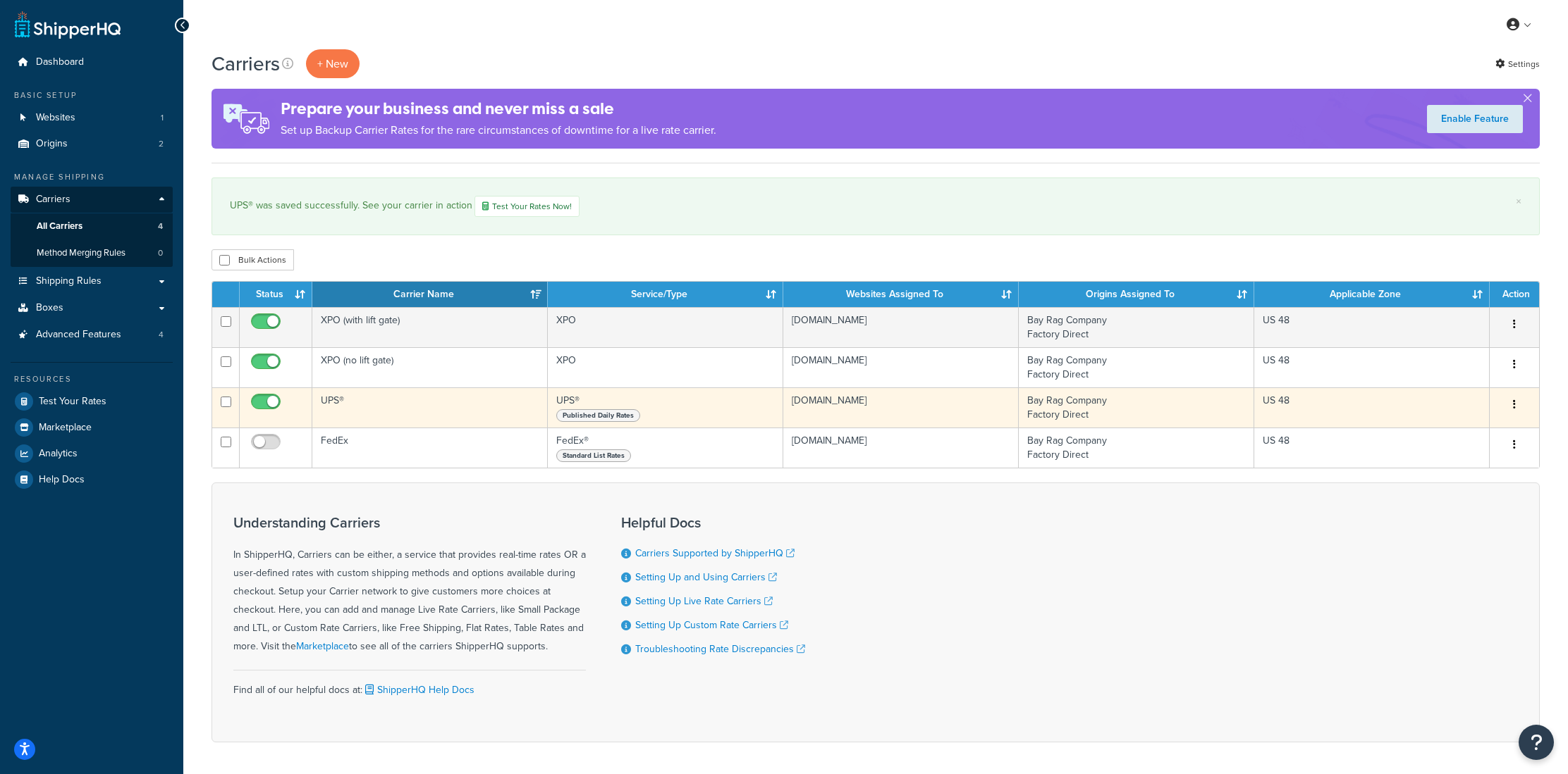
click at [380, 402] on td "UPS®" at bounding box center [430, 407] width 235 height 40
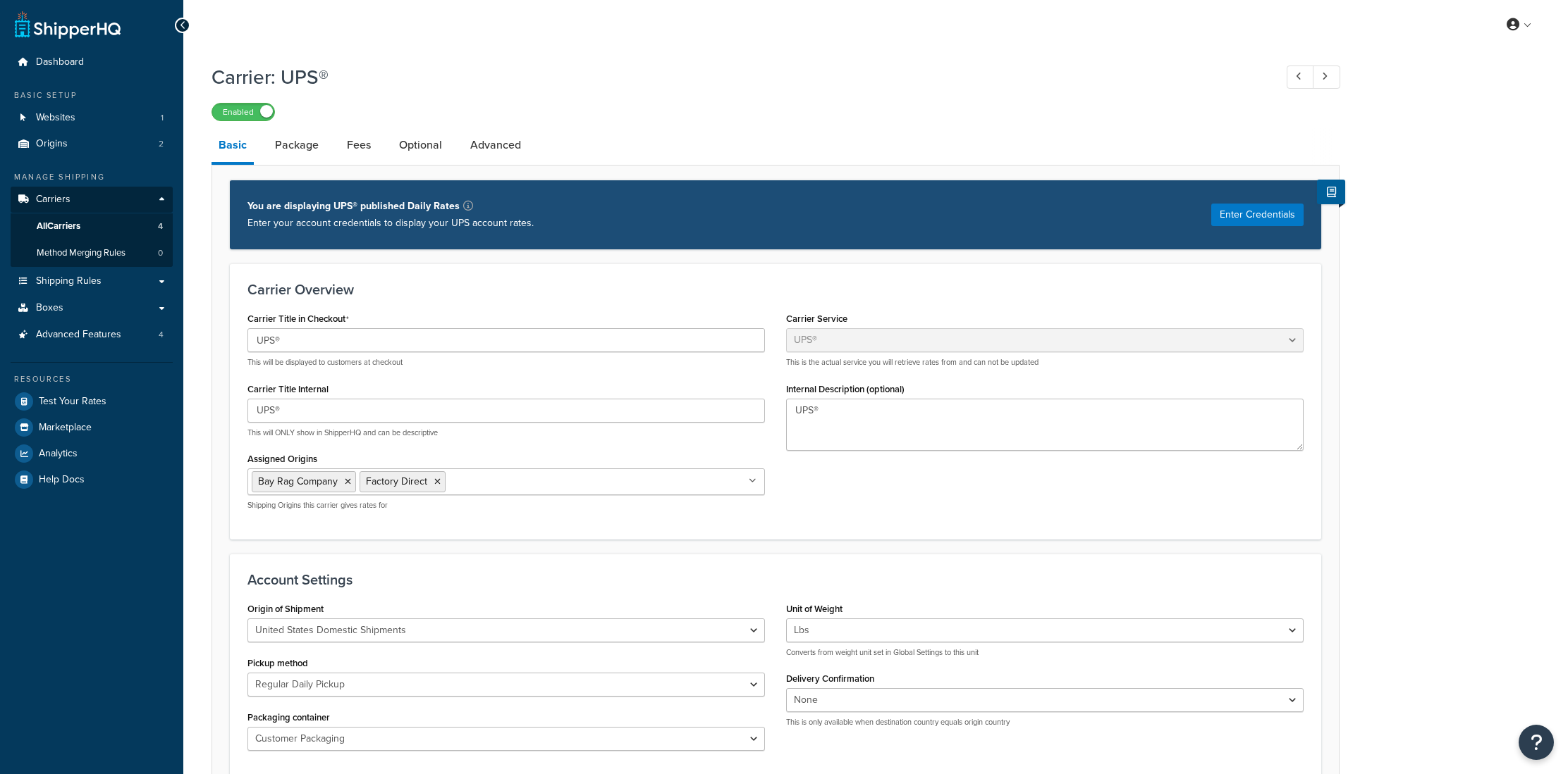
select select "ups"
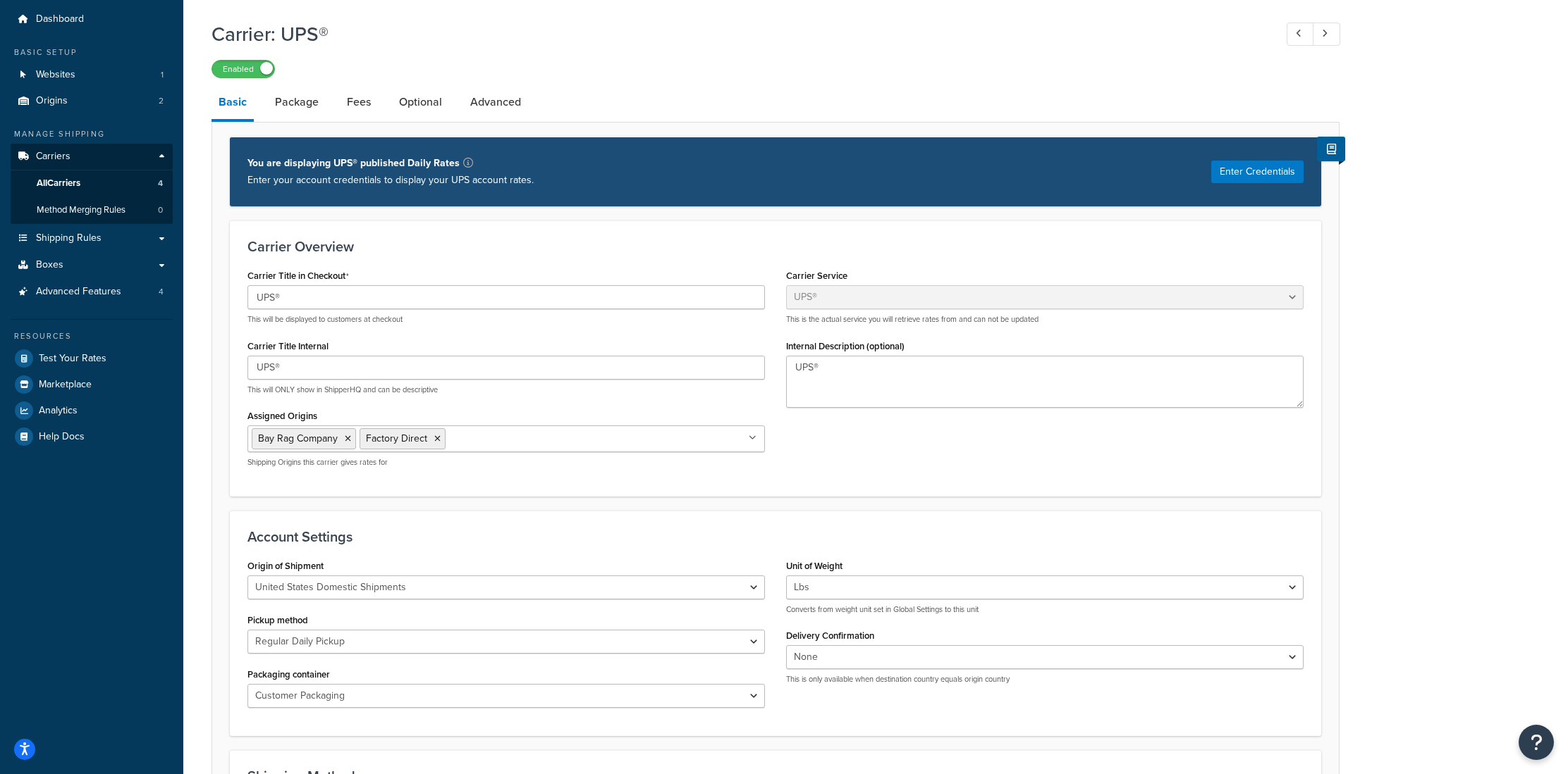
click at [305, 111] on link "Package" at bounding box center [296, 102] width 58 height 34
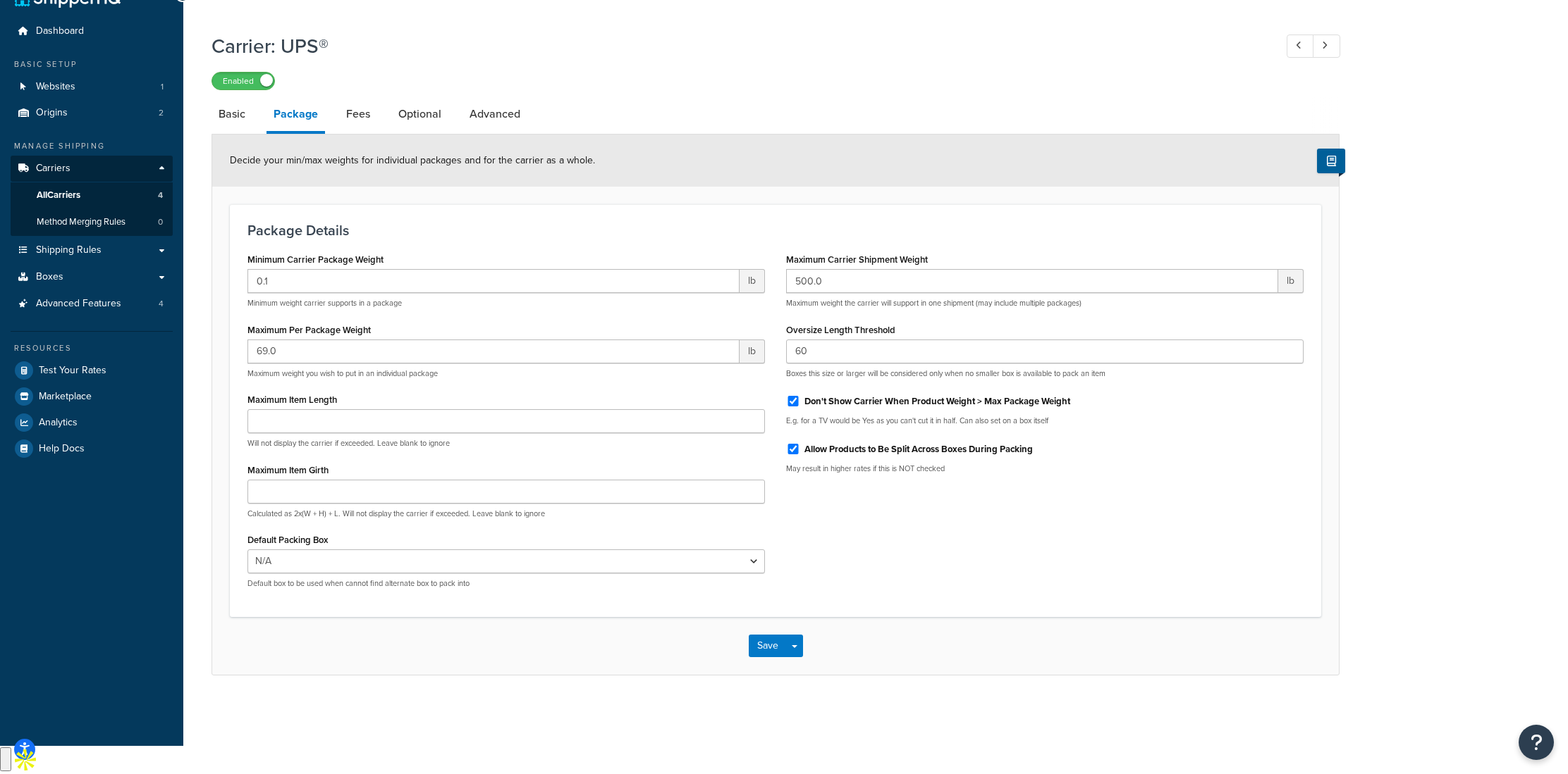
scroll to position [4, 0]
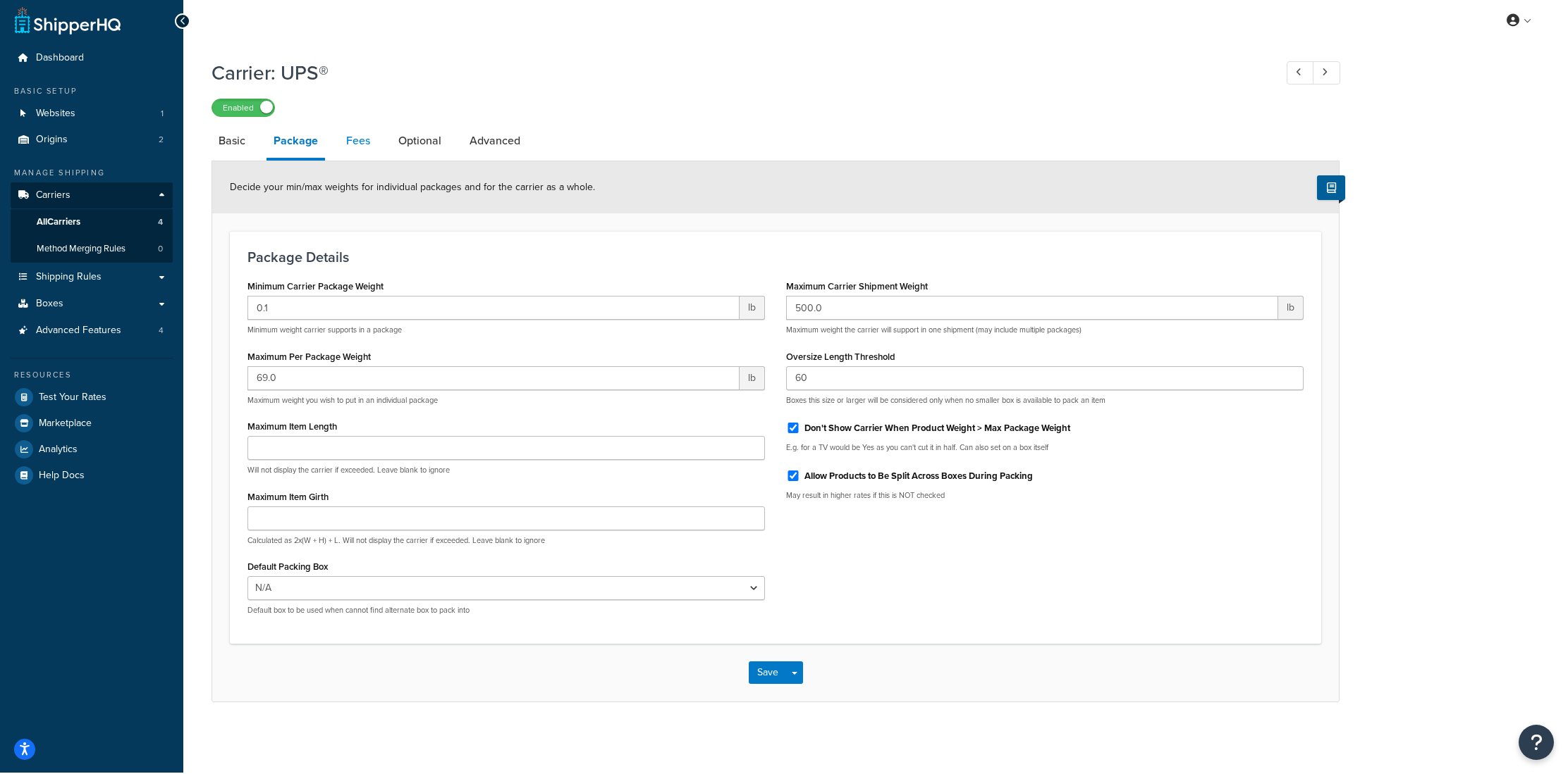
click at [361, 139] on link "Fees" at bounding box center [358, 141] width 38 height 34
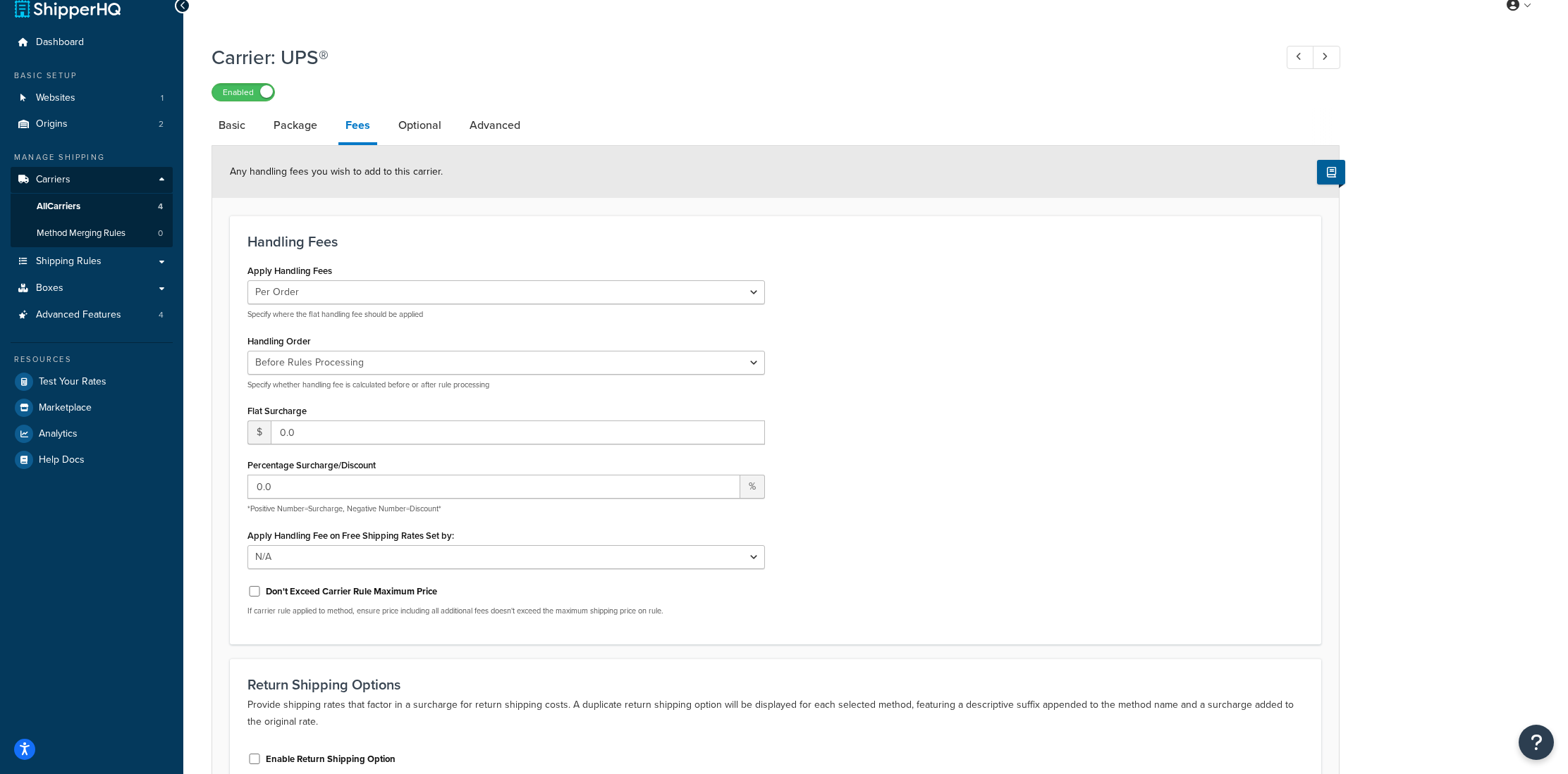
scroll to position [36, 0]
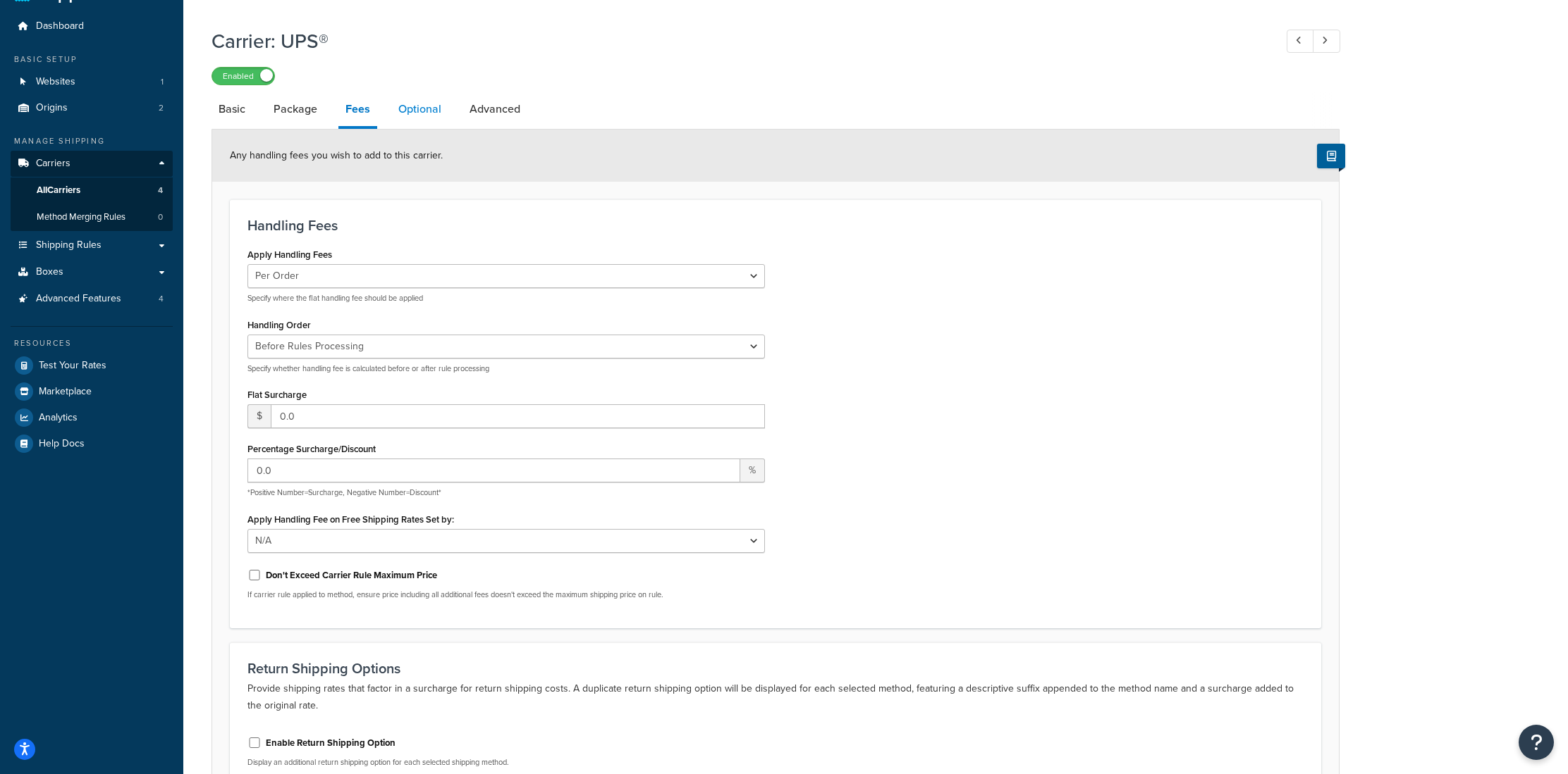
click at [411, 111] on link "Optional" at bounding box center [420, 109] width 57 height 34
select select "residential"
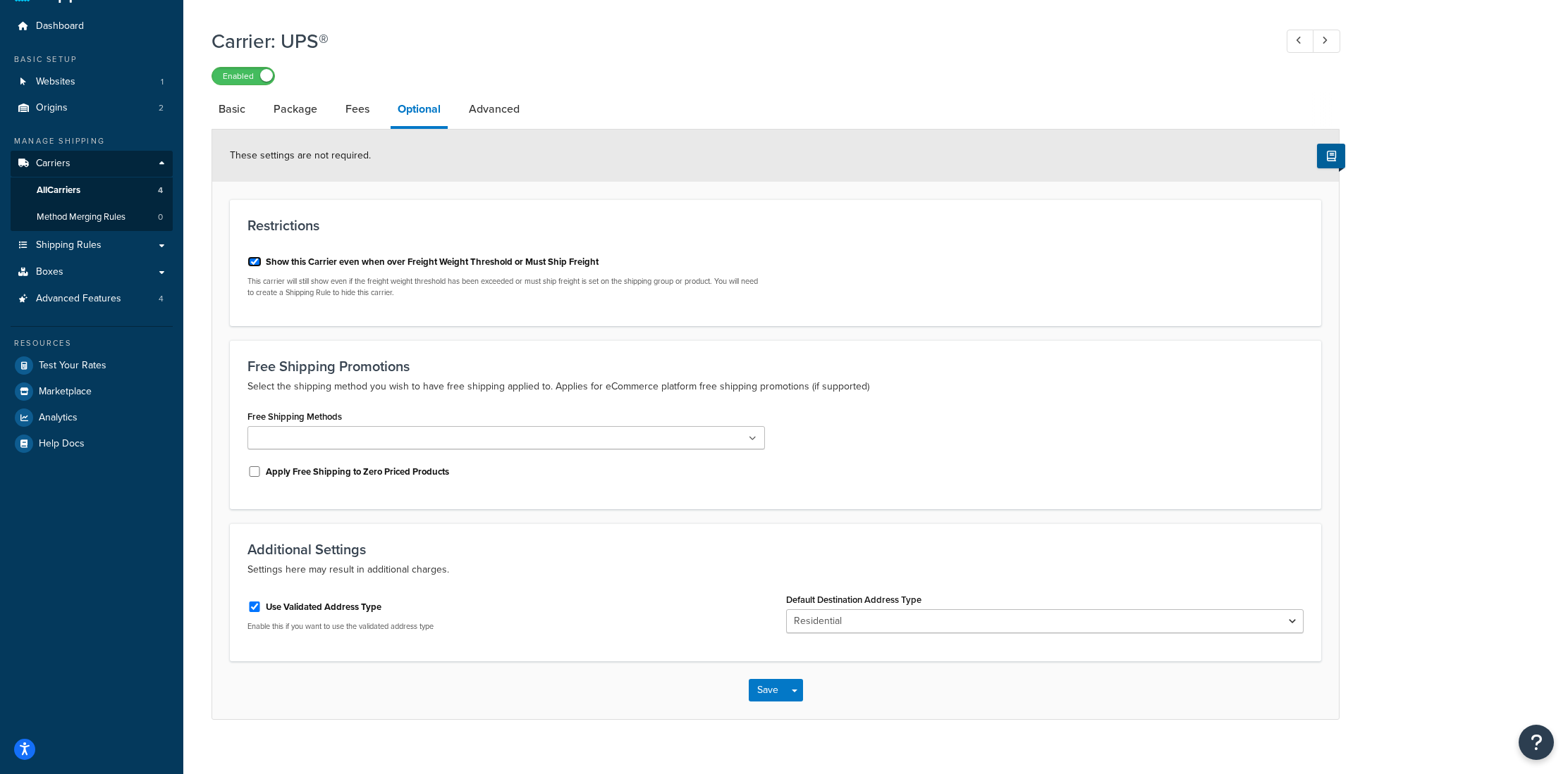
click at [251, 260] on input "Show this Carrier even when over Freight Weight Threshold or Must Ship Freight" at bounding box center [254, 262] width 14 height 10
checkbox input "false"
click at [762, 698] on button "Save" at bounding box center [768, 690] width 38 height 22
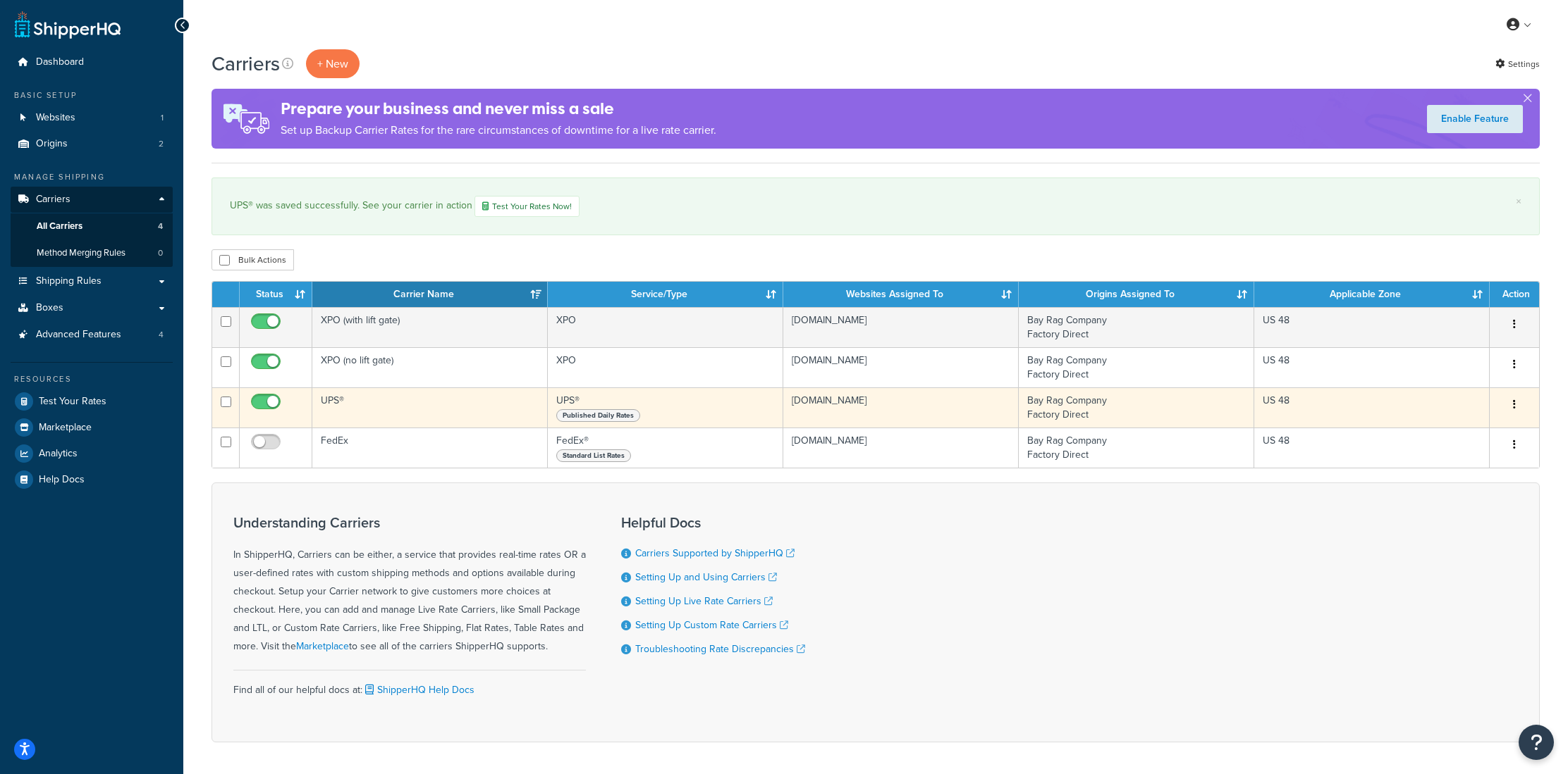
click at [358, 409] on td "UPS®" at bounding box center [430, 407] width 235 height 40
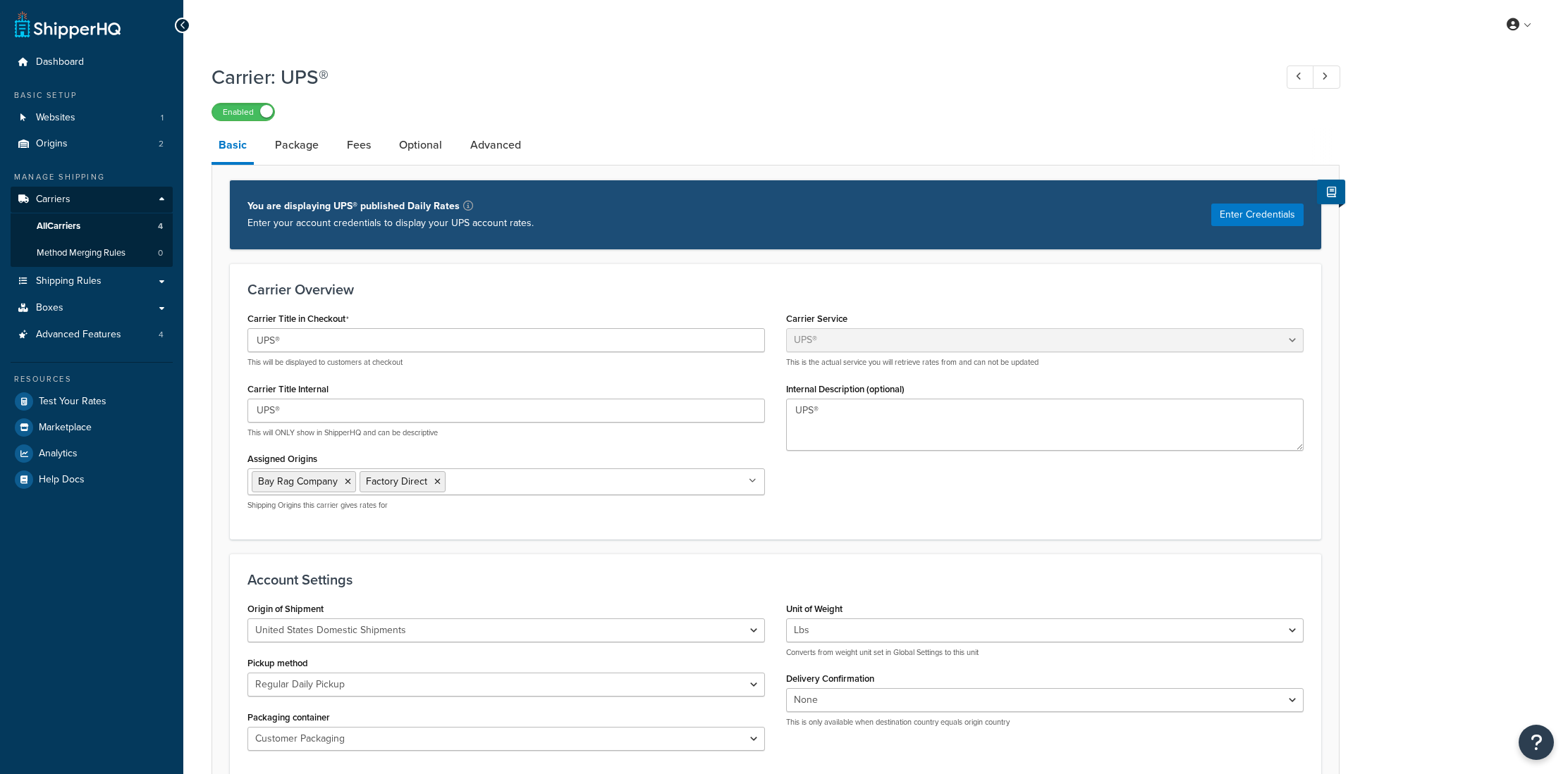
select select "ups"
click at [308, 149] on link "Package" at bounding box center [296, 144] width 58 height 34
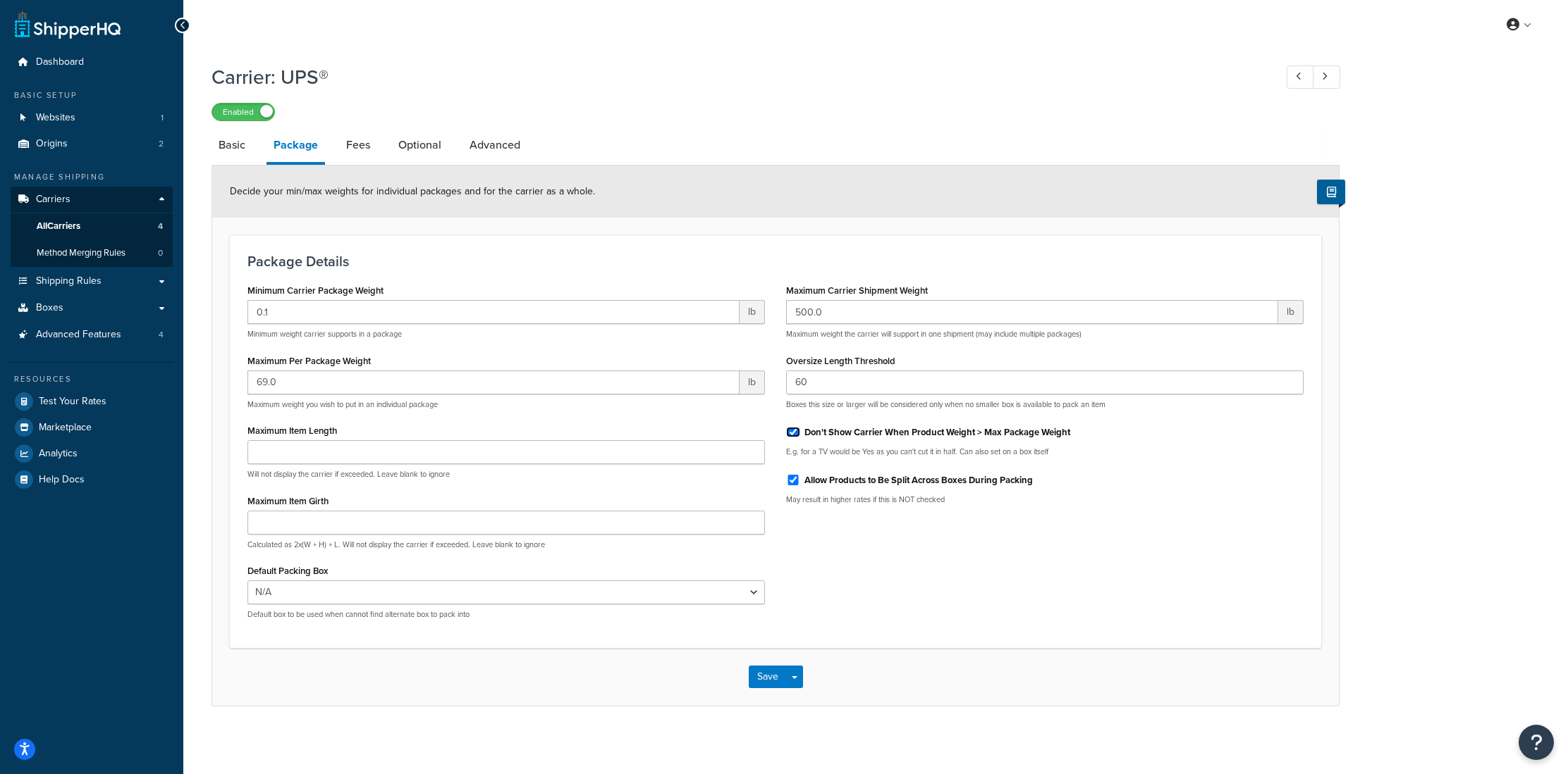
click at [790, 433] on input "Don't Show Carrier When Product Weight > Max Package Weight" at bounding box center [793, 432] width 14 height 10
checkbox input "false"
click at [766, 675] on button "Save" at bounding box center [768, 677] width 38 height 22
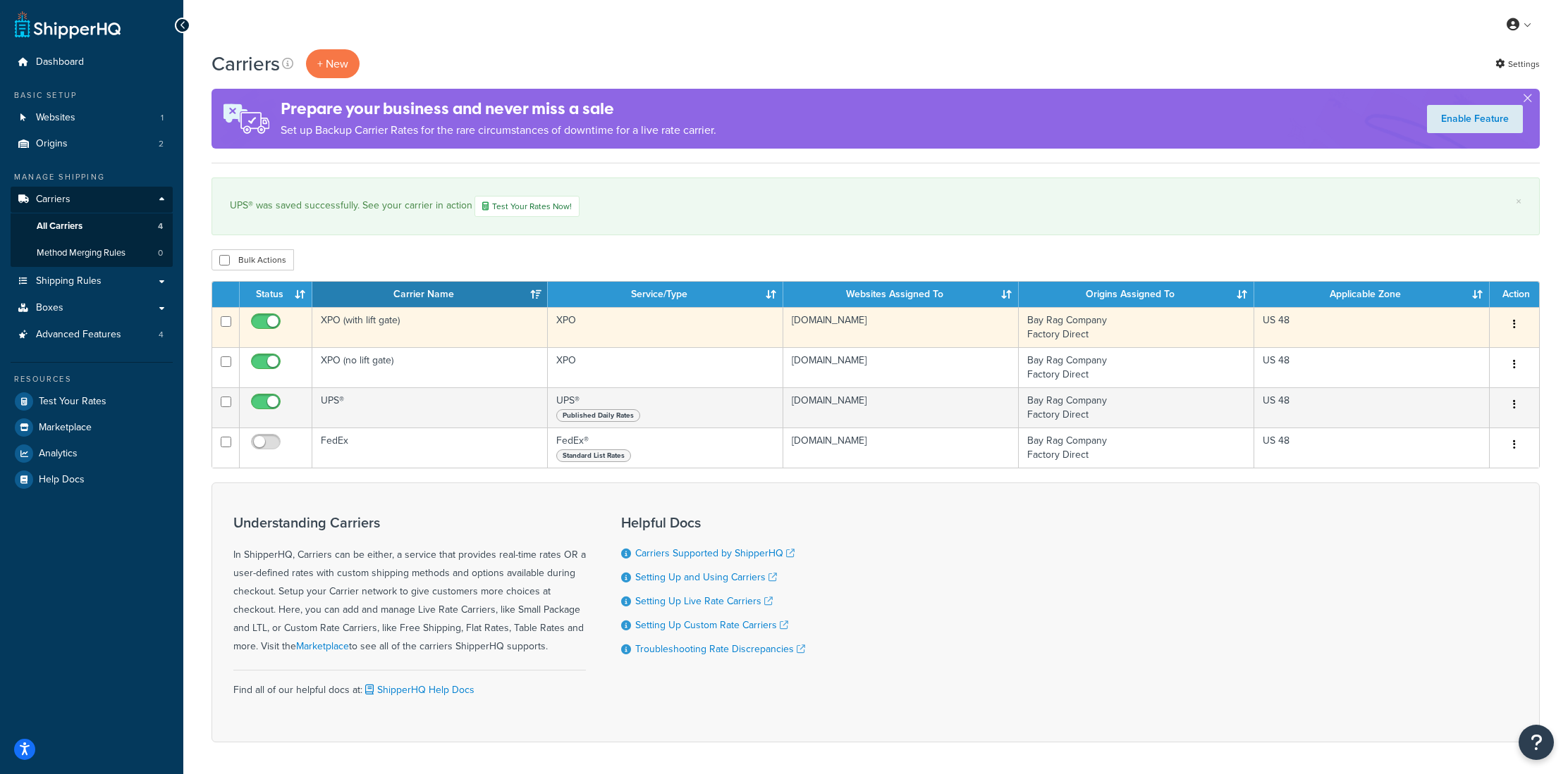
click at [379, 315] on td "XPO (with lift gate)" at bounding box center [430, 327] width 235 height 40
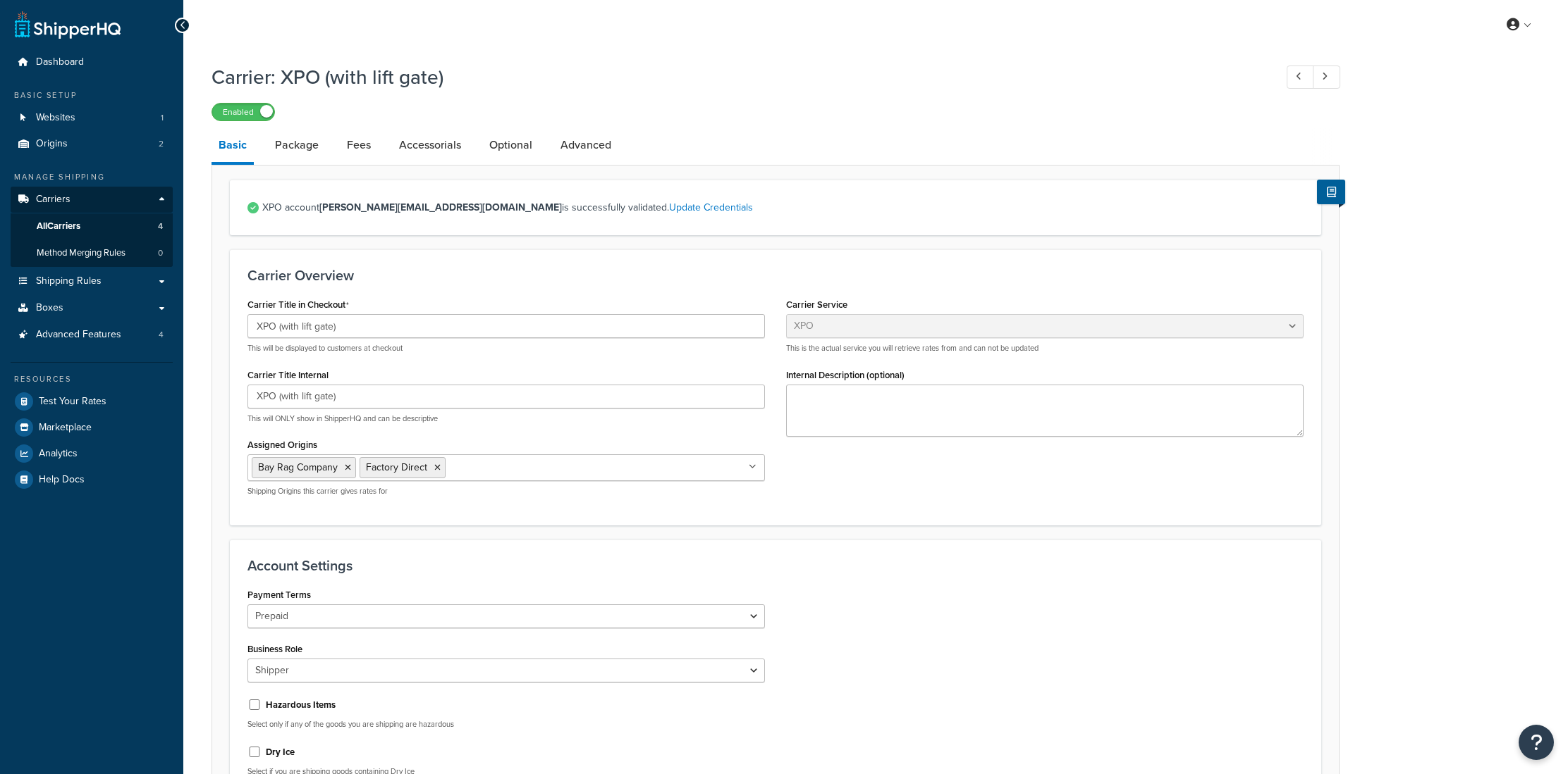
select select "xpoFreight"
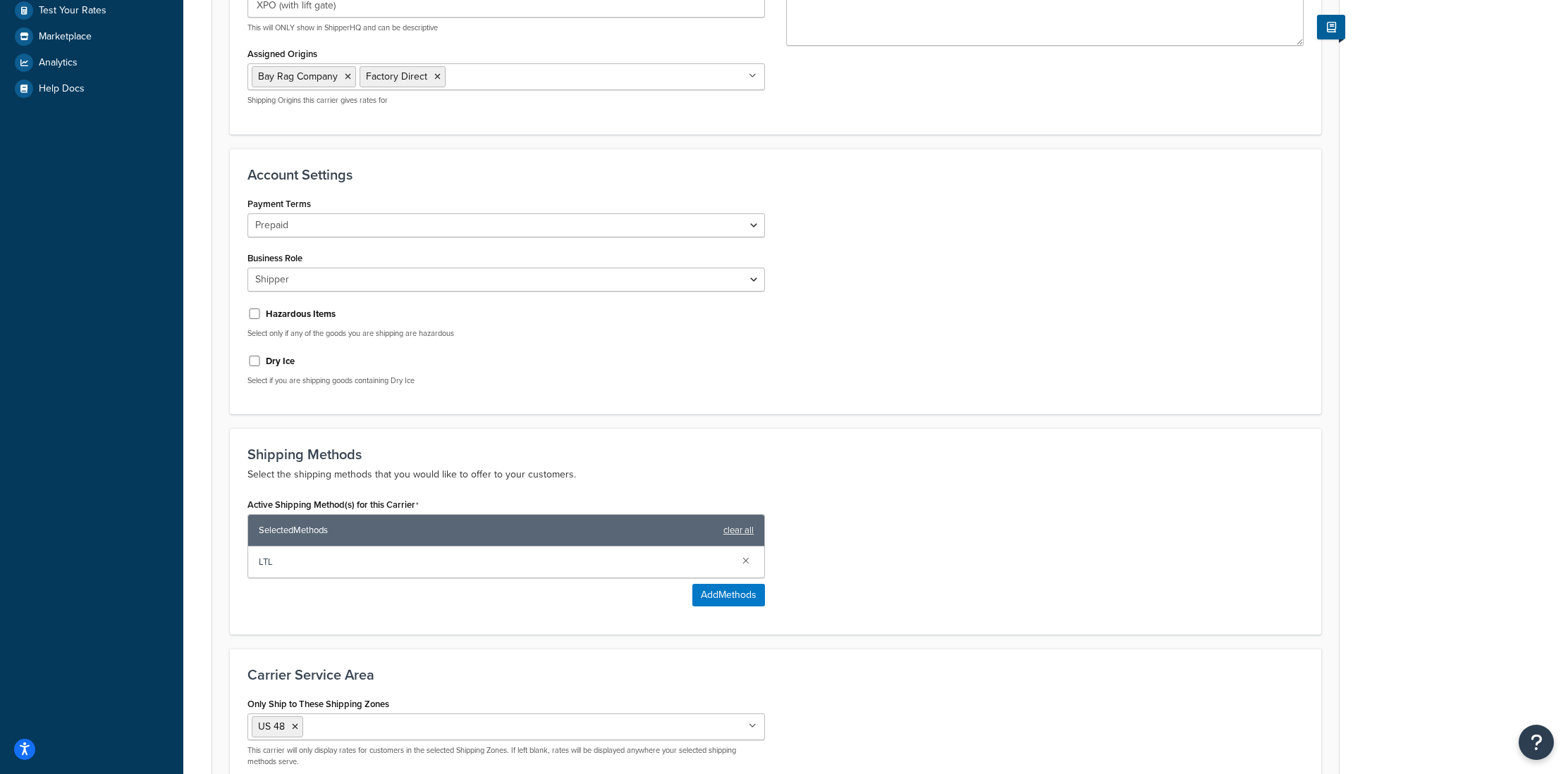
scroll to position [511, 0]
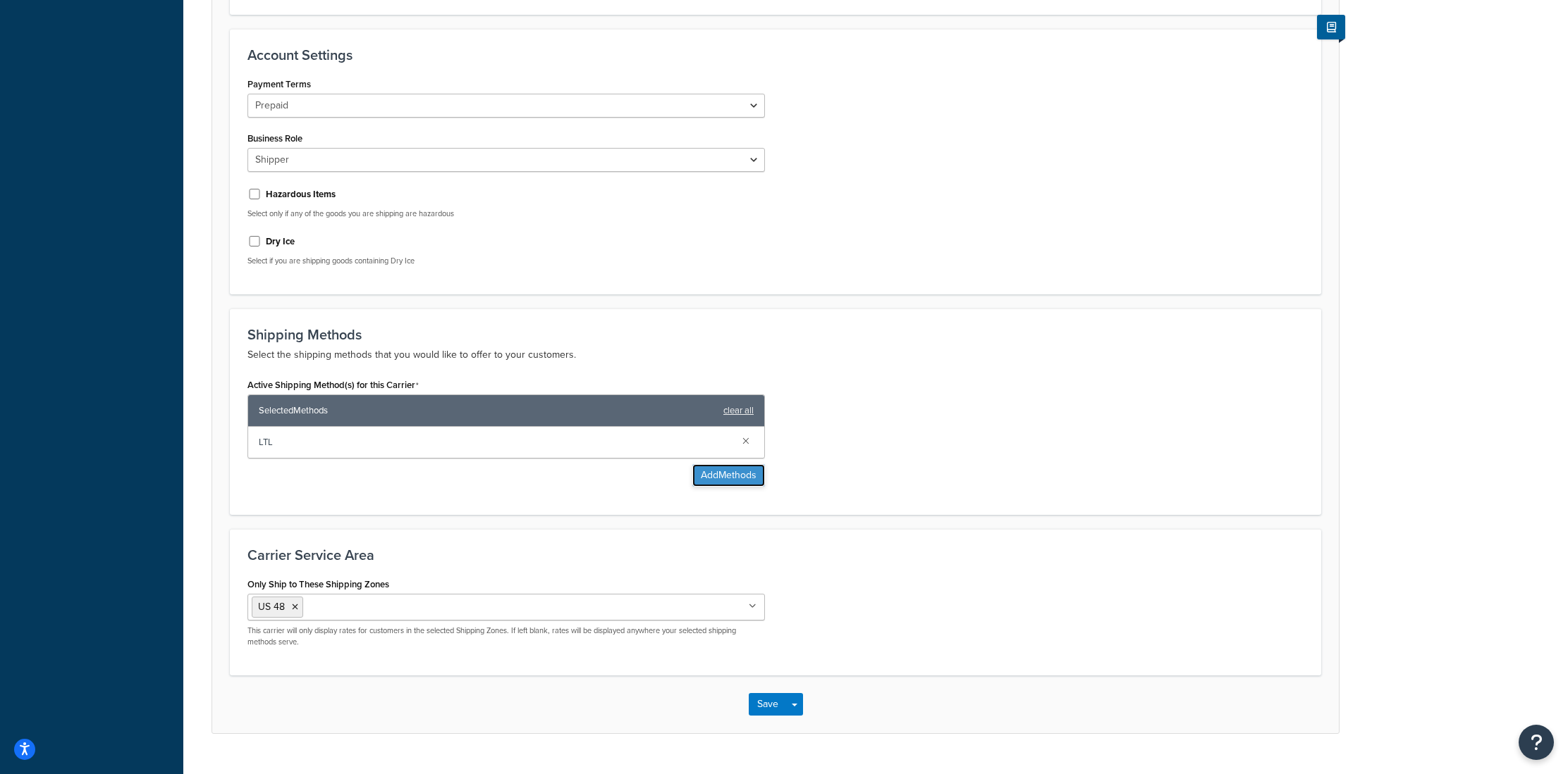
click at [699, 478] on button "Add Methods" at bounding box center [729, 475] width 73 height 22
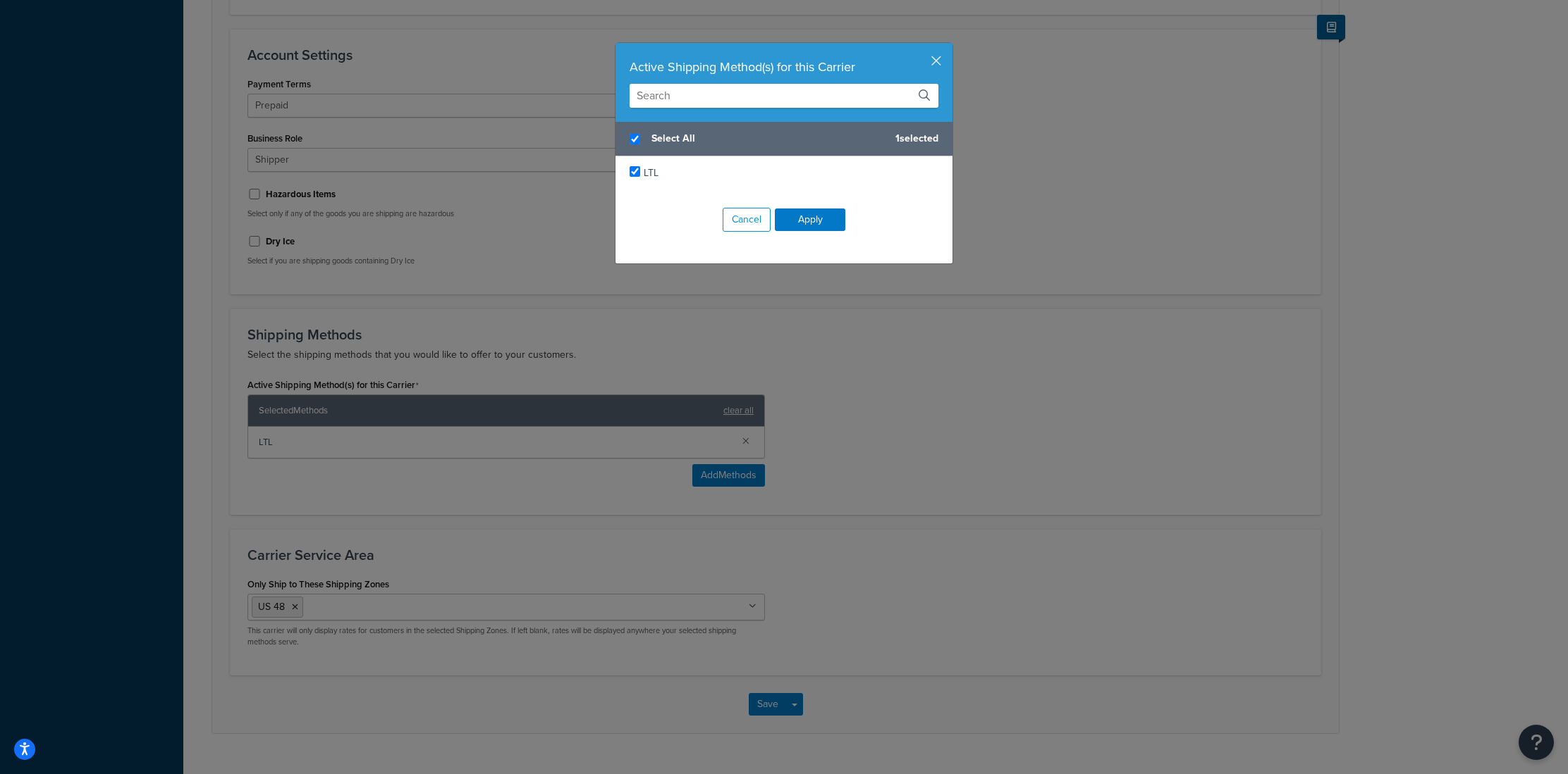
click at [759, 98] on input "text" at bounding box center [783, 96] width 309 height 24
click at [927, 65] on div "Active Shipping Method(s) for this Carrier" at bounding box center [783, 67] width 309 height 20
click at [949, 47] on button "button" at bounding box center [951, 45] width 3 height 3
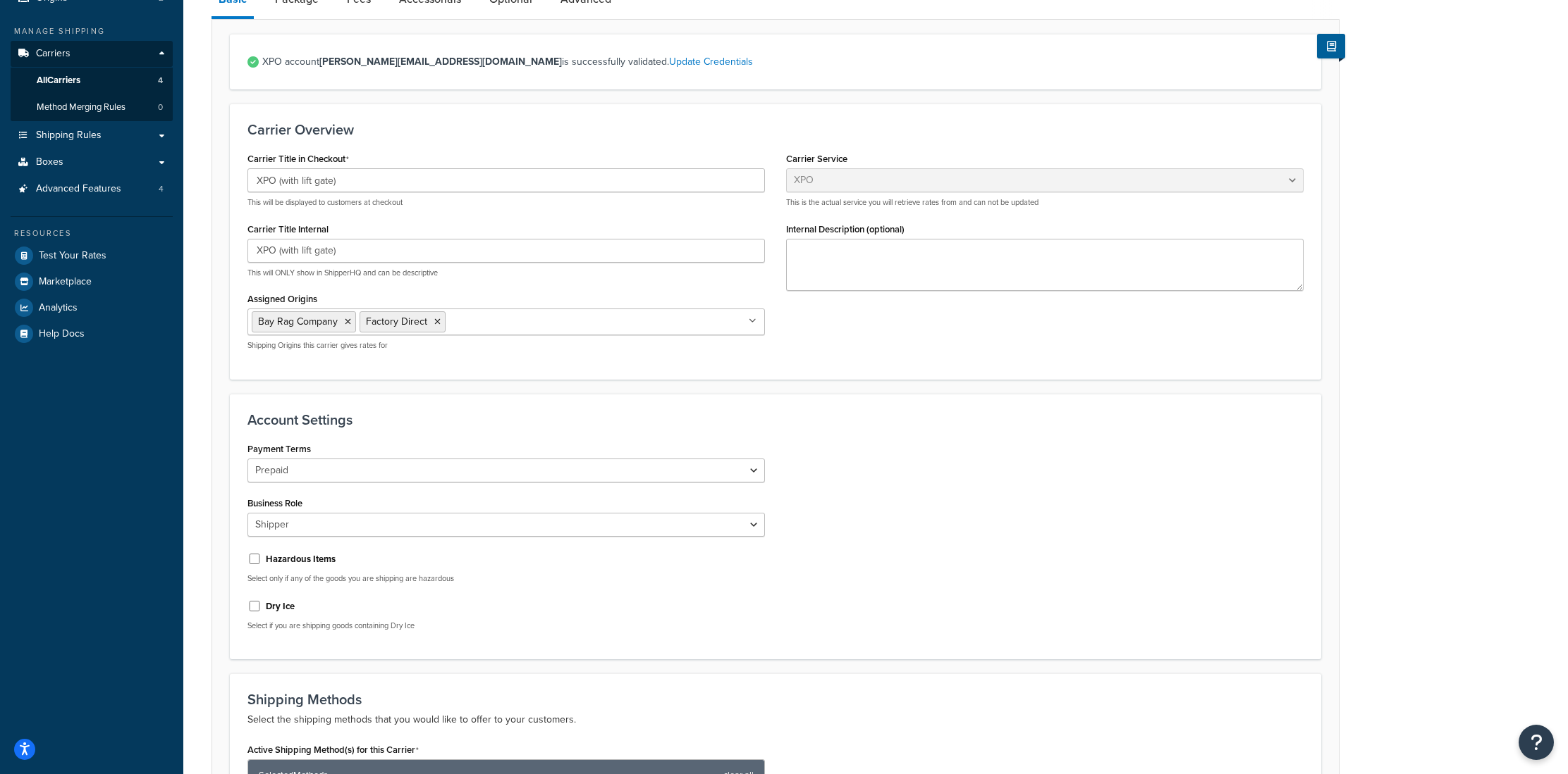
scroll to position [147, 0]
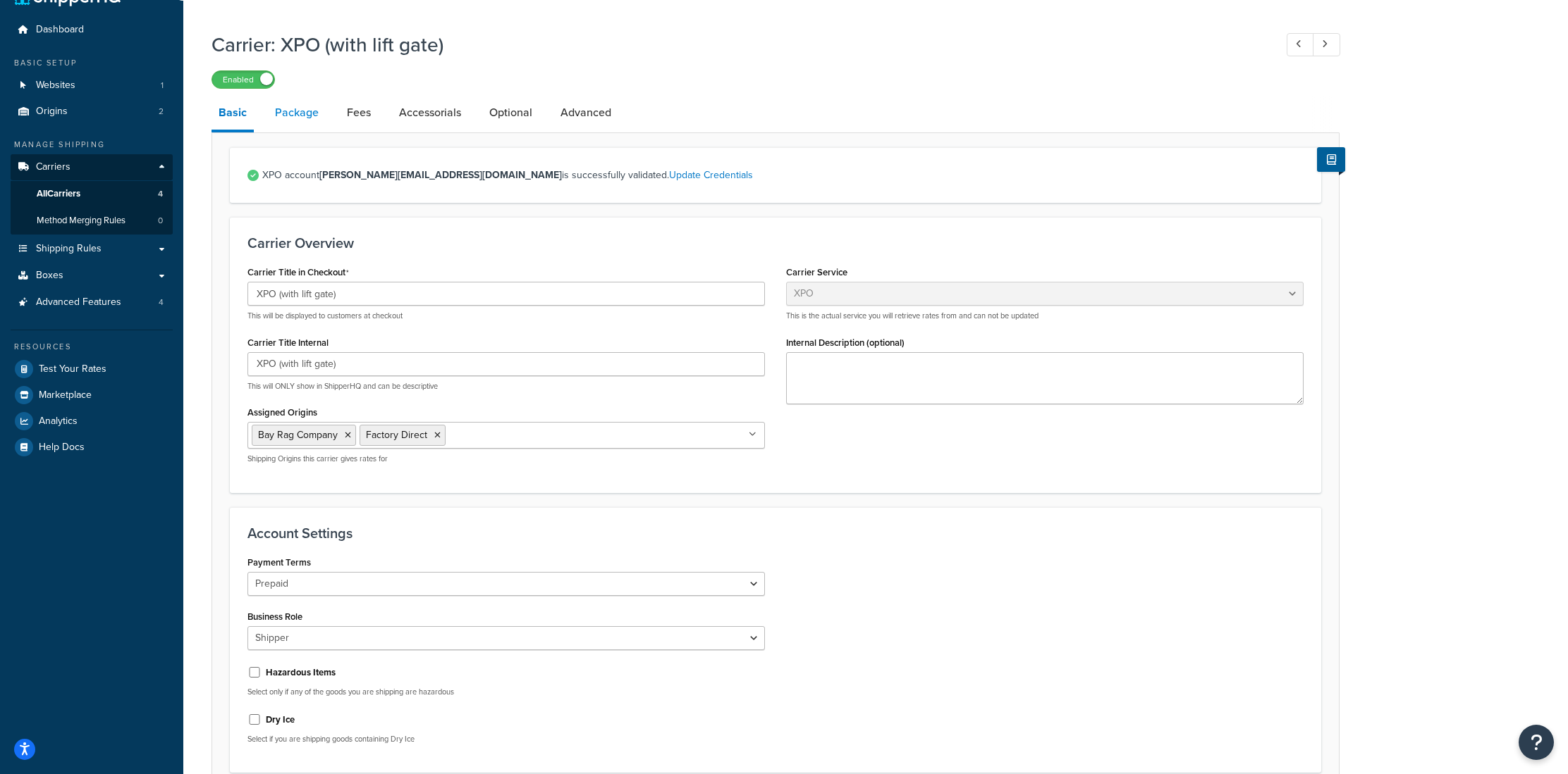
click at [304, 117] on link "Package" at bounding box center [296, 112] width 58 height 34
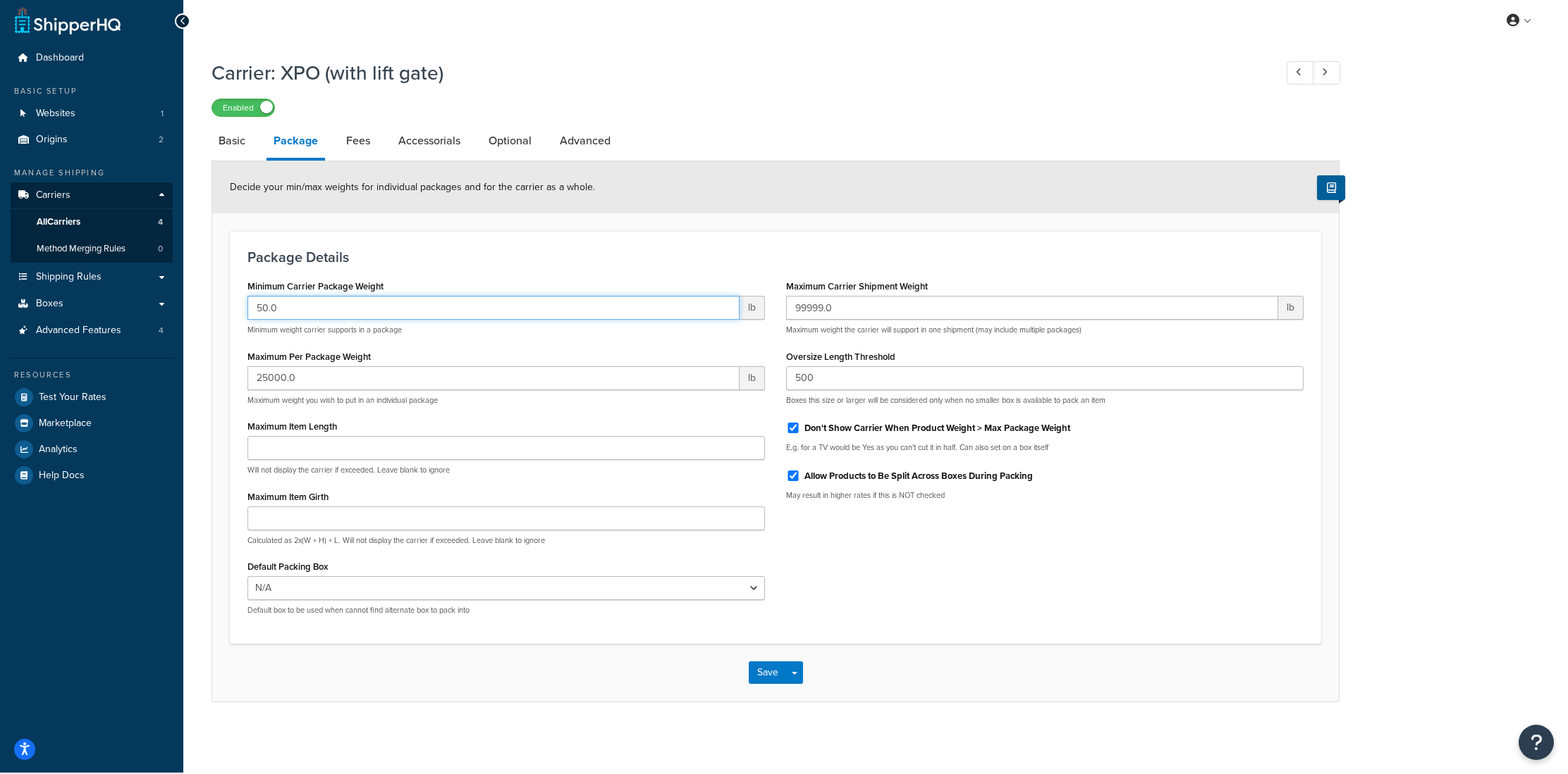
click at [317, 311] on input "50.0" at bounding box center [493, 308] width 492 height 24
drag, startPoint x: 264, startPoint y: 311, endPoint x: 248, endPoint y: 309, distance: 16.1
click at [248, 309] on input "50.0" at bounding box center [493, 308] width 492 height 24
type input "70"
click at [832, 263] on h3 "Package Details" at bounding box center [775, 257] width 1056 height 16
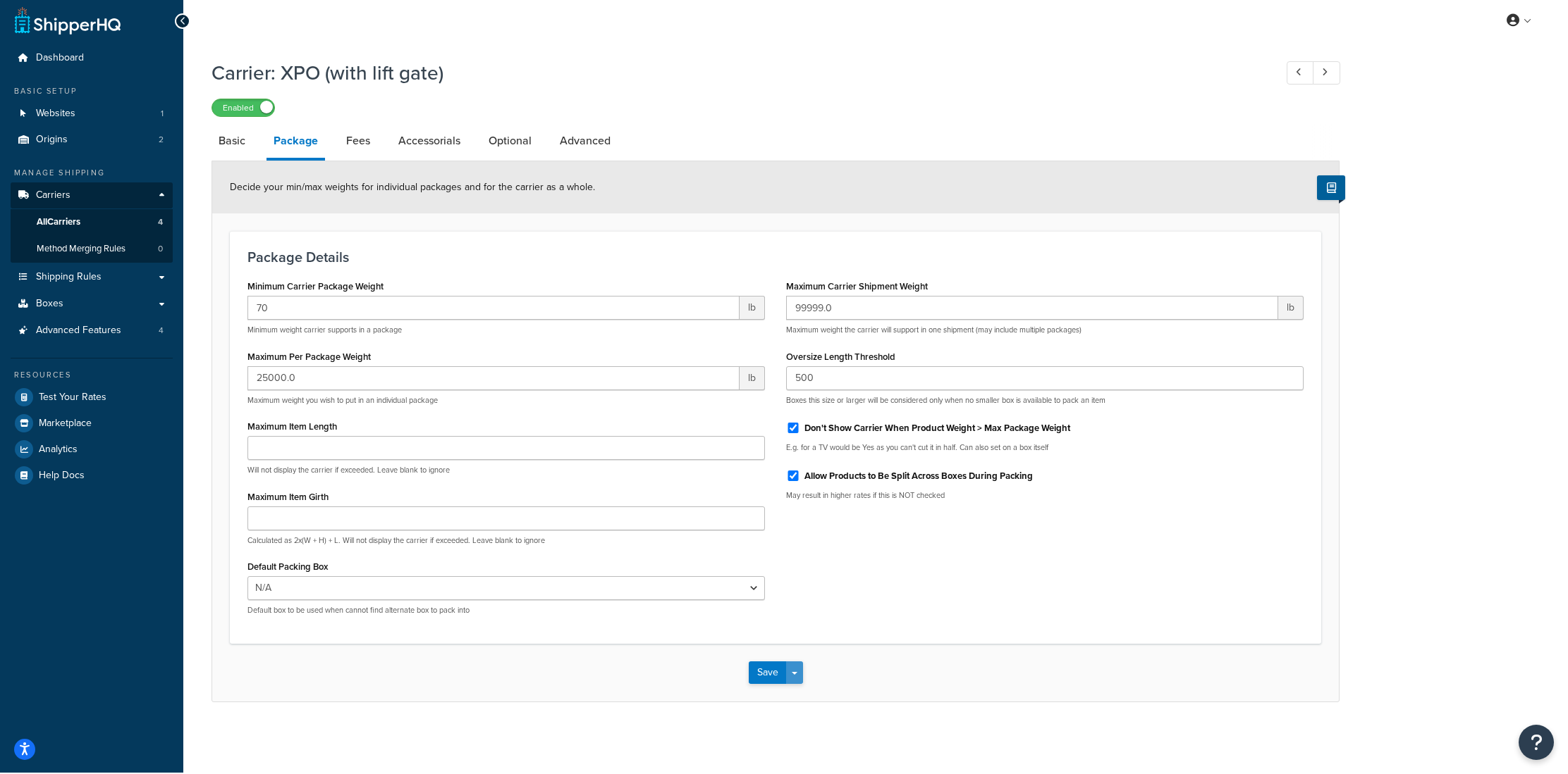
click at [795, 675] on span "button" at bounding box center [794, 673] width 6 height 3
click at [793, 700] on button "Save and Edit" at bounding box center [800, 699] width 103 height 29
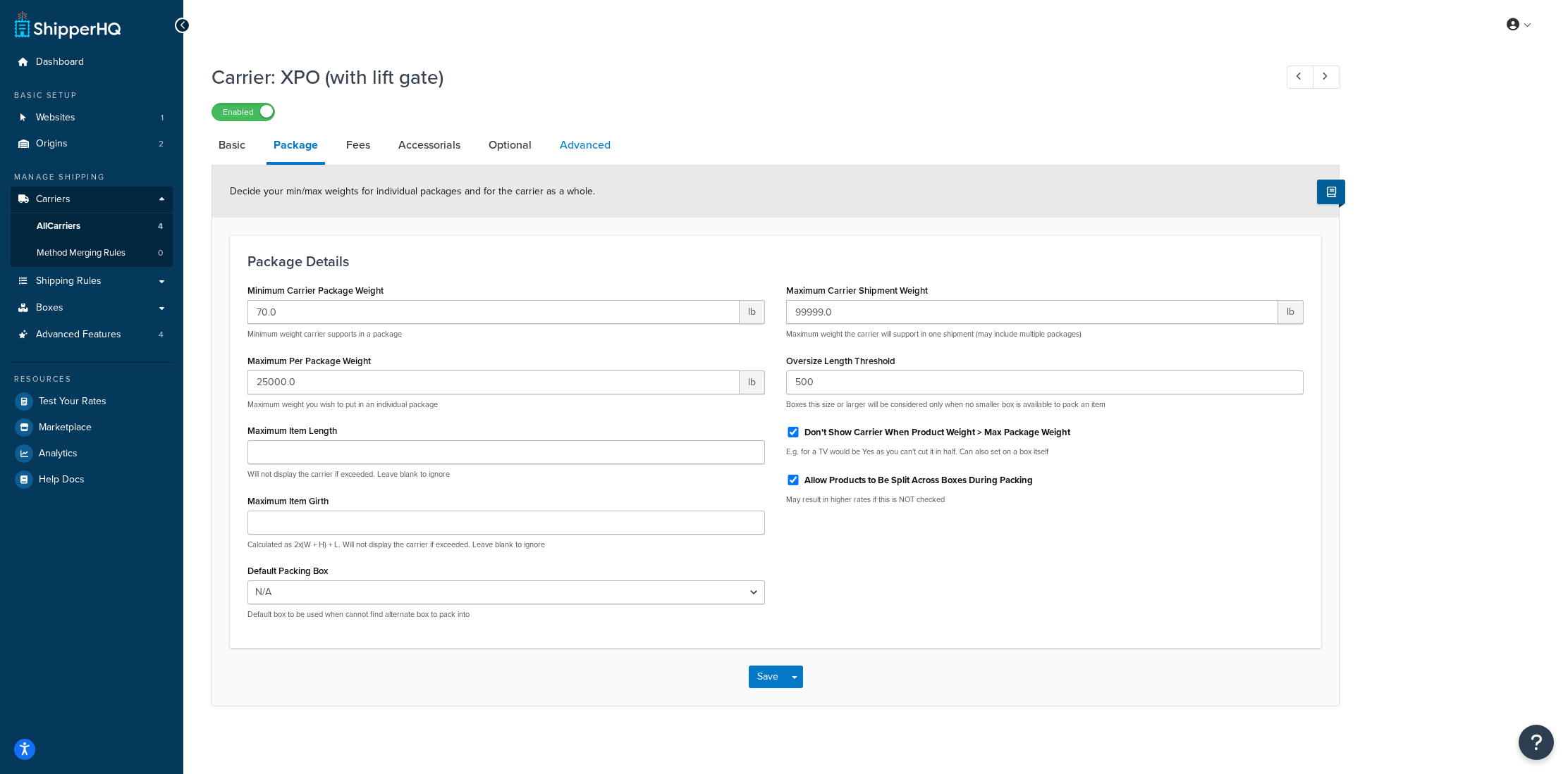
click at [588, 153] on link "Advanced" at bounding box center [584, 144] width 65 height 34
select select "false"
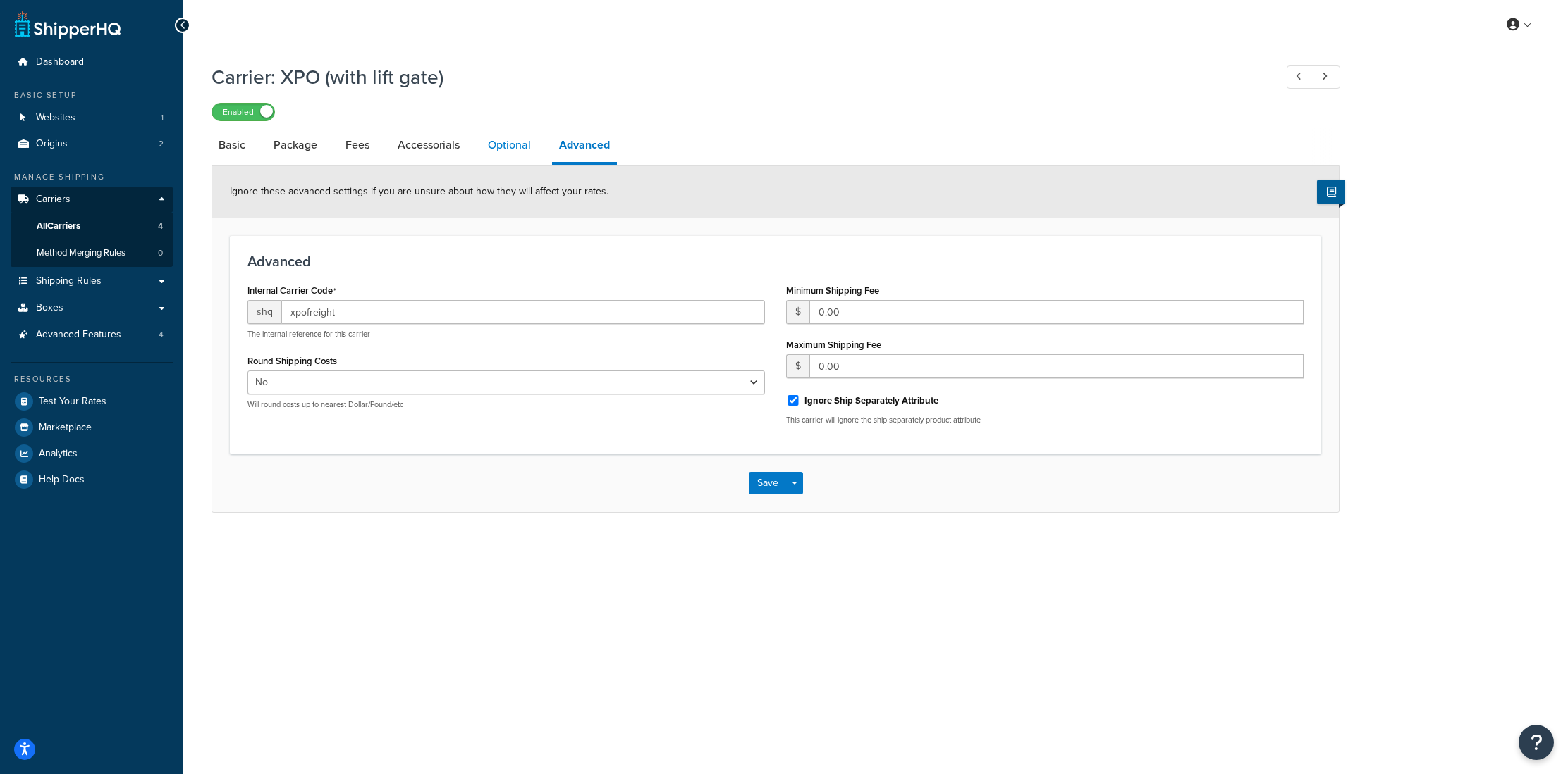
click at [523, 155] on link "Optional" at bounding box center [509, 144] width 57 height 34
select select "55"
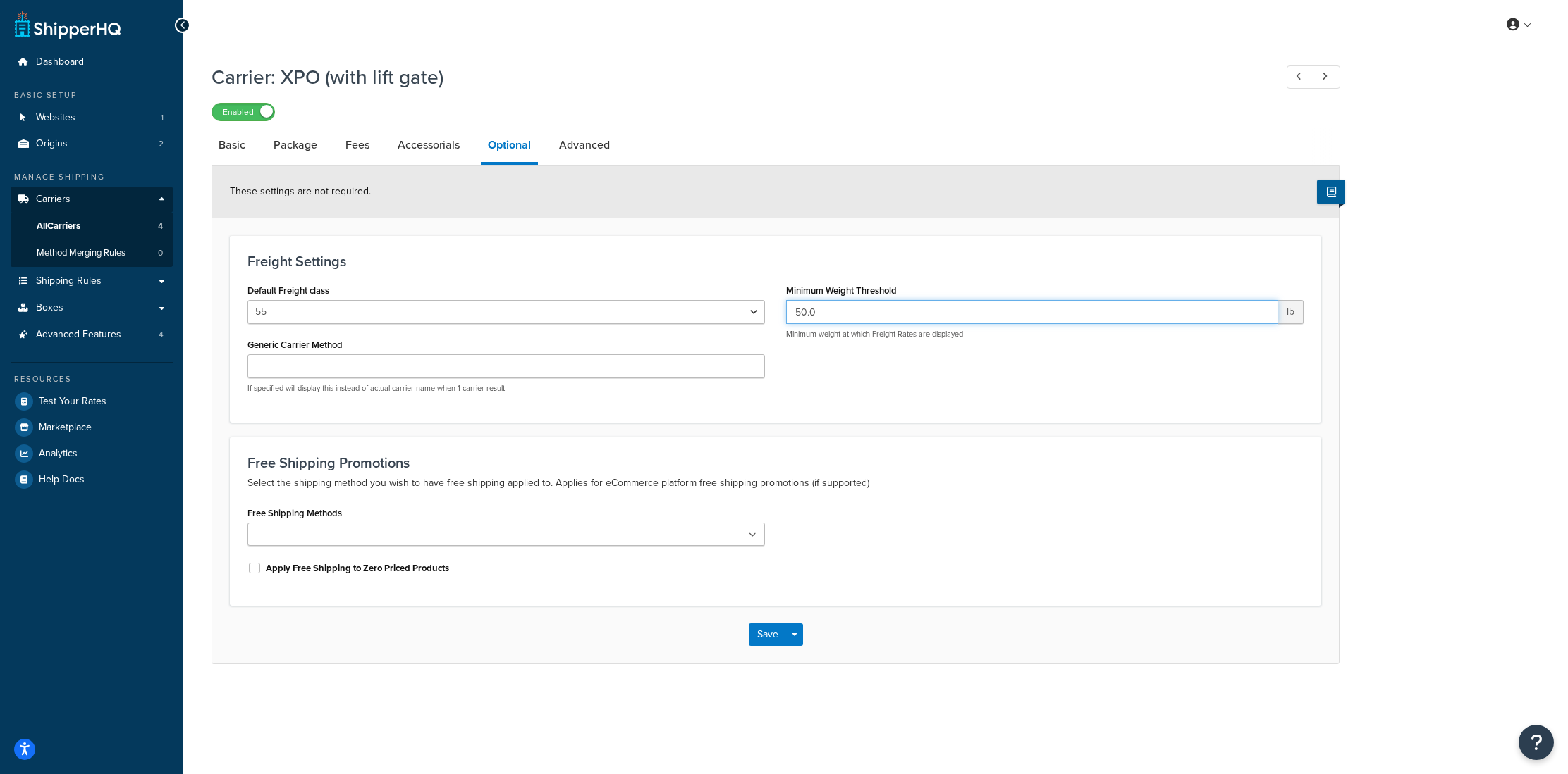
drag, startPoint x: 838, startPoint y: 310, endPoint x: 762, endPoint y: 304, distance: 76.2
click at [762, 304] on div "Default Freight class 50 55 60 65 70 77.5 85 92.5 100 110 125 150 175 200 250 3…" at bounding box center [775, 343] width 1077 height 124
type input "70"
click at [766, 642] on button "Save" at bounding box center [768, 635] width 38 height 22
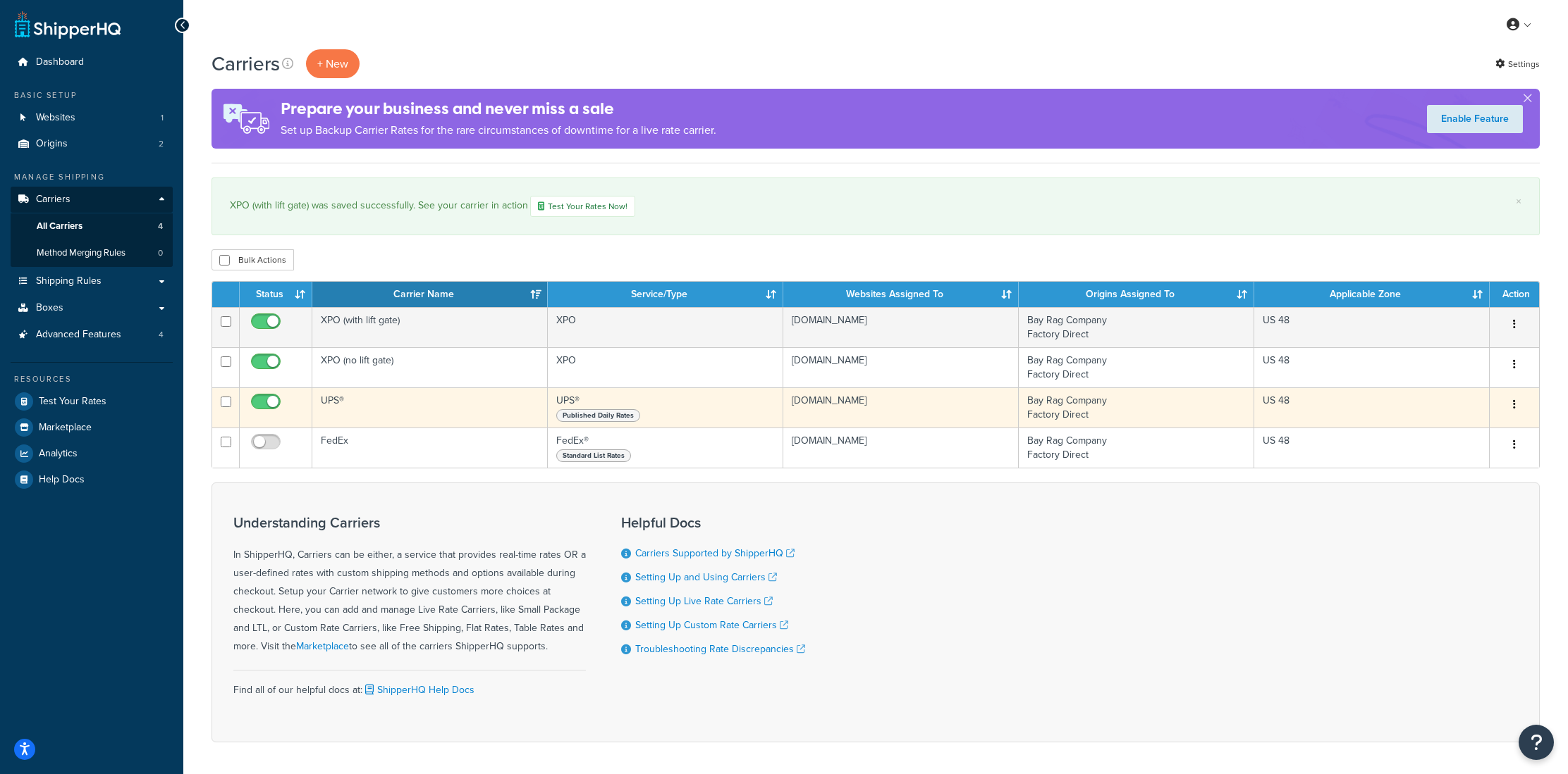
click at [354, 413] on td "UPS®" at bounding box center [430, 407] width 235 height 40
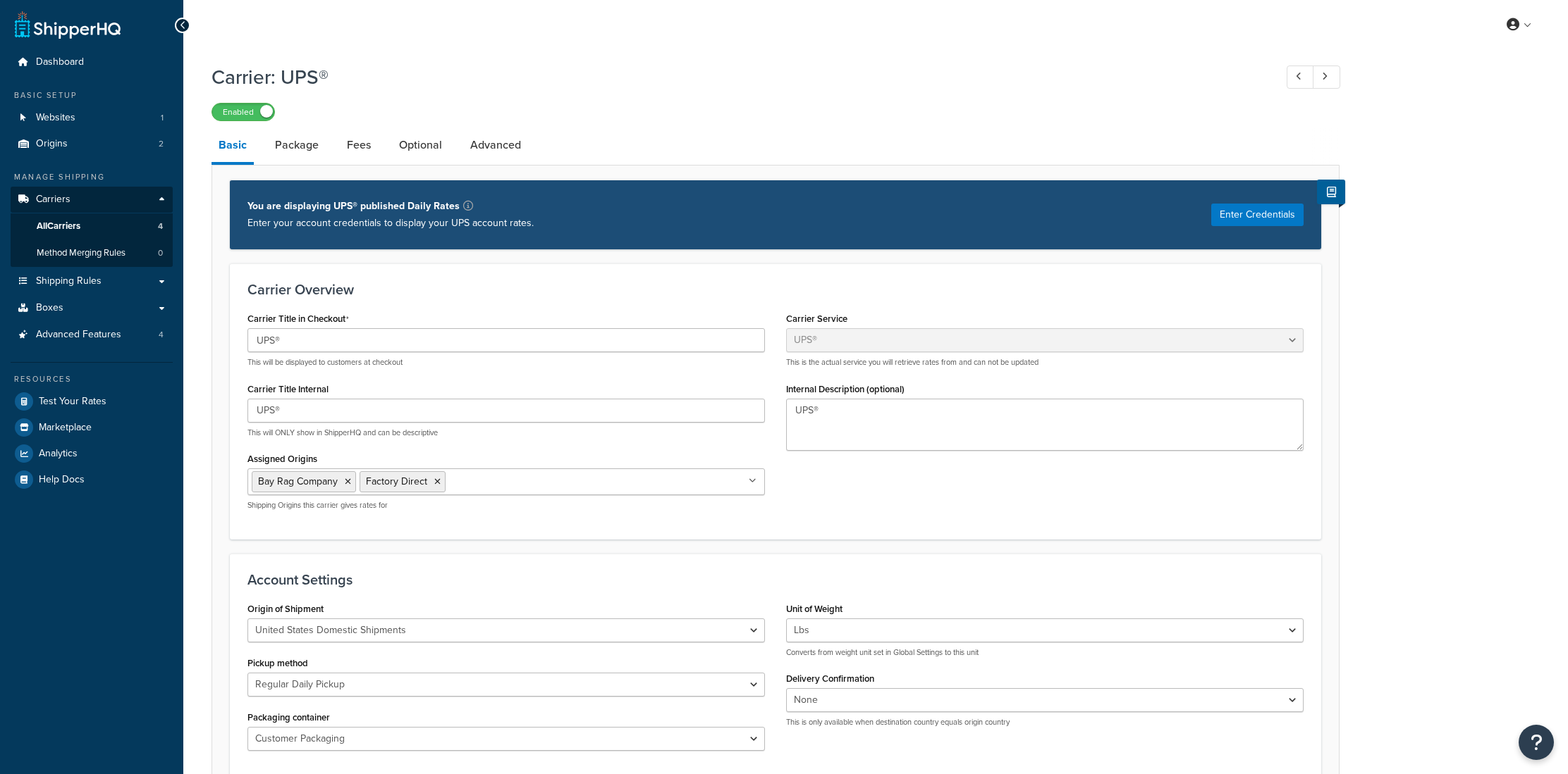
select select "ups"
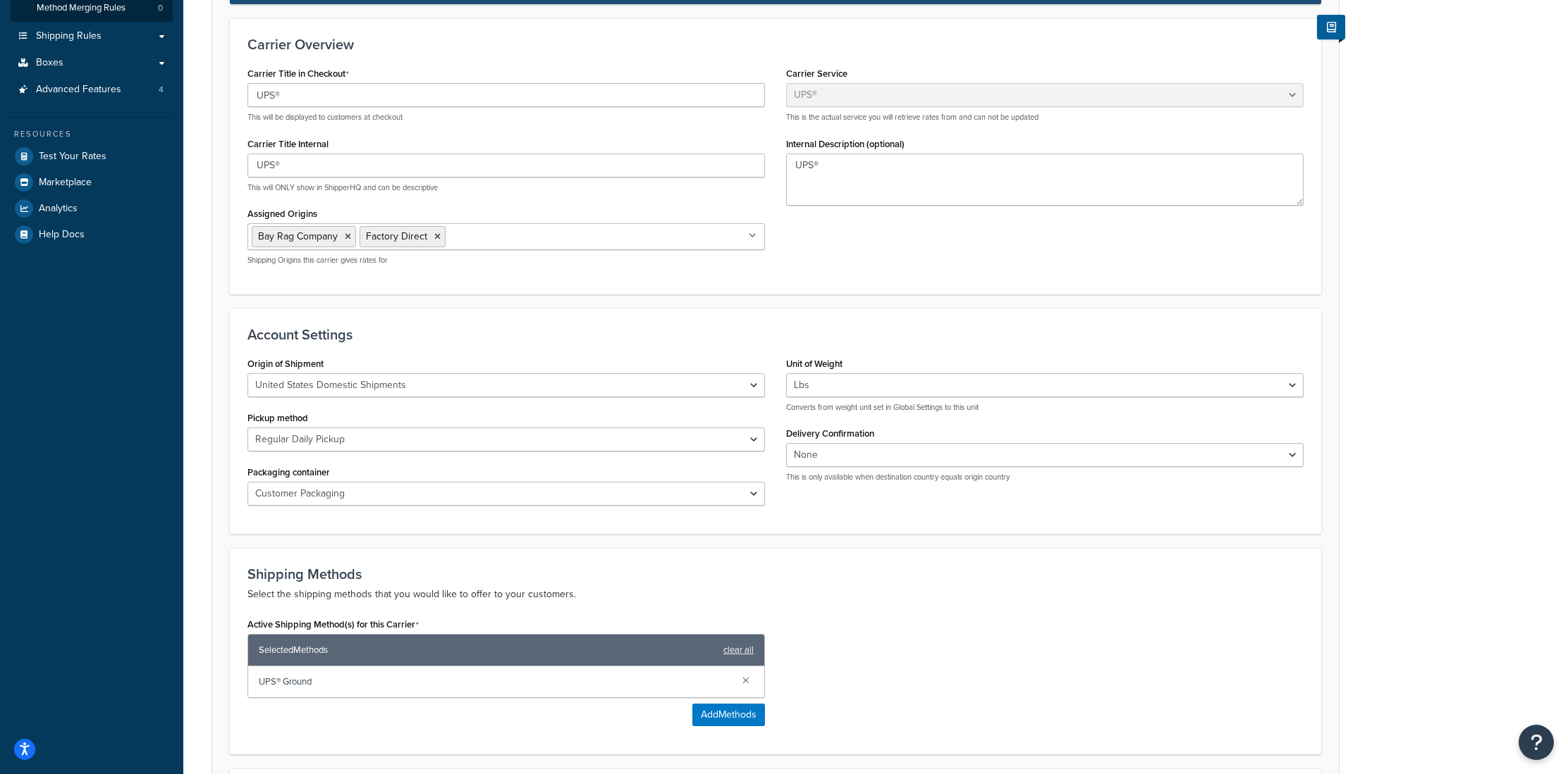
scroll to position [143, 0]
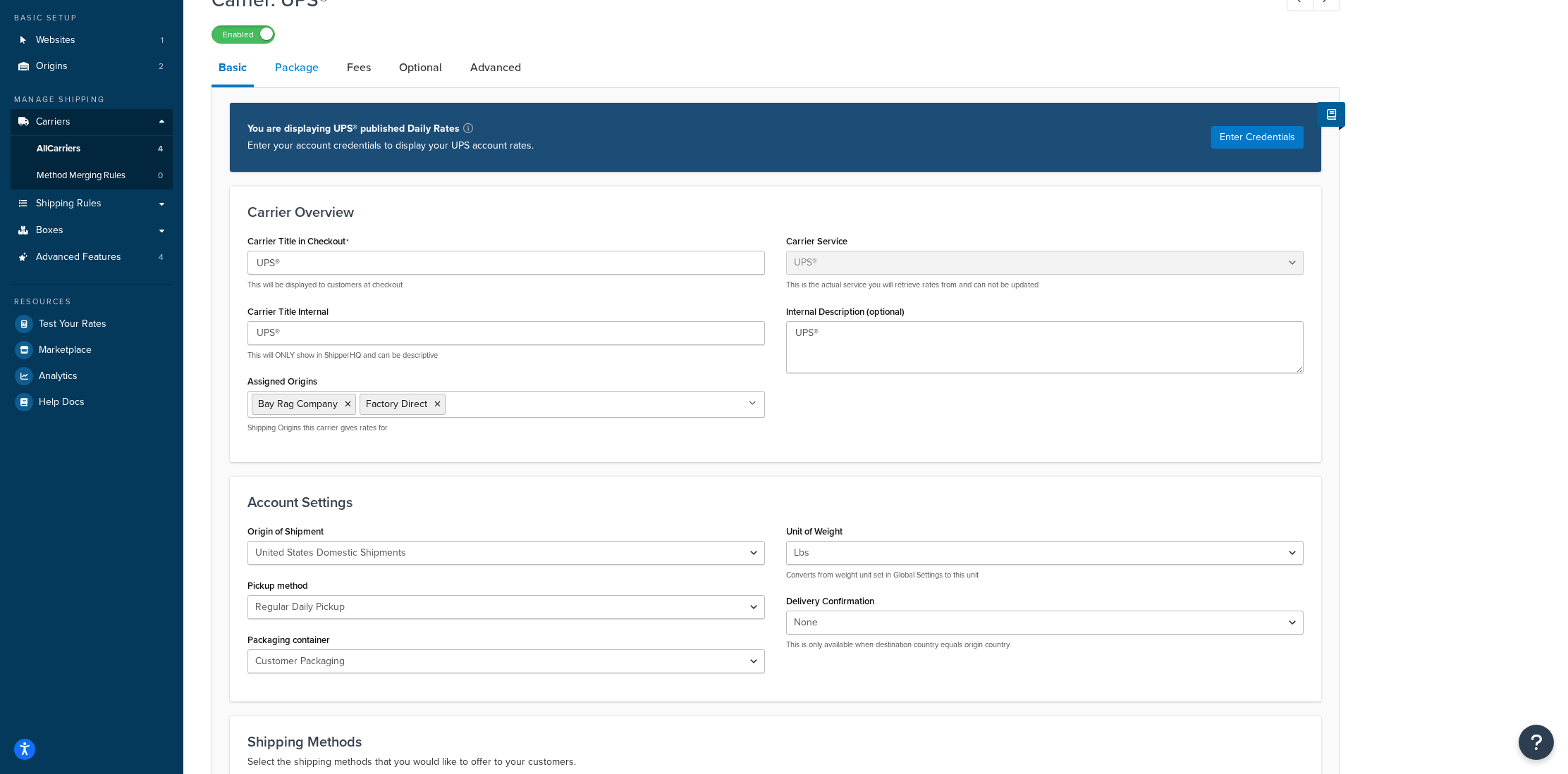
click at [303, 70] on link "Package" at bounding box center [296, 67] width 58 height 34
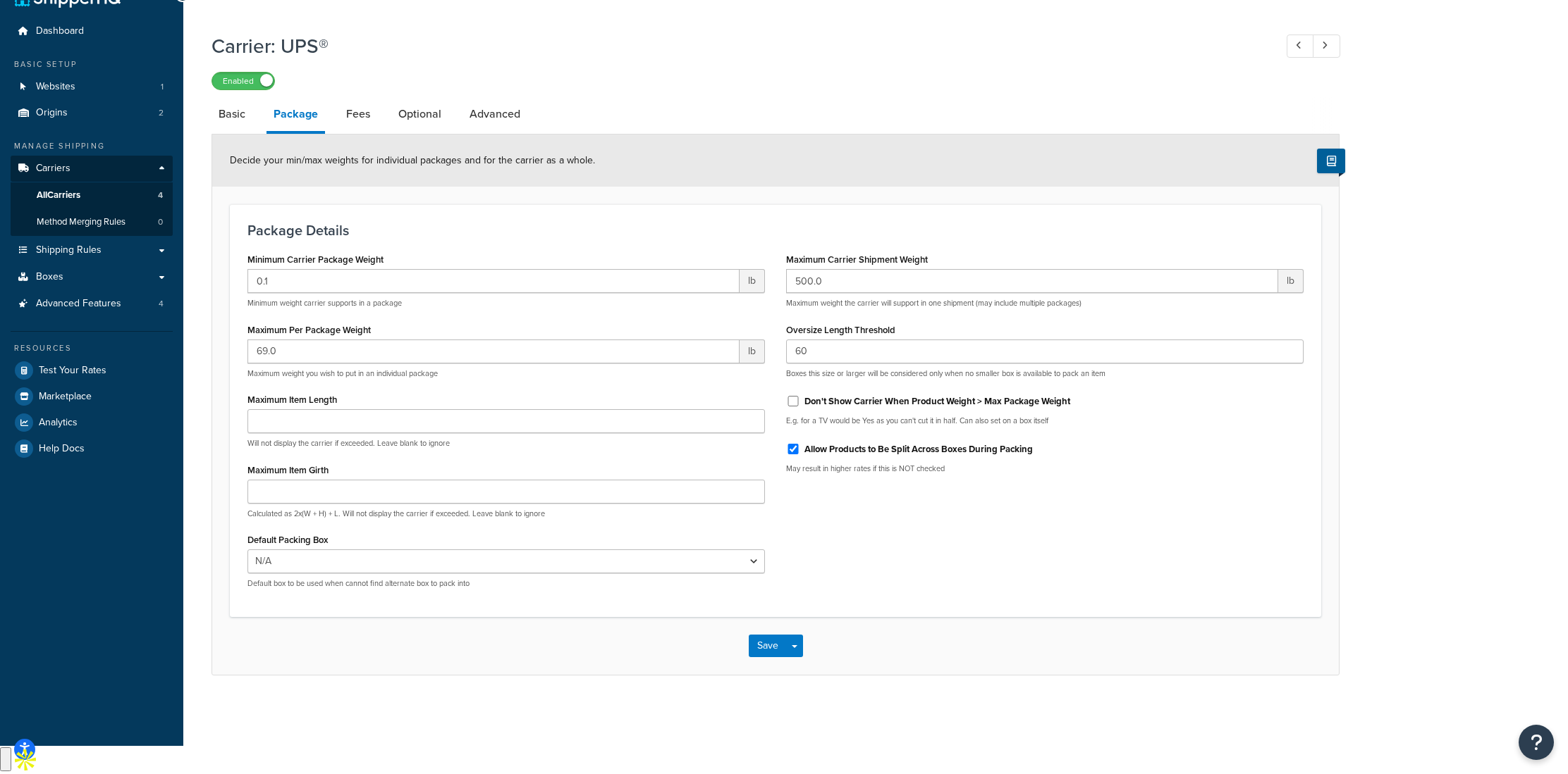
scroll to position [4, 0]
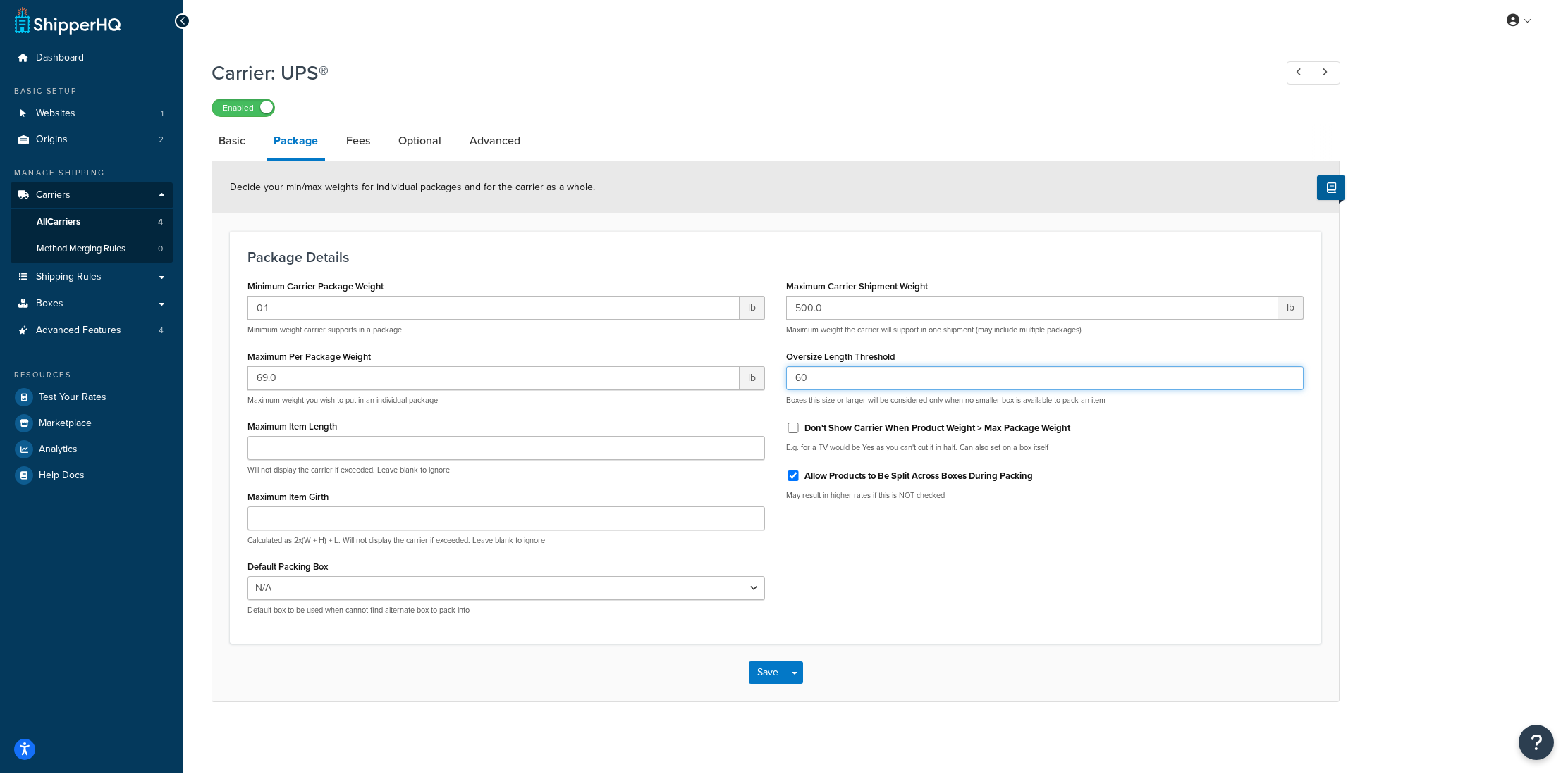
click at [857, 376] on input "60" at bounding box center [1044, 378] width 518 height 24
click at [356, 143] on link "Fees" at bounding box center [358, 141] width 38 height 34
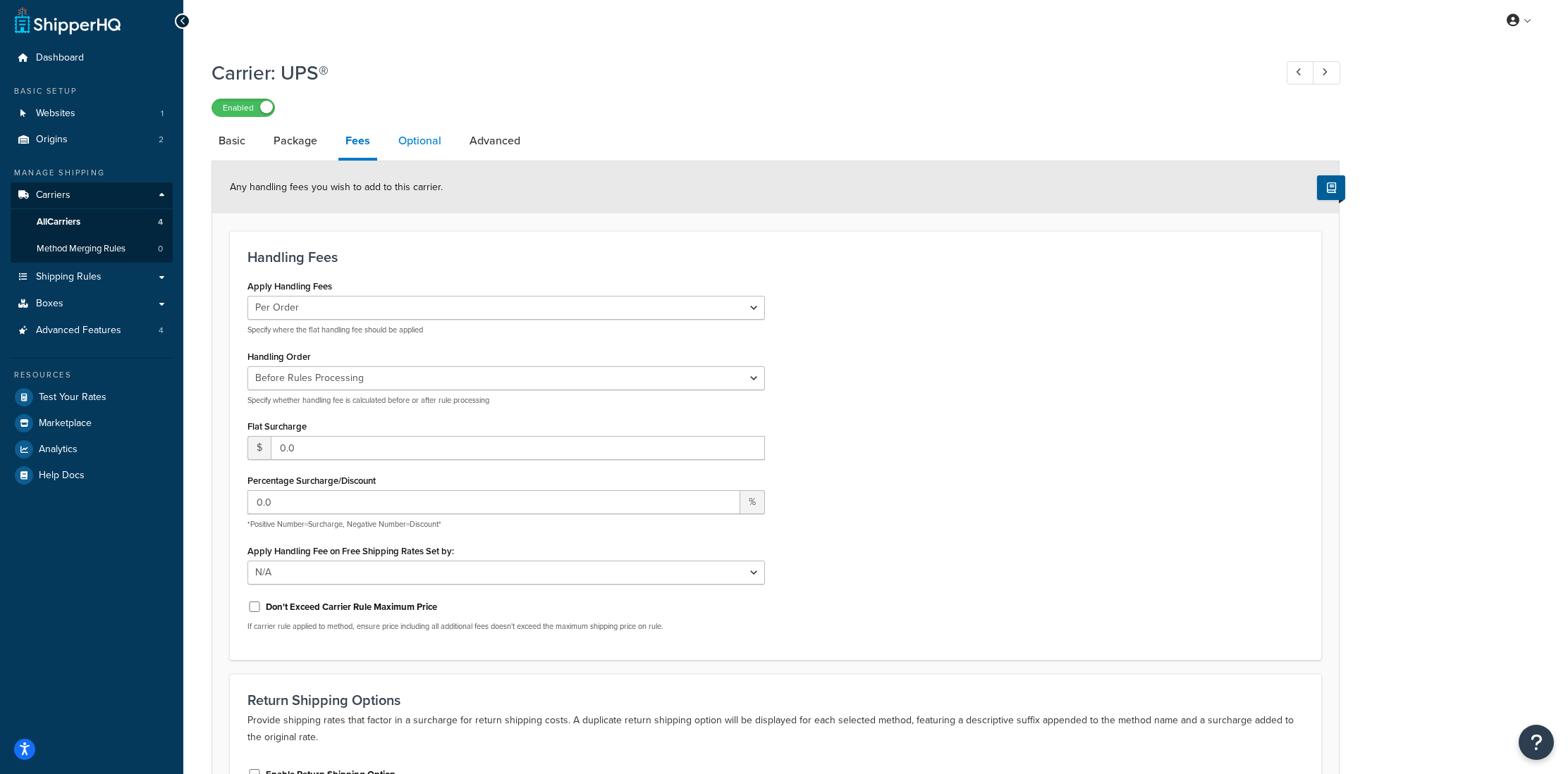
click at [417, 143] on link "Optional" at bounding box center [420, 141] width 57 height 34
select select "residential"
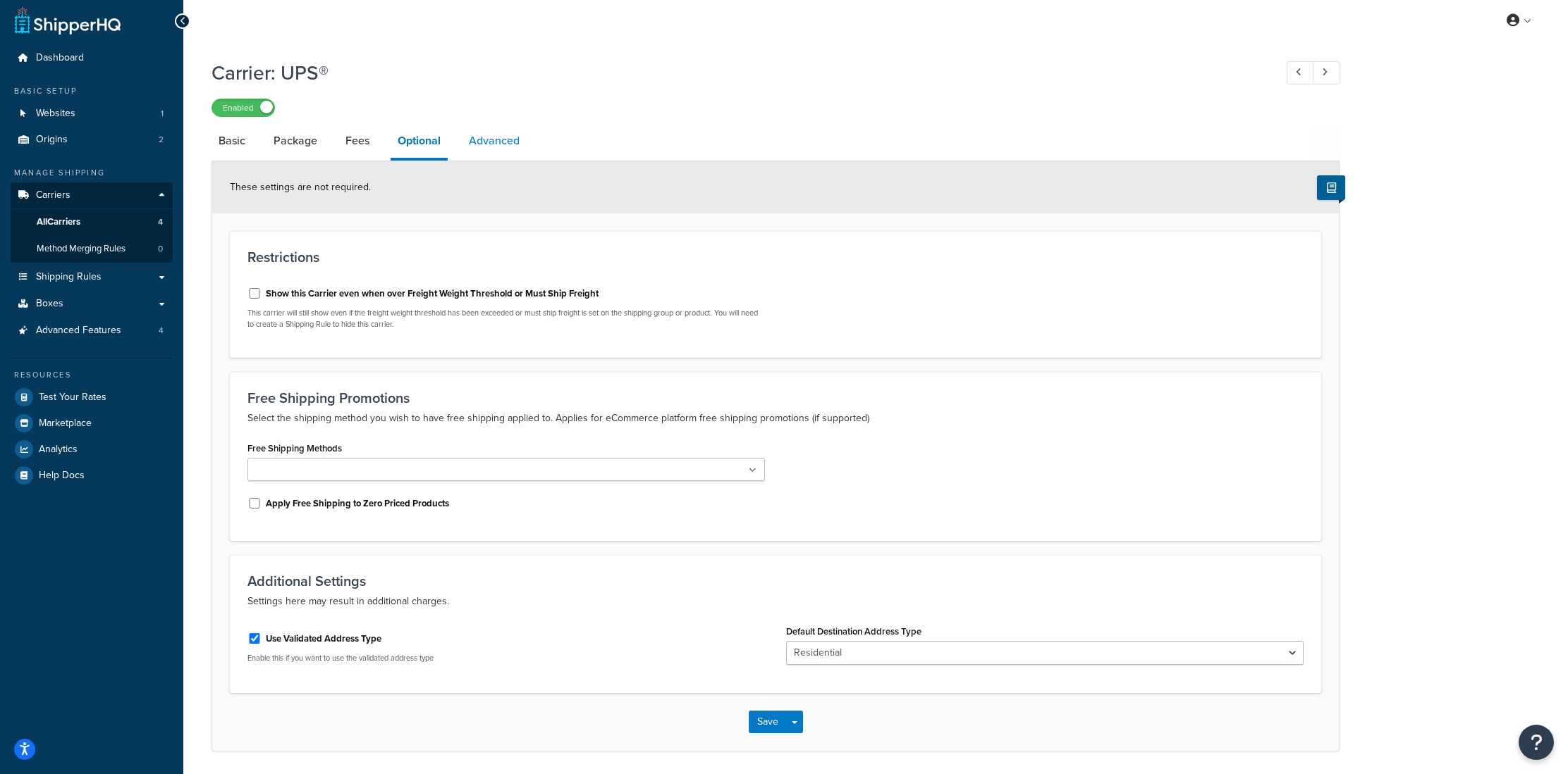
click at [489, 143] on link "Advanced" at bounding box center [494, 141] width 65 height 34
select select "false"
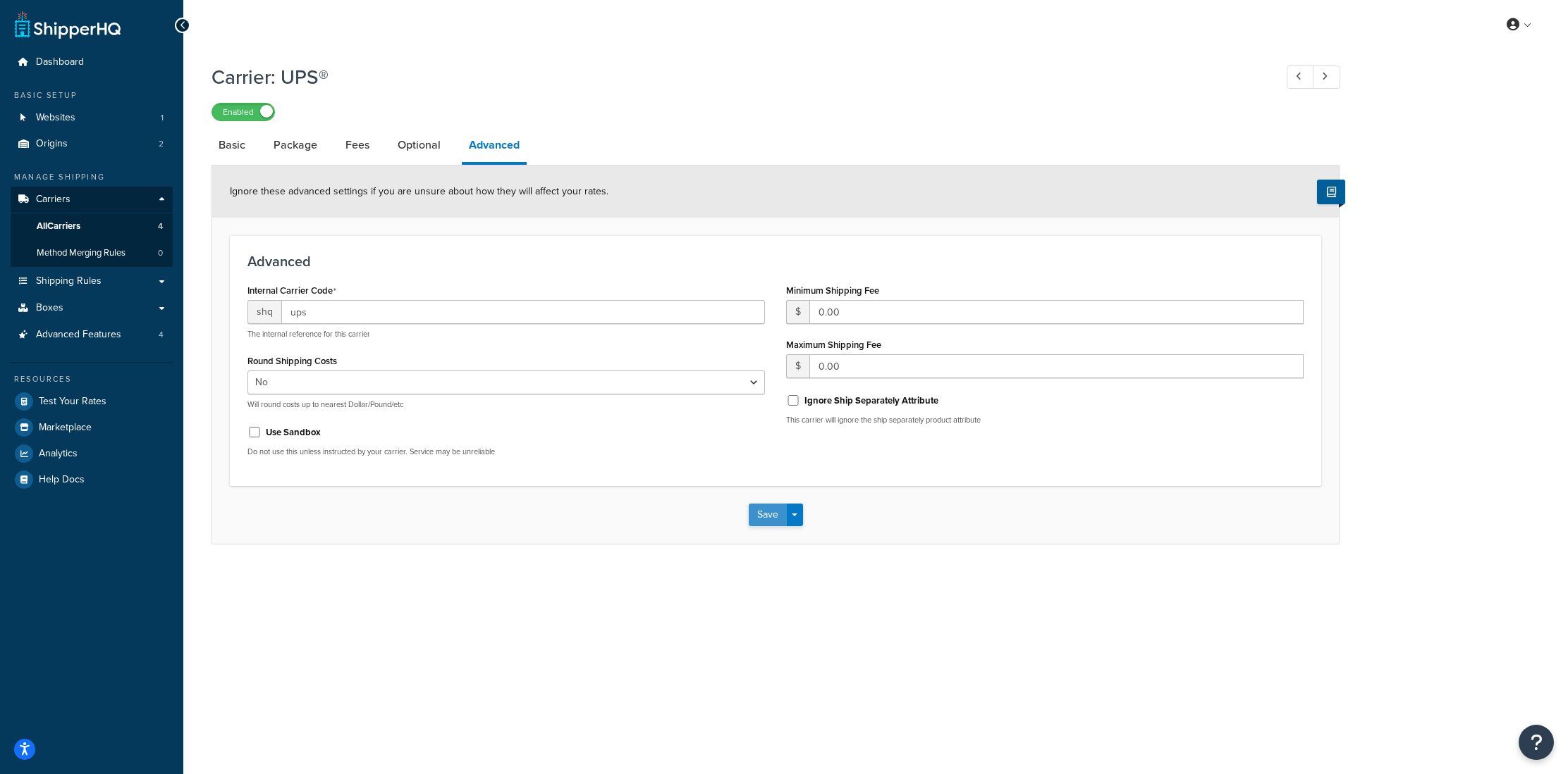
click at [757, 515] on button "Save" at bounding box center [768, 515] width 38 height 22
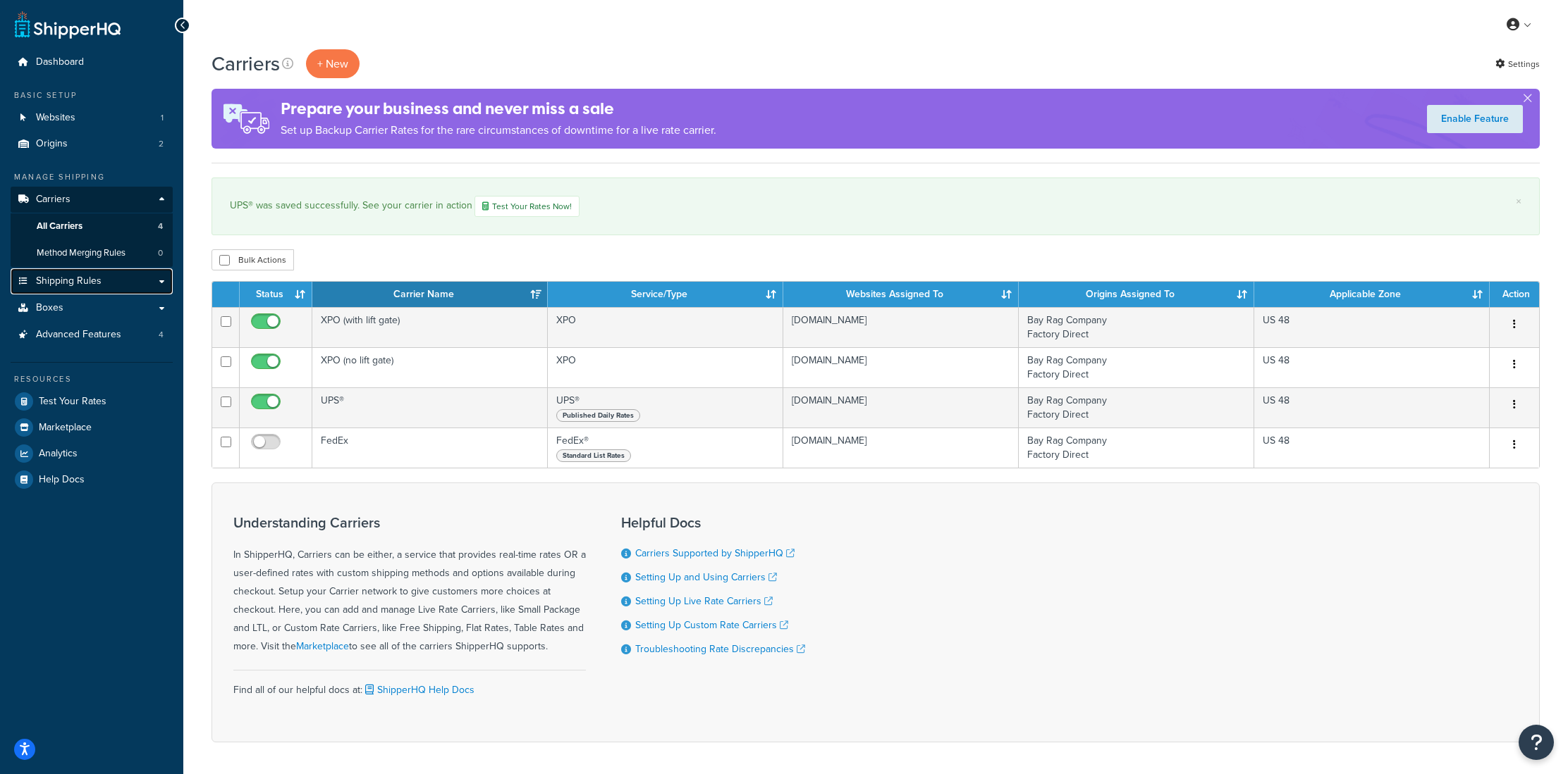
click at [83, 287] on span "Shipping Rules" at bounding box center [69, 282] width 66 height 12
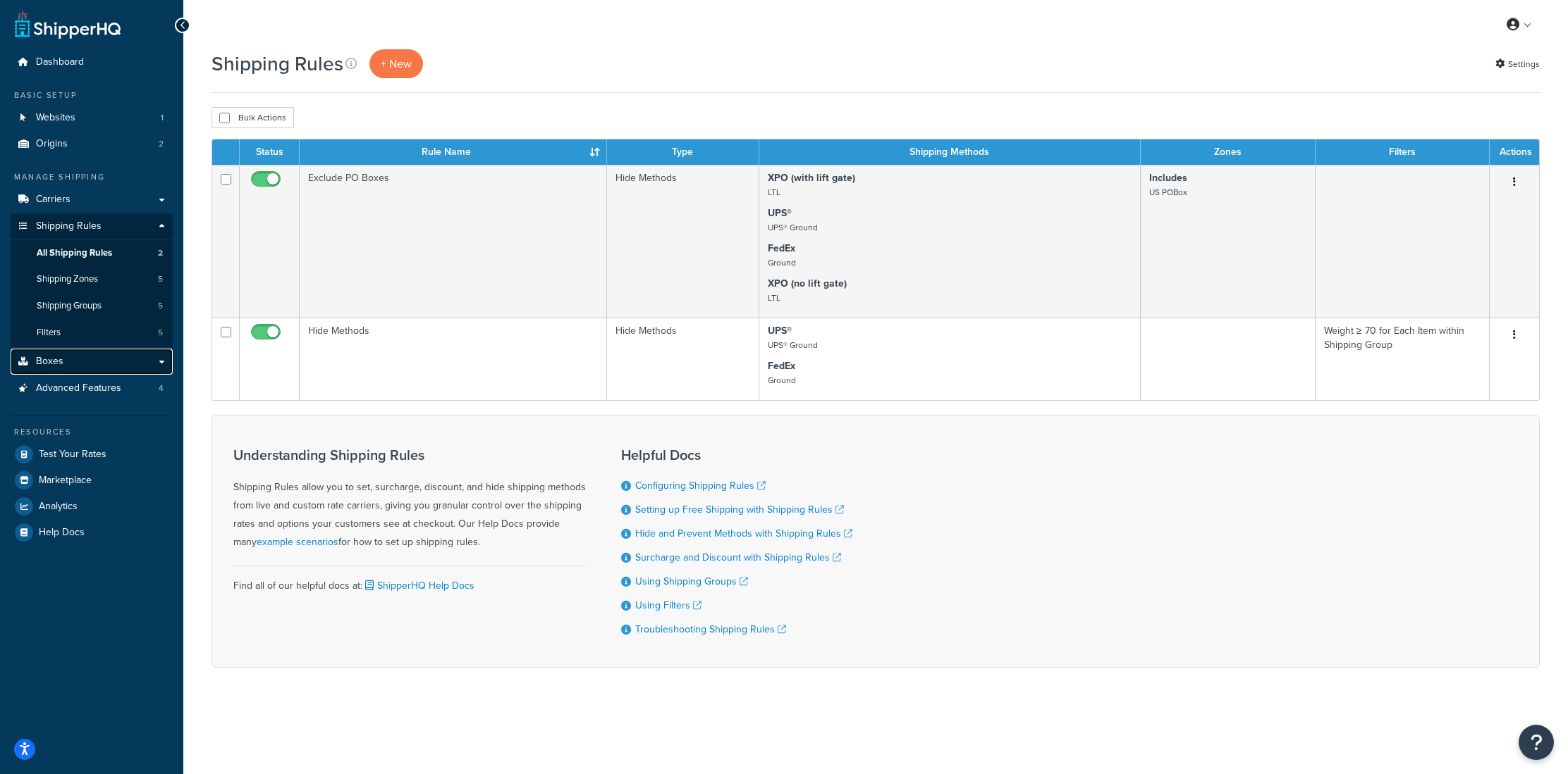
click at [62, 360] on link "Boxes" at bounding box center [92, 362] width 163 height 26
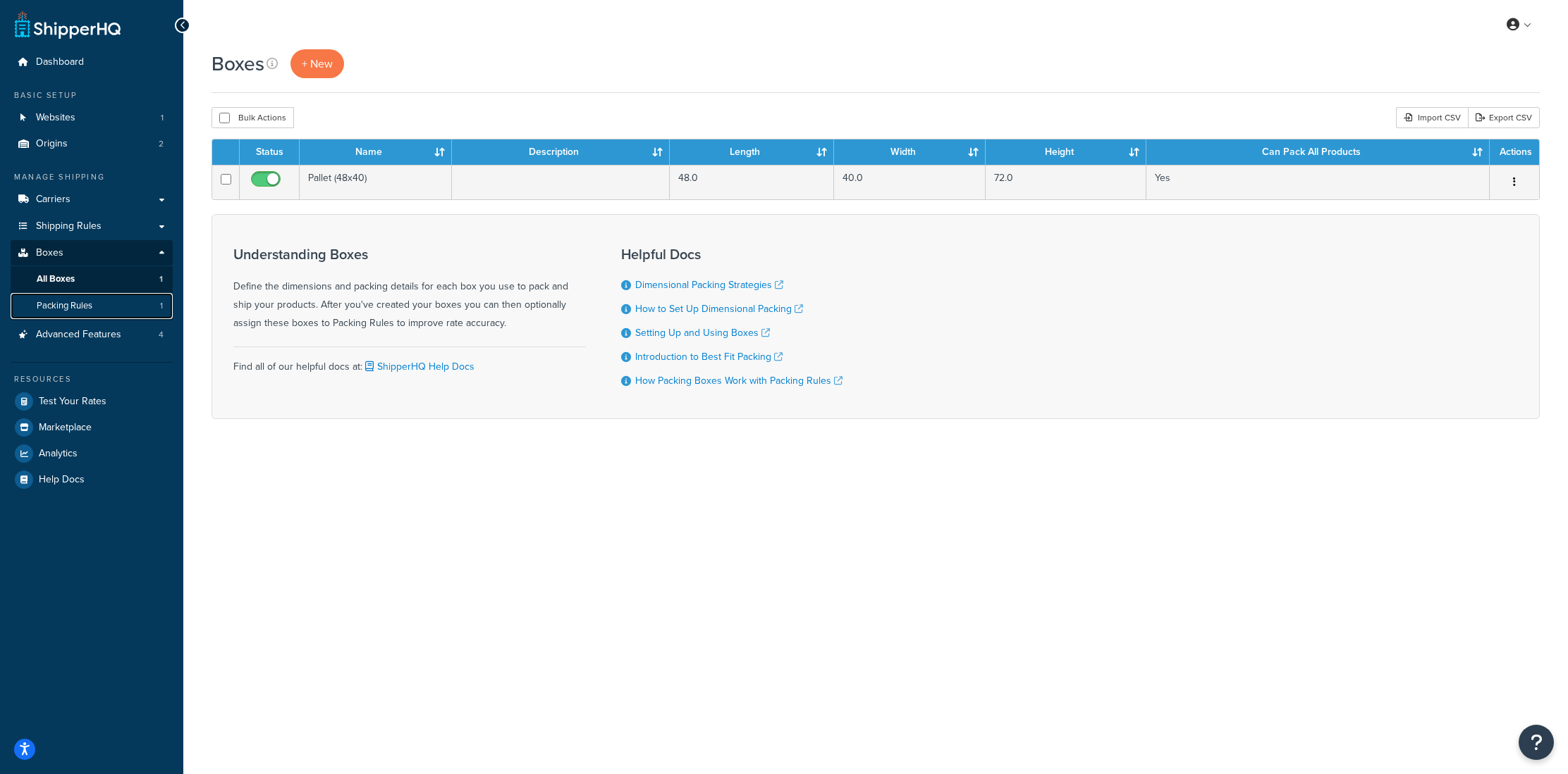
click at [76, 305] on span "Packing Rules" at bounding box center [64, 306] width 55 height 12
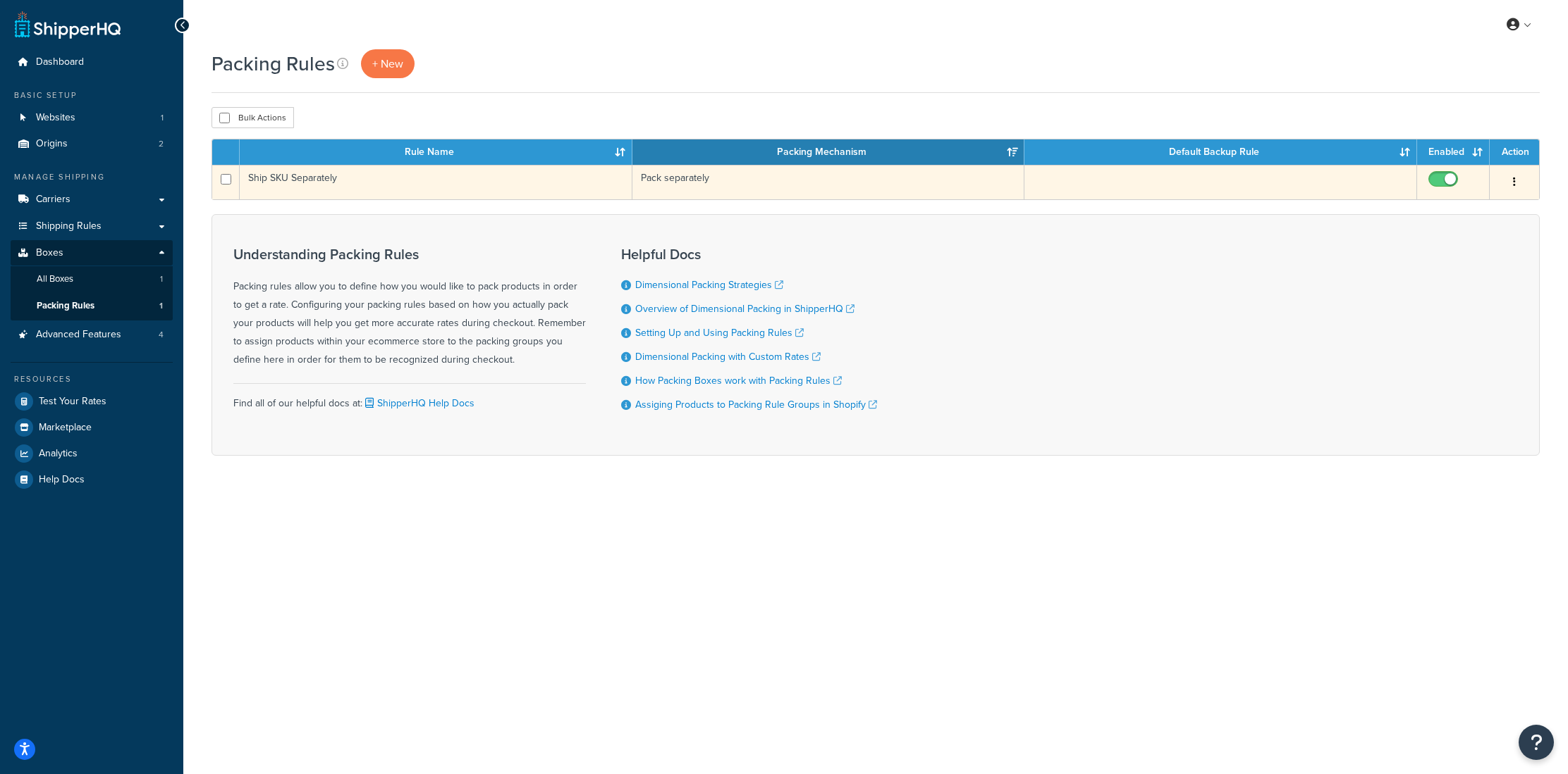
click at [449, 181] on td "Ship SKU Separately" at bounding box center [436, 182] width 392 height 35
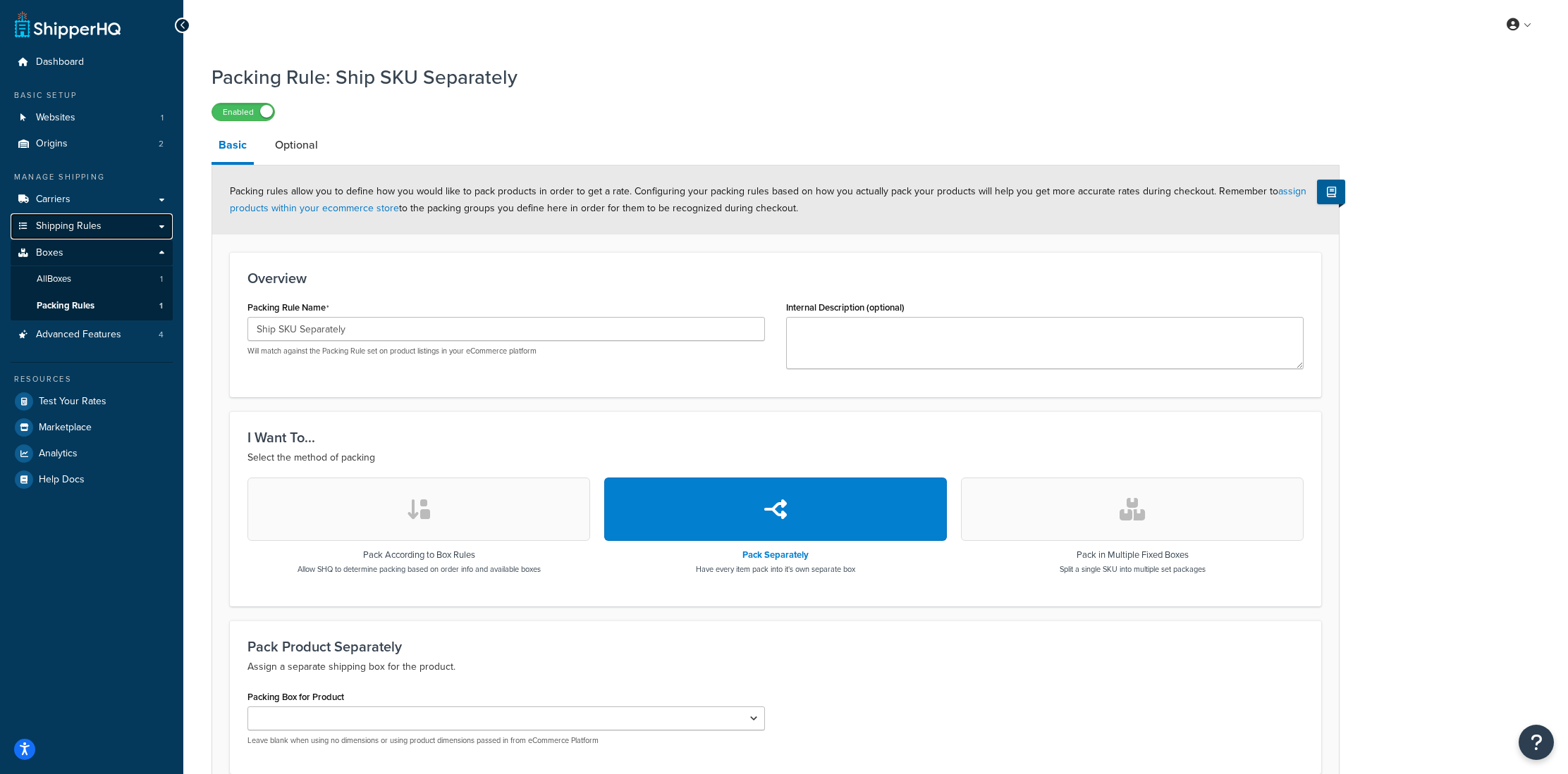
click at [87, 228] on span "Shipping Rules" at bounding box center [69, 226] width 66 height 12
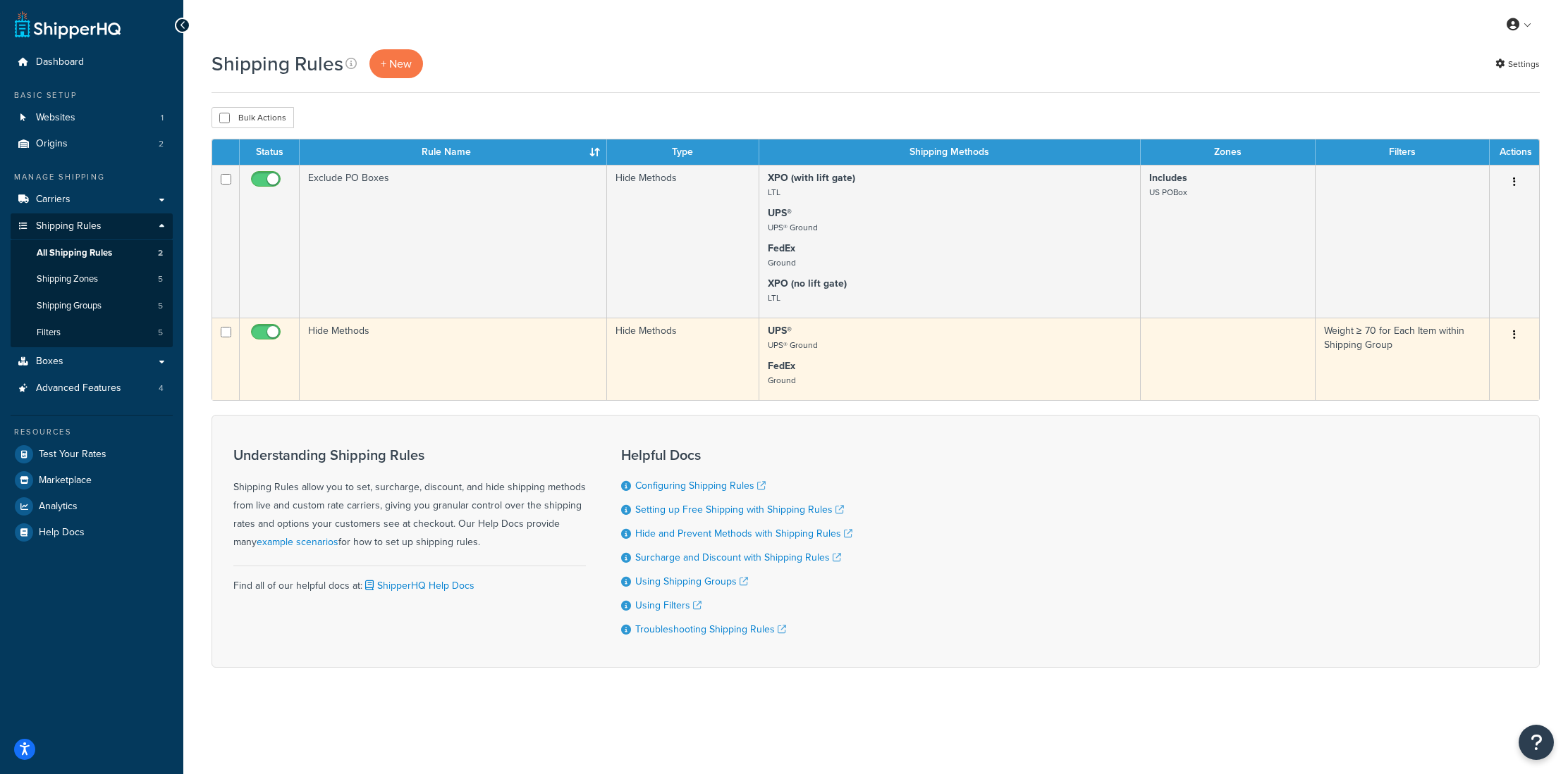
click at [468, 371] on td "Hide Methods" at bounding box center [454, 358] width 308 height 82
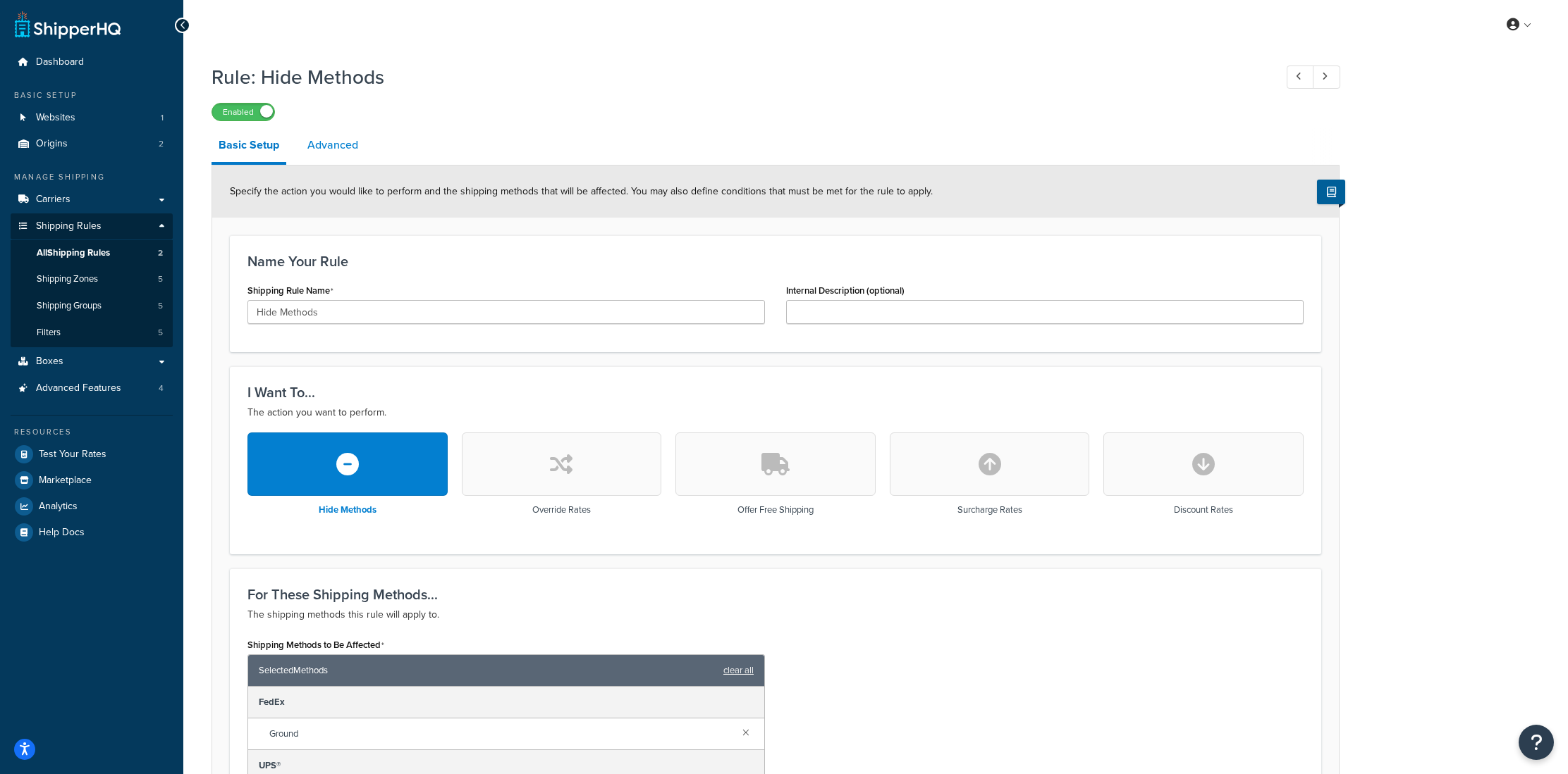
click at [330, 147] on link "Advanced" at bounding box center [332, 144] width 65 height 34
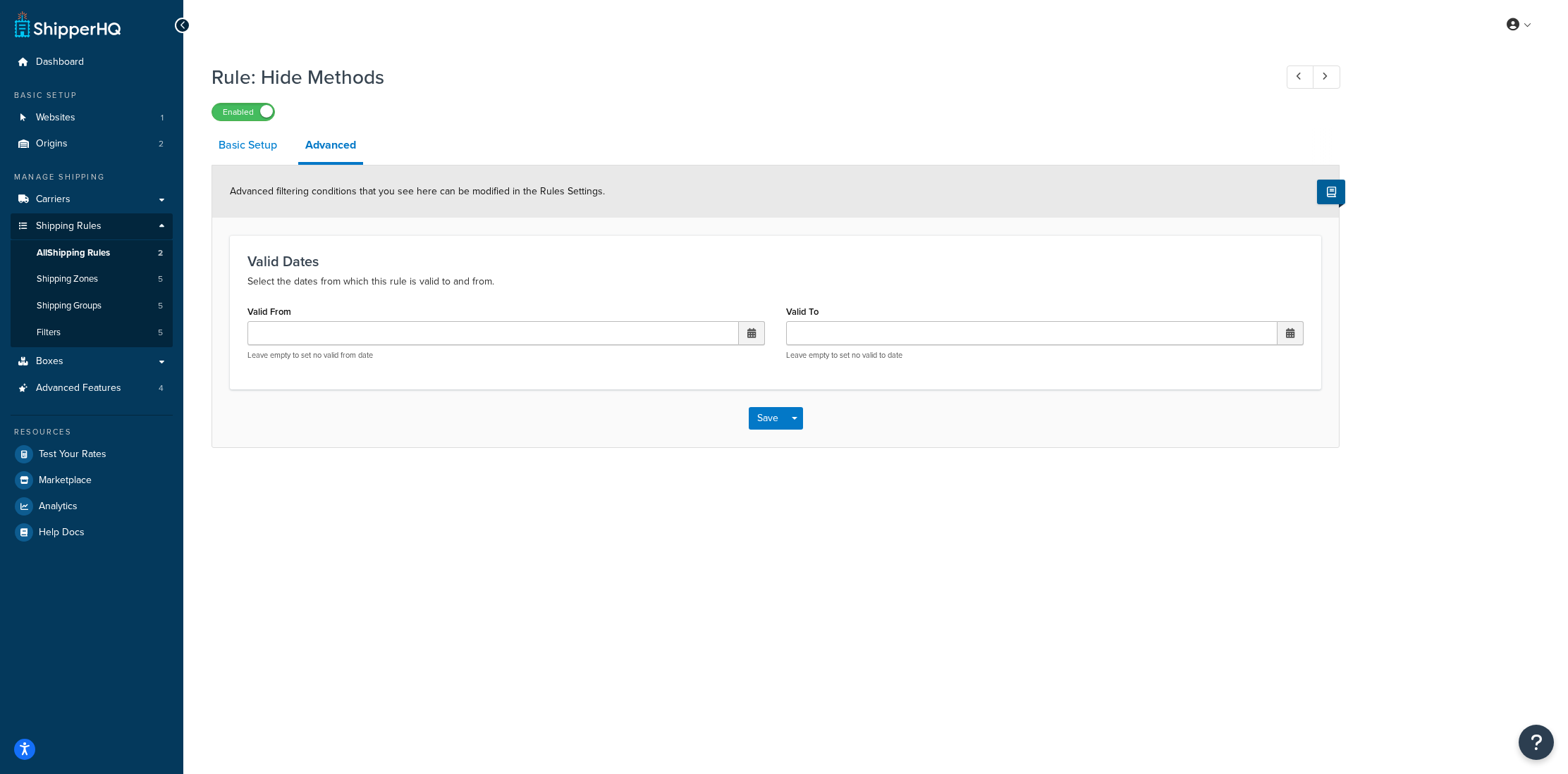
click at [261, 149] on link "Basic Setup" at bounding box center [248, 144] width 73 height 34
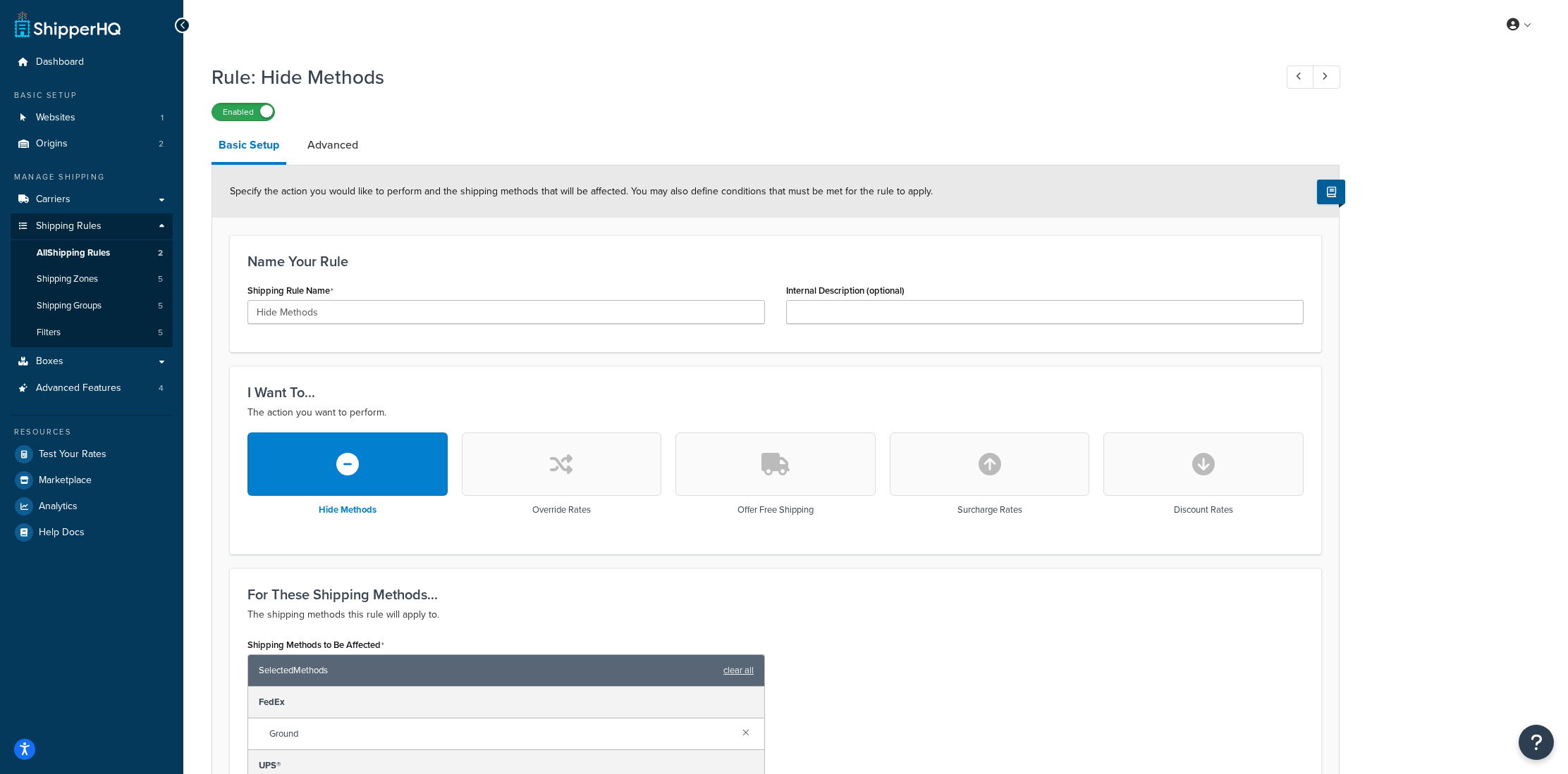
click at [253, 107] on label "Enabled" at bounding box center [243, 112] width 62 height 17
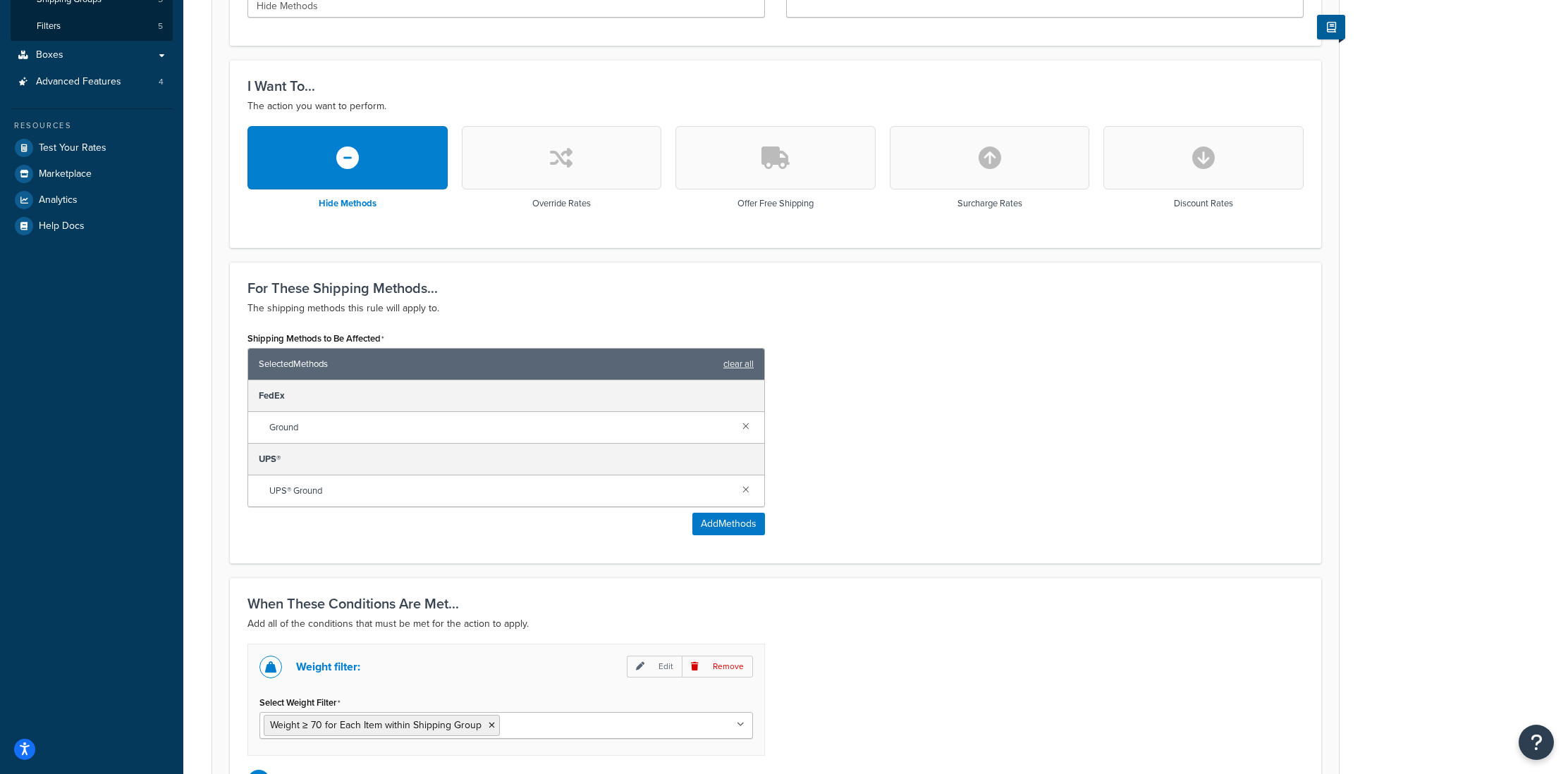
scroll to position [472, 0]
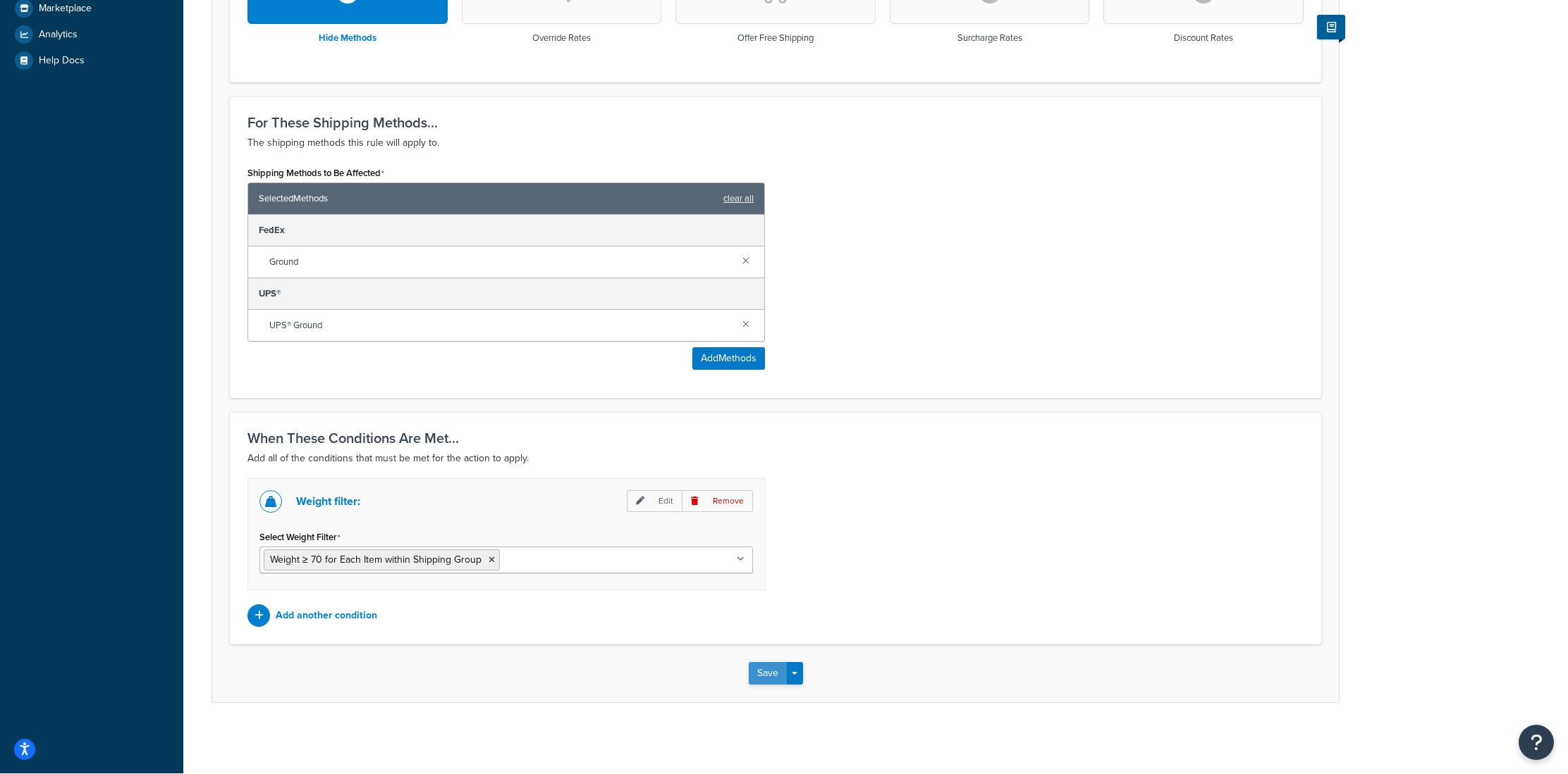
click at [769, 682] on button "Save" at bounding box center [768, 674] width 38 height 22
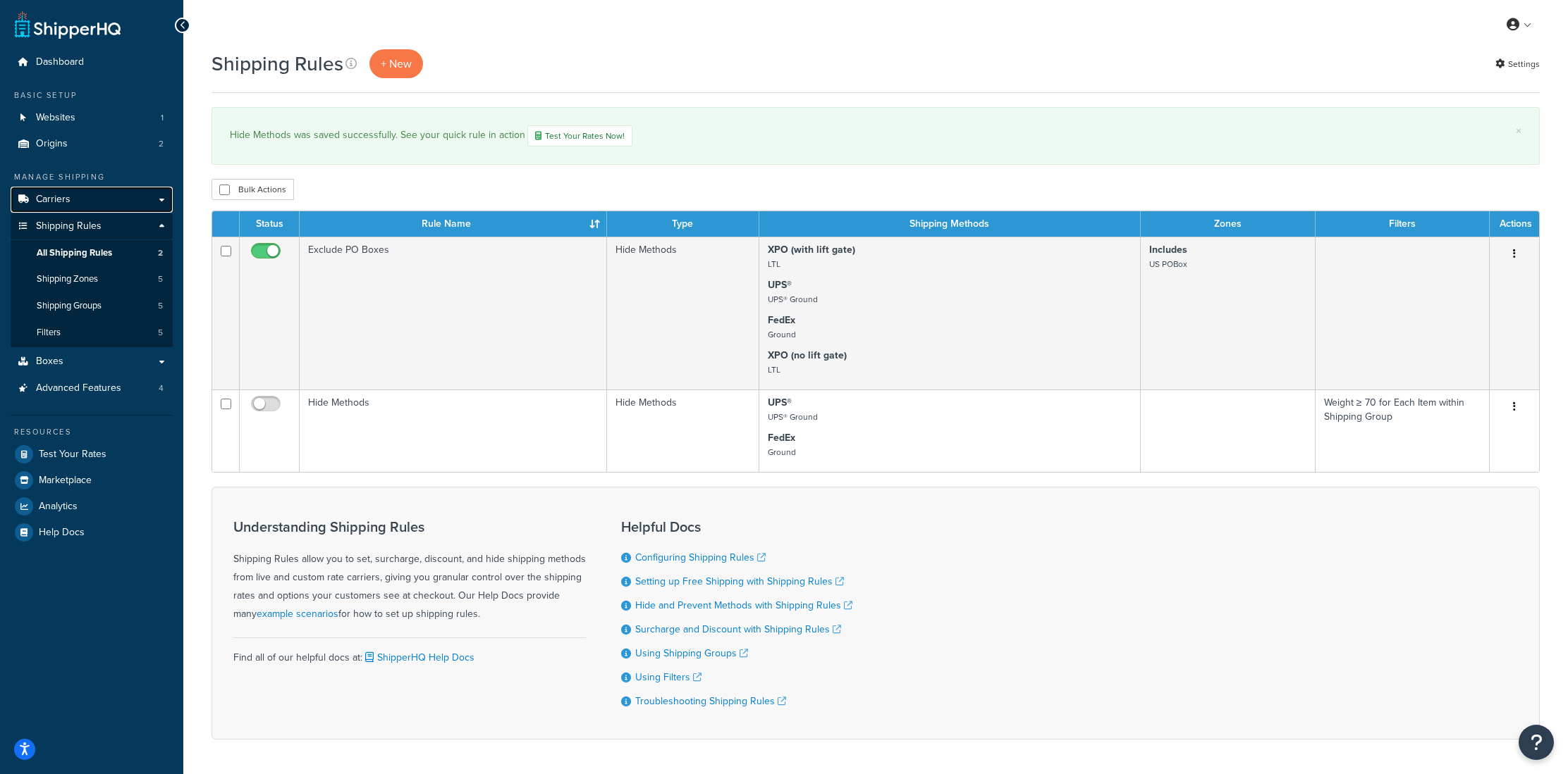
click at [76, 208] on link "Carriers" at bounding box center [92, 200] width 163 height 26
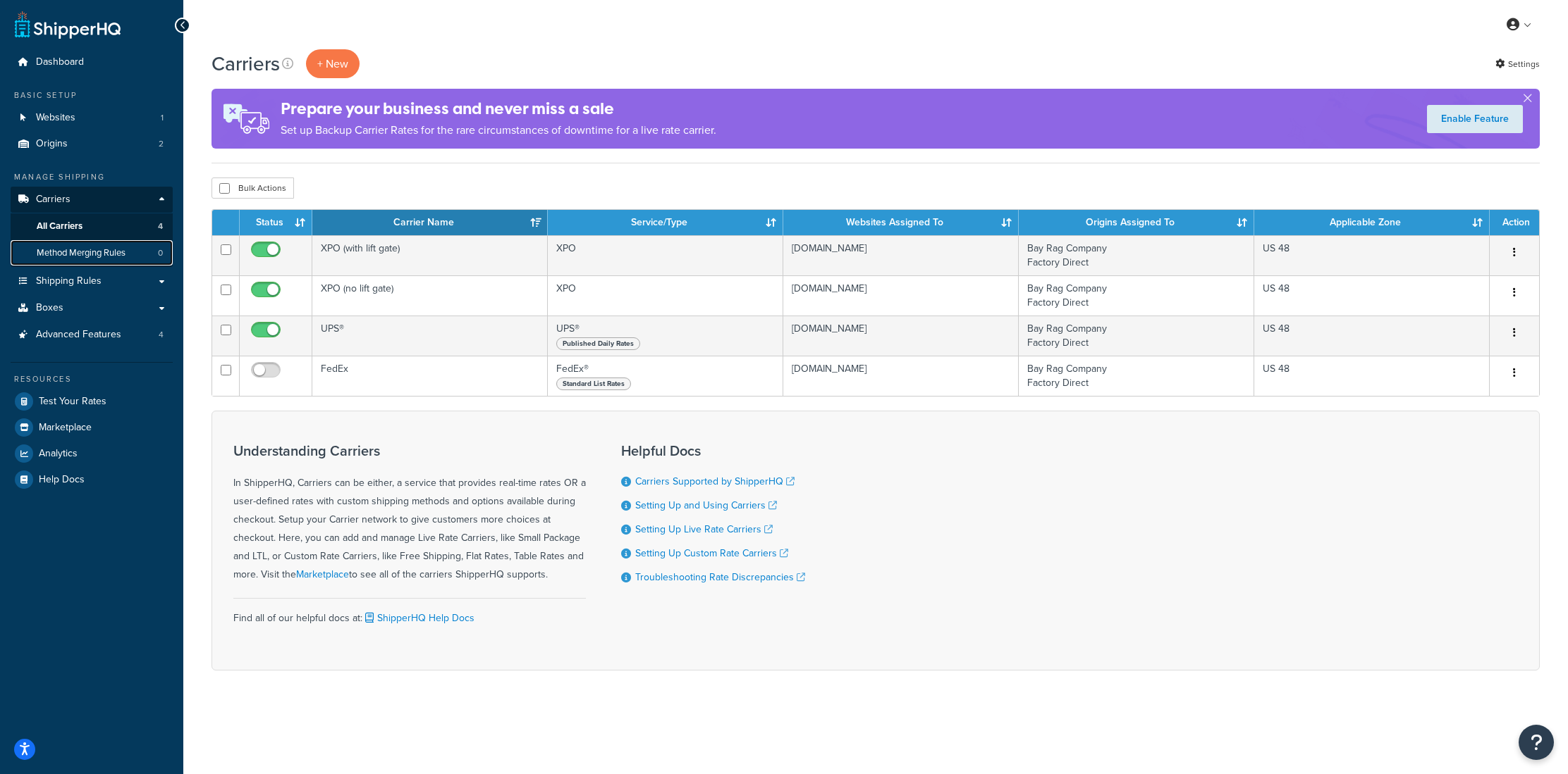
click at [71, 252] on span "Method Merging Rules" at bounding box center [80, 253] width 89 height 12
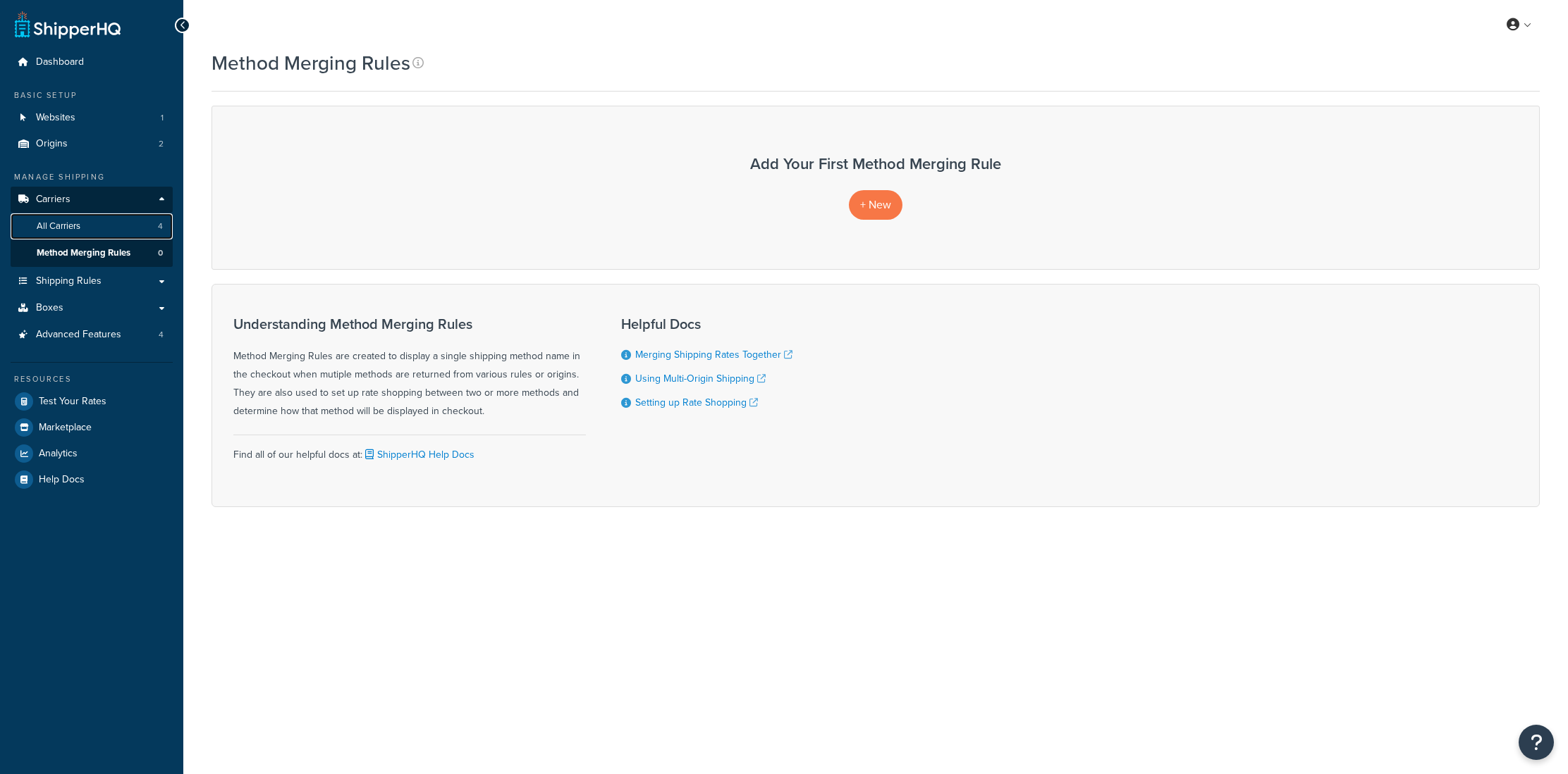
click at [64, 228] on span "All Carriers" at bounding box center [58, 226] width 44 height 12
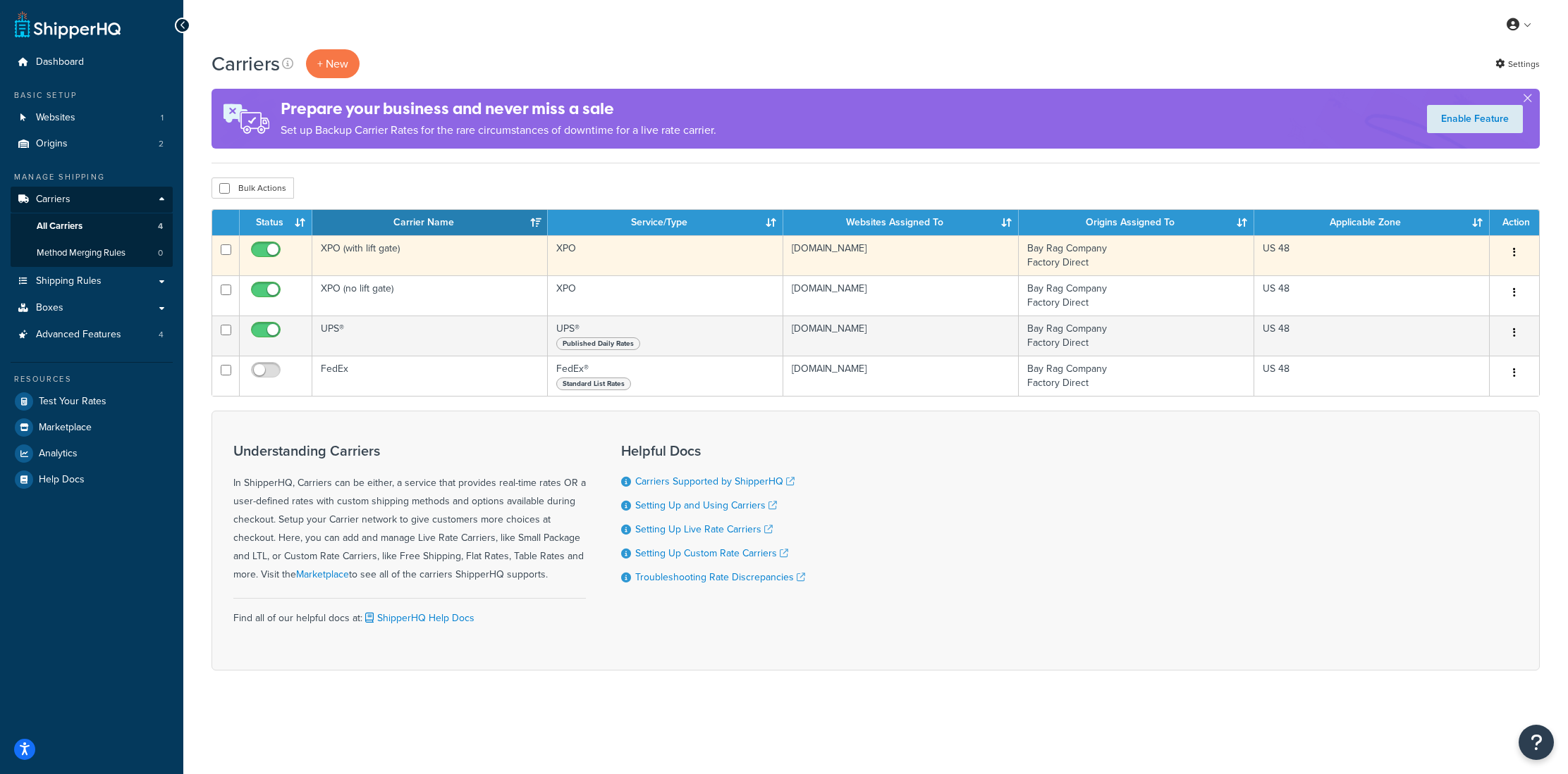
click at [372, 251] on td "XPO (with lift gate)" at bounding box center [430, 255] width 235 height 40
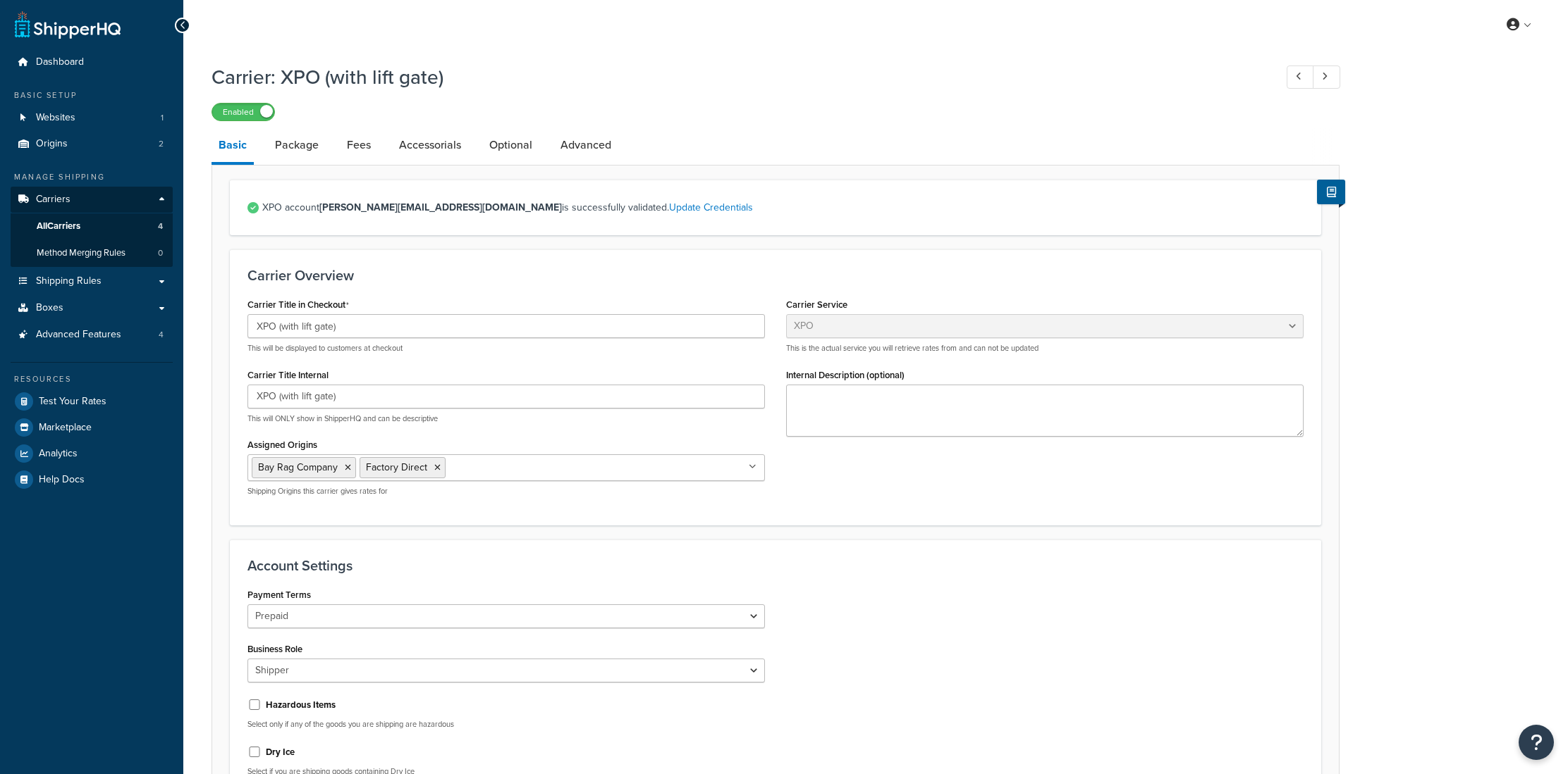
select select "xpoFreight"
click at [563, 145] on link "Advanced" at bounding box center [585, 144] width 65 height 34
select select "false"
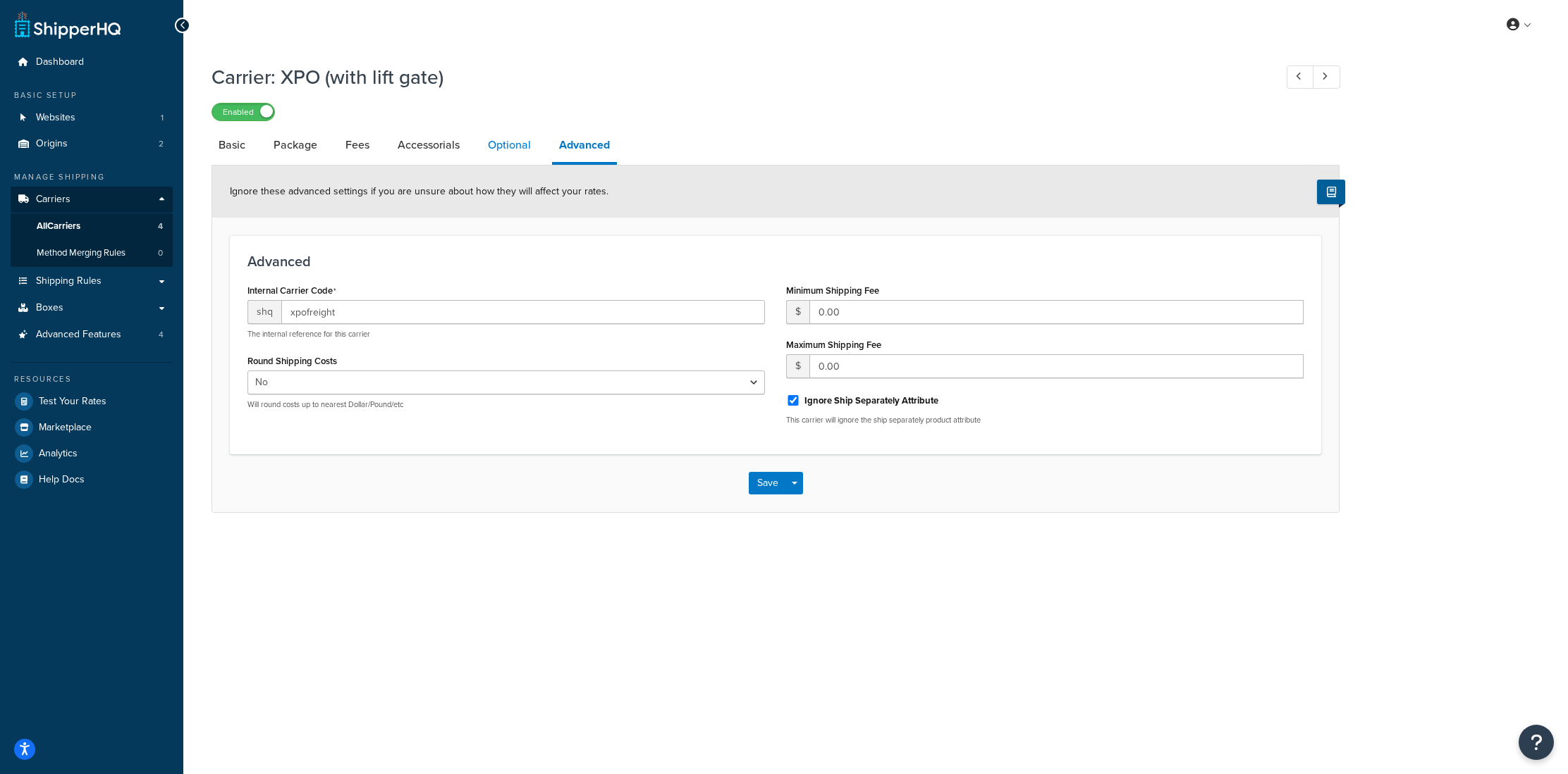
click at [510, 140] on link "Optional" at bounding box center [509, 144] width 57 height 34
select select "55"
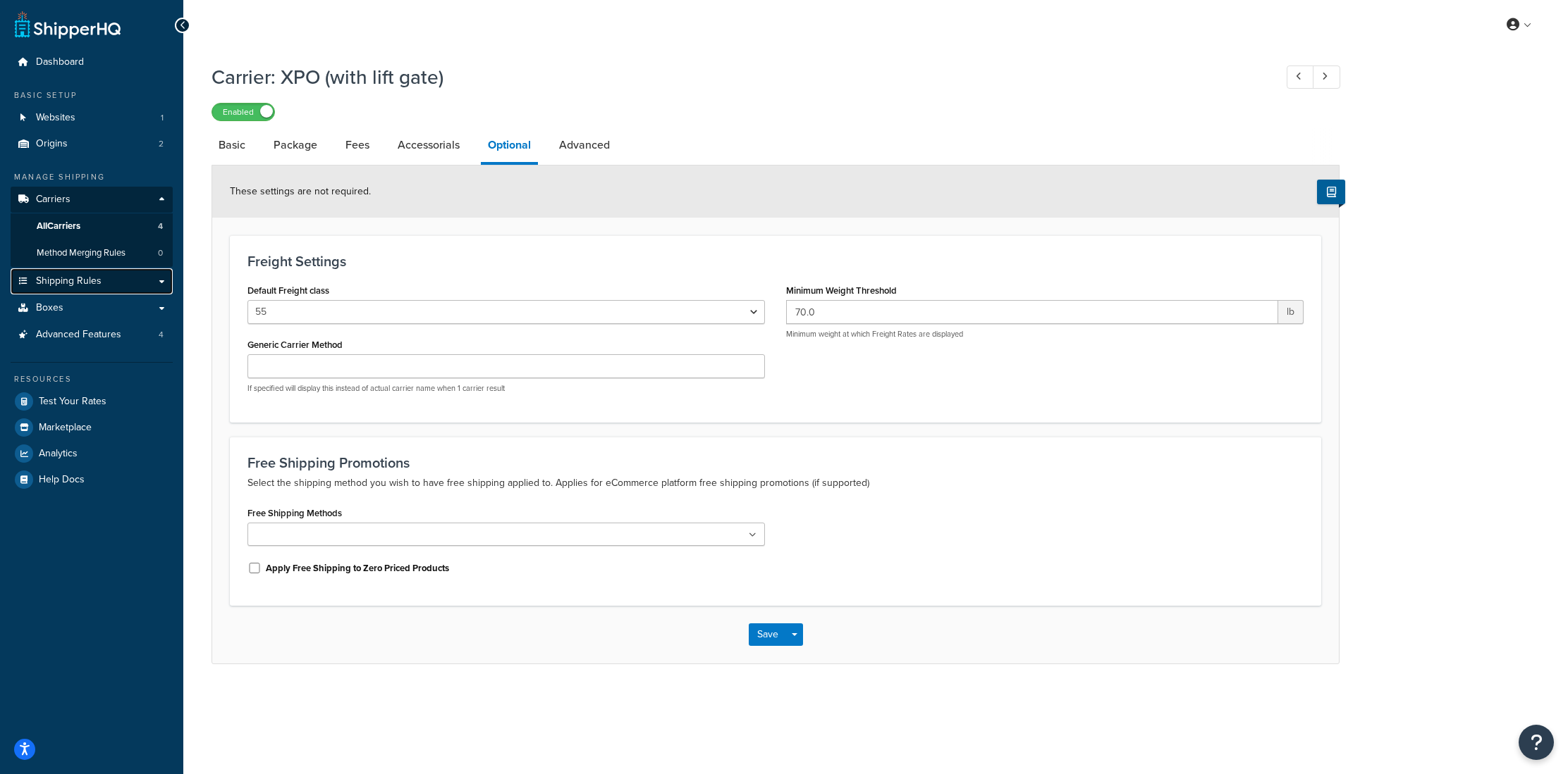
click at [65, 288] on span "Shipping Rules" at bounding box center [69, 282] width 66 height 12
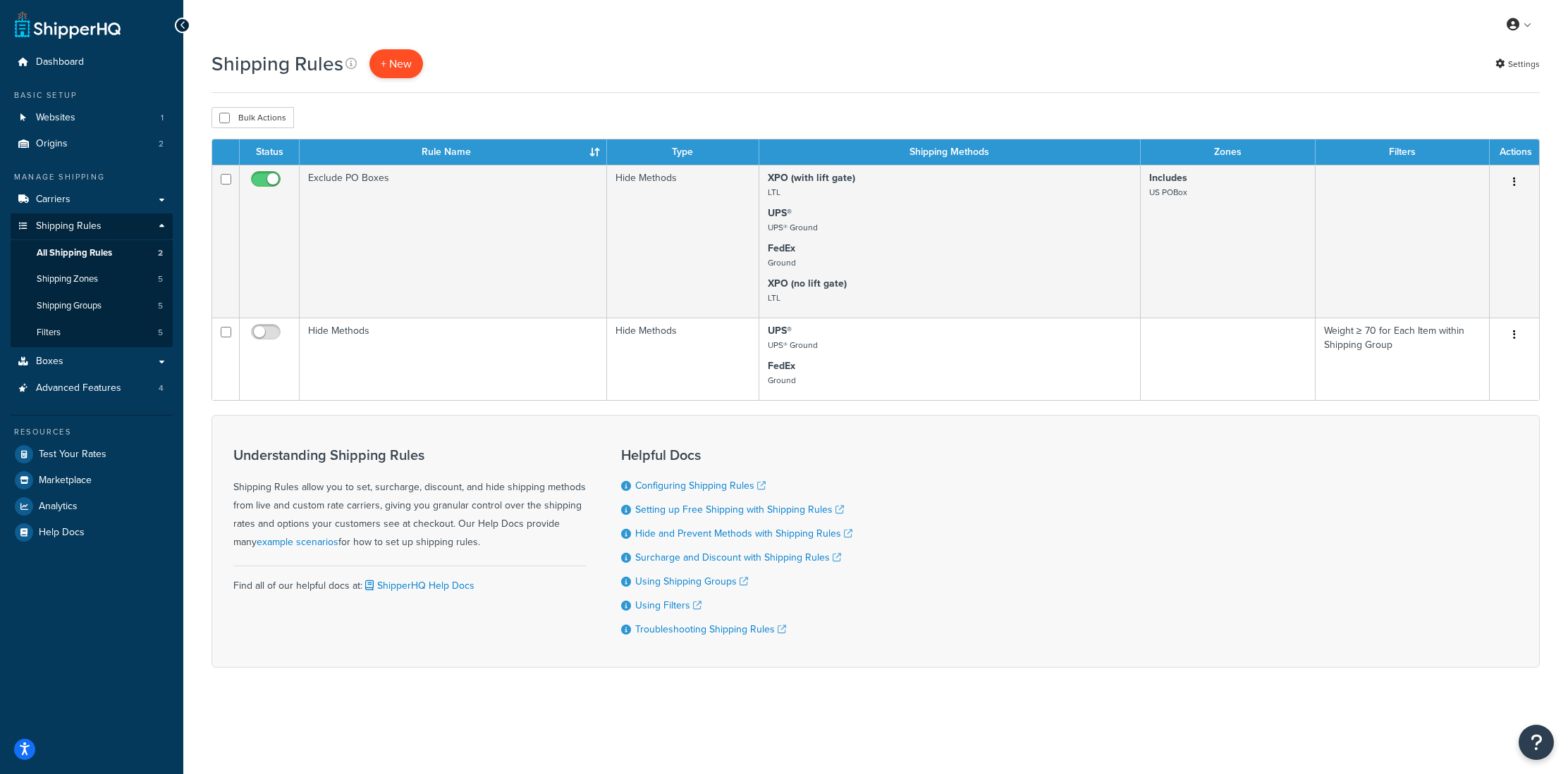
click at [410, 62] on p "+ New" at bounding box center [396, 63] width 54 height 29
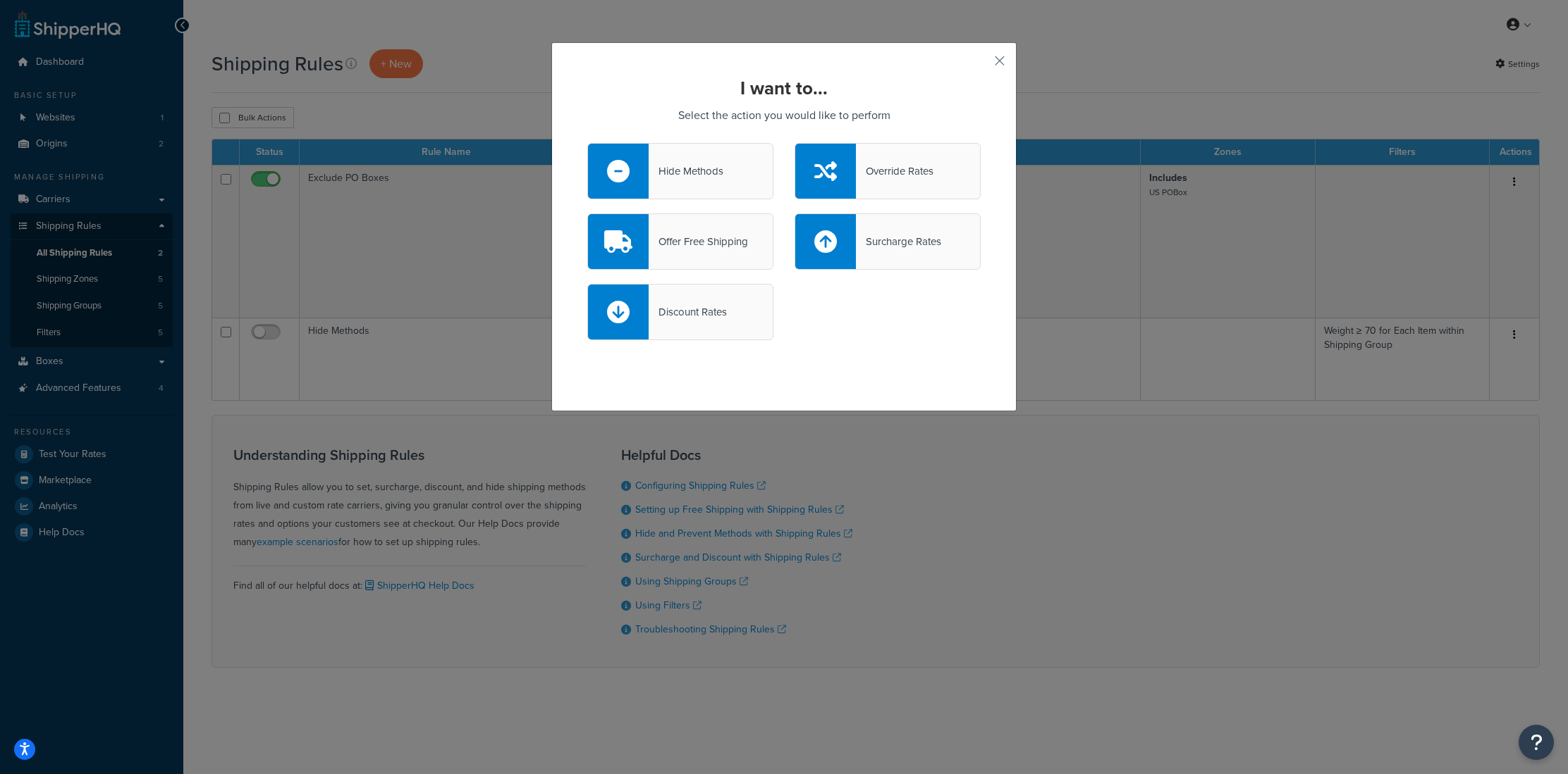
click at [666, 174] on div "Hide Methods" at bounding box center [685, 171] width 74 height 20
click at [0, 0] on input "Hide Methods" at bounding box center [0, 0] width 0 height 0
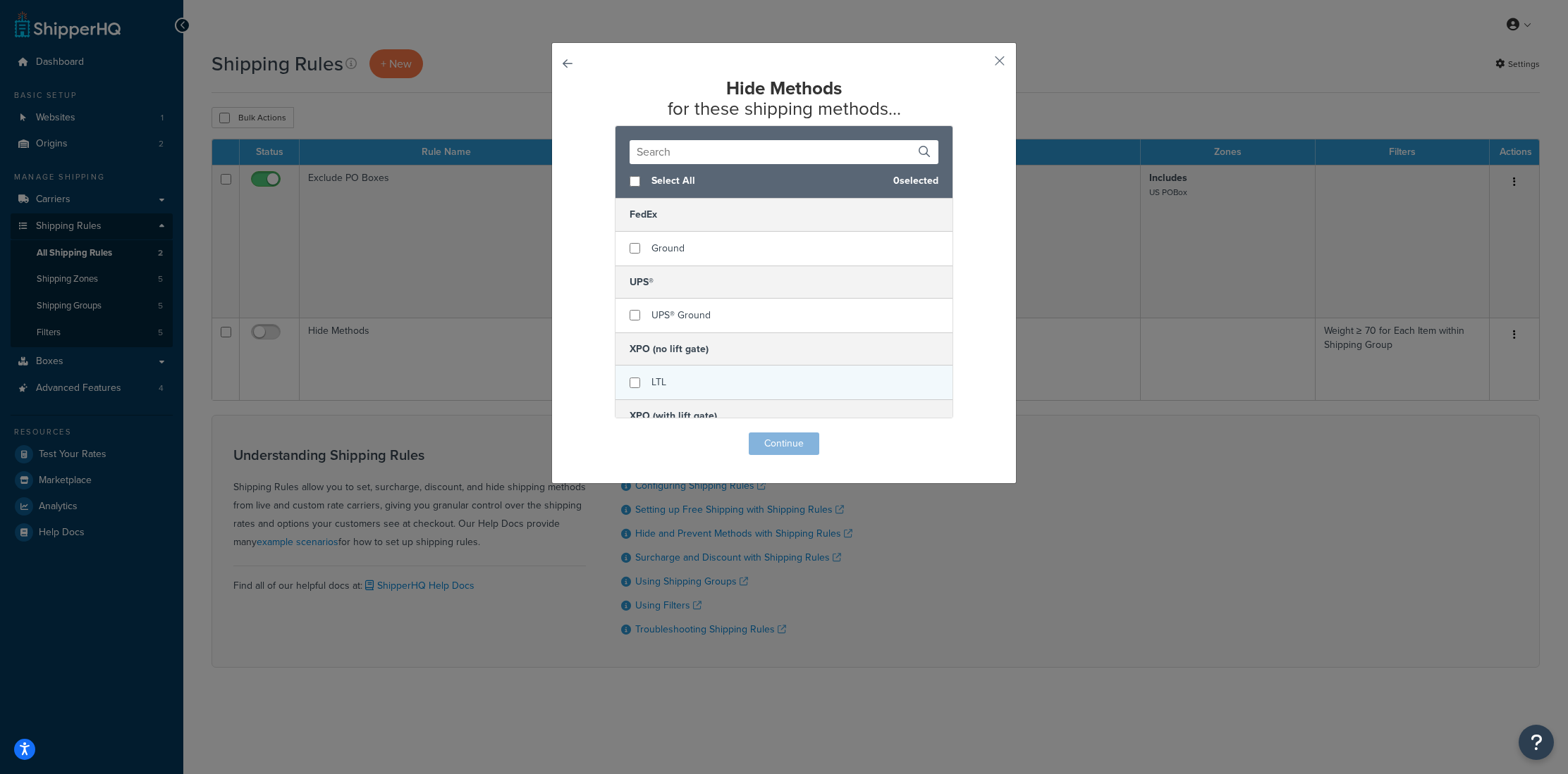
scroll to position [48, 0]
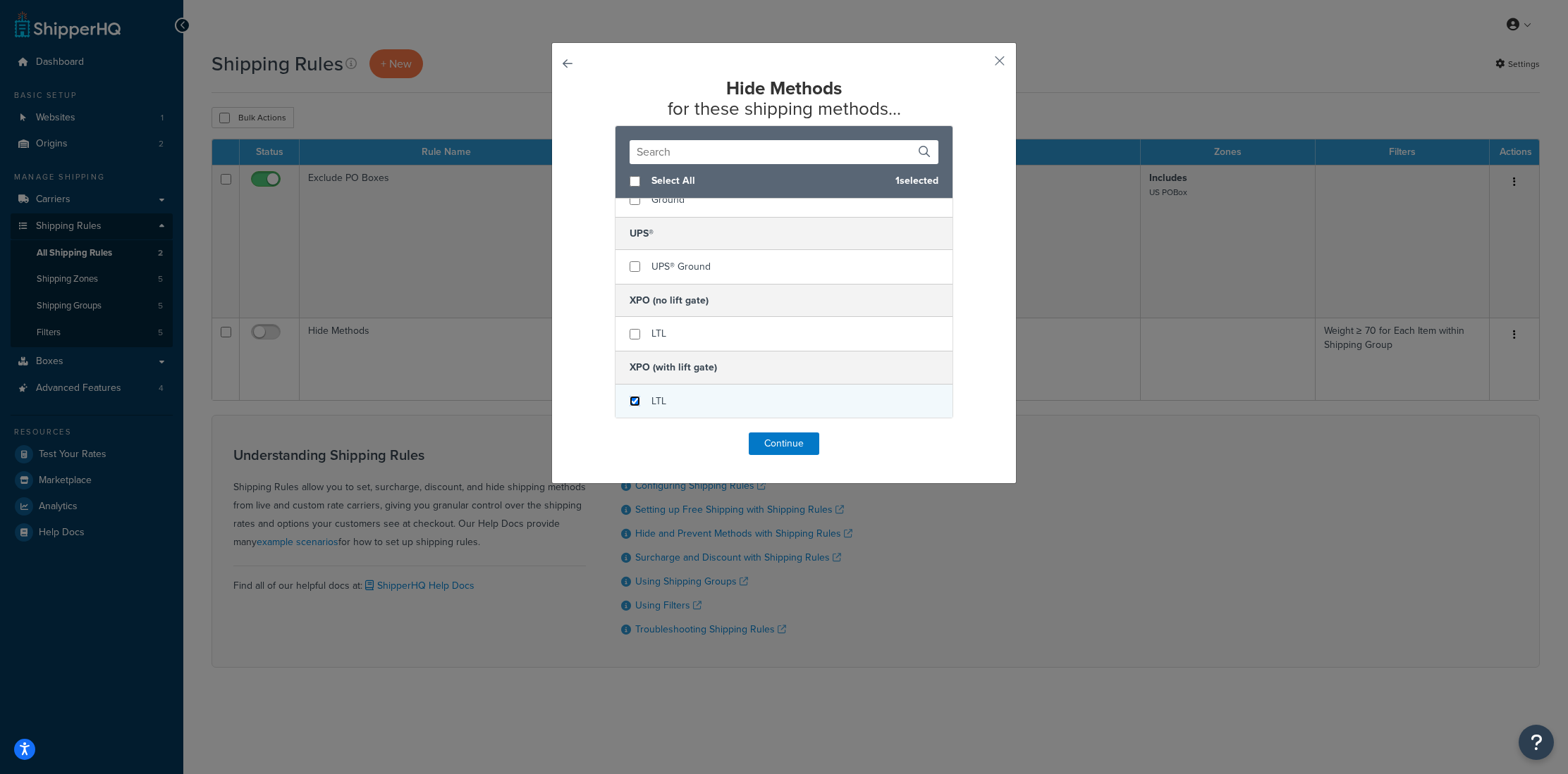
click at [632, 399] on input "checkbox" at bounding box center [634, 401] width 10 height 10
checkbox input "true"
click at [635, 334] on input "checkbox" at bounding box center [634, 334] width 10 height 10
checkbox input "true"
click at [769, 445] on button "Continue" at bounding box center [784, 444] width 71 height 22
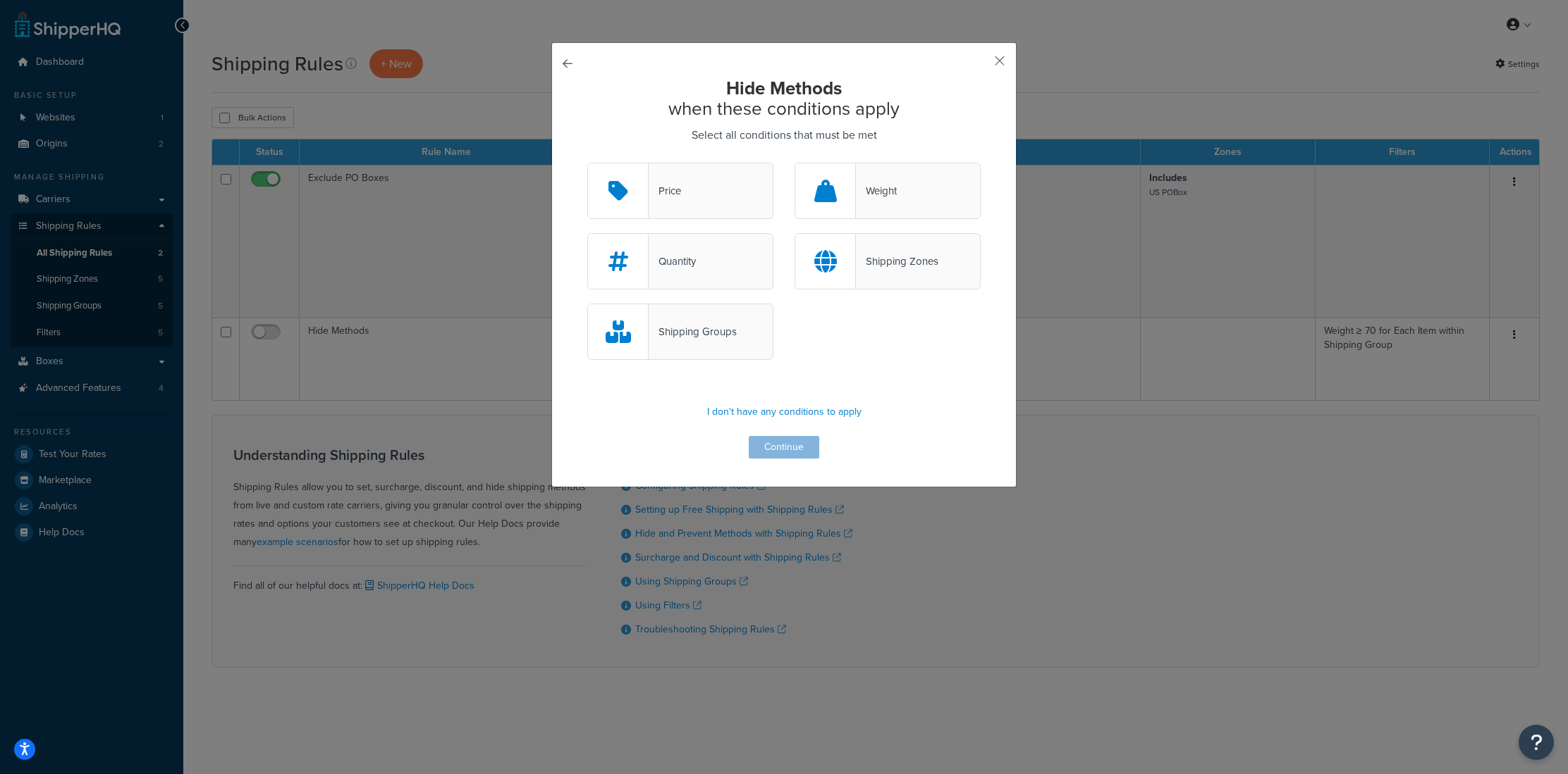
click at [681, 260] on div "Quantity" at bounding box center [672, 261] width 48 height 20
click at [0, 0] on input "Quantity" at bounding box center [0, 0] width 0 height 0
click at [760, 435] on div "Hide Methods when these conditions apply Select all conditions that must be met…" at bounding box center [783, 269] width 393 height 380
click at [765, 443] on button "Continue" at bounding box center [784, 447] width 71 height 22
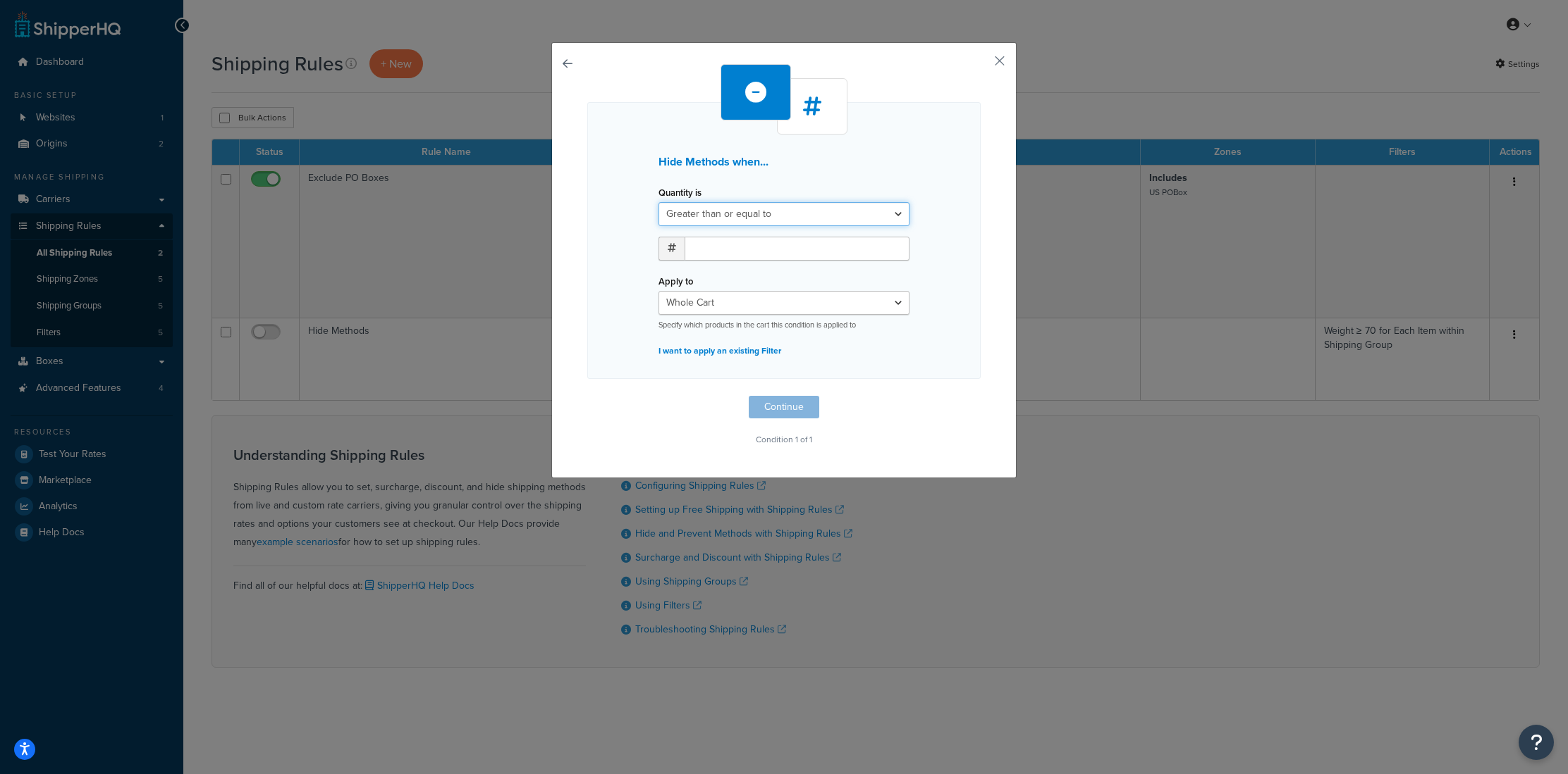
click at [730, 220] on select "Greater than or equal to Between or equal to Less than or equal to" at bounding box center [784, 214] width 251 height 24
select select "UNDER"
click at [659, 202] on select "Greater than or equal to Between or equal to Less than or equal to" at bounding box center [784, 214] width 251 height 24
click at [723, 243] on input "number" at bounding box center [797, 249] width 225 height 24
type input "3"
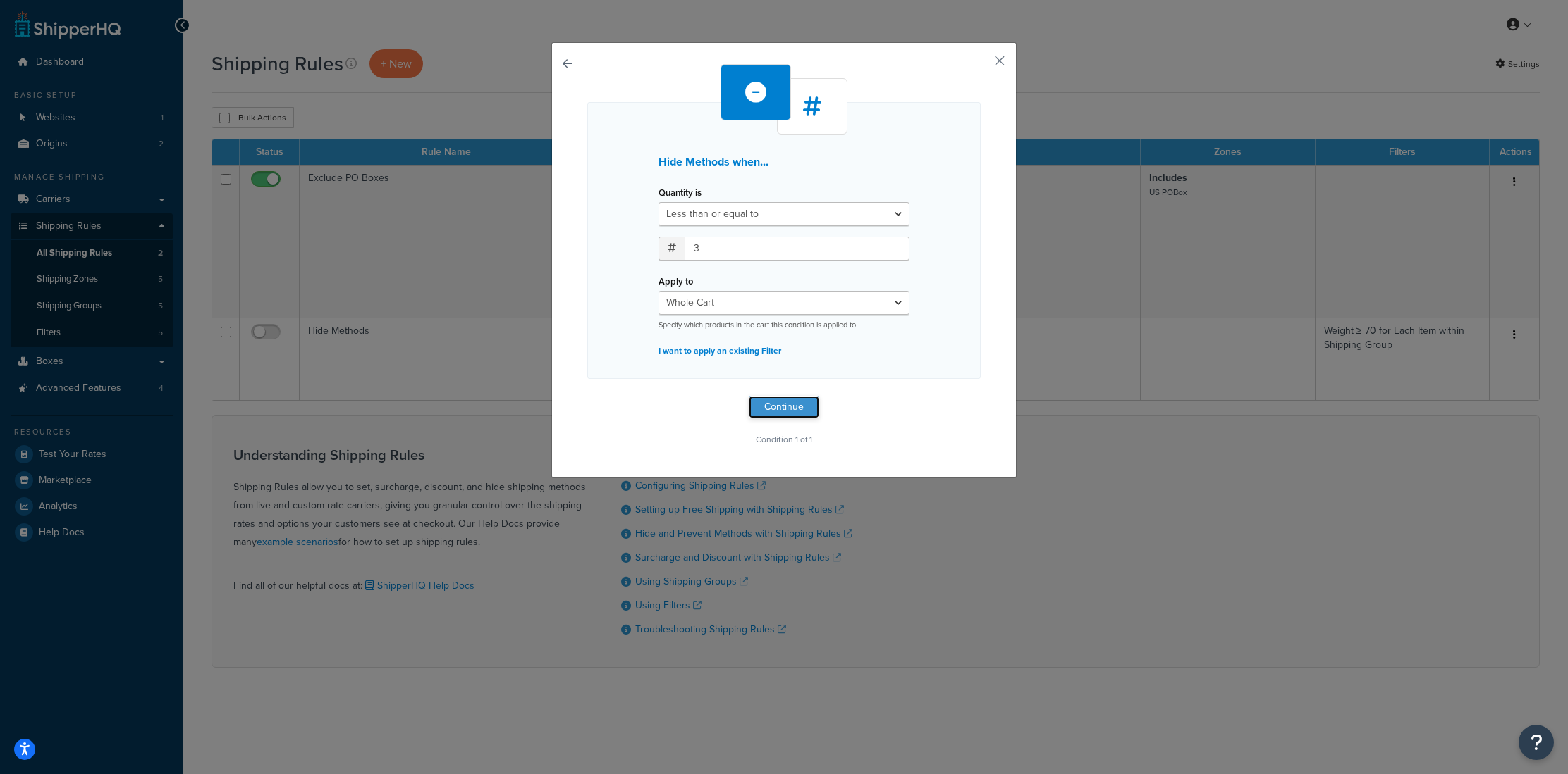
click at [781, 410] on button "Continue" at bounding box center [784, 407] width 71 height 22
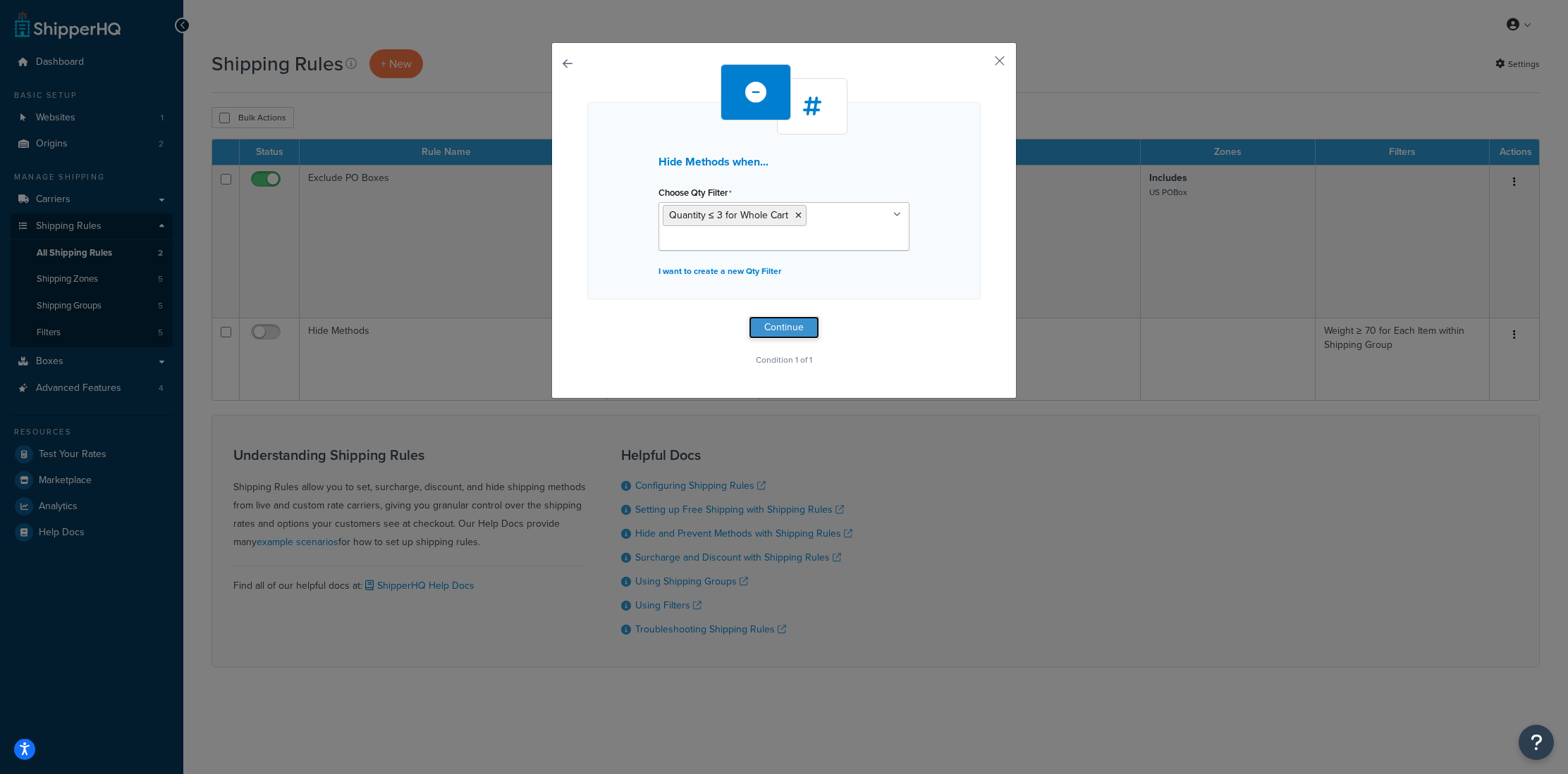
click at [800, 331] on button "Continue" at bounding box center [784, 327] width 71 height 22
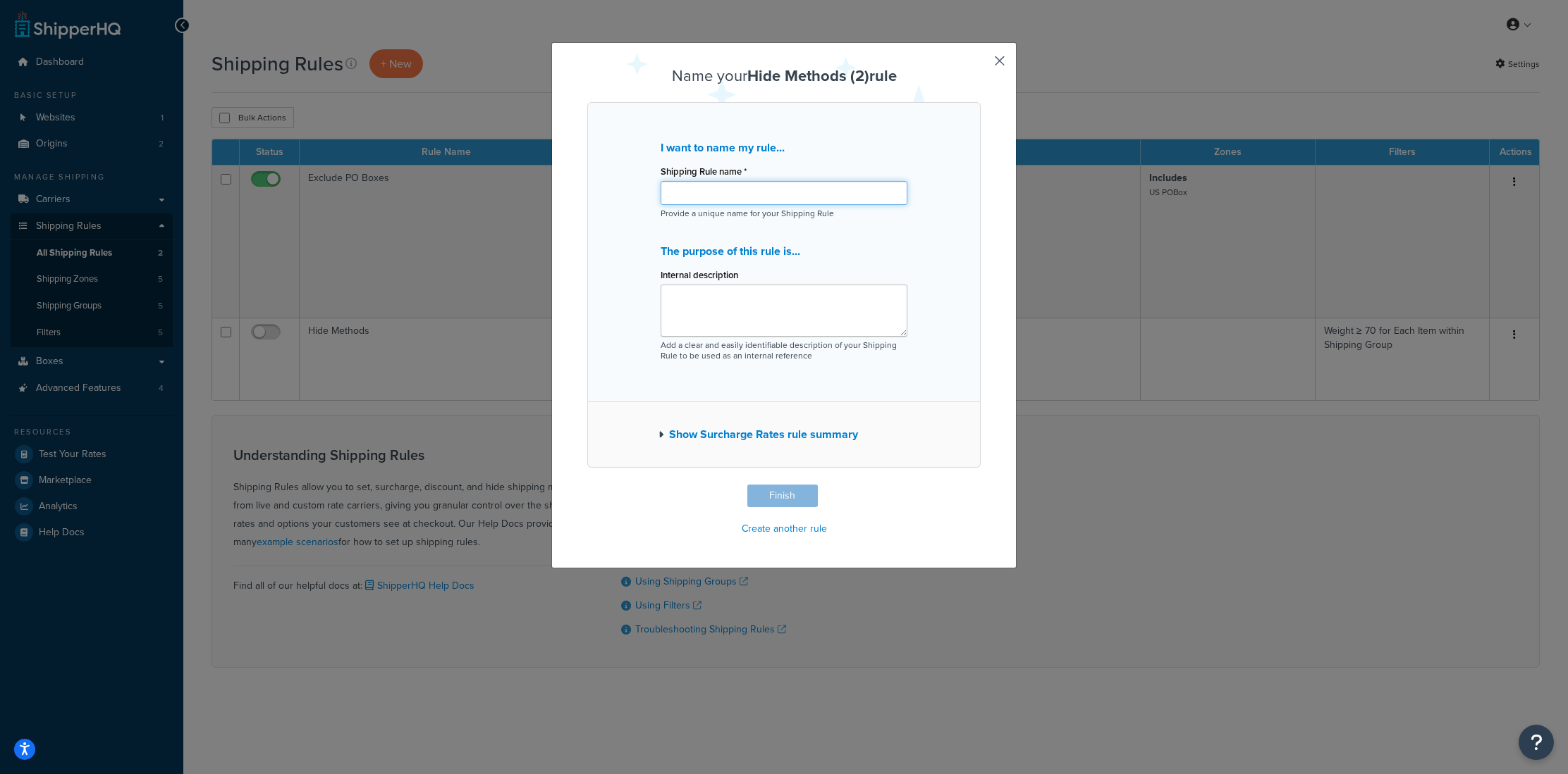
click at [762, 200] on input "Shipping Rule name *" at bounding box center [783, 194] width 246 height 24
type input "Minimum items on a pallet"
click at [1010, 58] on div "Name your Hide Methods (2) rule I want to name my rule... Shipping Rule name * …" at bounding box center [784, 305] width 465 height 526
click at [1004, 59] on div "Name your Hide Methods (2) rule I want to name my rule... Shipping Rule name * …" at bounding box center [784, 305] width 465 height 526
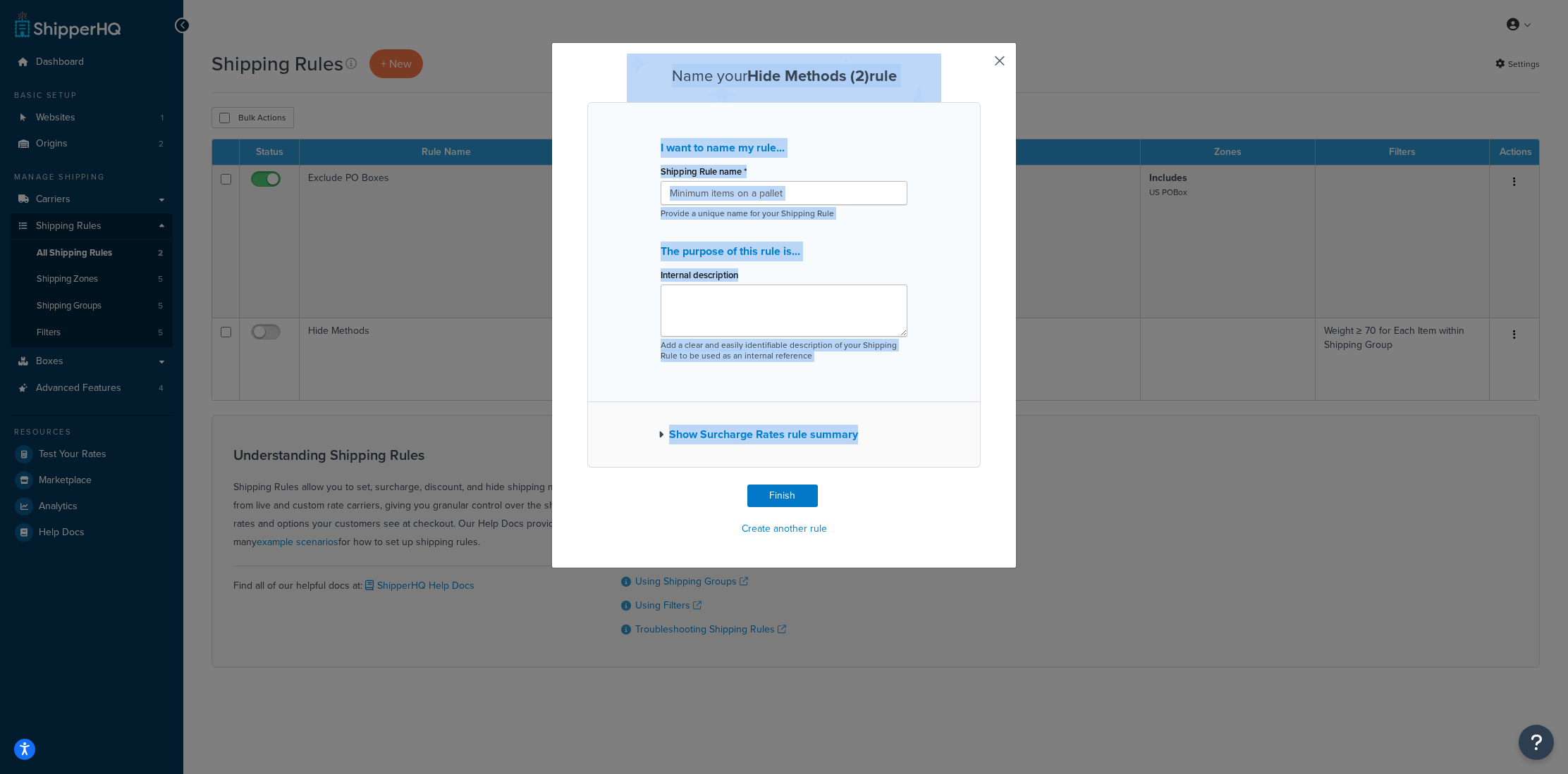
click at [980, 485] on button "button" at bounding box center [978, 486] width 3 height 3
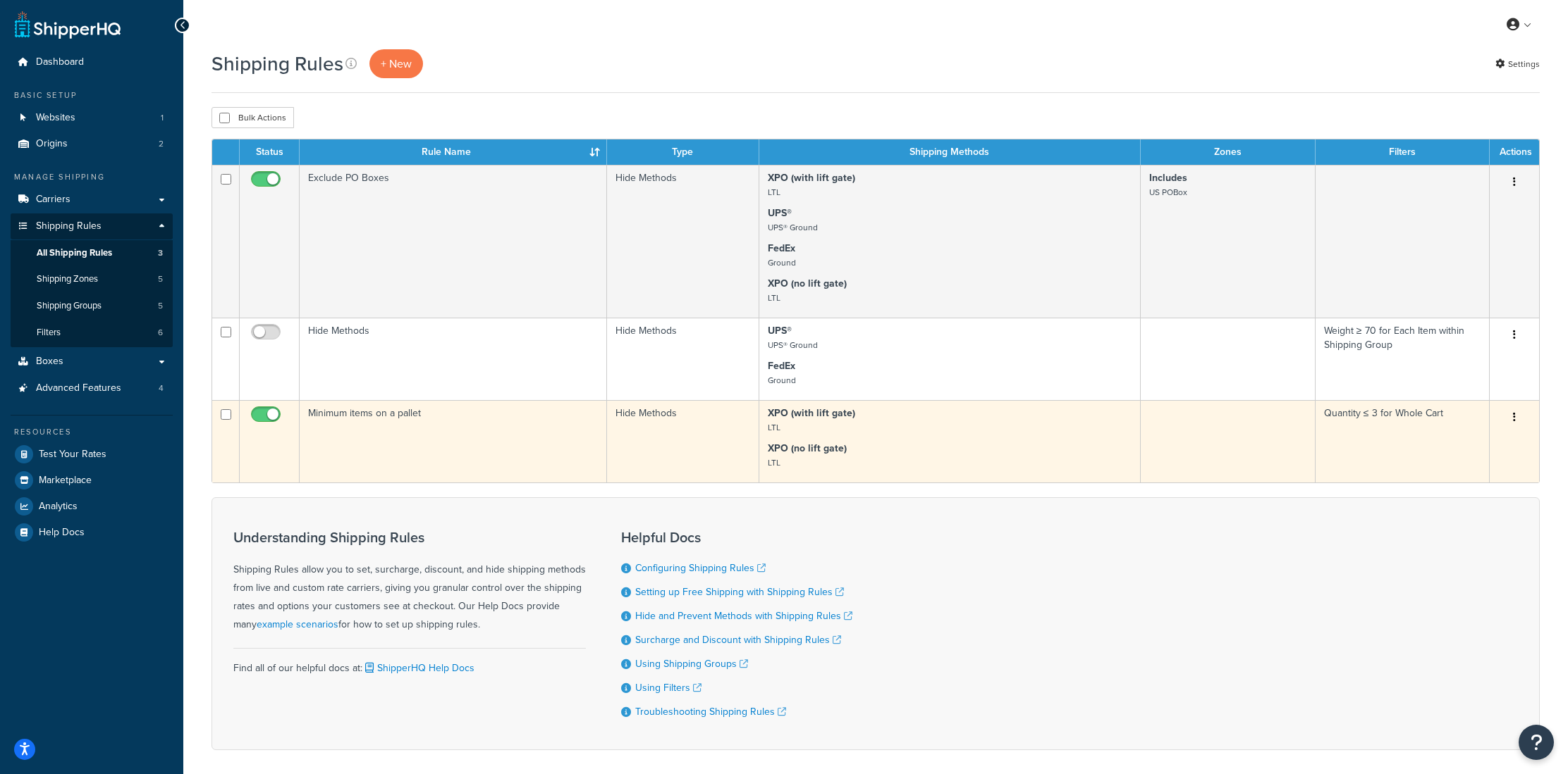
click at [1518, 418] on button "button" at bounding box center [1514, 418] width 20 height 22
click at [1456, 502] on link "Delete" at bounding box center [1467, 501] width 112 height 29
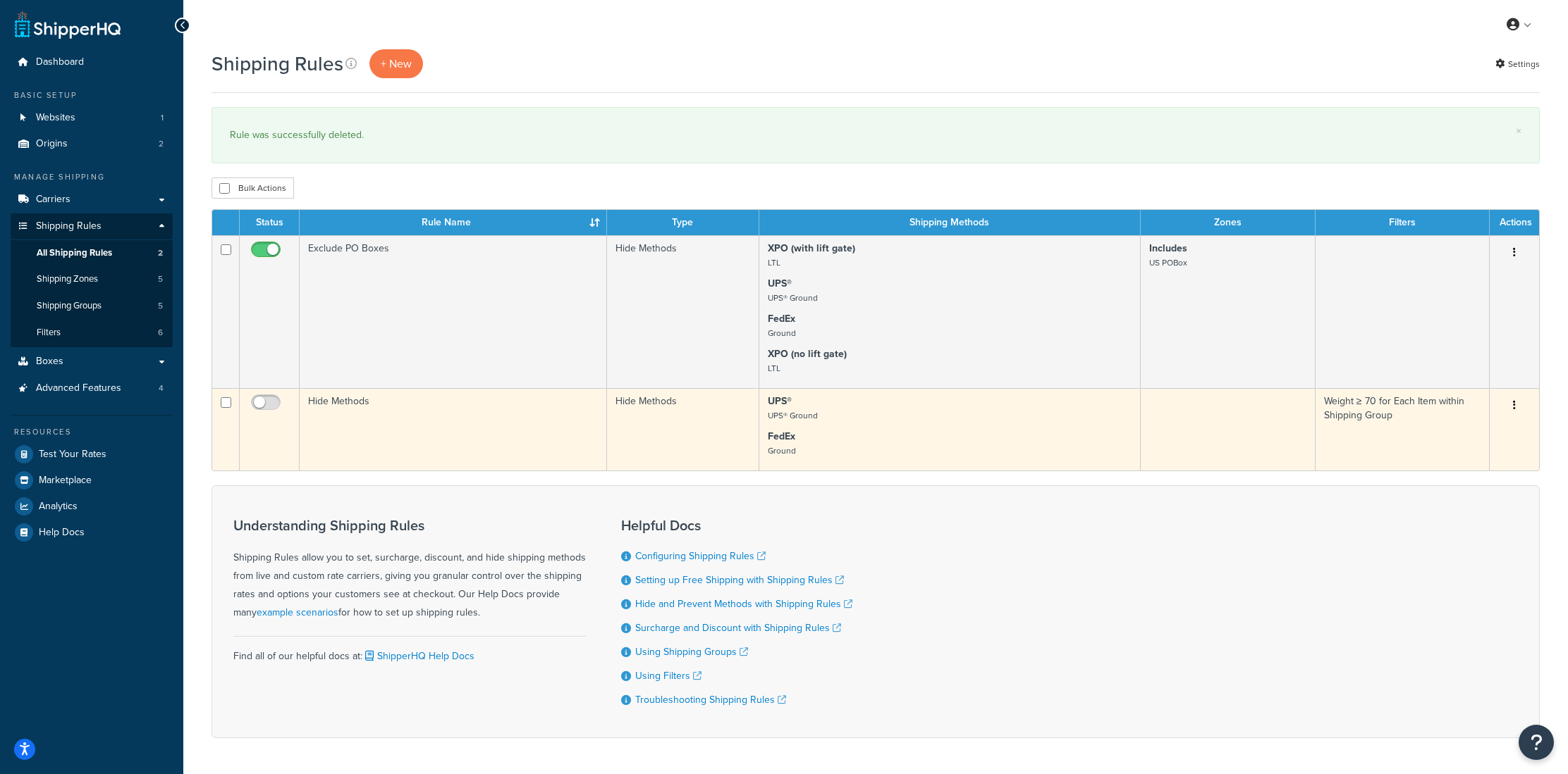
click at [1329, 422] on td "Weight ≥ 70 for Each Item within Shipping Group" at bounding box center [1402, 428] width 174 height 82
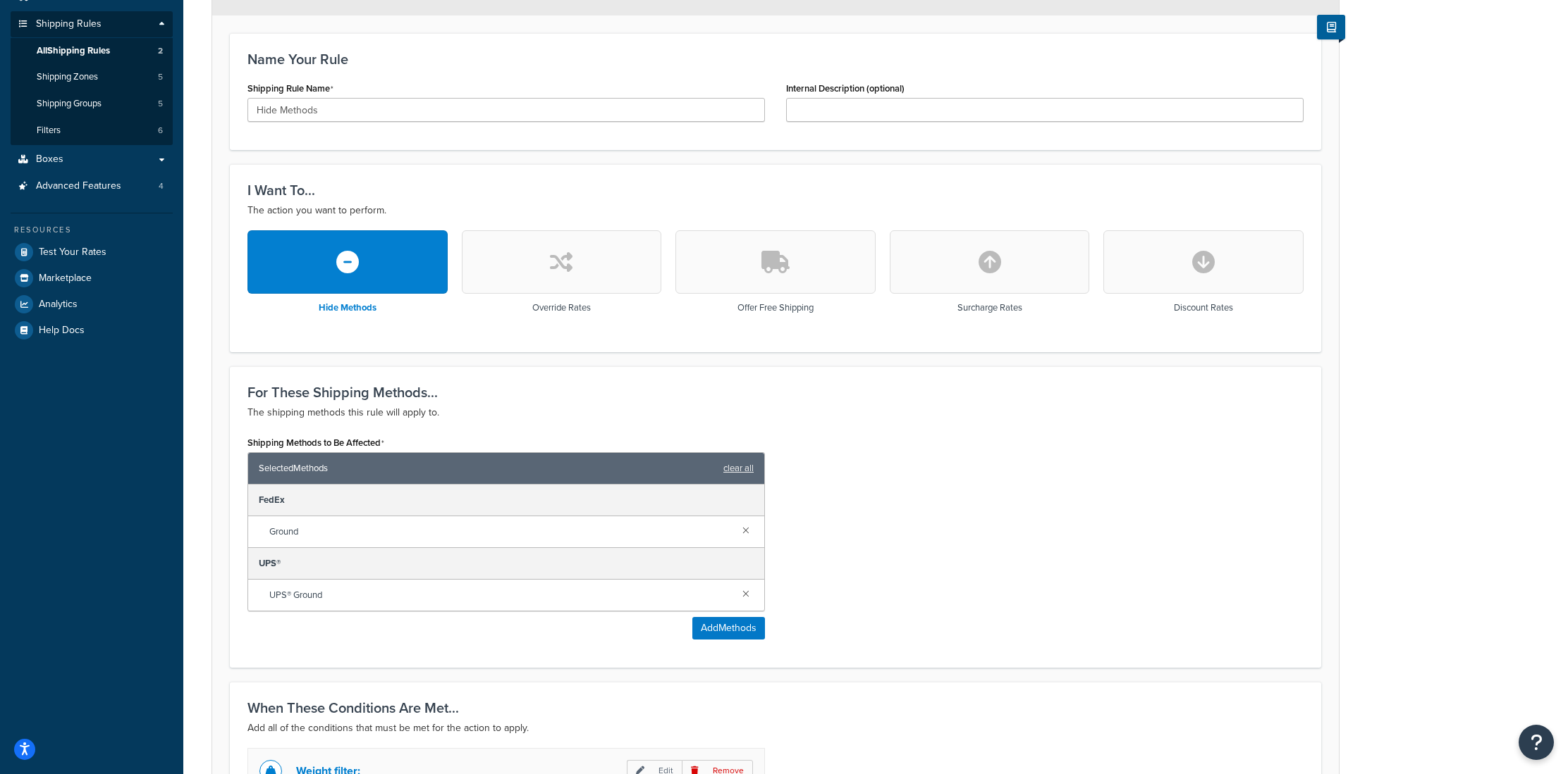
scroll to position [204, 0]
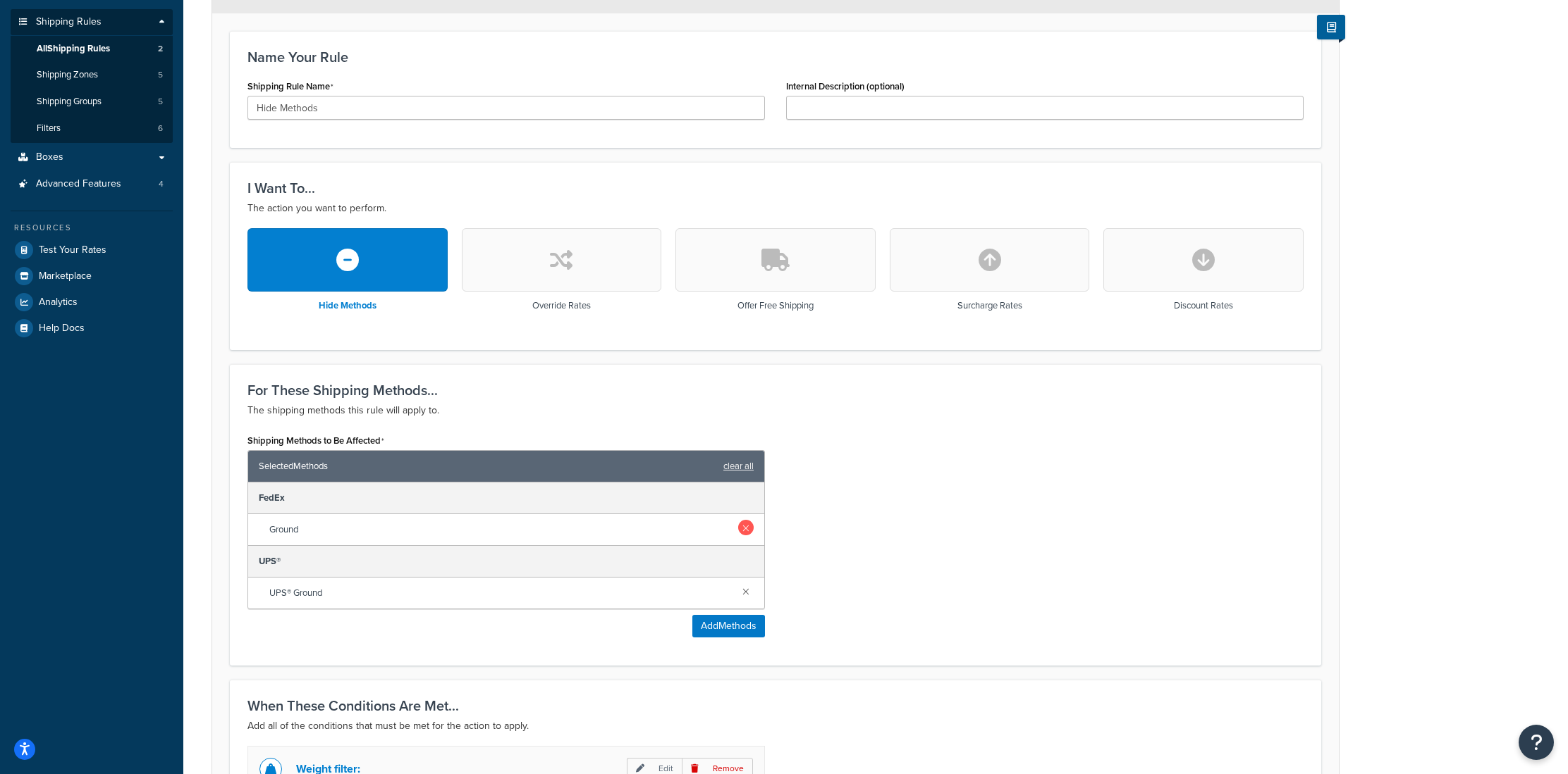
click at [741, 527] on link at bounding box center [746, 528] width 16 height 16
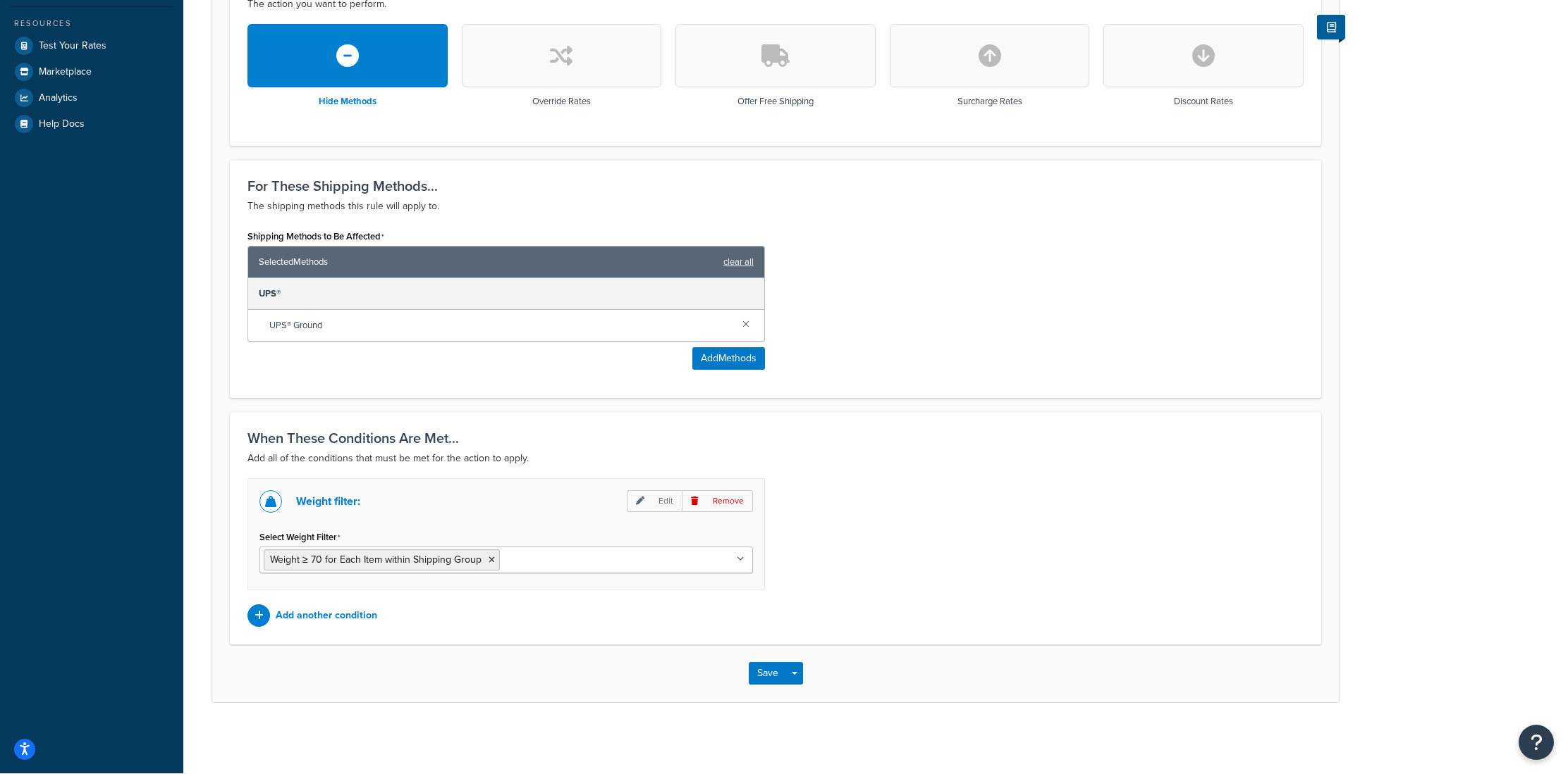
scroll to position [407, 0]
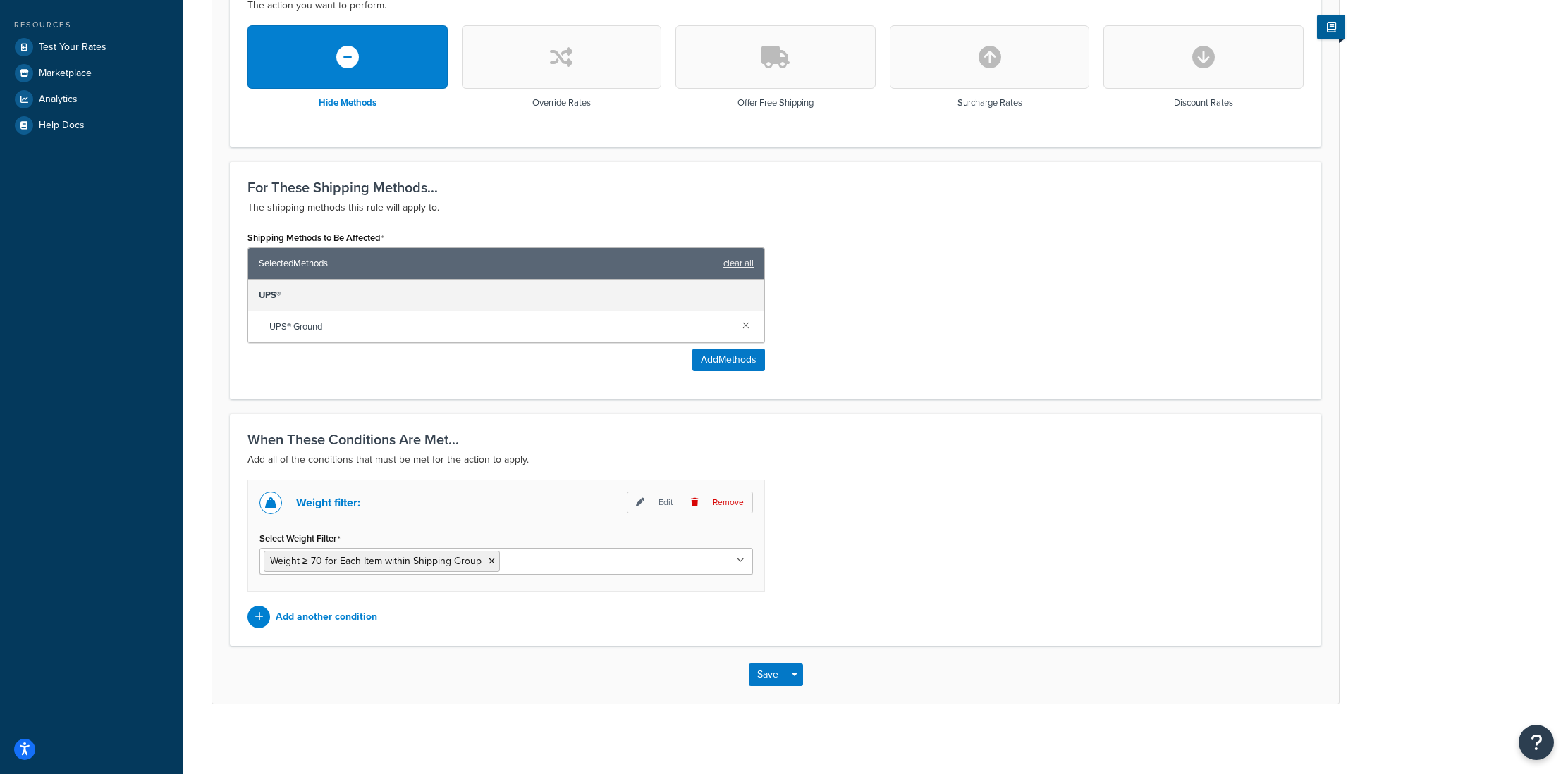
click at [569, 566] on input "Select Weight Filter" at bounding box center [565, 561] width 124 height 16
click at [644, 506] on icon at bounding box center [641, 503] width 9 height 9
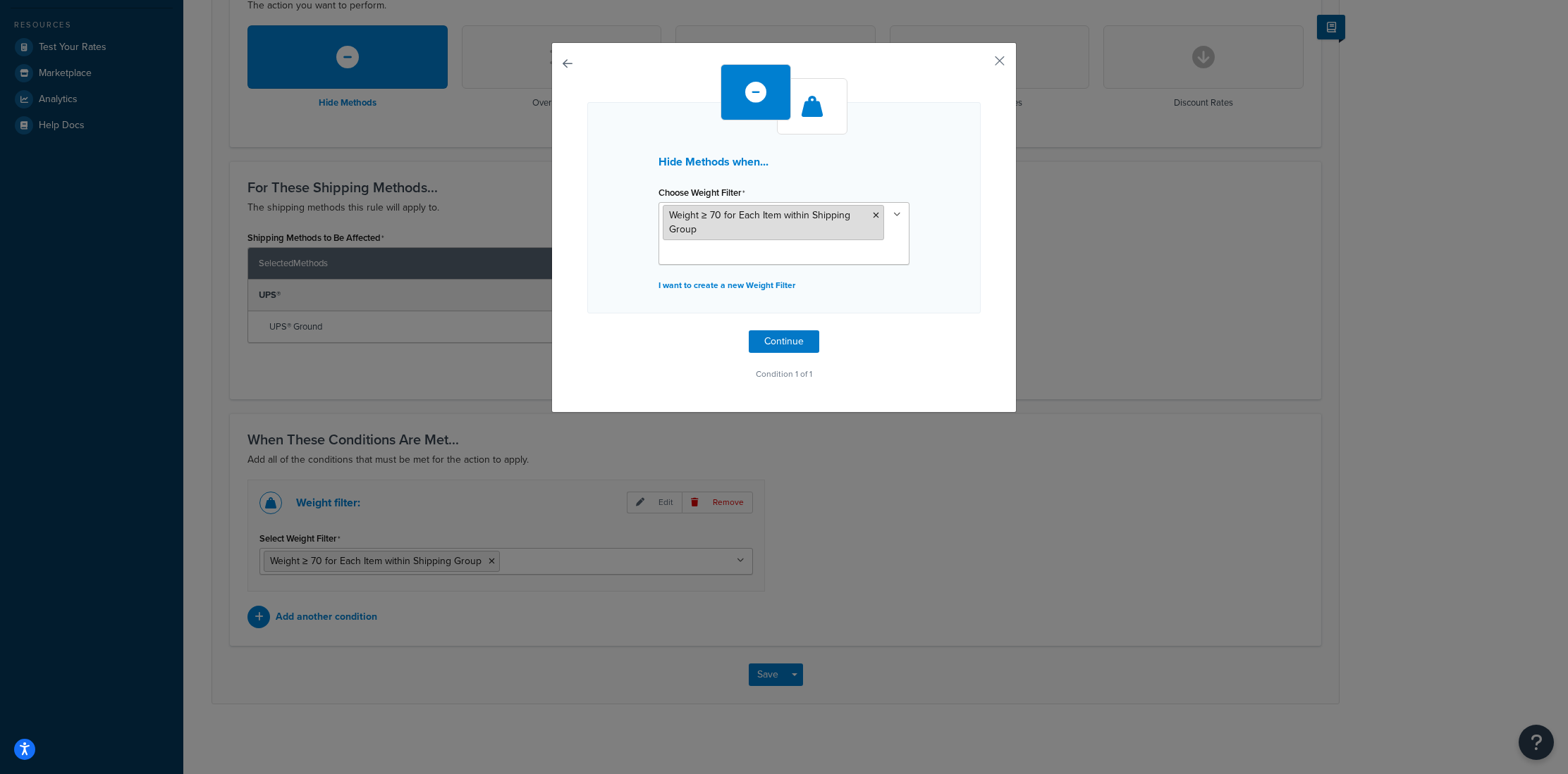
click at [751, 232] on li "Weight ≥ 70 for Each Item within Shipping Group" at bounding box center [774, 222] width 221 height 35
click at [766, 289] on p "I want to create a new Weight Filter" at bounding box center [784, 285] width 251 height 20
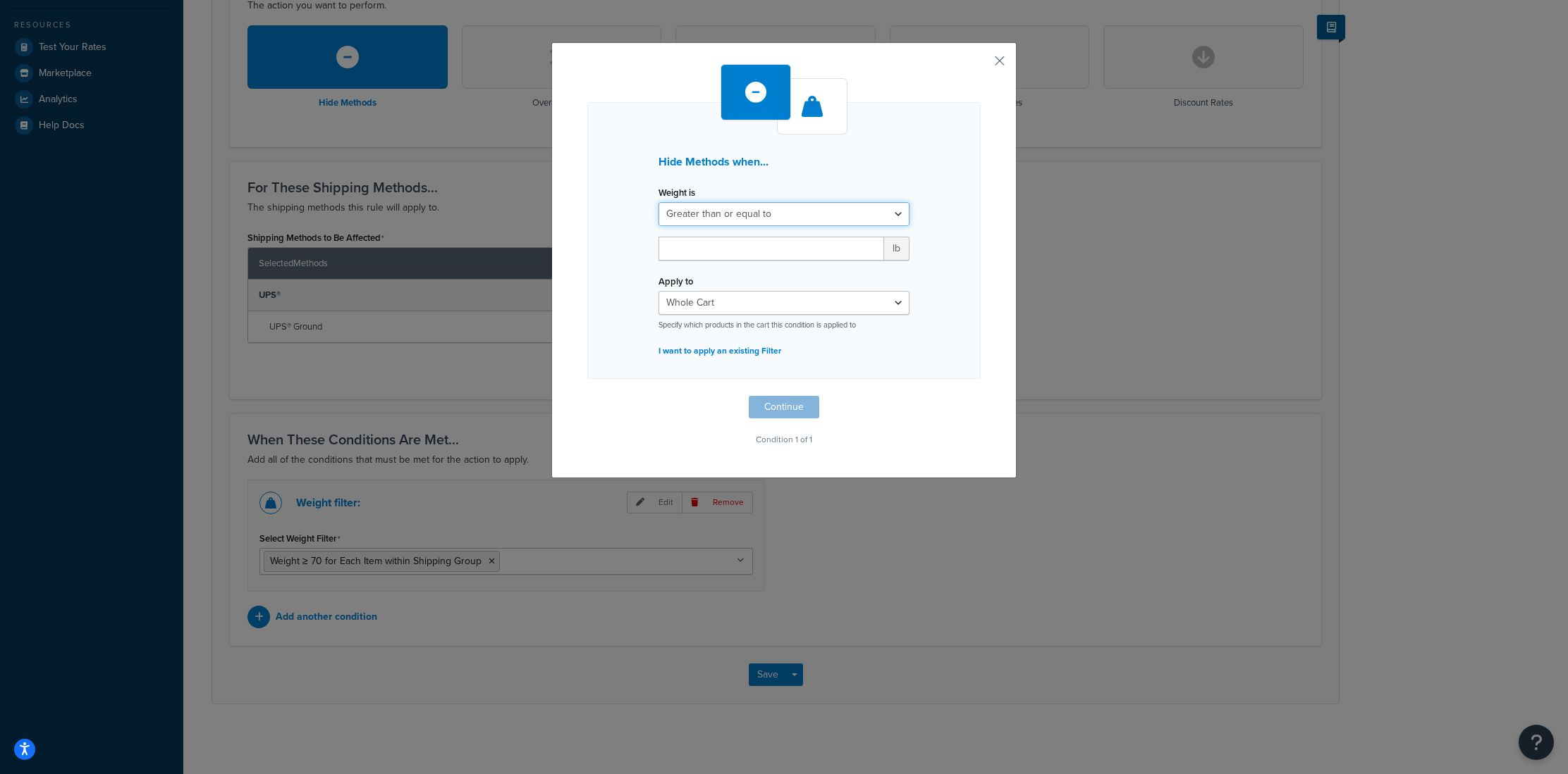
click at [750, 218] on select "Greater than or equal to Between or equal to Less than or equal to" at bounding box center [784, 214] width 251 height 24
click at [747, 250] on input "number" at bounding box center [771, 249] width 226 height 24
type input "150"
click at [787, 409] on button "Continue" at bounding box center [784, 407] width 71 height 22
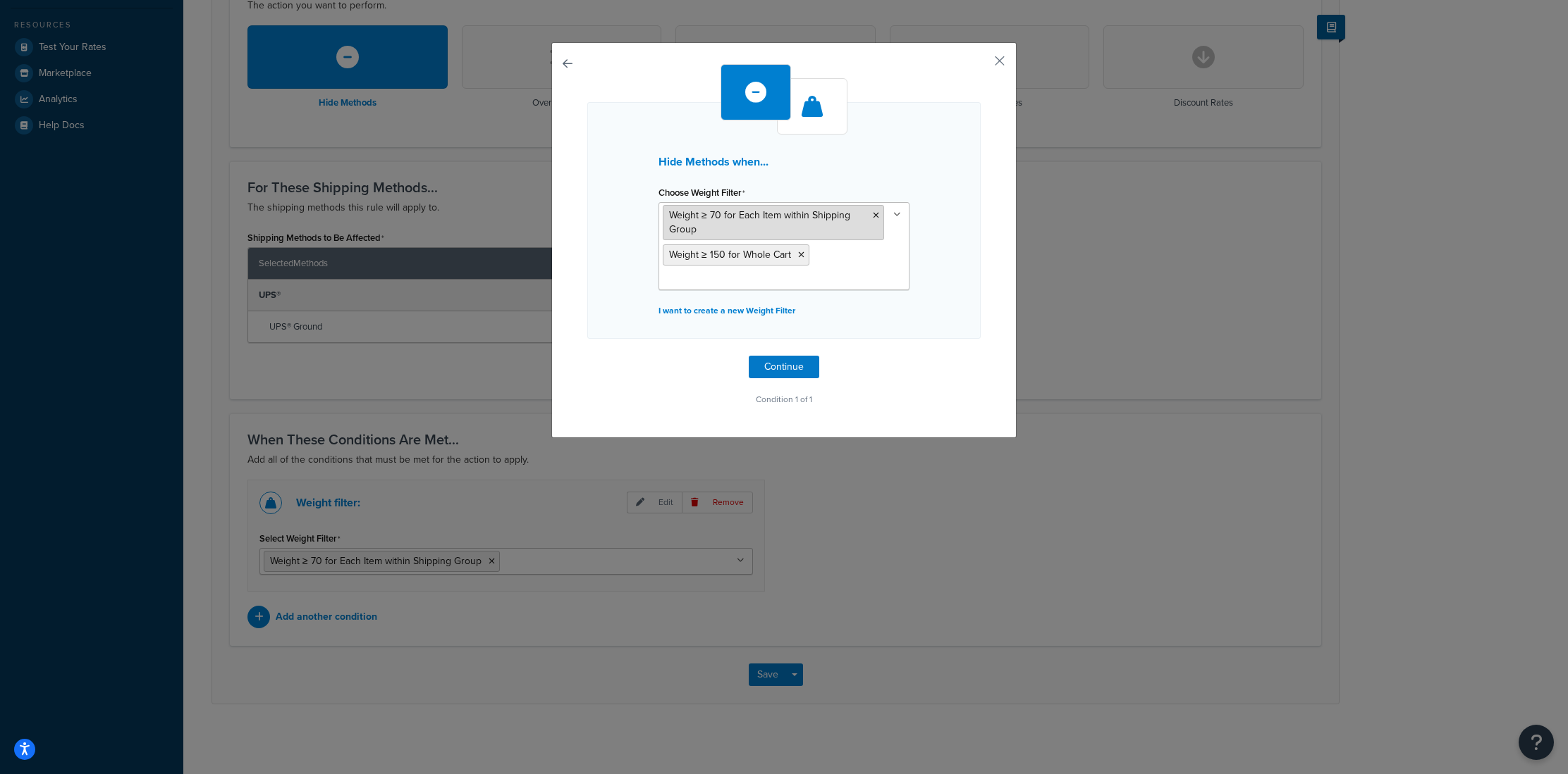
click at [785, 219] on span "Weight ≥ 70 for Each Item within Shipping Group" at bounding box center [760, 222] width 182 height 29
drag, startPoint x: 753, startPoint y: 228, endPoint x: 765, endPoint y: 227, distance: 12.0
click at [754, 228] on li "Weight ≥ 70 for Each Item within Shipping Group" at bounding box center [774, 222] width 221 height 35
click at [875, 215] on icon at bounding box center [876, 216] width 6 height 9
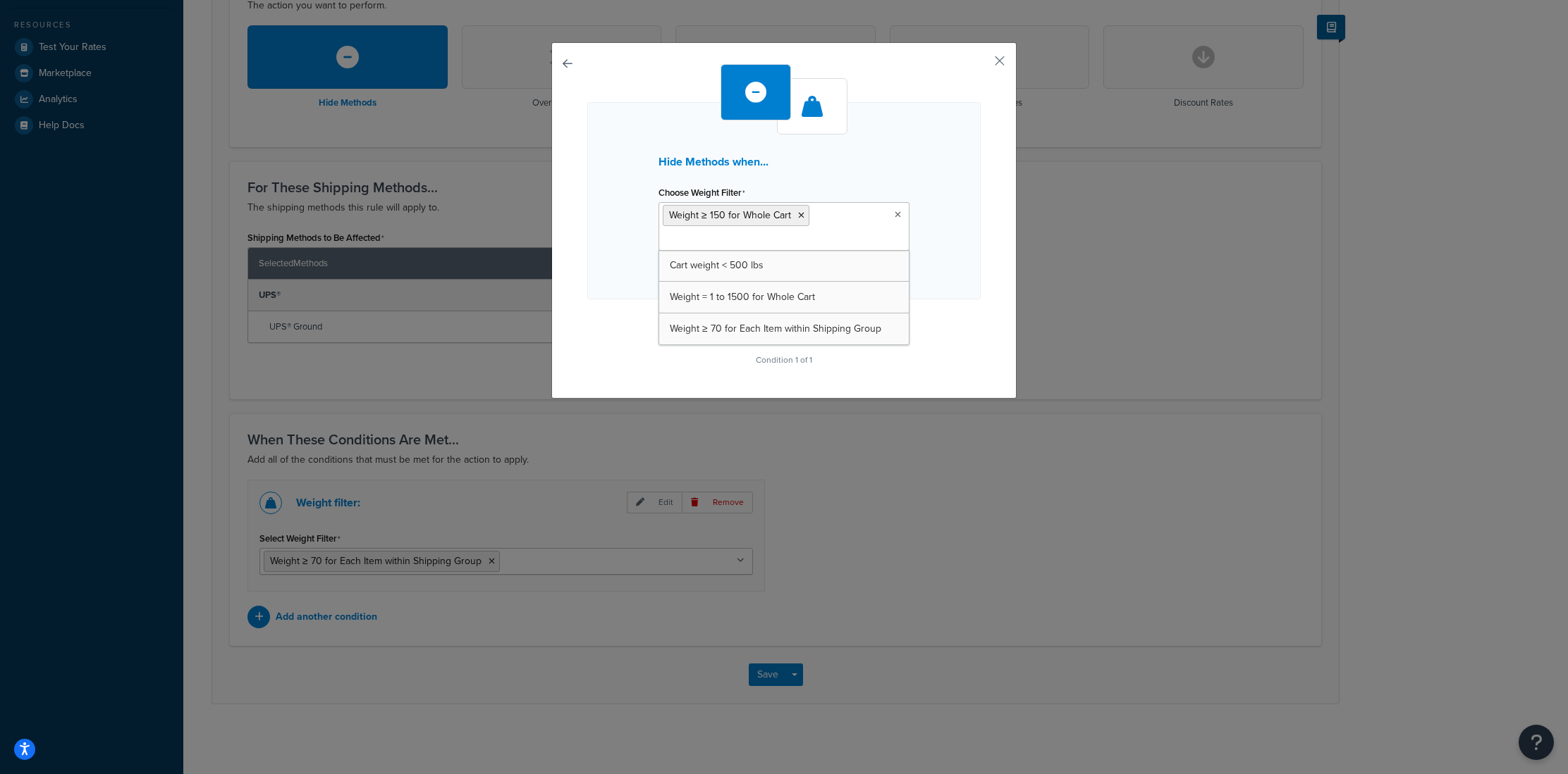
click at [991, 356] on div "Hide Methods when... Choose Weight Filter Weight ≥ 150 for Whole Cart Cart weig…" at bounding box center [784, 220] width 465 height 357
click at [771, 273] on p "I want to create a new Weight Filter" at bounding box center [784, 271] width 251 height 20
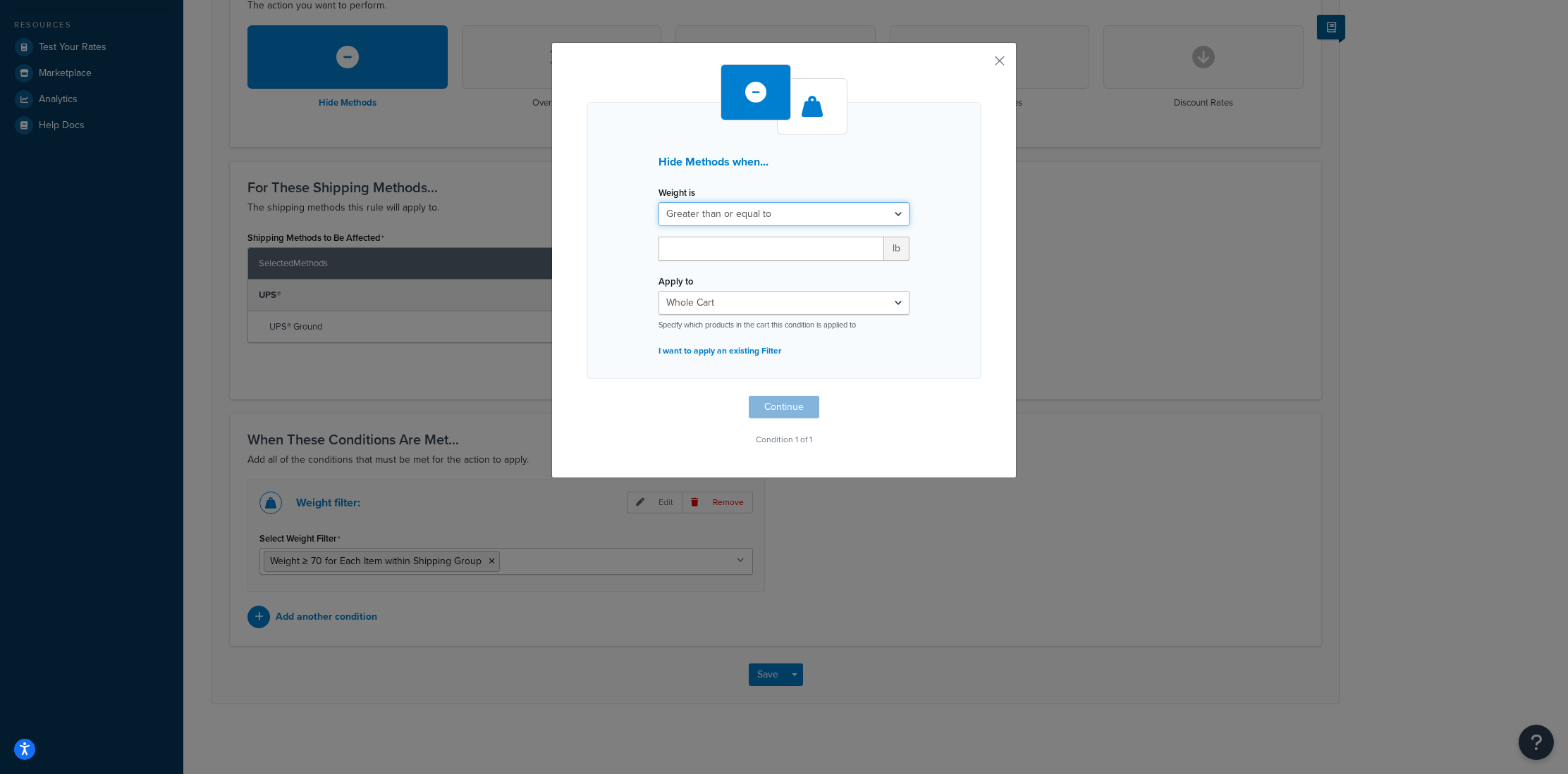
click at [749, 215] on select "Greater than or equal to Between or equal to Less than or equal to" at bounding box center [784, 214] width 251 height 24
click at [659, 202] on select "Greater than or equal to Between or equal to Less than or equal to" at bounding box center [784, 214] width 251 height 24
click at [716, 250] on input "number" at bounding box center [771, 249] width 226 height 24
type input "70"
click at [713, 311] on select "Whole Cart Everything in Shipping Group Everything at Origin Each Item within S…" at bounding box center [784, 303] width 251 height 24
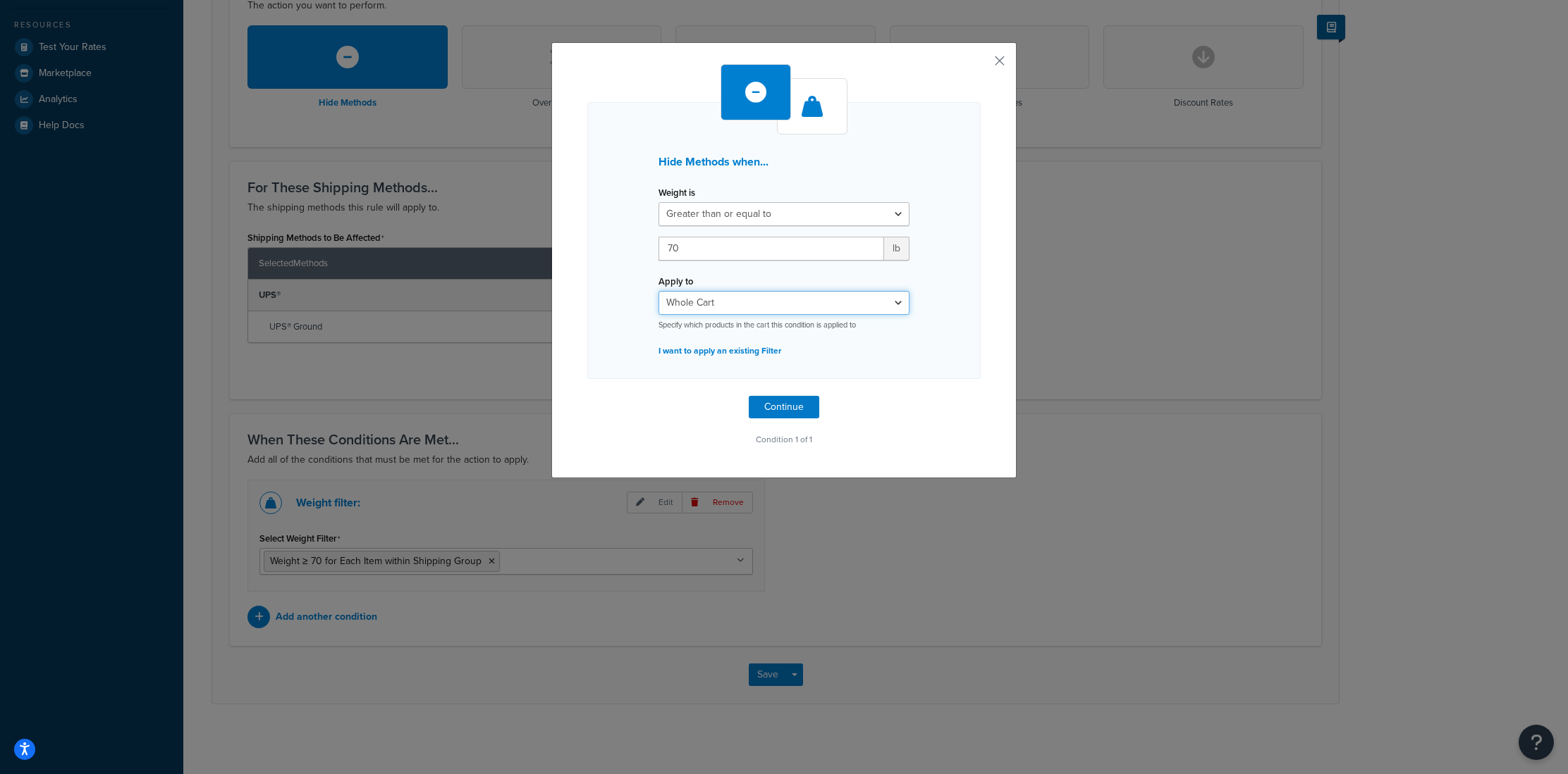
select select "ITEM"
click at [659, 291] on select "Whole Cart Everything in Shipping Group Everything at Origin Each Item within S…" at bounding box center [784, 303] width 251 height 24
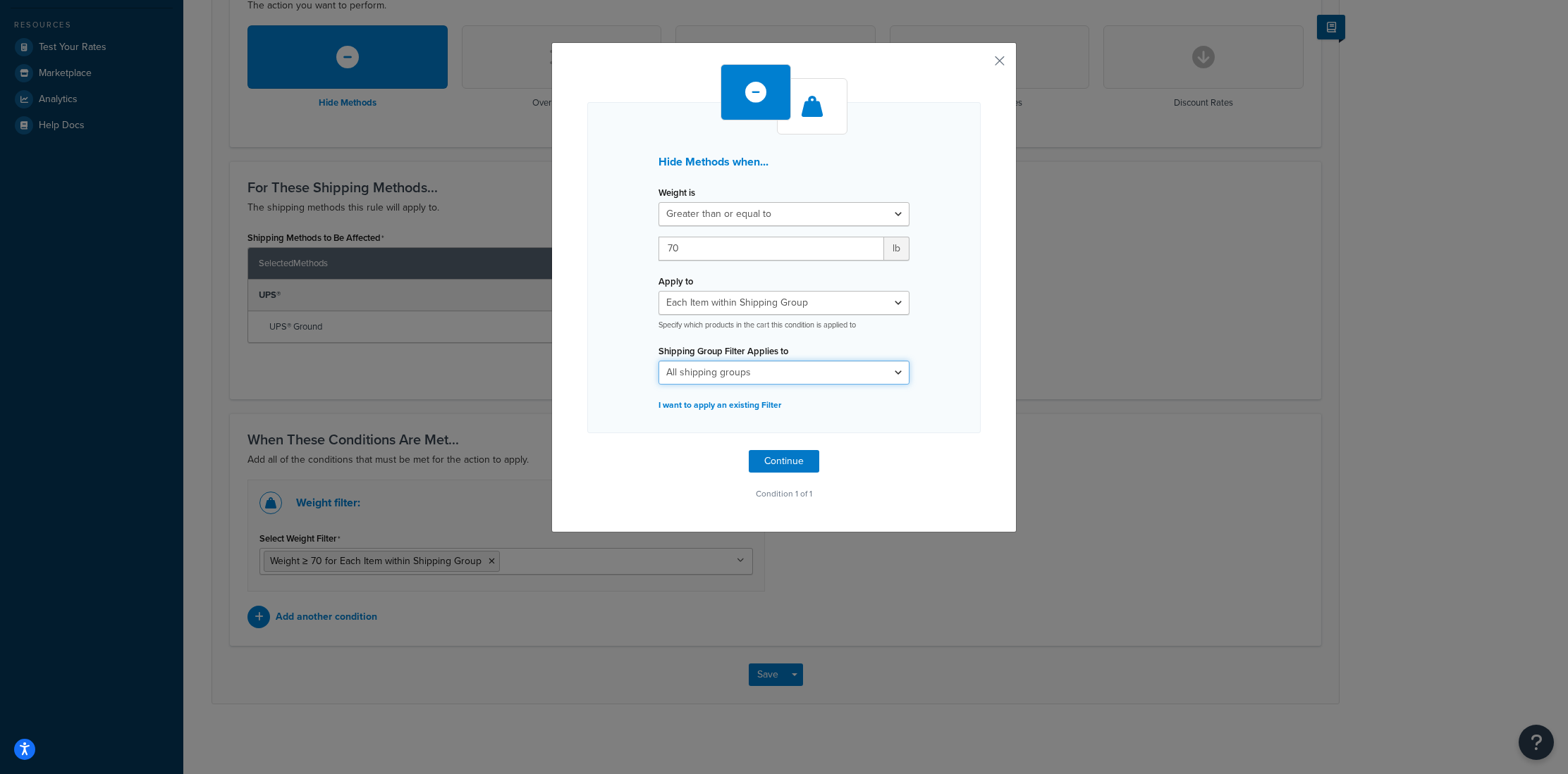
click at [755, 371] on select "All shipping groups Large Medium Must Ship Freight Small All Products not assig…" at bounding box center [784, 373] width 251 height 24
click at [980, 64] on button "button" at bounding box center [978, 66] width 3 height 3
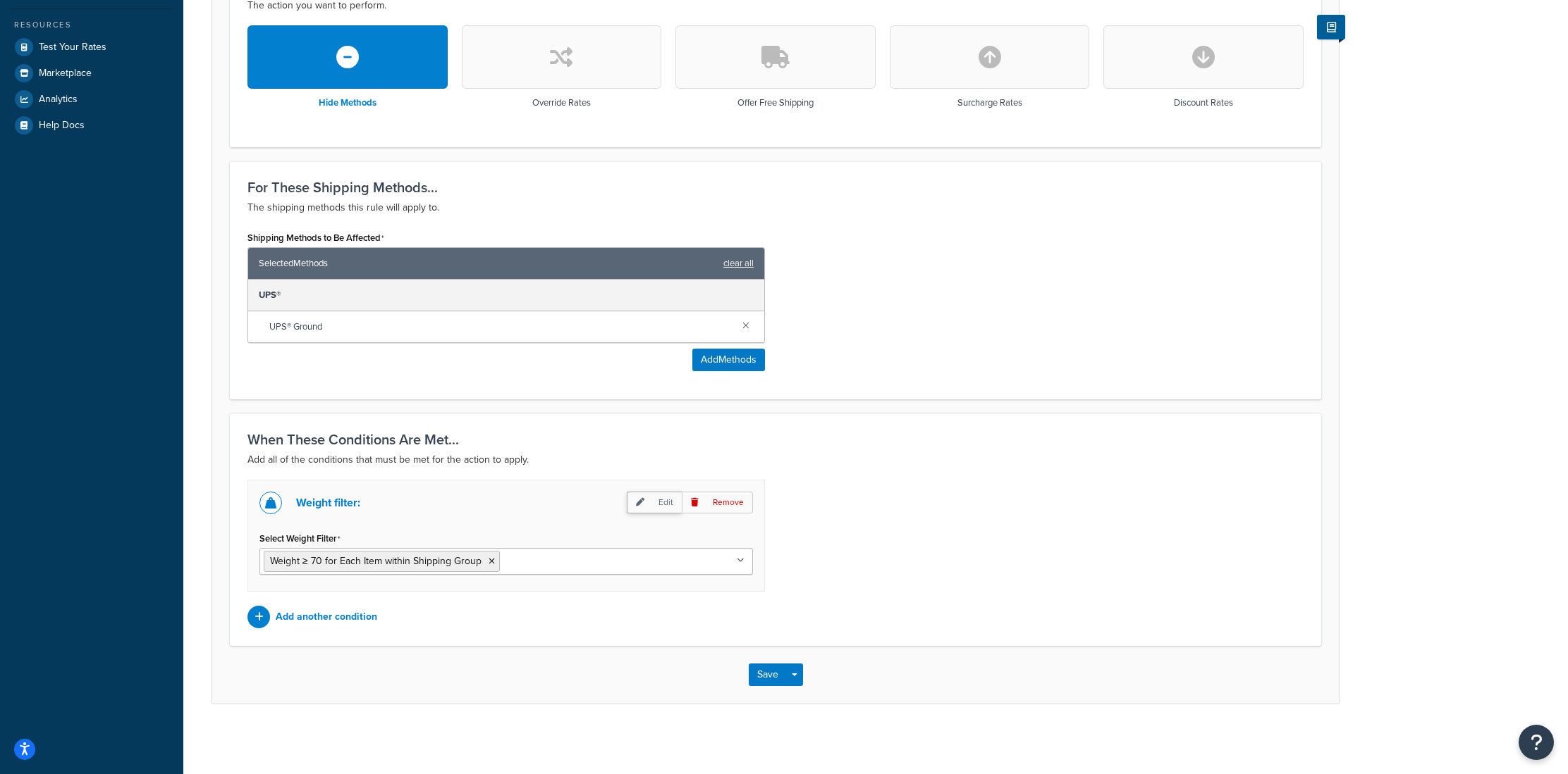
click at [659, 501] on p "Edit" at bounding box center [654, 502] width 55 height 22
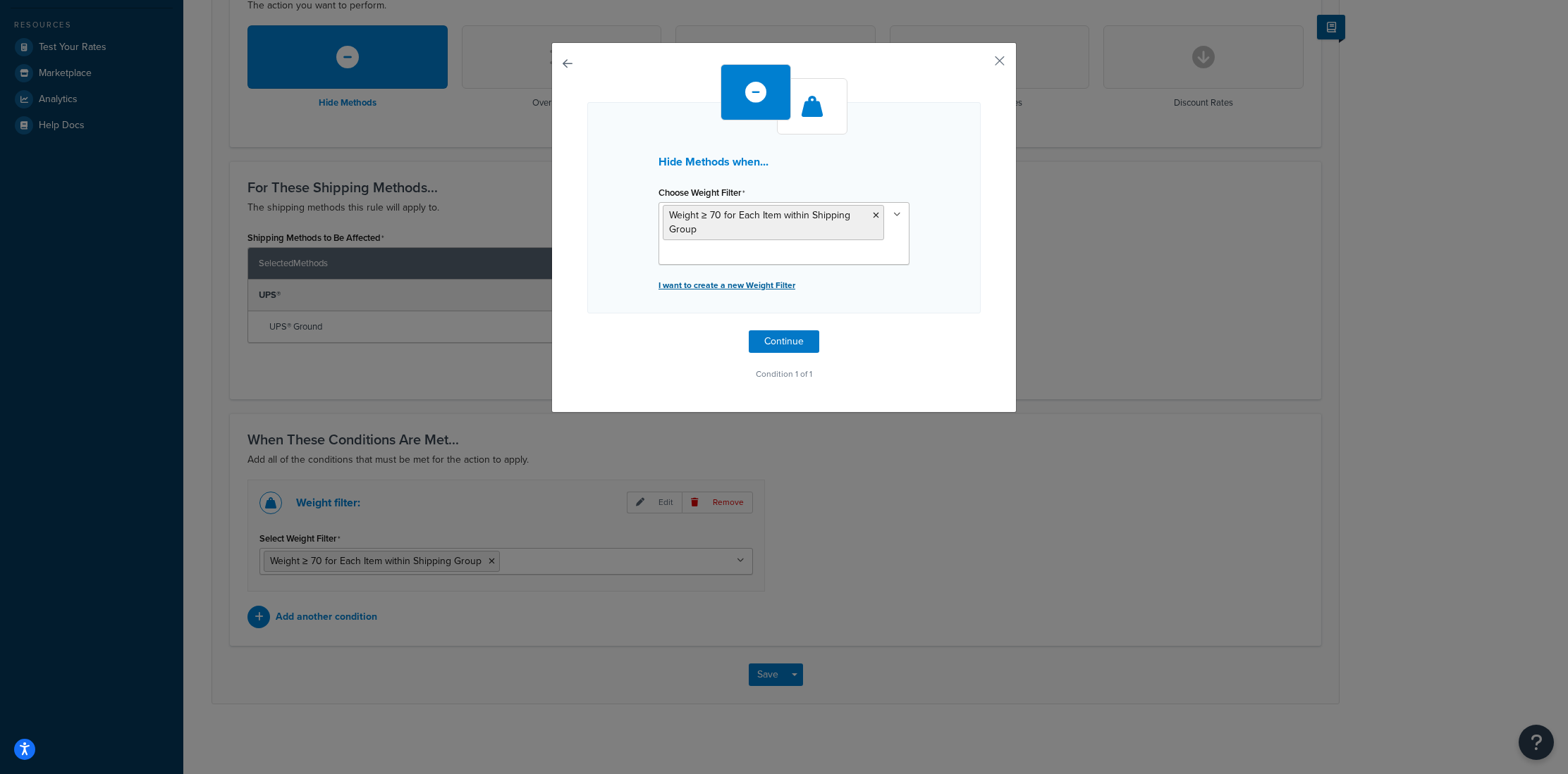
click at [750, 281] on p "I want to create a new Weight Filter" at bounding box center [784, 285] width 251 height 20
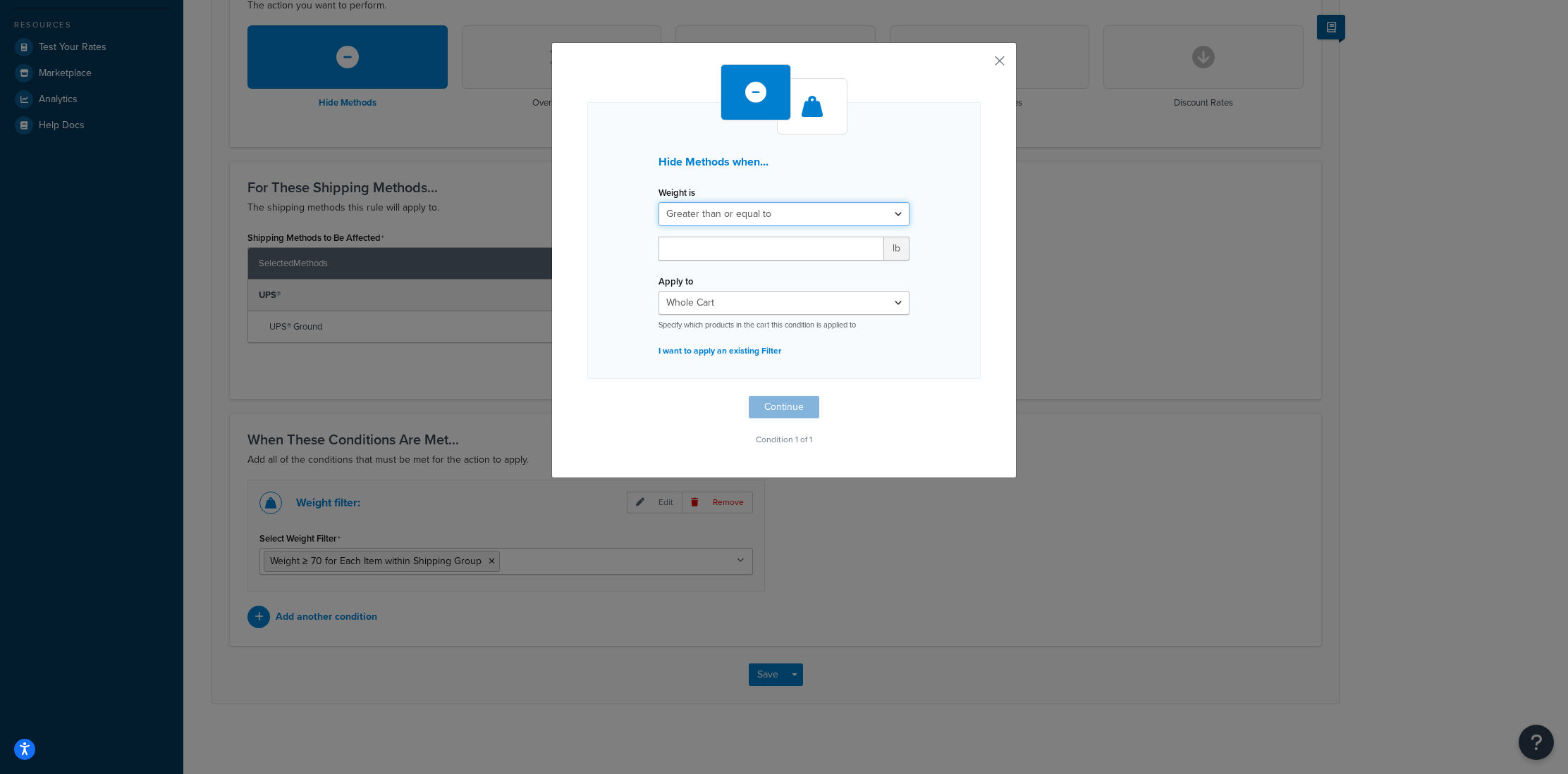
click at [776, 216] on select "Greater than or equal to Between or equal to Less than or equal to" at bounding box center [784, 214] width 251 height 24
click at [659, 202] on select "Greater than or equal to Between or equal to Less than or equal to" at bounding box center [784, 214] width 251 height 24
click at [730, 249] on input "number" at bounding box center [771, 249] width 226 height 24
type input "150"
click at [730, 303] on select "Whole Cart Everything in Shipping Group Everything at Origin Each Item within S…" at bounding box center [784, 303] width 251 height 24
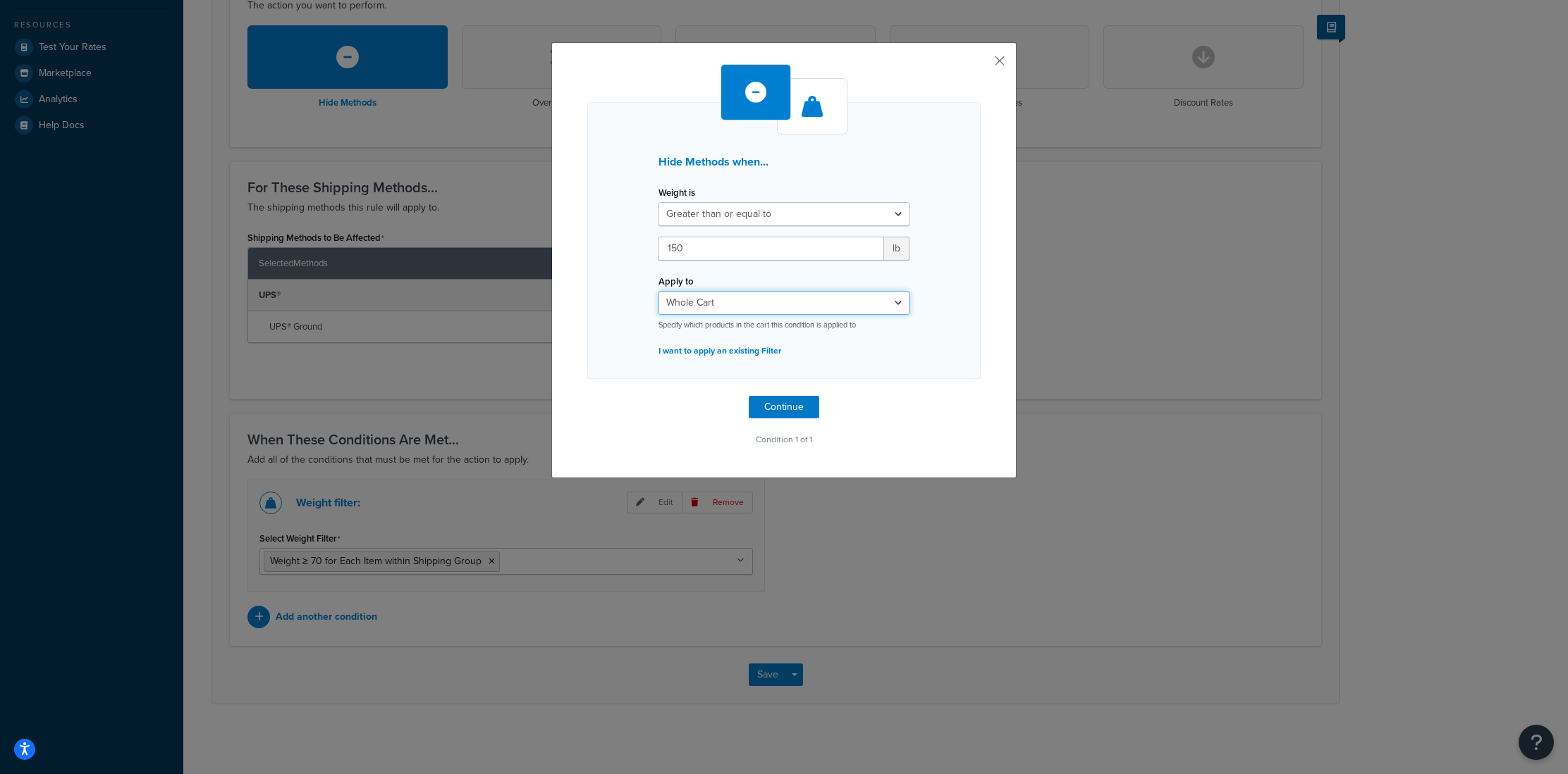
click at [659, 291] on select "Whole Cart Everything in Shipping Group Everything at Origin Each Item within S…" at bounding box center [784, 303] width 251 height 24
click at [784, 404] on button "Continue" at bounding box center [784, 407] width 71 height 22
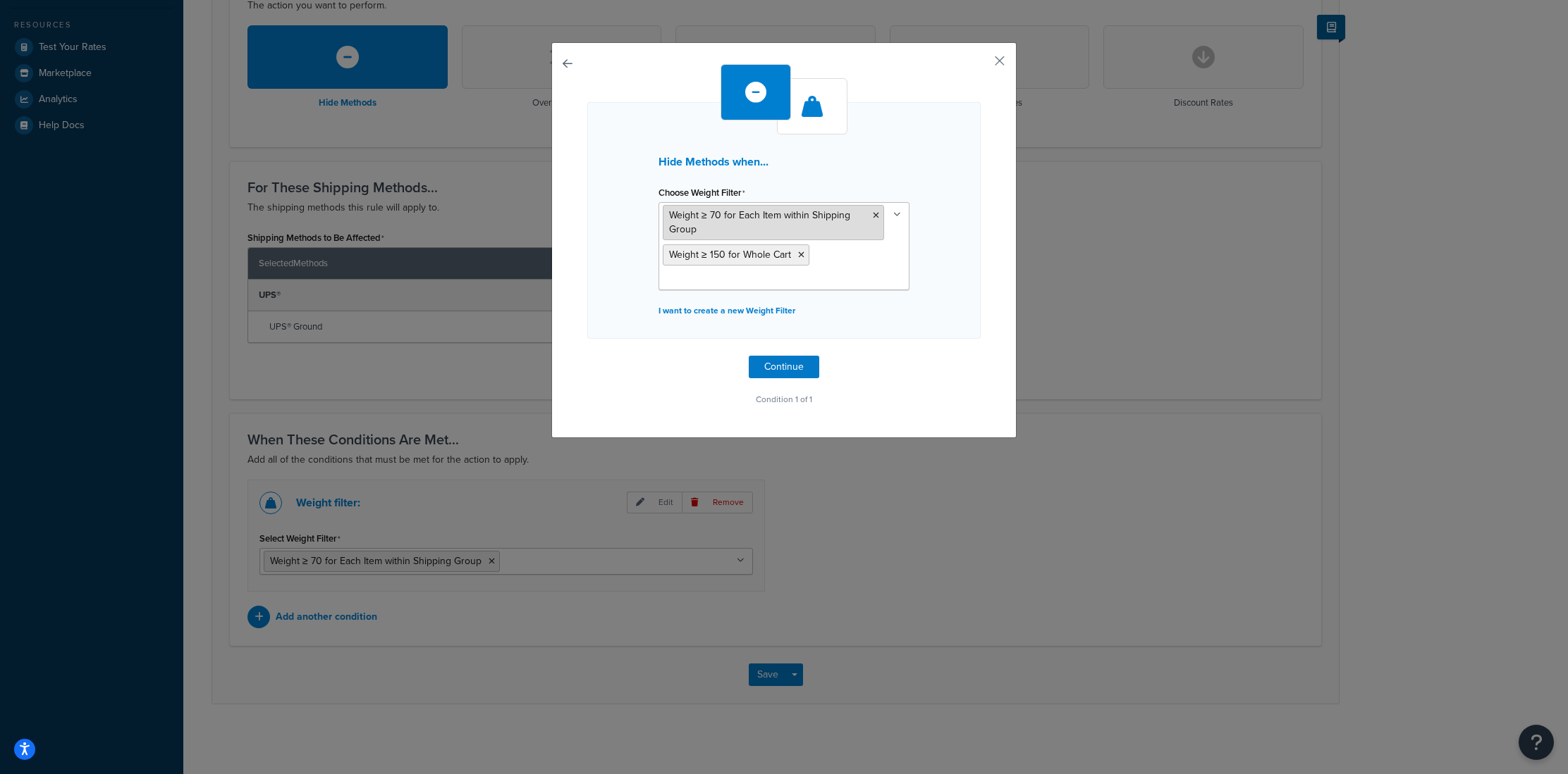
click at [876, 214] on icon at bounding box center [876, 216] width 6 height 9
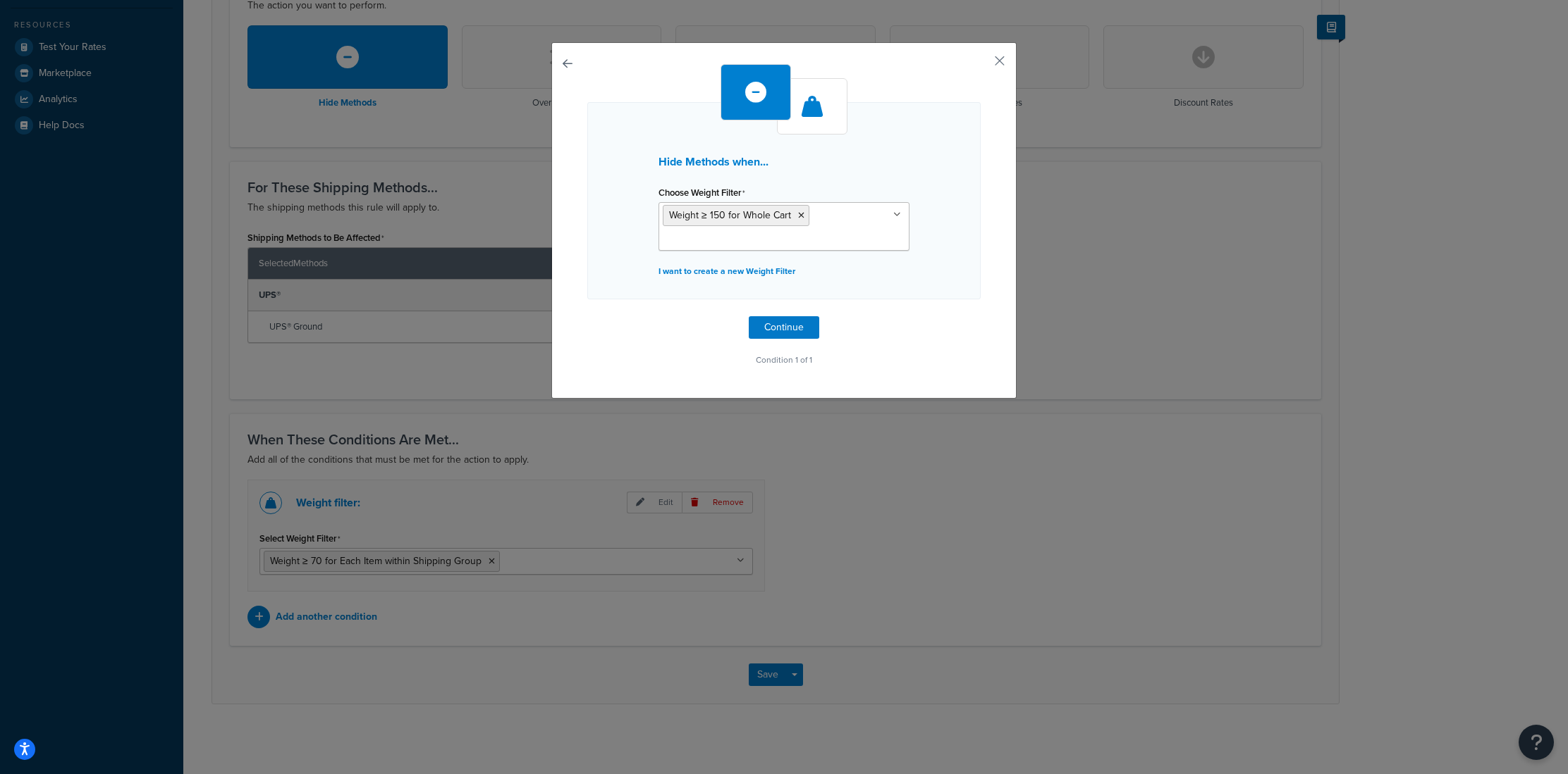
click at [926, 265] on div "Hide Methods when... Choose Weight Filter Weight ≥ 150 for Whole Cart Cart weig…" at bounding box center [783, 200] width 393 height 197
click at [766, 328] on button "Continue" at bounding box center [784, 327] width 71 height 22
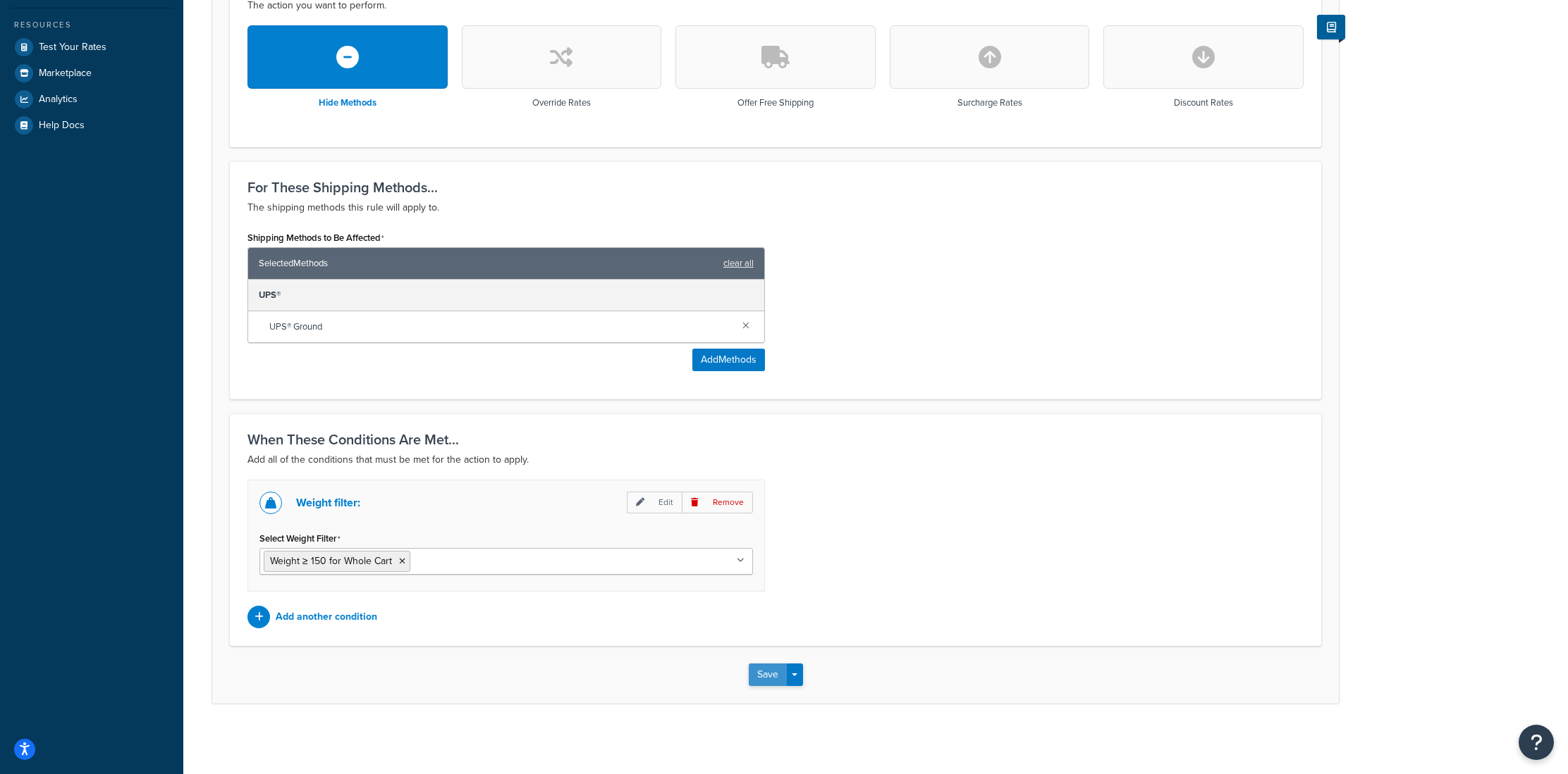
click at [758, 669] on button "Save" at bounding box center [768, 675] width 38 height 22
